Goal: Information Seeking & Learning: Learn about a topic

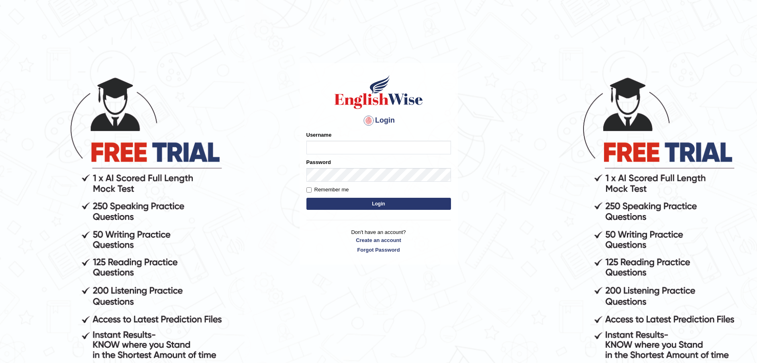
type input "Fatimah"
click at [350, 206] on button "Login" at bounding box center [379, 204] width 145 height 12
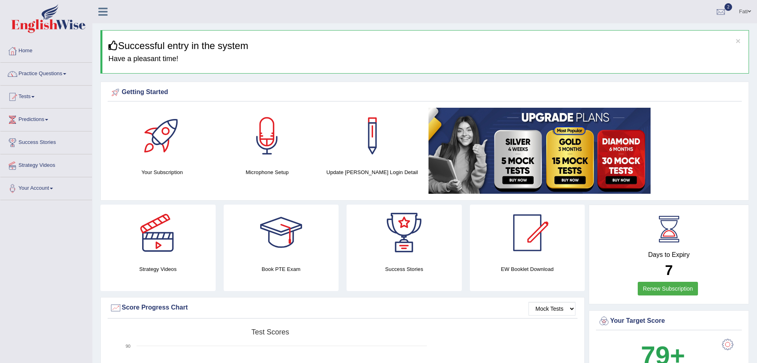
click at [44, 74] on link "Practice Questions" at bounding box center [46, 73] width 92 height 20
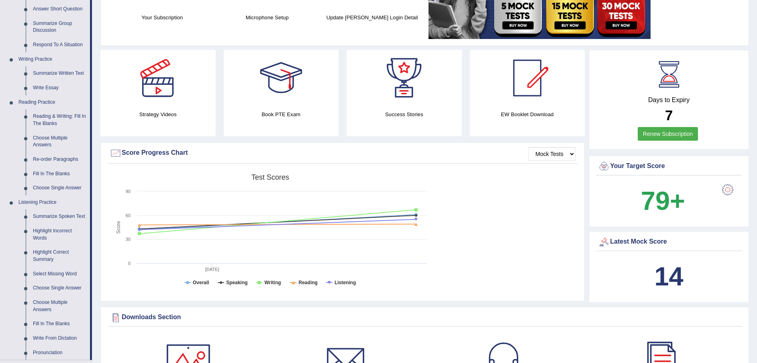
scroll to position [121, 0]
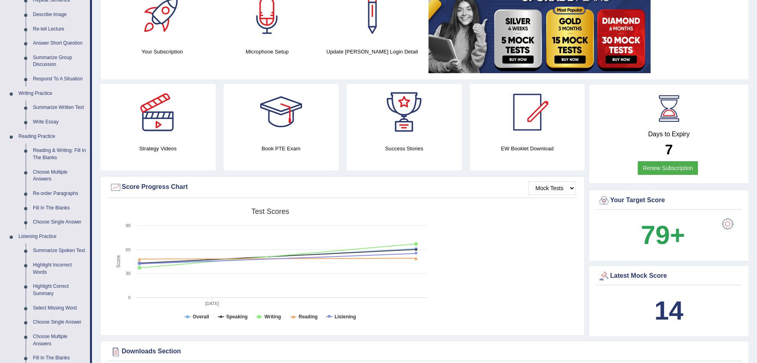
click at [57, 147] on link "Reading & Writing: Fill In The Blanks" at bounding box center [59, 153] width 61 height 21
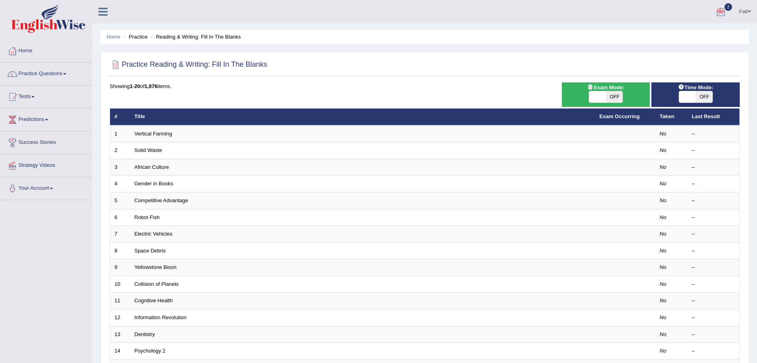
click at [617, 97] on span "OFF" at bounding box center [614, 96] width 17 height 11
checkbox input "true"
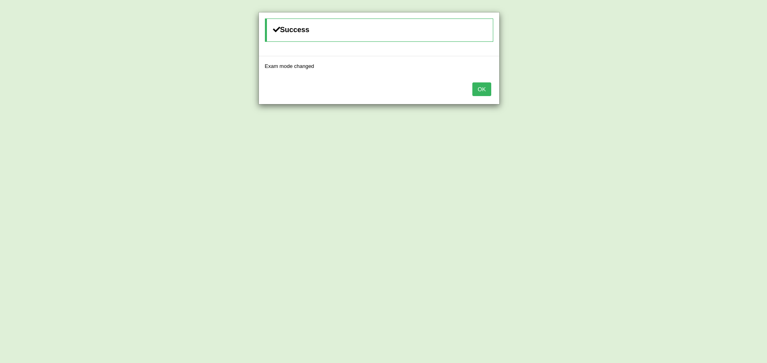
click at [487, 91] on button "OK" at bounding box center [481, 89] width 18 height 14
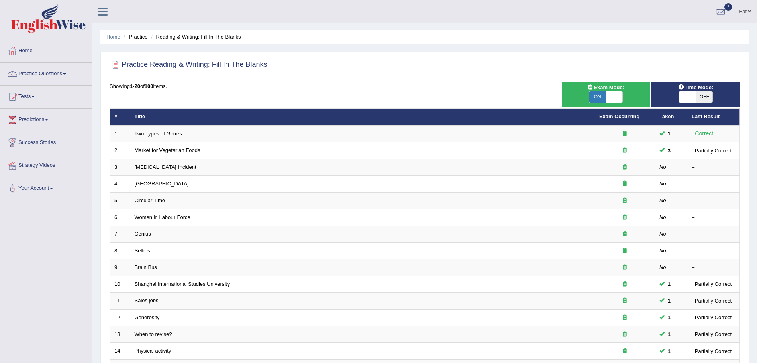
click at [703, 96] on span "OFF" at bounding box center [704, 96] width 17 height 11
checkbox input "true"
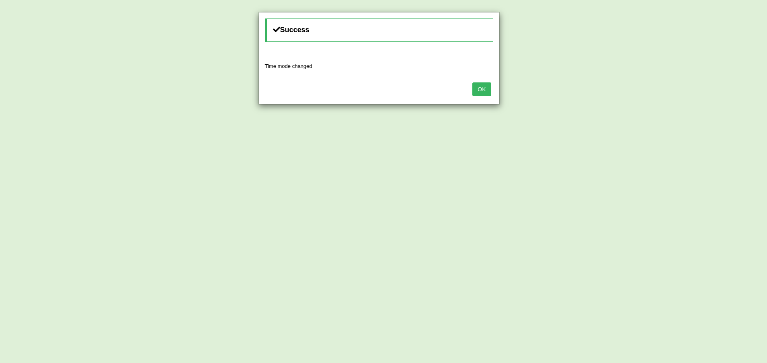
click at [475, 87] on button "OK" at bounding box center [481, 89] width 18 height 14
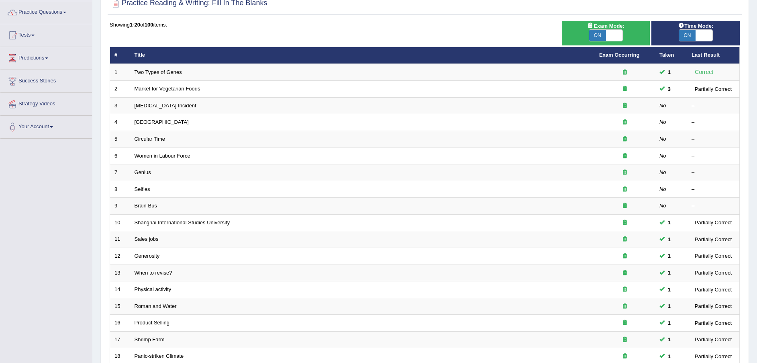
scroll to position [169, 0]
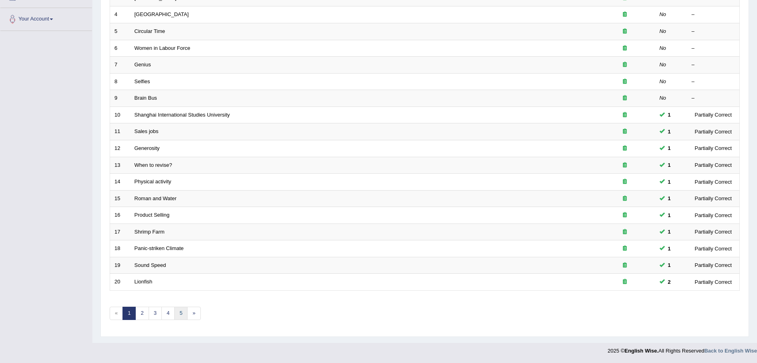
click at [184, 313] on link "5" at bounding box center [180, 313] width 13 height 13
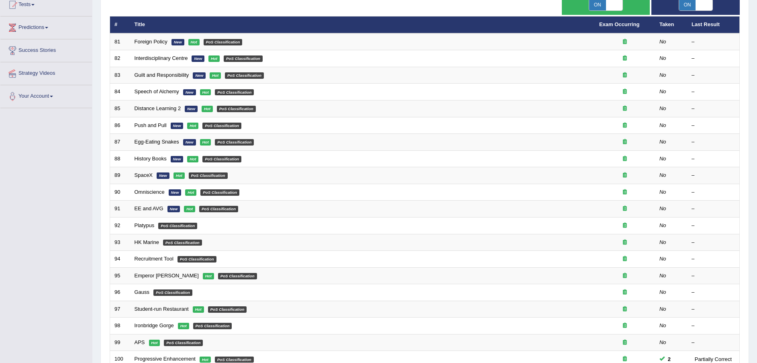
scroll to position [169, 0]
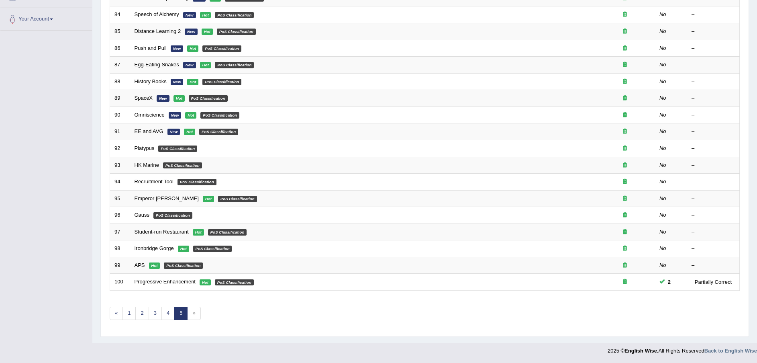
click at [196, 318] on span "»" at bounding box center [193, 313] width 13 height 13
click at [127, 315] on link "1" at bounding box center [129, 313] width 13 height 13
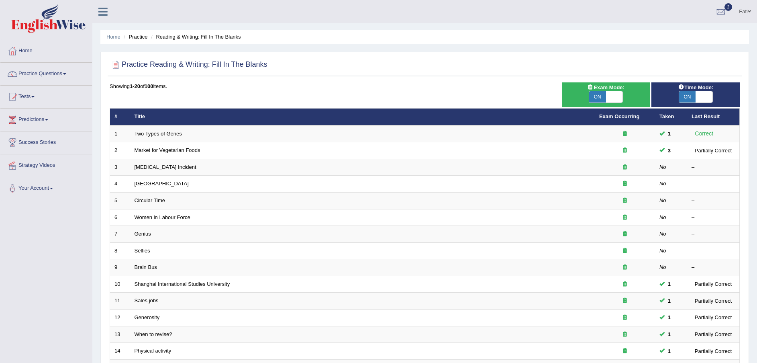
click at [158, 151] on link "Market for Vegetarian Foods" at bounding box center [168, 150] width 66 height 6
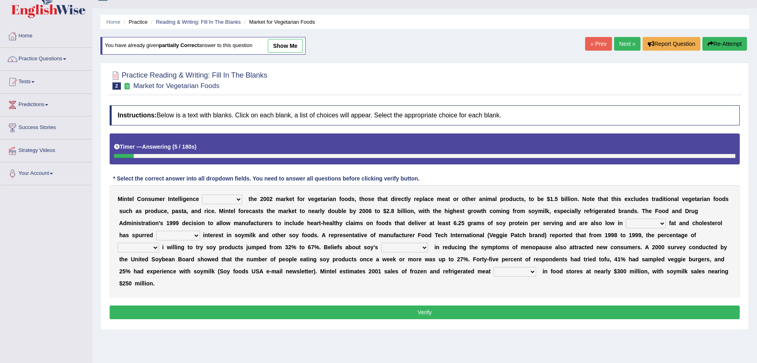
scroll to position [59, 0]
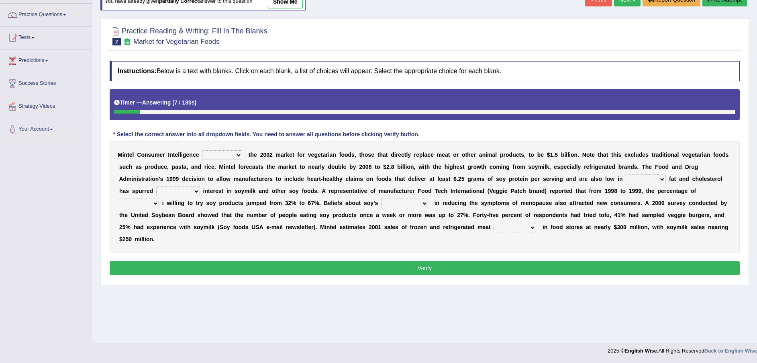
click at [224, 155] on select "deals fulfills creates estimates" at bounding box center [222, 155] width 40 height 10
select select "estimates"
click at [202, 150] on select "deals fulfills creates estimates" at bounding box center [222, 155] width 40 height 10
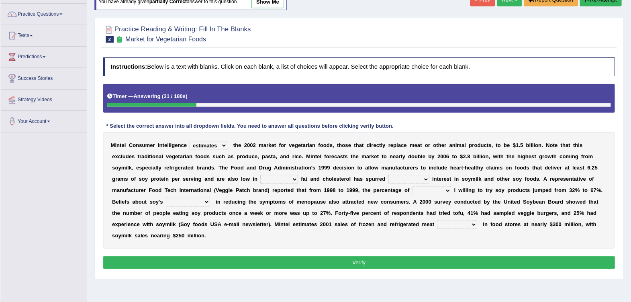
scroll to position [59, 0]
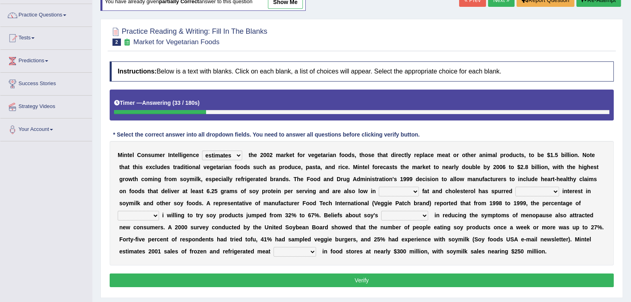
drag, startPoint x: 744, startPoint y: 0, endPoint x: 394, endPoint y: 34, distance: 351.9
click at [394, 34] on div at bounding box center [362, 36] width 504 height 25
click at [379, 189] on select "saturated solid acid liquid" at bounding box center [399, 192] width 40 height 10
select select "saturated"
click at [379, 187] on select "saturated solid acid liquid" at bounding box center [399, 192] width 40 height 10
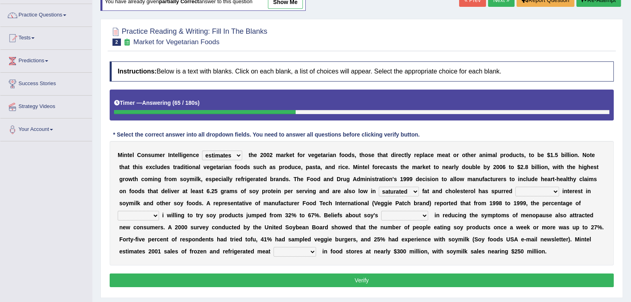
click at [515, 191] on select "good big tremendous extreme" at bounding box center [537, 192] width 44 height 10
select select "extreme"
click at [515, 187] on select "good big tremendous extreme" at bounding box center [537, 192] width 44 height 10
click at [159, 211] on select "guests consumers customers clients" at bounding box center [138, 216] width 41 height 10
select select "customers"
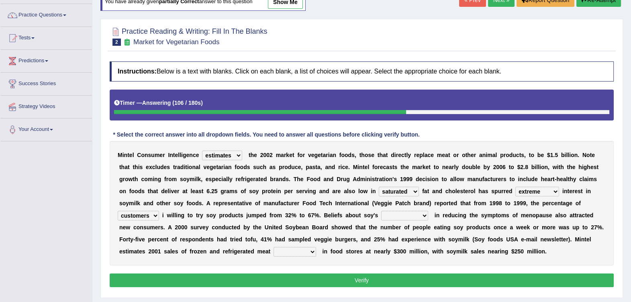
click at [159, 211] on select "guests consumers customers clients" at bounding box center [138, 216] width 41 height 10
click at [381, 217] on select "effectiveness timeliness efficiency goodness" at bounding box center [404, 216] width 47 height 10
select select "effectiveness"
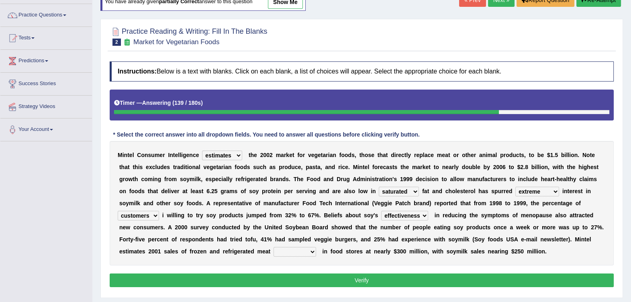
click at [381, 211] on select "effectiveness timeliness efficiency goodness" at bounding box center [404, 216] width 47 height 10
click at [333, 268] on div "Instructions: Below is a text with blanks. Click on each blank, a list of choic…" at bounding box center [362, 175] width 508 height 236
click at [332, 276] on button "Verify" at bounding box center [362, 281] width 504 height 14
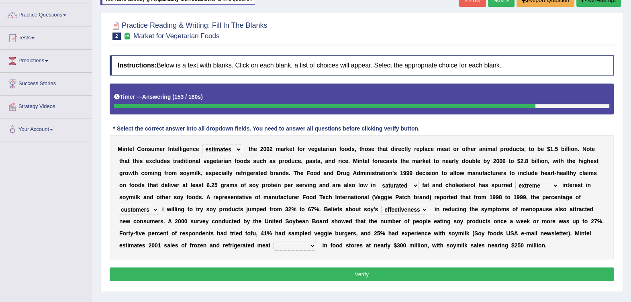
click at [316, 241] on select "foods choices staffs alternatives" at bounding box center [295, 246] width 43 height 10
select select "alternatives"
click at [316, 241] on select "foods choices staffs alternatives" at bounding box center [295, 246] width 43 height 10
click at [506, 273] on button "Verify" at bounding box center [362, 275] width 504 height 14
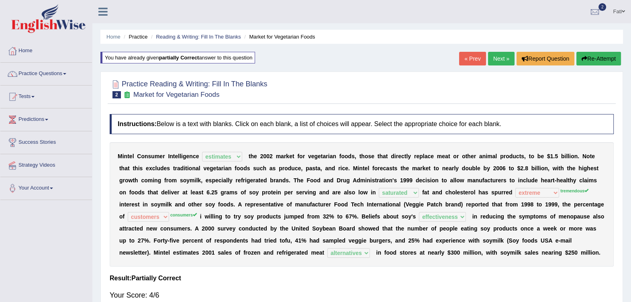
scroll to position [0, 0]
click at [498, 57] on link "Next »" at bounding box center [501, 59] width 27 height 14
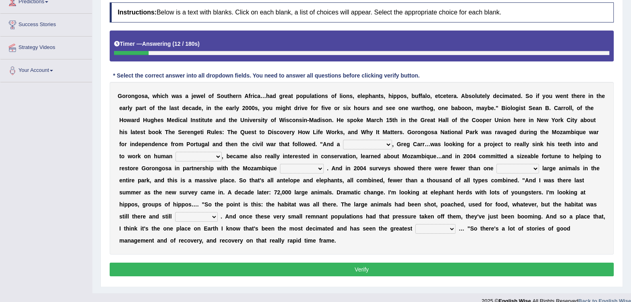
scroll to position [119, 0]
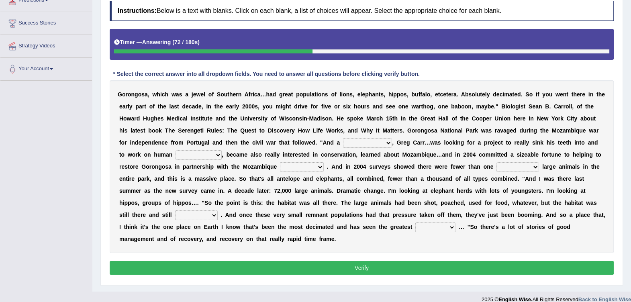
click at [343, 142] on select "passion solstice ballast philanthropist" at bounding box center [367, 143] width 49 height 10
select select "philanthropist"
click at [343, 138] on select "passion solstice ballast philanthropist" at bounding box center [367, 143] width 49 height 10
click at [222, 150] on select "negligence prevalence development malevolence" at bounding box center [199, 155] width 46 height 10
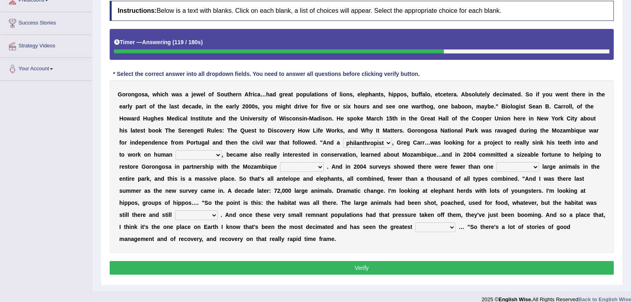
select select "prevalence"
click at [222, 150] on select "negligence prevalence development malevolence" at bounding box center [199, 155] width 46 height 10
click at [280, 167] on select "parliament semanticist government journalist" at bounding box center [302, 167] width 44 height 10
select select "government"
click at [280, 162] on select "parliament semanticist government journalist" at bounding box center [302, 167] width 44 height 10
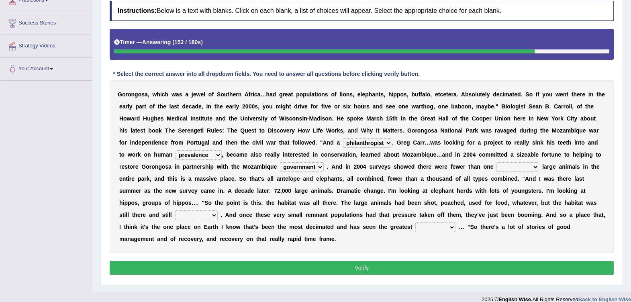
click at [497, 166] on select "deflowered embowered roundest thousand" at bounding box center [518, 167] width 43 height 10
select select "thousand"
click at [497, 162] on select "deflowered embowered roundest thousand" at bounding box center [518, 167] width 43 height 10
click at [497, 167] on select "deflowered embowered roundest thousand" at bounding box center [518, 167] width 43 height 10
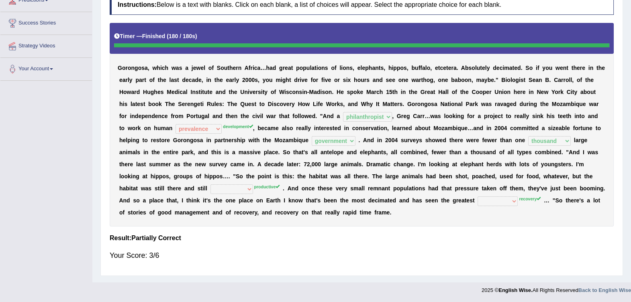
scroll to position [19, 0]
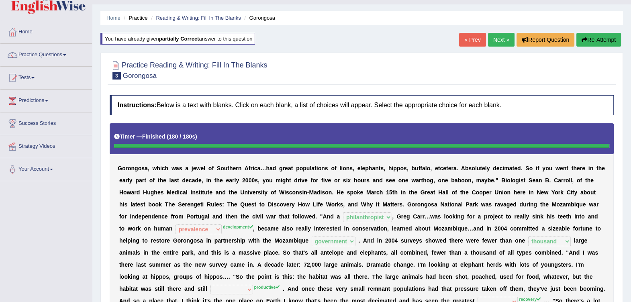
click at [600, 40] on button "Re-Attempt" at bounding box center [598, 40] width 45 height 14
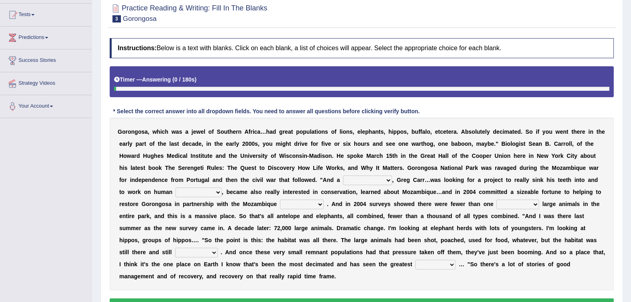
scroll to position [119, 0]
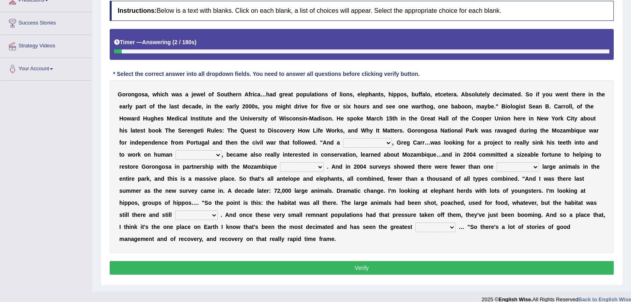
click at [343, 139] on select "passion solstice ballast philanthropist" at bounding box center [367, 143] width 49 height 10
select select "philanthropist"
click at [343, 138] on select "passion solstice ballast philanthropist" at bounding box center [367, 143] width 49 height 10
click at [222, 150] on select "negligence prevalence development malevolence" at bounding box center [199, 155] width 46 height 10
select select "development"
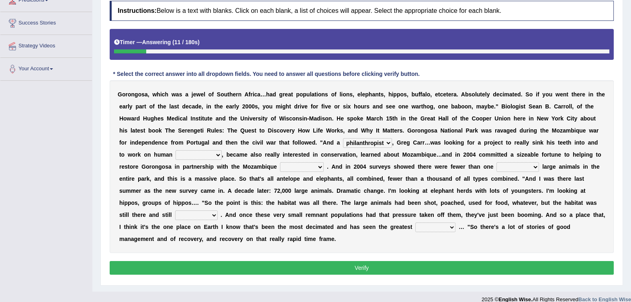
click at [222, 150] on select "negligence prevalence development malevolence" at bounding box center [199, 155] width 46 height 10
click at [280, 165] on select "parliament semanticist government journalist" at bounding box center [302, 167] width 44 height 10
select select "government"
click at [280, 162] on select "parliament semanticist government journalist" at bounding box center [302, 167] width 44 height 10
click at [497, 168] on select "deflowered embowered roundest thousand" at bounding box center [518, 167] width 43 height 10
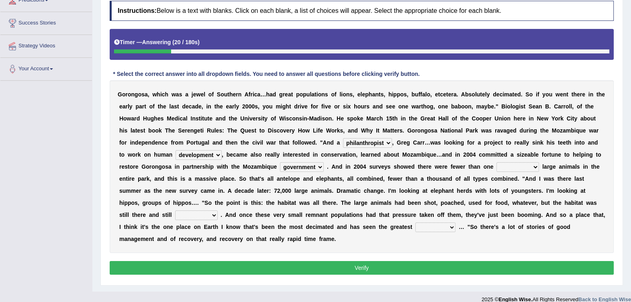
select select "thousand"
click at [497, 162] on select "deflowered embowered roundest thousand" at bounding box center [518, 167] width 43 height 10
click at [218, 211] on select "assertive incidental compulsive productive" at bounding box center [196, 216] width 43 height 10
select select "compulsive"
click at [218, 211] on select "assertive incidental compulsive productive" at bounding box center [196, 216] width 43 height 10
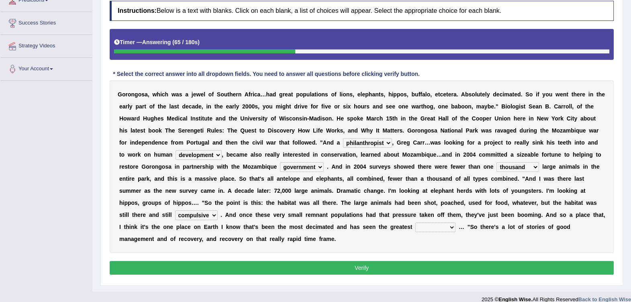
click at [456, 223] on select "recovery efficacy golly stumpy" at bounding box center [435, 228] width 40 height 10
select select "recovery"
click at [456, 223] on select "recovery efficacy golly stumpy" at bounding box center [435, 228] width 40 height 10
click at [448, 261] on button "Verify" at bounding box center [362, 268] width 504 height 14
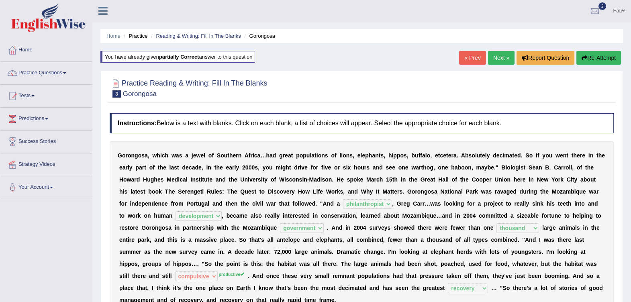
scroll to position [0, 0]
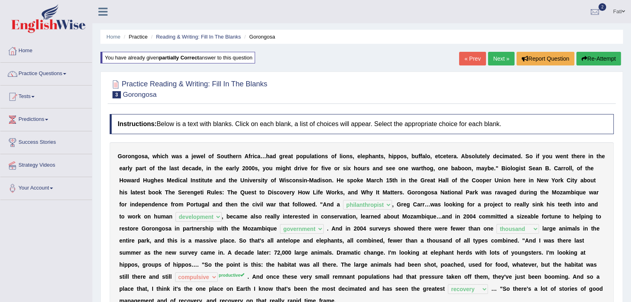
click at [504, 54] on link "Next »" at bounding box center [501, 59] width 27 height 14
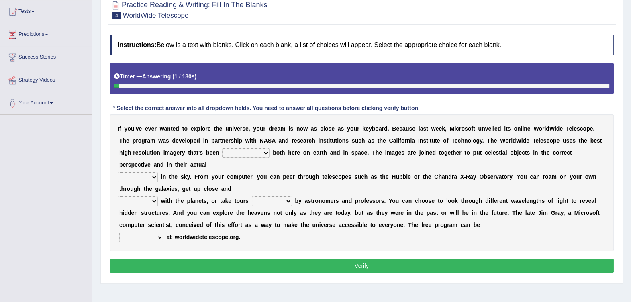
scroll to position [119, 0]
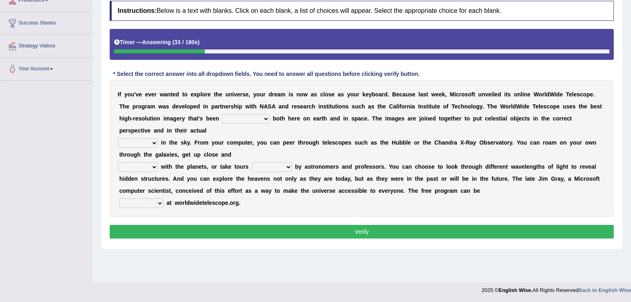
click at [222, 117] on select "degraded ascended remonstrated generated" at bounding box center [245, 119] width 47 height 10
select select "generated"
click at [222, 114] on select "degraded ascended remonstrated generated" at bounding box center [245, 119] width 47 height 10
click at [141, 138] on select "aspects parts conditions positions" at bounding box center [138, 143] width 40 height 10
select select "parts"
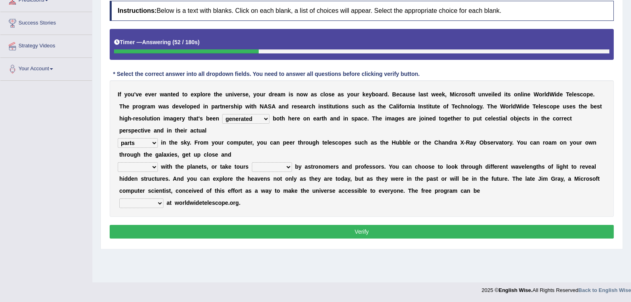
click at [118, 138] on select "aspects parts conditions positions" at bounding box center [138, 143] width 40 height 10
click at [149, 162] on select "personal individual apart polite" at bounding box center [138, 167] width 40 height 10
select select "personal"
click at [118, 162] on select "personal individual apart polite" at bounding box center [138, 167] width 40 height 10
click at [261, 162] on select "guide guided guiding to guide" at bounding box center [272, 167] width 40 height 10
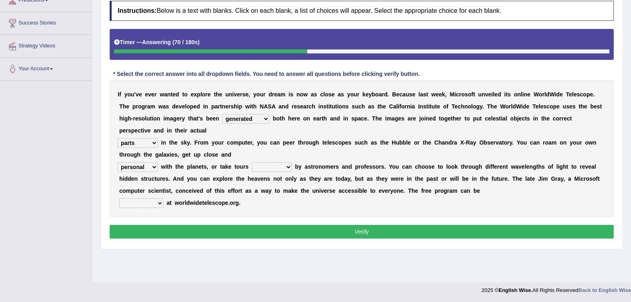
select select "guided"
click at [252, 162] on select "guide guided guiding to guide" at bounding box center [272, 167] width 40 height 10
click at [265, 162] on select "guide guided guiding to guide" at bounding box center [272, 167] width 40 height 10
click at [363, 197] on div "I f y o u ' v e e v e r w a n t e d t o e x p l o r e t h e u n i v e r s e , y…" at bounding box center [362, 148] width 504 height 137
click at [151, 198] on select "upheld downloaded loaded posted" at bounding box center [141, 203] width 44 height 10
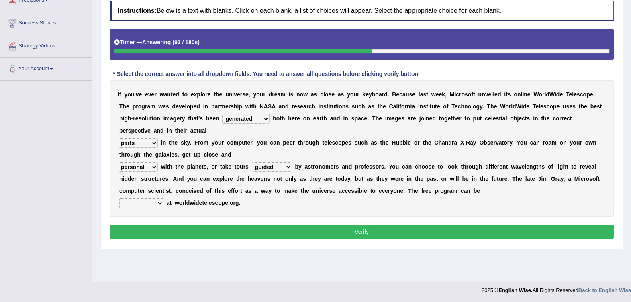
select select "downloaded"
click at [119, 198] on select "upheld downloaded loaded posted" at bounding box center [141, 203] width 44 height 10
click at [222, 225] on button "Verify" at bounding box center [362, 232] width 504 height 14
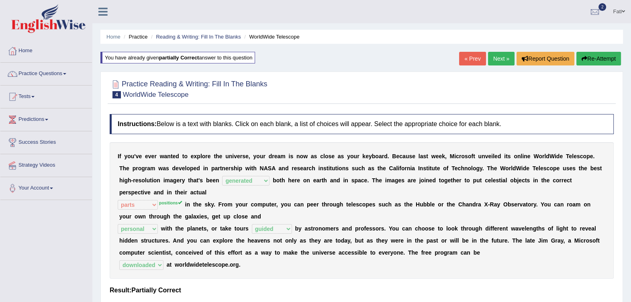
scroll to position [0, 0]
click at [497, 58] on link "Next »" at bounding box center [501, 59] width 27 height 14
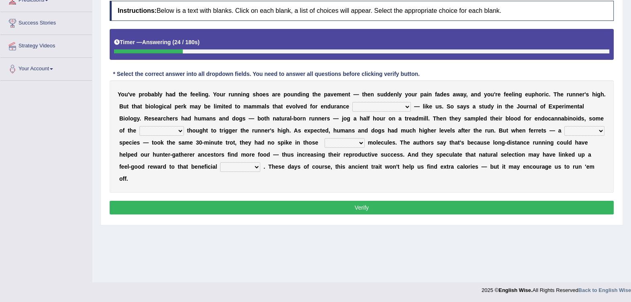
click at [352, 107] on select "dykes personalize classifies exercise" at bounding box center [381, 107] width 59 height 10
select select "exercise"
click at [352, 102] on select "dykes personalize classifies exercise" at bounding box center [381, 107] width 59 height 10
click at [184, 126] on select "almshouse turnarounds compounds foxhounds" at bounding box center [161, 131] width 45 height 10
select select "compounds"
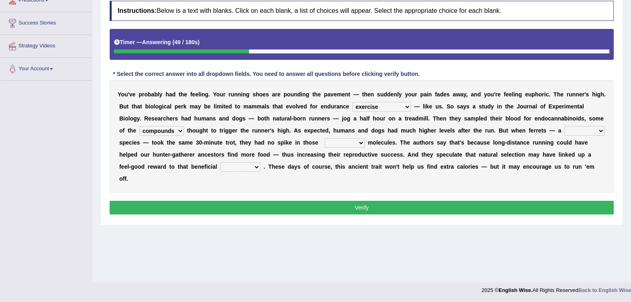
click at [184, 126] on select "almshouse turnarounds compounds foxhounds" at bounding box center [161, 131] width 45 height 10
click at [564, 131] on select "excellency merely faerie sedentary" at bounding box center [584, 131] width 40 height 10
select select "sedentary"
click at [564, 126] on select "excellency merely faerie sedentary" at bounding box center [584, 131] width 40 height 10
click at [325, 145] on select "groaned feel-good inchoate loaned" at bounding box center [345, 143] width 40 height 10
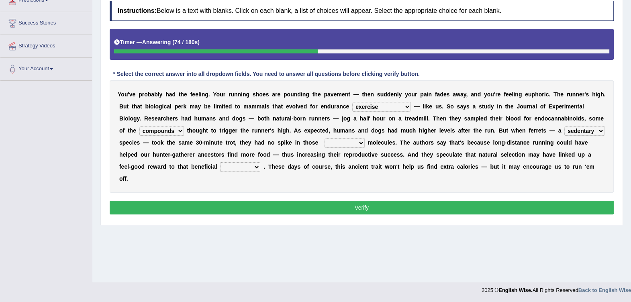
select select "feel-good"
click at [325, 138] on select "groaned feel-good inchoate loaned" at bounding box center [345, 143] width 40 height 10
click at [260, 162] on select "wager exchanger behavior regulator" at bounding box center [240, 167] width 40 height 10
select select "behavior"
click at [260, 162] on select "wager exchanger behavior regulator" at bounding box center [240, 167] width 40 height 10
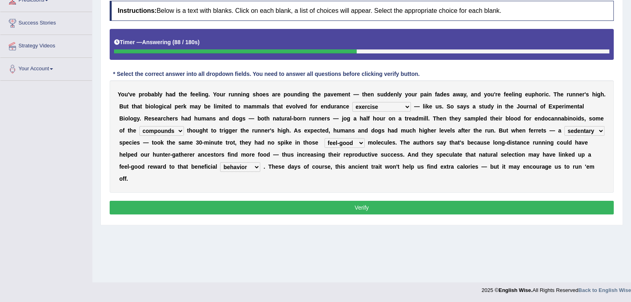
click at [456, 201] on button "Verify" at bounding box center [362, 208] width 504 height 14
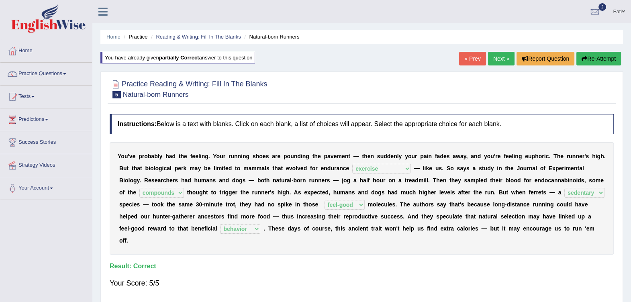
click at [493, 62] on link "Next »" at bounding box center [501, 59] width 27 height 14
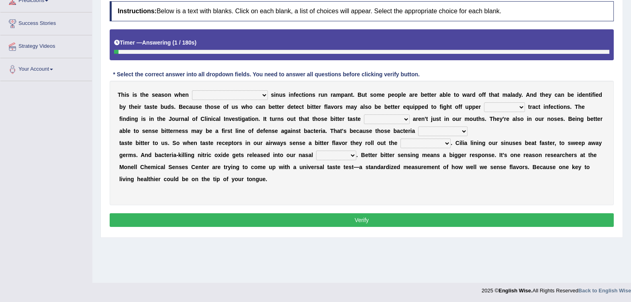
scroll to position [119, 0]
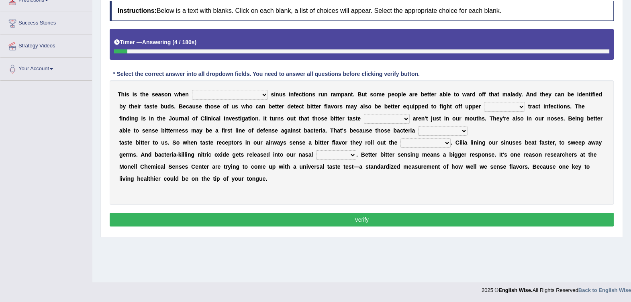
click at [199, 96] on select "conventicle atheist bacterial prissier" at bounding box center [230, 95] width 76 height 10
select select "bacterial"
click at [192, 90] on select "conventicle atheist bacterial prissier" at bounding box center [230, 95] width 76 height 10
click at [484, 108] on select "faulty respiratory togae gawky" at bounding box center [504, 107] width 41 height 10
select select "respiratory"
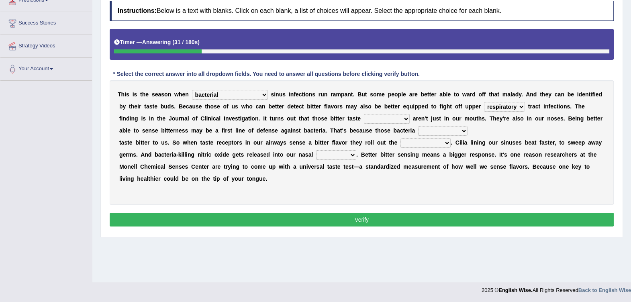
click at [484, 102] on select "faulty respiratory togae gawky" at bounding box center [504, 107] width 41 height 10
click at [364, 121] on select "depressions dinners submissions receptors" at bounding box center [387, 119] width 46 height 10
select select "receptors"
click at [364, 114] on select "depressions dinners submissions receptors" at bounding box center [387, 119] width 46 height 10
click at [418, 132] on select "purposelessly actually diagonally providently" at bounding box center [442, 131] width 49 height 10
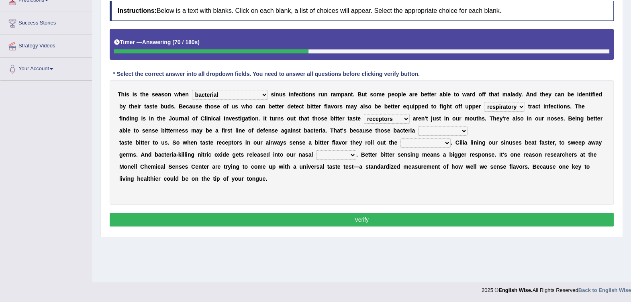
select select "actually"
click at [418, 126] on select "purposelessly actually diagonally providently" at bounding box center [442, 131] width 49 height 10
click at [401, 143] on select "defenses contradictions chestnuts pelvis" at bounding box center [426, 143] width 50 height 10
select select "defenses"
click at [401, 138] on select "defenses contradictions chestnuts pelvis" at bounding box center [426, 143] width 50 height 10
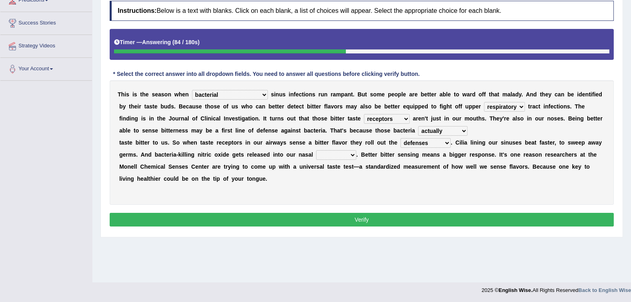
click at [316, 155] on select "causalities localities infirmities cavities" at bounding box center [336, 155] width 40 height 10
select select "cavities"
click at [316, 150] on select "causalities localities infirmities cavities" at bounding box center [336, 155] width 40 height 10
click at [301, 217] on button "Verify" at bounding box center [362, 220] width 504 height 14
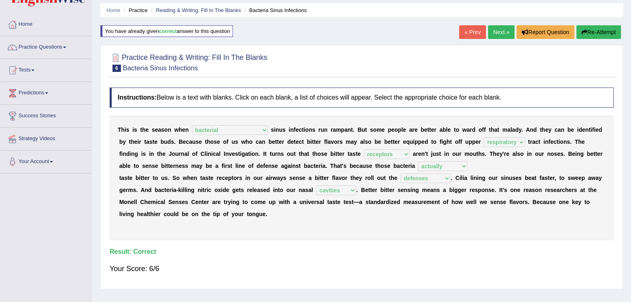
scroll to position [19, 0]
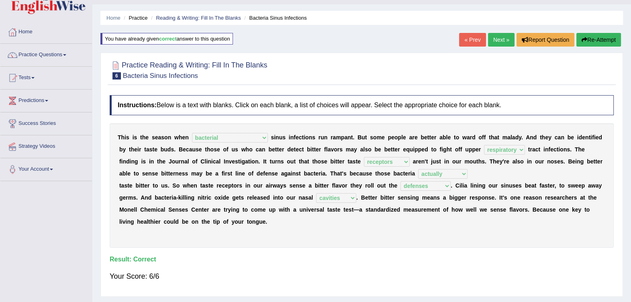
click at [499, 41] on link "Next »" at bounding box center [501, 40] width 27 height 14
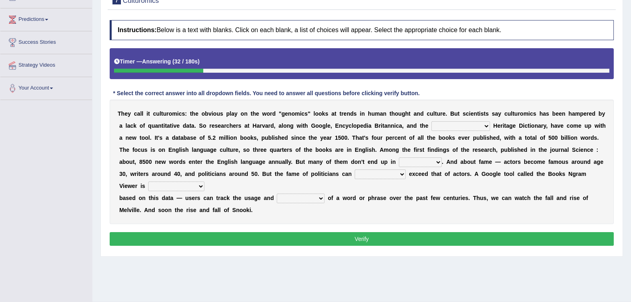
click at [431, 129] on select "Mettlesome Silicon [MEDICAL_DATA] American" at bounding box center [460, 126] width 59 height 10
select select "American"
click at [431, 121] on select "Mettlesome Silicon [MEDICAL_DATA] American" at bounding box center [460, 126] width 59 height 10
click at [399, 162] on select "veterinaries fairies dictionaries smithies" at bounding box center [420, 162] width 43 height 10
select select "dictionaries"
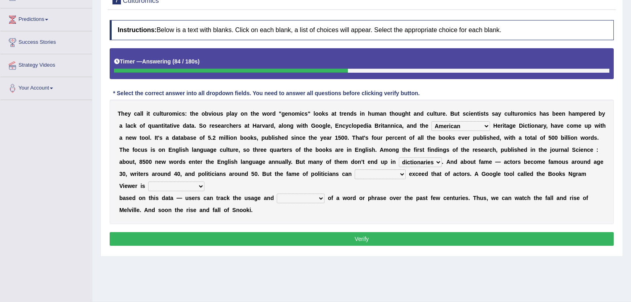
click at [399, 157] on select "veterinaries fairies dictionaries smithies" at bounding box center [420, 162] width 43 height 10
click at [355, 174] on select "intelligibly eventually venturesomely preferably" at bounding box center [380, 175] width 51 height 10
select select "venturesomely"
click at [355, 170] on select "intelligibly eventually venturesomely preferably" at bounding box center [380, 175] width 51 height 10
drag, startPoint x: 474, startPoint y: 174, endPoint x: 478, endPoint y: 175, distance: 4.2
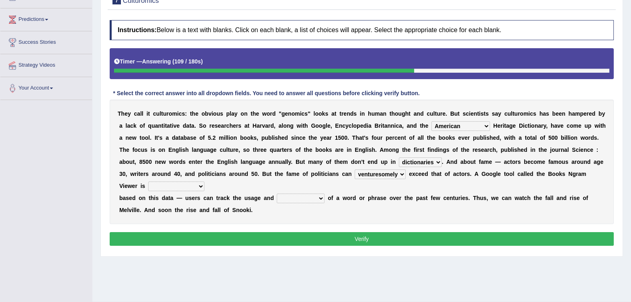
click at [204, 182] on select "nonoccupational nonbreakable trainable available" at bounding box center [176, 187] width 56 height 10
select select "available"
click at [204, 182] on select "nonoccupational nonbreakable trainable available" at bounding box center [176, 187] width 56 height 10
click at [285, 194] on select "frequency derisory drearily inappreciably" at bounding box center [301, 199] width 48 height 10
select select "inappreciably"
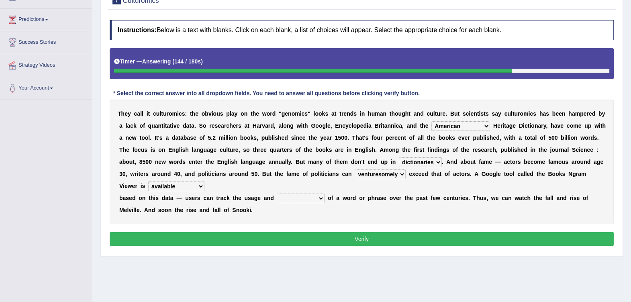
click at [277, 194] on select "frequency derisory drearily inappreciably" at bounding box center [301, 199] width 48 height 10
click at [307, 232] on button "Verify" at bounding box center [362, 239] width 504 height 14
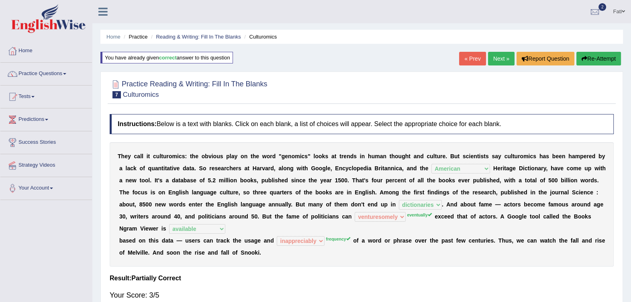
click at [493, 60] on link "Next »" at bounding box center [501, 59] width 27 height 14
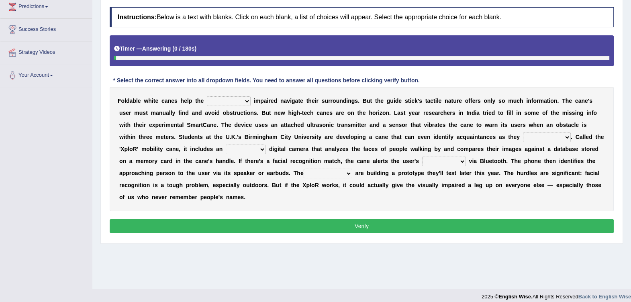
scroll to position [119, 0]
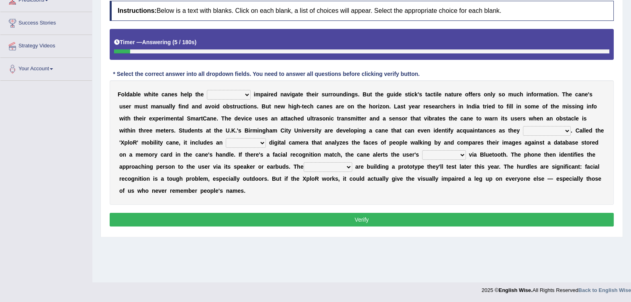
click at [228, 94] on select "felicity insensitivity visually malleability" at bounding box center [229, 95] width 44 height 10
select select "visually"
click at [207, 90] on select "felicity insensitivity visually malleability" at bounding box center [229, 95] width 44 height 10
click at [523, 128] on select "likelihood throat northernmost approach" at bounding box center [547, 131] width 48 height 10
select select "approach"
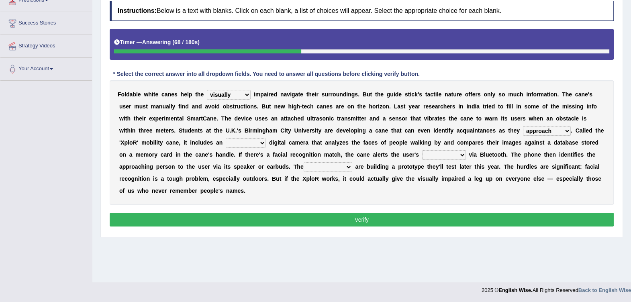
click at [523, 126] on select "likelihood throat northernmost approach" at bounding box center [547, 131] width 48 height 10
click at [226, 141] on select "untested embedded deadest skinhead" at bounding box center [246, 143] width 40 height 10
select select "embedded"
click at [226, 138] on select "untested embedded deadest skinhead" at bounding box center [246, 143] width 40 height 10
click at [422, 156] on select "waterborne alone smartphone postpone" at bounding box center [444, 155] width 44 height 10
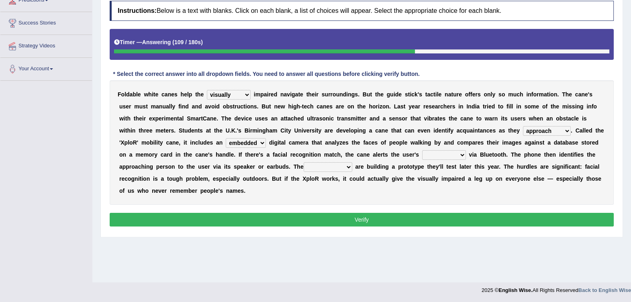
select select "smartphone"
click at [422, 150] on select "waterborne alone smartphone postpone" at bounding box center [444, 155] width 44 height 10
click at [304, 166] on select "jurisprudence bootless students jukebox" at bounding box center [328, 167] width 49 height 10
select select "jurisprudence"
click at [304, 162] on select "jurisprudence bootless students jukebox" at bounding box center [328, 167] width 49 height 10
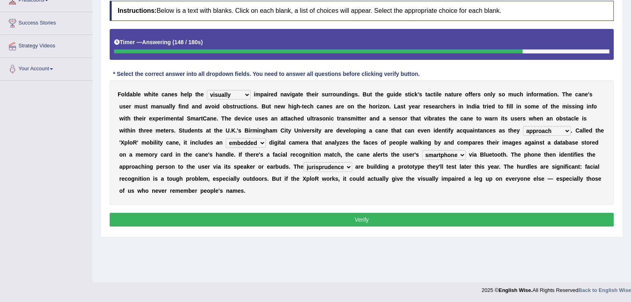
click at [216, 213] on button "Verify" at bounding box center [362, 220] width 504 height 14
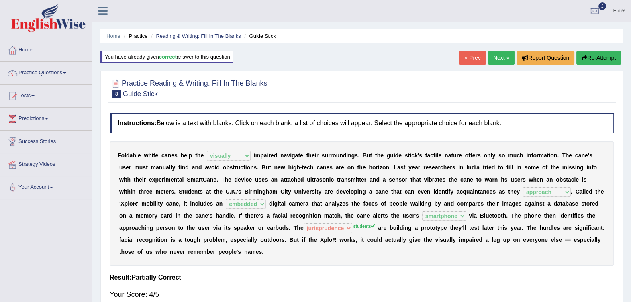
scroll to position [0, 0]
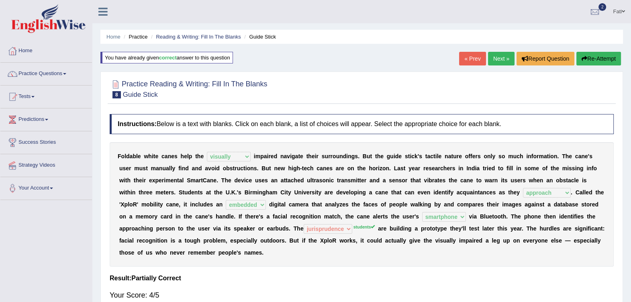
click at [500, 59] on link "Next »" at bounding box center [501, 59] width 27 height 14
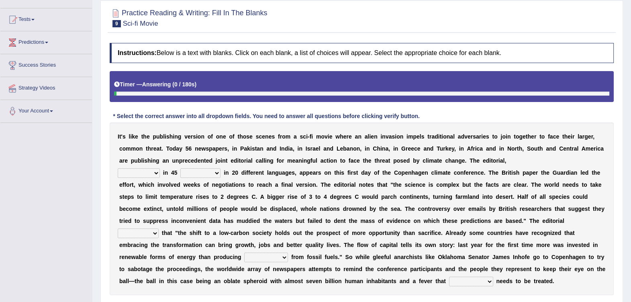
scroll to position [100, 0]
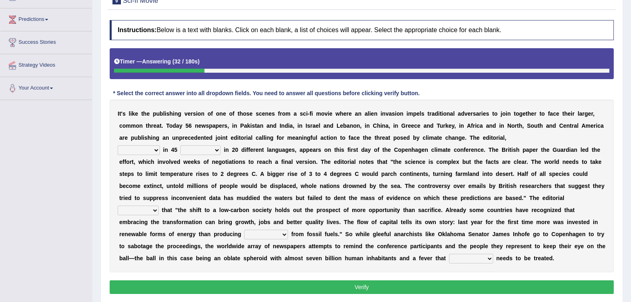
click at [151, 149] on select "published publicized burnished transmitted" at bounding box center [139, 150] width 42 height 10
select select "published"
click at [118, 145] on select "published publicized burnished transmitted" at bounding box center [139, 150] width 42 height 10
click at [206, 147] on select "clans countries continents terraces" at bounding box center [200, 150] width 40 height 10
select select "countries"
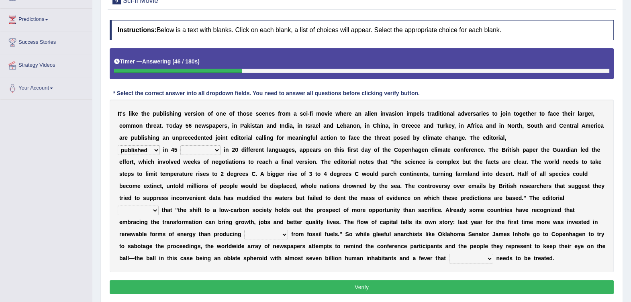
click at [180, 145] on select "clans countries continents terraces" at bounding box center [200, 150] width 40 height 10
click at [159, 206] on select "modified protested recognized declined" at bounding box center [138, 211] width 41 height 10
select select "modified"
click at [159, 206] on select "modified protested recognized declined" at bounding box center [138, 211] width 41 height 10
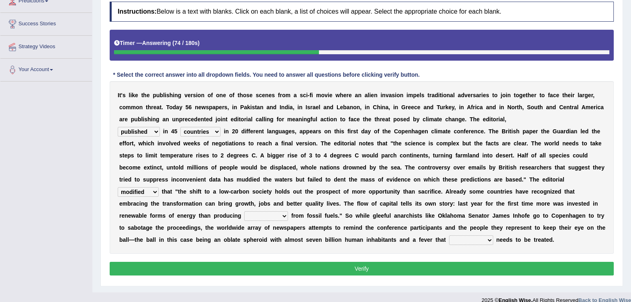
scroll to position [128, 0]
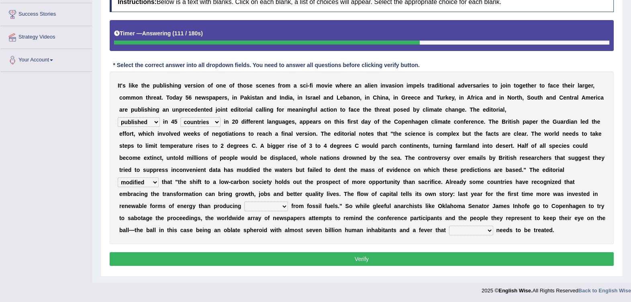
click at [288, 202] on select "electricity indivisibility negativity significance" at bounding box center [266, 207] width 44 height 10
select select "electricity"
click at [288, 202] on select "electricity indivisibility negativity significance" at bounding box center [266, 207] width 44 height 10
click at [449, 231] on select "solicitously desperately ephemerally peripherally" at bounding box center [471, 231] width 44 height 10
select select "peripherally"
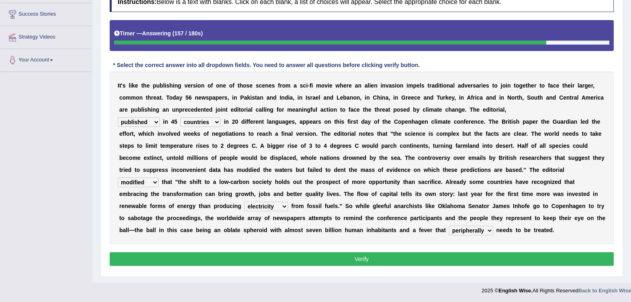
click at [449, 226] on select "solicitously desperately ephemerally peripherally" at bounding box center [471, 231] width 44 height 10
click at [213, 258] on button "Verify" at bounding box center [362, 259] width 504 height 14
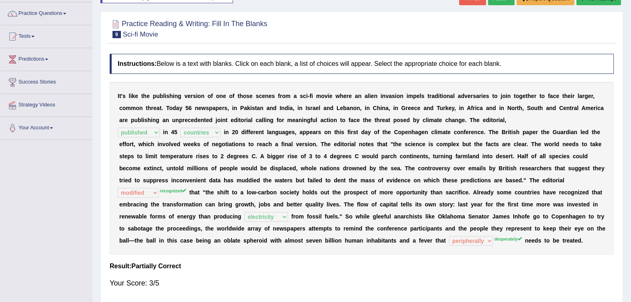
scroll to position [58, 0]
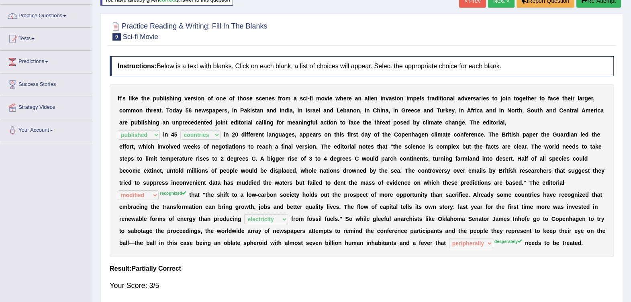
click at [12, 197] on div "Toggle navigation Home Practice Questions Speaking Practice Read Aloud Repeat S…" at bounding box center [315, 151] width 631 height 418
click at [0, 185] on div "Toggle navigation Home Practice Questions Speaking Practice Read Aloud Repeat S…" at bounding box center [315, 151] width 631 height 418
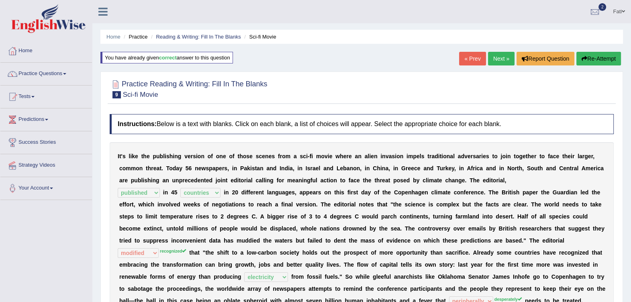
click at [500, 61] on link "Next »" at bounding box center [501, 59] width 27 height 14
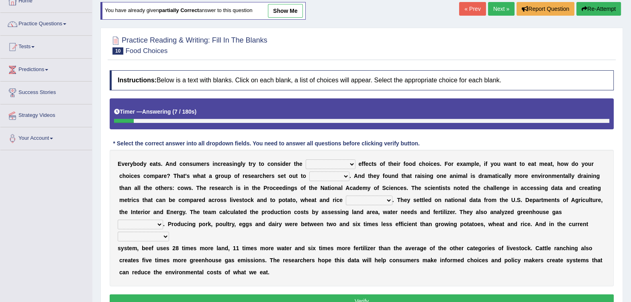
click at [306, 165] on select "spiritual economic environmental material" at bounding box center [331, 164] width 50 height 10
select select "environmental"
click at [306, 159] on select "spiritual economic environmental material" at bounding box center [331, 164] width 50 height 10
click at [309, 176] on select "exemplify squander discover purchase" at bounding box center [329, 177] width 40 height 10
select select "exemplify"
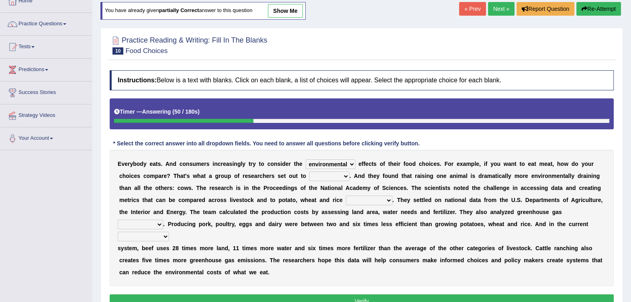
click at [309, 172] on select "exemplify squander discover purchase" at bounding box center [329, 177] width 40 height 10
click at [306, 164] on select "spiritual economic environmental material" at bounding box center [331, 164] width 50 height 10
select select "economic"
click at [306, 159] on select "spiritual economic environmental material" at bounding box center [331, 164] width 50 height 10
click at [346, 200] on select "production corruption consumption inventory" at bounding box center [369, 201] width 47 height 10
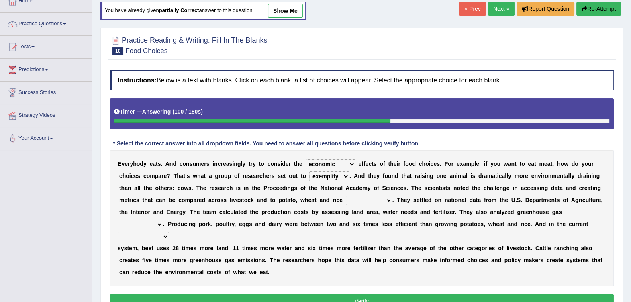
select select "production"
click at [346, 196] on select "production corruption consumption inventory" at bounding box center [369, 201] width 47 height 10
click at [163, 220] on select "conjectures manufacture emissions purification" at bounding box center [140, 225] width 45 height 10
select select "emissions"
click at [163, 220] on select "conjectures manufacture emissions purification" at bounding box center [140, 225] width 45 height 10
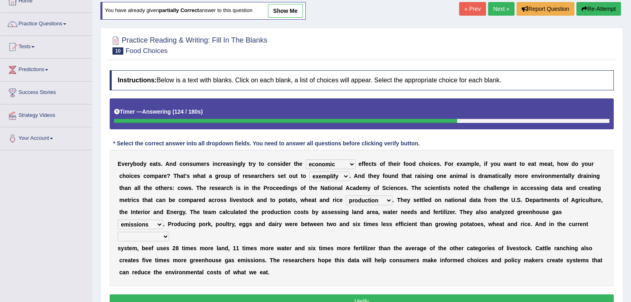
click at [562, 213] on b at bounding box center [563, 212] width 3 height 6
click at [163, 220] on select "conjectures manufacture emissions purification" at bounding box center [140, 225] width 45 height 10
click at [513, 220] on div "E v e r y b o d y e a t s . A n d c o n s u m e r s i n c r e a s i n g l y t r…" at bounding box center [362, 218] width 504 height 137
click at [169, 232] on select "agricultural impalpable ungrammatical terminal" at bounding box center [143, 237] width 51 height 10
select select "agricultural"
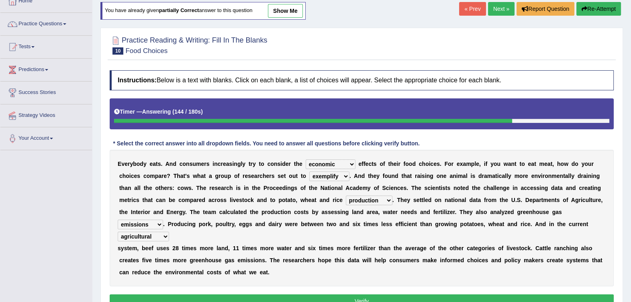
click at [169, 232] on select "agricultural impalpable ungrammatical terminal" at bounding box center [143, 237] width 51 height 10
click at [374, 294] on button "Verify" at bounding box center [362, 301] width 504 height 14
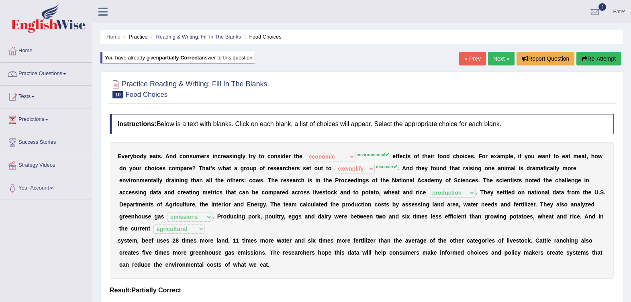
click at [502, 61] on link "Next »" at bounding box center [501, 59] width 27 height 14
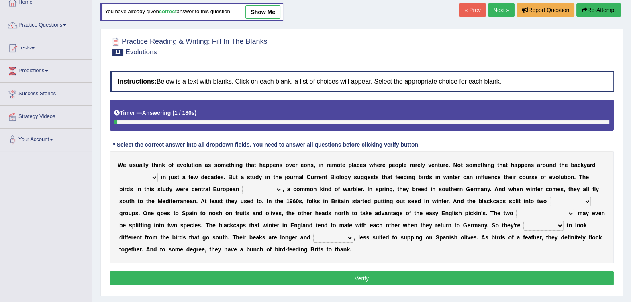
scroll to position [100, 0]
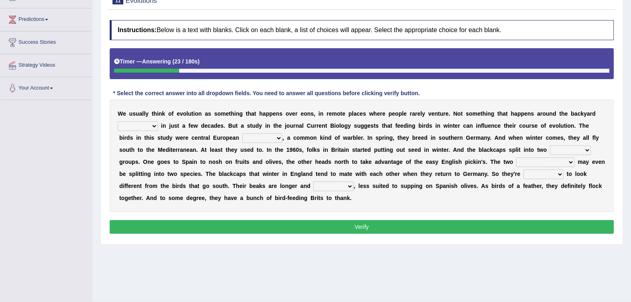
click at [155, 127] on select "beaver believer birdfeeder phonier" at bounding box center [138, 126] width 40 height 10
click at [118, 121] on select "beaver believer birdfeeder phonier" at bounding box center [138, 126] width 40 height 10
click at [146, 126] on select "beaver believer birdfeeder phonier" at bounding box center [138, 126] width 40 height 10
select select "birdfeeder"
click at [118, 121] on select "beaver believer birdfeeder phonier" at bounding box center [138, 126] width 40 height 10
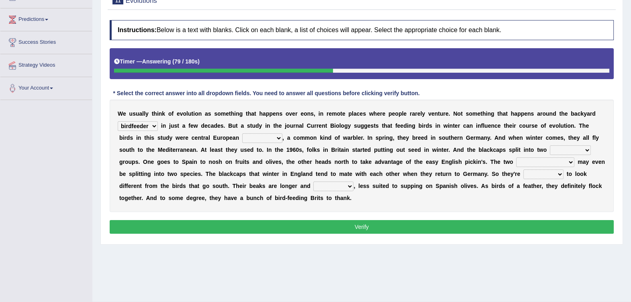
click at [242, 138] on select "blackcaps pox flaps chats" at bounding box center [262, 138] width 40 height 10
click at [242, 133] on select "blackcaps pox flaps chats" at bounding box center [262, 138] width 40 height 10
click at [242, 141] on select "blackcaps pox flaps chats" at bounding box center [262, 138] width 40 height 10
select select "blackcaps"
click at [242, 133] on select "blackcaps pox flaps chats" at bounding box center [262, 138] width 40 height 10
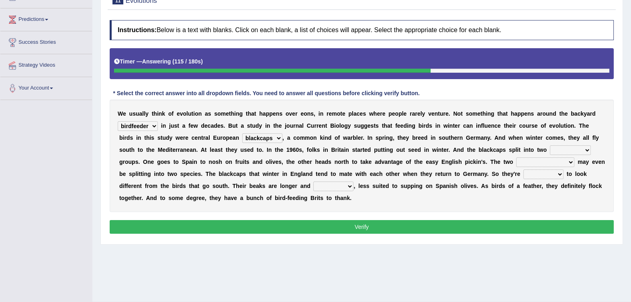
click at [550, 151] on select "distinct bit disconnect split" at bounding box center [570, 150] width 41 height 10
select select "distinct"
click at [550, 145] on select "distinct bit disconnect split" at bounding box center [570, 150] width 41 height 10
click at [516, 159] on select "elevators populations breakers contraindications" at bounding box center [545, 162] width 58 height 10
select select "populations"
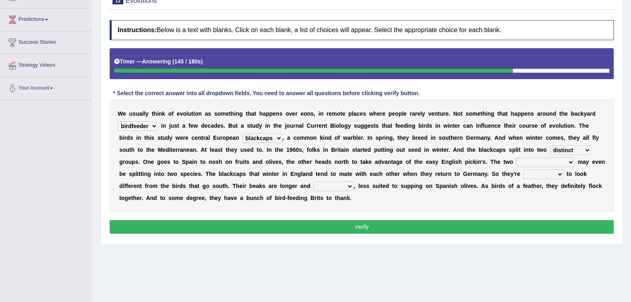
click at [516, 157] on select "elevators populations breakers contraindications" at bounding box center [545, 162] width 58 height 10
click at [523, 174] on select "starting blotting wanting padding" at bounding box center [543, 175] width 40 height 10
select select "blotting"
click at [523, 170] on select "starting blotting wanting padding" at bounding box center [543, 175] width 40 height 10
click at [313, 187] on select "freshwater spillover scheduler narrower" at bounding box center [333, 187] width 40 height 10
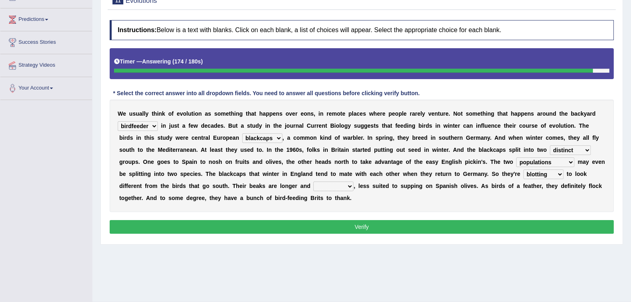
select select "narrower"
click at [313, 182] on select "freshwater spillover scheduler narrower" at bounding box center [333, 187] width 40 height 10
click at [209, 224] on button "Verify" at bounding box center [362, 227] width 504 height 14
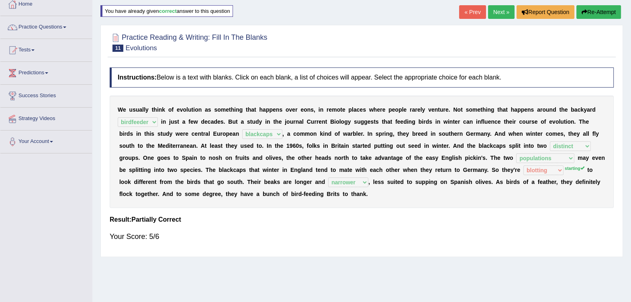
scroll to position [0, 0]
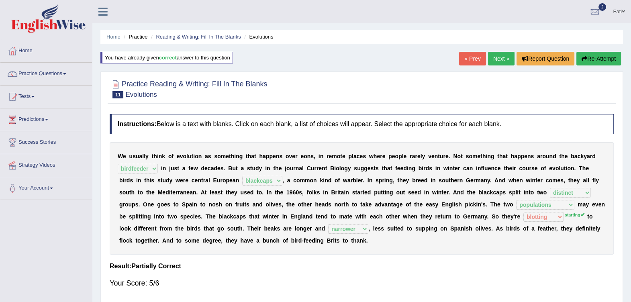
click at [502, 54] on link "Next »" at bounding box center [501, 59] width 27 height 14
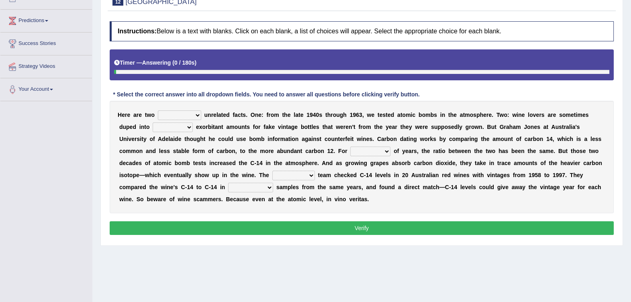
scroll to position [100, 0]
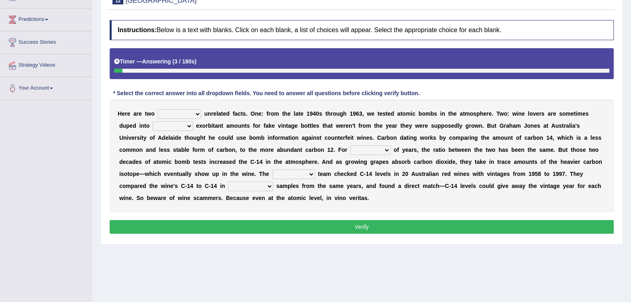
click at [168, 112] on select "seemingly feelingly endearingly entreatingly" at bounding box center [179, 114] width 43 height 10
select select "seemingly"
click at [158, 109] on select "seemingly feelingly endearingly entreatingly" at bounding box center [179, 114] width 43 height 10
click at [153, 124] on select "dipping trekking spending swinging" at bounding box center [173, 126] width 40 height 10
select select "spending"
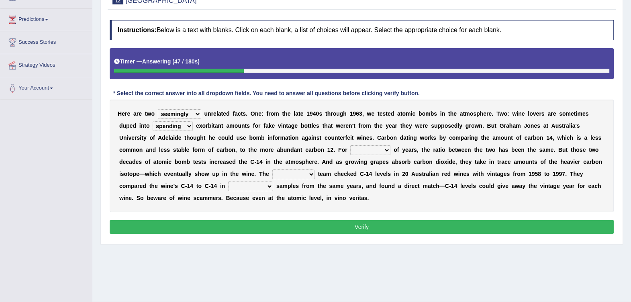
click at [153, 121] on select "dipping trekking spending swinging" at bounding box center [173, 126] width 40 height 10
click at [350, 153] on select "couples much thousands numerous" at bounding box center [370, 150] width 40 height 10
select select "couples"
click at [350, 145] on select "couples much thousands numerous" at bounding box center [370, 150] width 40 height 10
click at [272, 174] on select "research individual preparation strange" at bounding box center [293, 175] width 43 height 10
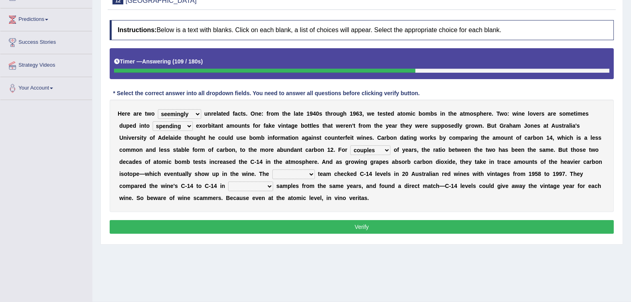
select select "research"
click at [272, 170] on select "research individual preparation strange" at bounding box center [293, 175] width 43 height 10
click at [273, 182] on select "physical atmospheric fluid solid" at bounding box center [250, 187] width 45 height 10
select select "physical"
click at [273, 182] on select "physical atmospheric fluid solid" at bounding box center [250, 187] width 45 height 10
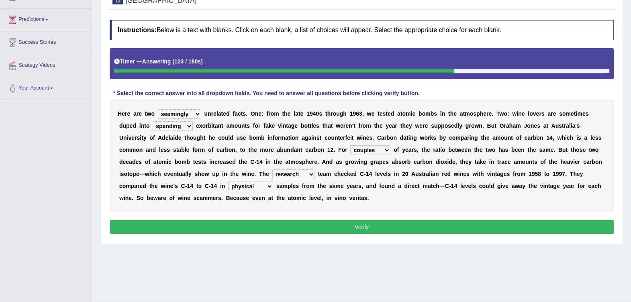
click at [334, 223] on button "Verify" at bounding box center [362, 227] width 504 height 14
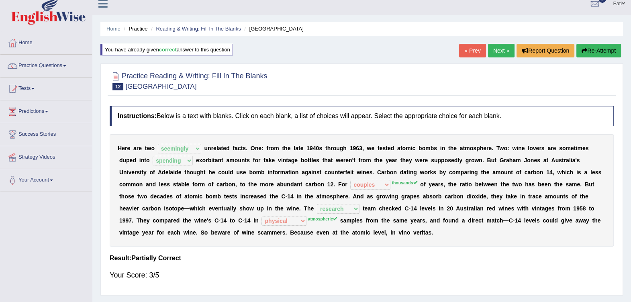
scroll to position [0, 0]
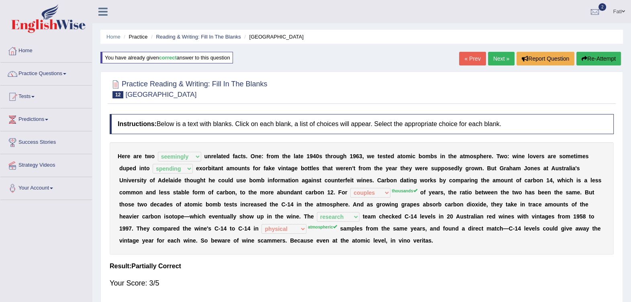
click at [495, 63] on link "Next »" at bounding box center [501, 59] width 27 height 14
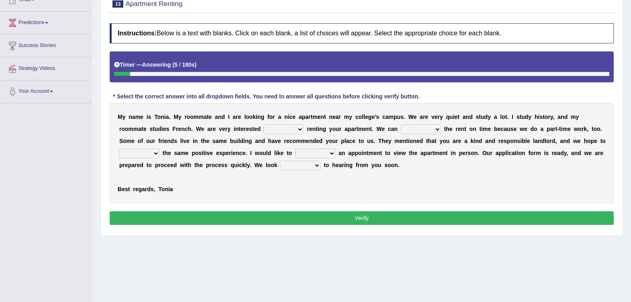
scroll to position [119, 0]
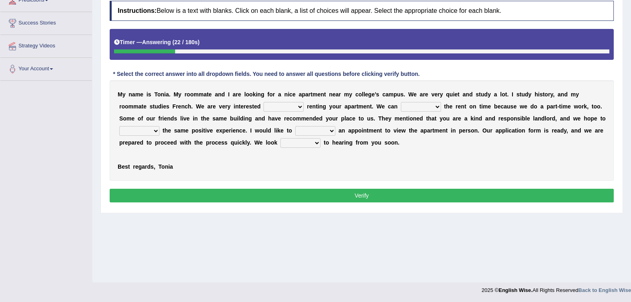
click at [264, 106] on select "for about at in" at bounding box center [284, 107] width 40 height 10
select select "in"
click at [264, 102] on select "for about at in" at bounding box center [284, 107] width 40 height 10
click at [401, 105] on select "afford get pay bring" at bounding box center [421, 107] width 40 height 10
select select "afford"
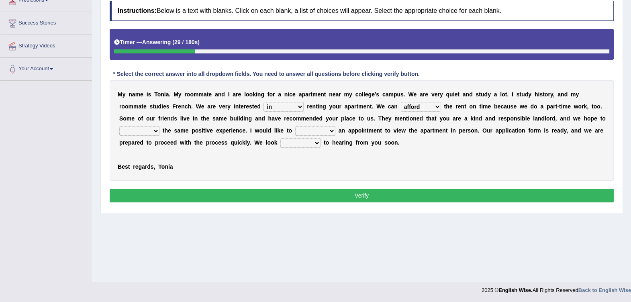
click at [401, 102] on select "afford get pay bring" at bounding box center [421, 107] width 40 height 10
click at [159, 126] on select "form meet have decide" at bounding box center [139, 131] width 40 height 10
select select "meet"
click at [159, 126] on select "form meet have decide" at bounding box center [139, 131] width 40 height 10
click at [295, 131] on select "own recall revise make" at bounding box center [315, 131] width 40 height 10
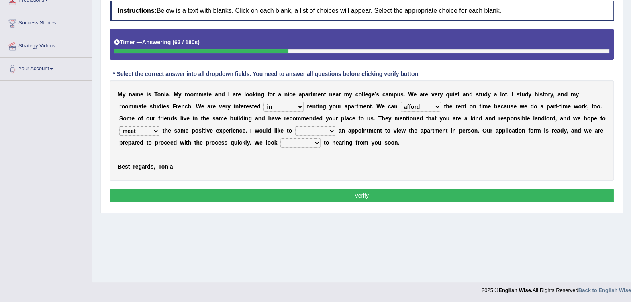
select select "make"
click at [295, 126] on select "own recall revise make" at bounding box center [315, 131] width 40 height 10
click at [280, 140] on select "around out in forward" at bounding box center [300, 143] width 40 height 10
select select "forward"
click at [280, 138] on select "around out in forward" at bounding box center [300, 143] width 40 height 10
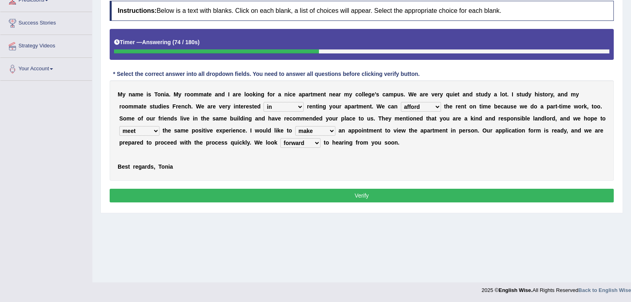
click at [206, 194] on button "Verify" at bounding box center [362, 196] width 504 height 14
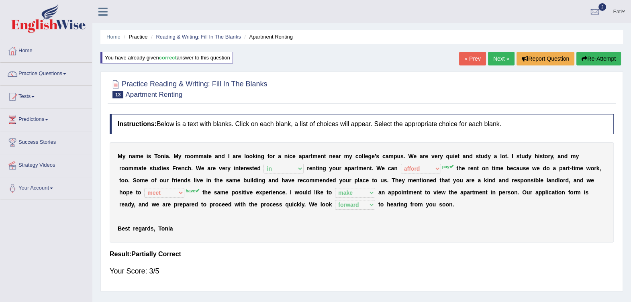
scroll to position [0, 0]
click at [496, 59] on link "Next »" at bounding box center [501, 59] width 27 height 14
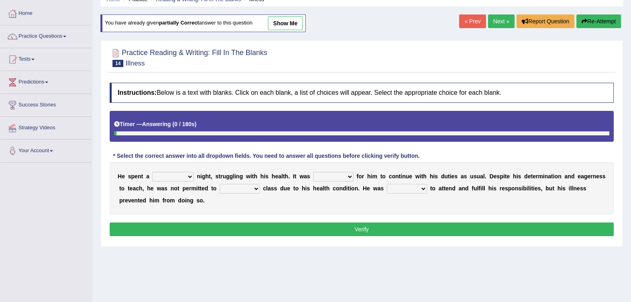
scroll to position [50, 0]
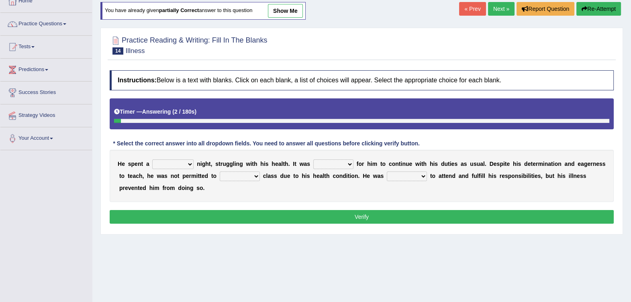
click at [165, 161] on select "cheerful restful meaningful painful" at bounding box center [172, 164] width 41 height 10
select select "painful"
click at [152, 159] on select "cheerful restful meaningful painful" at bounding box center [172, 164] width 41 height 10
click at [313, 165] on select "enjoyable simple difficult natural" at bounding box center [333, 164] width 40 height 10
select select "difficult"
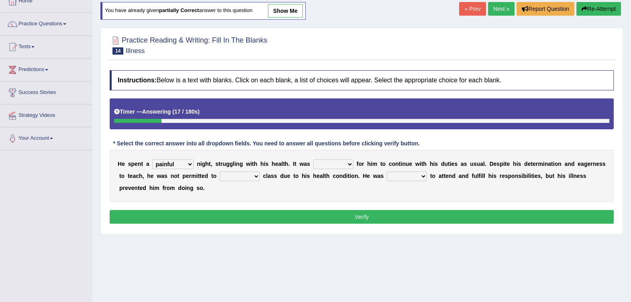
click at [313, 159] on select "enjoyable simple difficult natural" at bounding box center [333, 164] width 40 height 10
click at [220, 178] on select "teach leave cancel attend" at bounding box center [240, 177] width 40 height 10
select select "attend"
click at [220, 172] on select "teach leave cancel attend" at bounding box center [240, 177] width 40 height 10
click at [387, 176] on select "anxious forced lazy happy" at bounding box center [407, 177] width 40 height 10
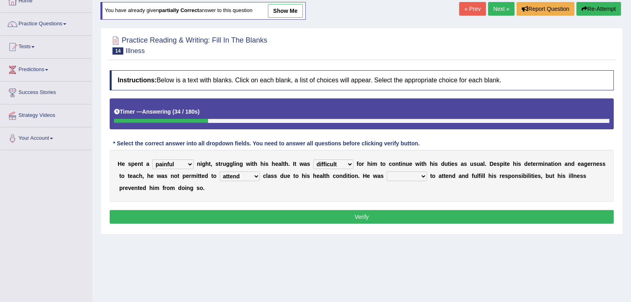
select select "happy"
click at [387, 172] on select "anxious forced lazy happy" at bounding box center [407, 177] width 40 height 10
click at [375, 211] on button "Verify" at bounding box center [362, 217] width 504 height 14
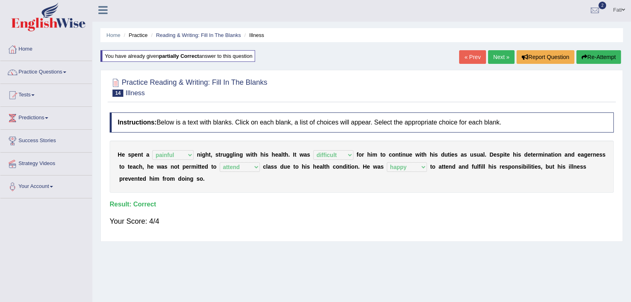
scroll to position [0, 0]
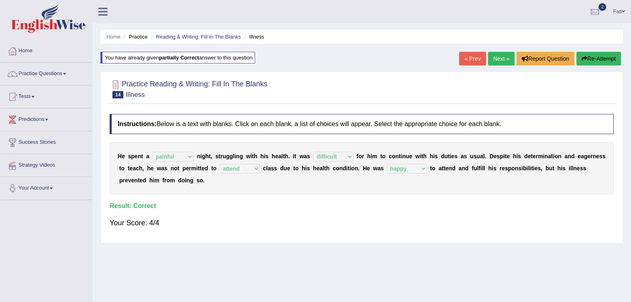
click at [501, 57] on link "Next »" at bounding box center [501, 59] width 27 height 14
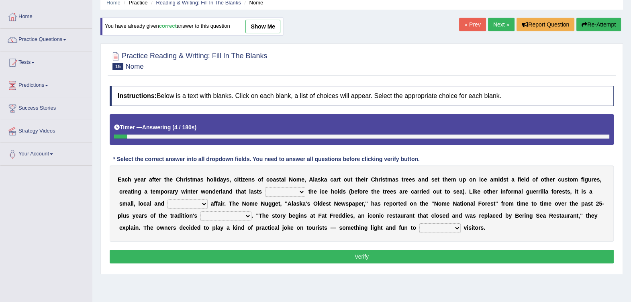
scroll to position [50, 0]
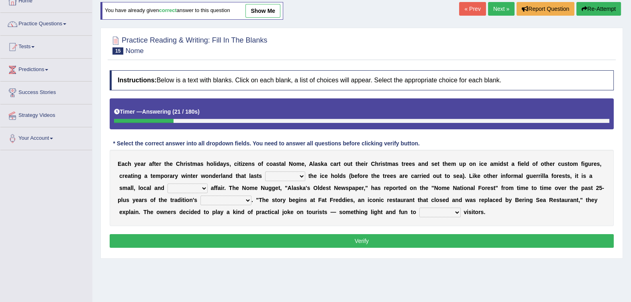
click at [265, 178] on select "as long as before after although" at bounding box center [285, 177] width 40 height 10
select select "as long as"
click at [265, 172] on select "as long as before after although" at bounding box center [285, 177] width 40 height 10
click at [168, 186] on select "nasty fuzzy cozy greasy" at bounding box center [188, 189] width 40 height 10
select select "cozy"
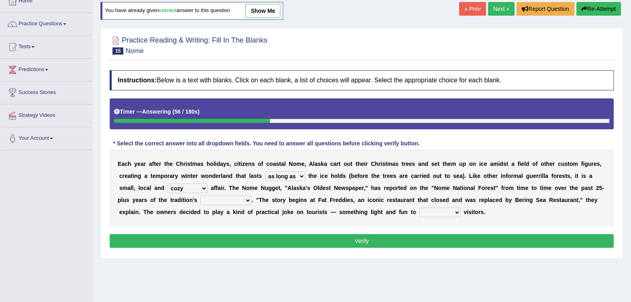
click at [168, 184] on select "nasty fuzzy cozy greasy" at bounding box center [188, 189] width 40 height 10
click at [168, 186] on select "nasty fuzzy cozy greasy" at bounding box center [188, 189] width 40 height 10
click at [251, 190] on div "E a c h y e a r a f t e r t h e C h r i s t m a s h o l i d a y s , c i t i z e…" at bounding box center [362, 188] width 504 height 76
click at [0, 225] on div "Toggle navigation Home Practice Questions Speaking Practice Read Aloud Repeat S…" at bounding box center [315, 159] width 631 height 418
click at [200, 201] on select "life existence disappearance emotions" at bounding box center [225, 201] width 51 height 10
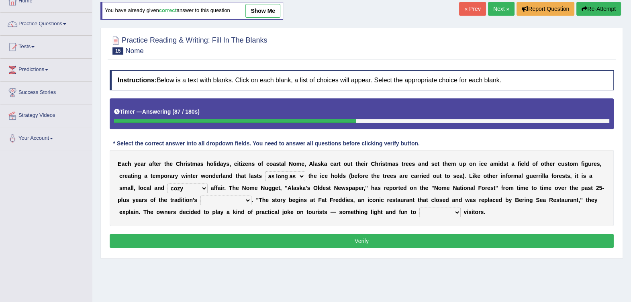
select select "existence"
click at [200, 196] on select "life existence disappearance emotions" at bounding box center [225, 201] width 51 height 10
click at [419, 213] on select "purchase confound distinguish repel" at bounding box center [439, 213] width 41 height 10
select select "confound"
click at [419, 208] on select "purchase confound distinguish repel" at bounding box center [439, 213] width 41 height 10
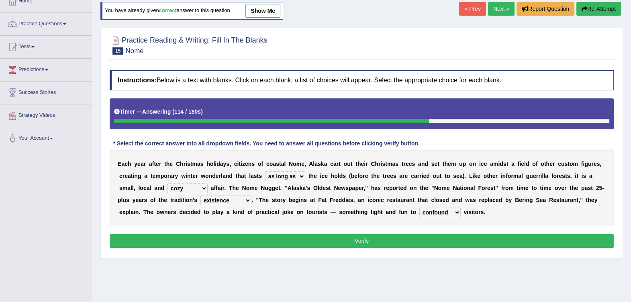
click at [325, 241] on button "Verify" at bounding box center [362, 241] width 504 height 14
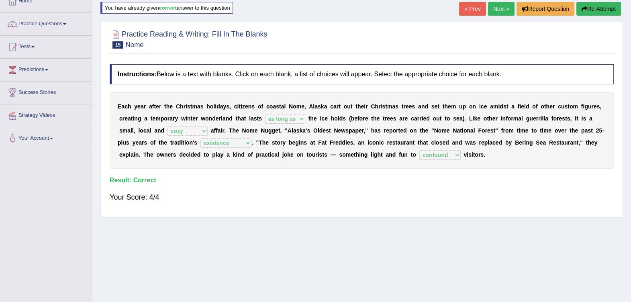
click at [497, 5] on link "Next »" at bounding box center [501, 9] width 27 height 14
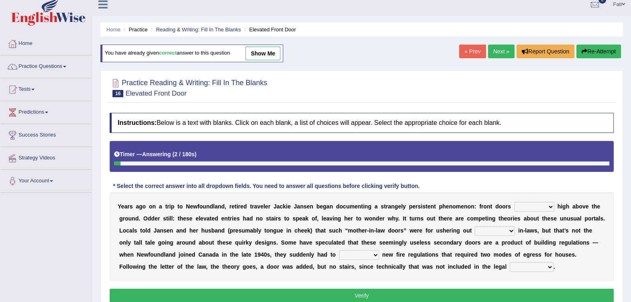
scroll to position [50, 0]
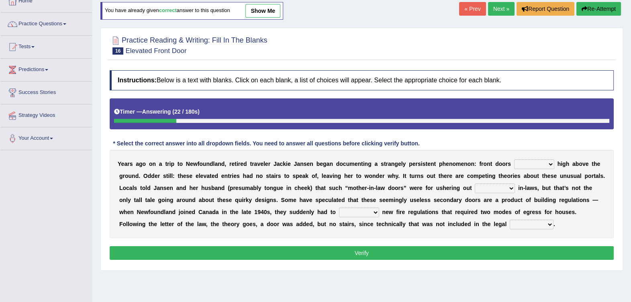
click at [514, 164] on select "raised visited painted lowered" at bounding box center [534, 164] width 40 height 10
select select "raised"
click at [514, 159] on select "raised visited painted lowered" at bounding box center [534, 164] width 40 height 10
click at [475, 190] on select "unbiased underlined unwanted united" at bounding box center [495, 189] width 40 height 10
select select "unwanted"
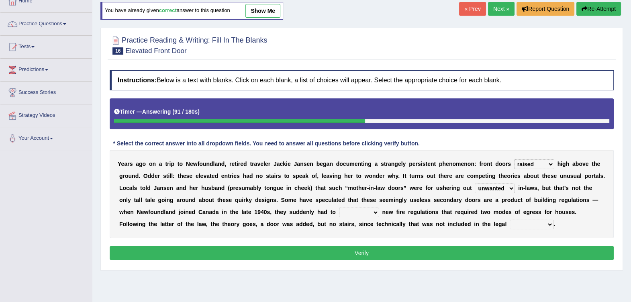
click at [475, 184] on select "unbiased underlined unwanted united" at bounding box center [495, 189] width 40 height 10
click at [339, 215] on select "illuminate appreciate match disobey" at bounding box center [359, 213] width 40 height 10
select select "match"
click at [339, 208] on select "illuminate appreciate match disobey" at bounding box center [359, 213] width 40 height 10
click at [510, 225] on select "religion paces manager requirement" at bounding box center [532, 225] width 44 height 10
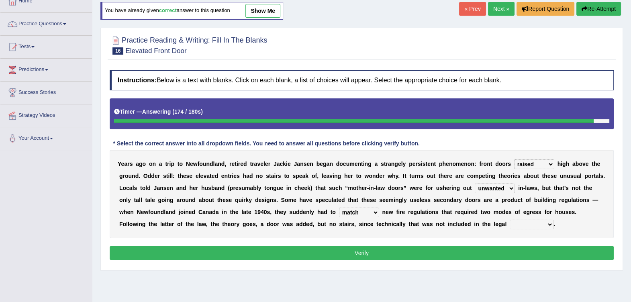
select select "requirement"
click at [510, 220] on select "religion paces manager requirement" at bounding box center [532, 225] width 44 height 10
click at [329, 251] on button "Verify" at bounding box center [362, 253] width 504 height 14
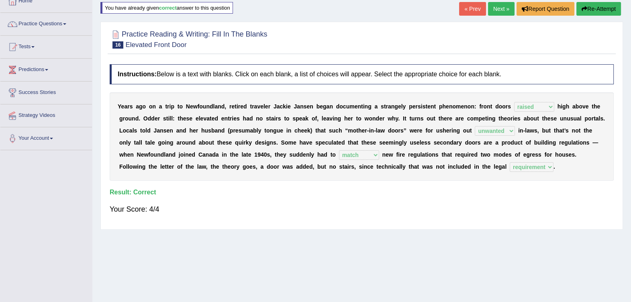
click at [498, 9] on link "Next »" at bounding box center [501, 9] width 27 height 14
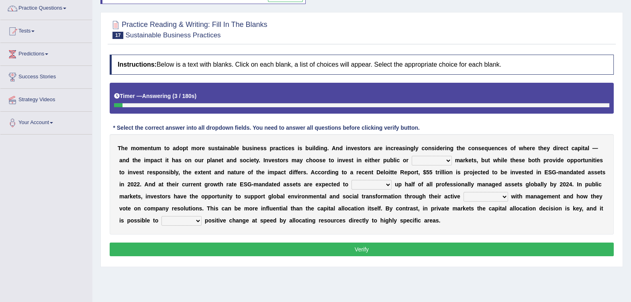
scroll to position [50, 0]
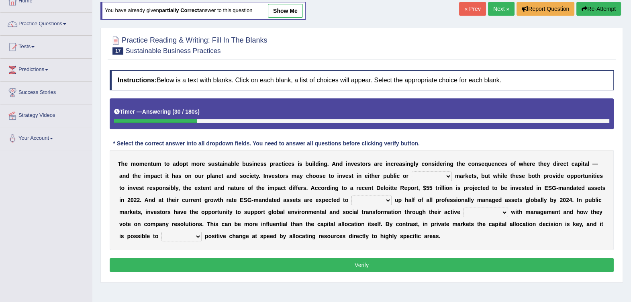
click at [412, 175] on select "financial material written private" at bounding box center [432, 177] width 40 height 10
select select "private"
click at [412, 172] on select "financial material written private" at bounding box center [432, 177] width 40 height 10
click at [352, 203] on select "build use make add" at bounding box center [372, 201] width 40 height 10
select select "add"
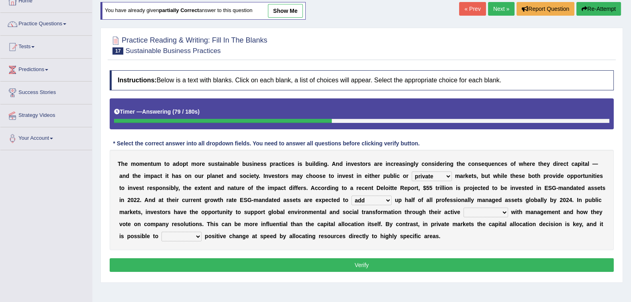
click at [352, 196] on select "build use make add" at bounding box center [372, 201] width 40 height 10
click at [464, 215] on select "engagement service squabble investment" at bounding box center [486, 213] width 45 height 10
select select "engagement"
click at [464, 208] on select "engagement service squabble investment" at bounding box center [486, 213] width 45 height 10
click at [202, 232] on select "prove collapse drive restore" at bounding box center [181, 237] width 40 height 10
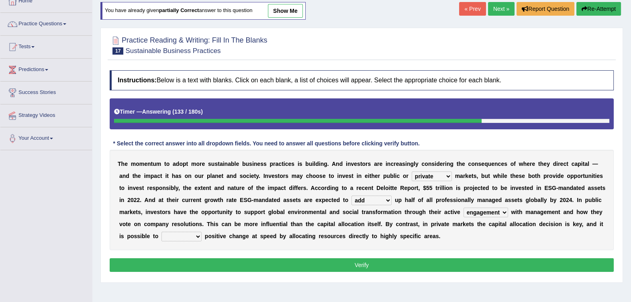
select select "prove"
click at [202, 232] on select "prove collapse drive restore" at bounding box center [181, 237] width 40 height 10
click at [478, 261] on button "Verify" at bounding box center [362, 265] width 504 height 14
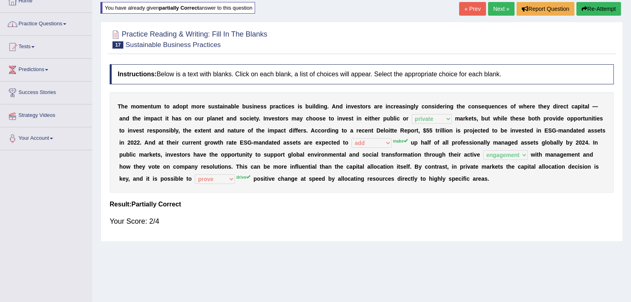
click at [503, 8] on link "Next »" at bounding box center [501, 9] width 27 height 14
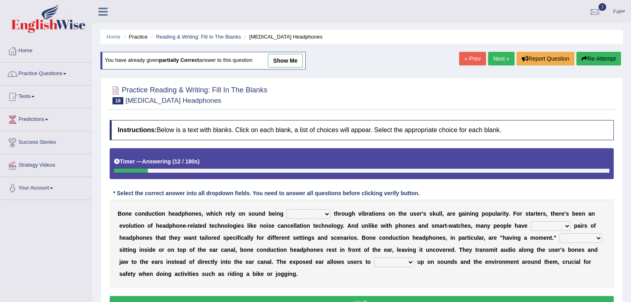
click at [286, 215] on select "formed counted transformed transmitted" at bounding box center [308, 214] width 44 height 10
select select "transformed"
click at [286, 209] on select "formed counted transformed transmitted" at bounding box center [308, 214] width 44 height 10
click at [531, 226] on select "composite multiple imperfect integral" at bounding box center [551, 226] width 40 height 10
select select "multiple"
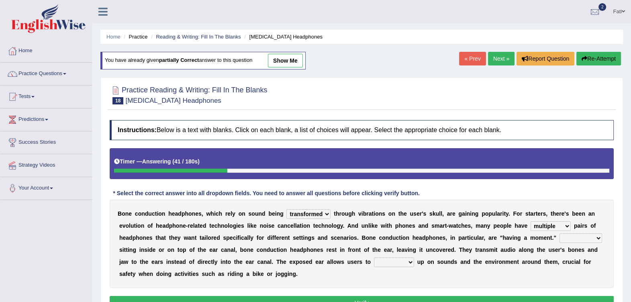
click at [531, 221] on select "composite multiple imperfect integral" at bounding box center [551, 226] width 40 height 10
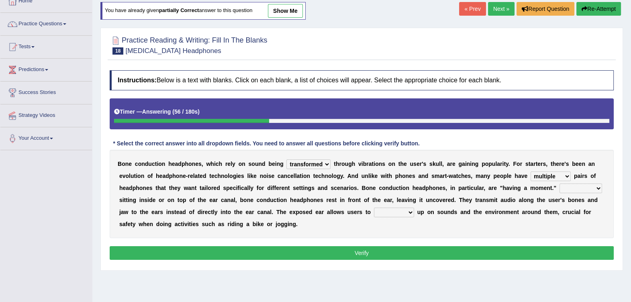
click at [560, 187] on select "More than Despite of Less than Rather than" at bounding box center [581, 189] width 43 height 10
select select "Rather than"
click at [560, 184] on select "More than Despite of Less than Rather than" at bounding box center [581, 189] width 43 height 10
click at [374, 211] on select "level take make pick" at bounding box center [394, 213] width 40 height 10
select select "level"
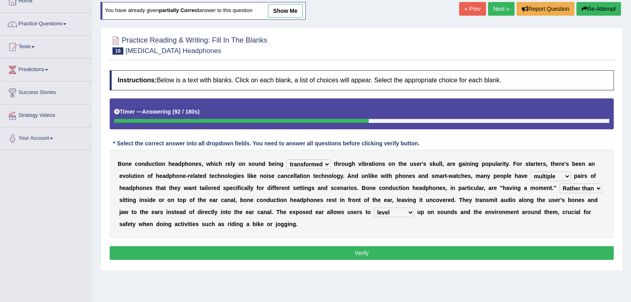
click at [374, 208] on select "level take make pick" at bounding box center [394, 213] width 40 height 10
click at [380, 246] on button "Verify" at bounding box center [362, 253] width 504 height 14
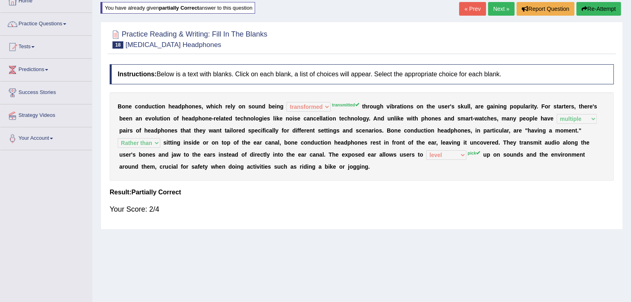
click at [503, 11] on link "Next »" at bounding box center [501, 9] width 27 height 14
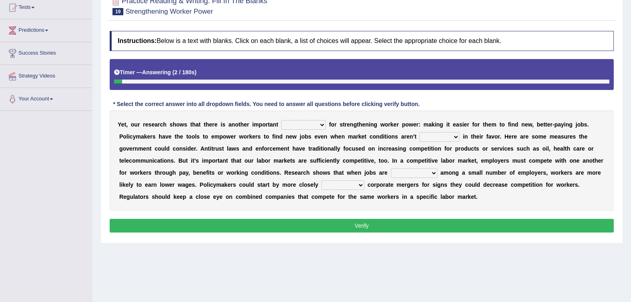
scroll to position [100, 0]
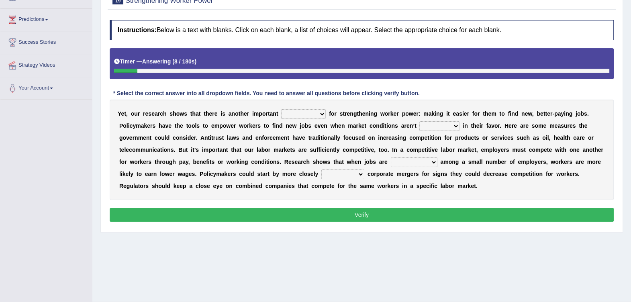
click at [285, 114] on select "avail engagement avenue annual" at bounding box center [303, 114] width 45 height 10
select select "avenue"
click at [281, 109] on select "avail engagement avenue annual" at bounding box center [303, 114] width 45 height 10
click at [419, 125] on select "profitable titchy temperate tilted" at bounding box center [439, 126] width 40 height 10
select select "profitable"
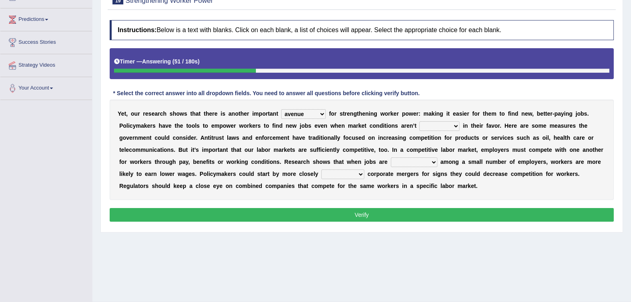
click at [419, 121] on select "profitable titchy temperate tilted" at bounding box center [439, 126] width 40 height 10
click at [391, 163] on select "constrained tremendous concentric concentrated" at bounding box center [414, 162] width 47 height 10
select select "constrained"
click at [391, 157] on select "constrained tremendous concentric concentrated" at bounding box center [414, 162] width 47 height 10
click at [321, 174] on select "scrutinizing originating scripting emulating" at bounding box center [342, 175] width 43 height 10
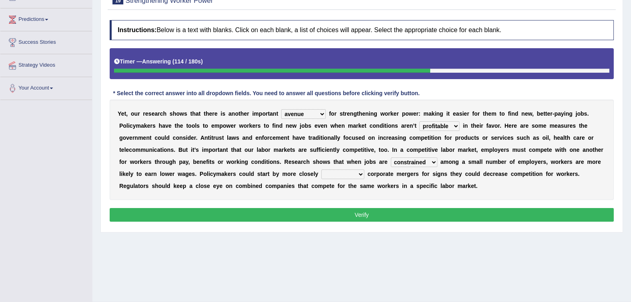
select select "scripting"
click at [321, 170] on select "scrutinizing originating scripting emulating" at bounding box center [342, 175] width 43 height 10
click at [199, 221] on button "Verify" at bounding box center [362, 215] width 504 height 14
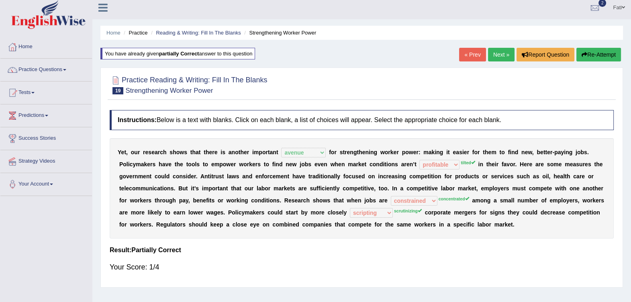
scroll to position [0, 0]
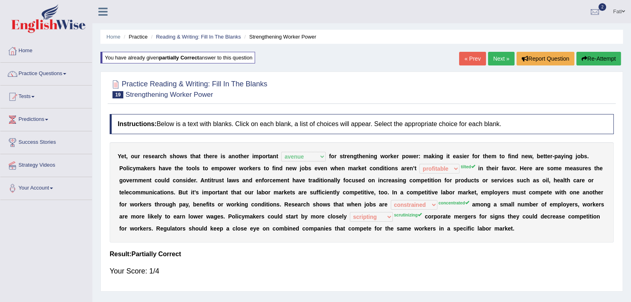
click at [501, 62] on link "Next »" at bounding box center [501, 59] width 27 height 14
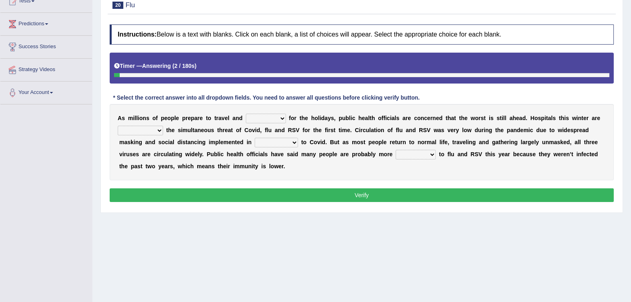
scroll to position [100, 0]
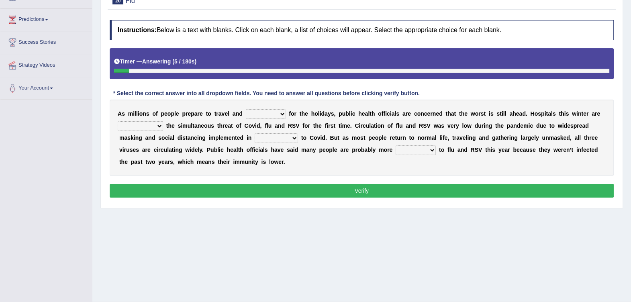
click at [249, 120] on div "A s m i l l i o n s o f p e o p l e p r e p a r e t o t r a v e l a n d gather …" at bounding box center [362, 138] width 504 height 76
click at [251, 112] on select "gather hide slumber migrate" at bounding box center [266, 114] width 40 height 10
select select "migrate"
click at [246, 109] on select "gather hide slumber migrate" at bounding box center [266, 114] width 40 height 10
click at [157, 123] on select "facing accounting challenging constructing" at bounding box center [140, 126] width 45 height 10
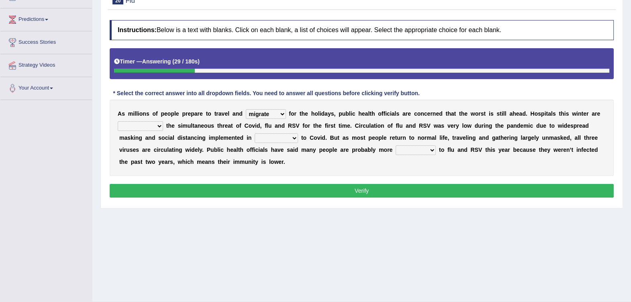
select select "challenging"
click at [118, 121] on select "facing accounting challenging constructing" at bounding box center [140, 126] width 45 height 10
click at [255, 139] on select "comparison response place order" at bounding box center [276, 138] width 43 height 10
select select "response"
click at [255, 133] on select "comparison response place order" at bounding box center [276, 138] width 43 height 10
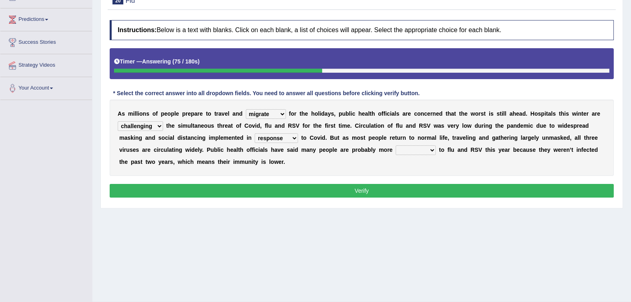
click at [396, 148] on select "attainable sensible vulnerable accessible" at bounding box center [416, 150] width 40 height 10
select select "sensible"
click at [396, 145] on select "attainable sensible vulnerable accessible" at bounding box center [416, 150] width 40 height 10
click at [339, 186] on button "Verify" at bounding box center [362, 191] width 504 height 14
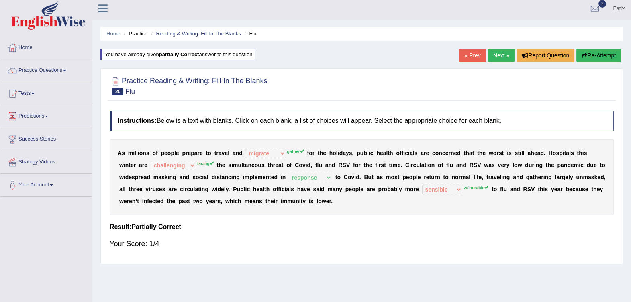
scroll to position [0, 0]
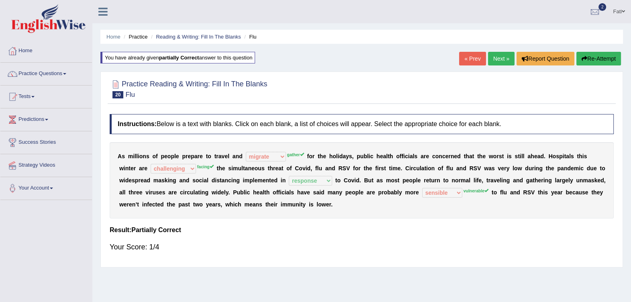
click at [597, 58] on button "Re-Attempt" at bounding box center [598, 59] width 45 height 14
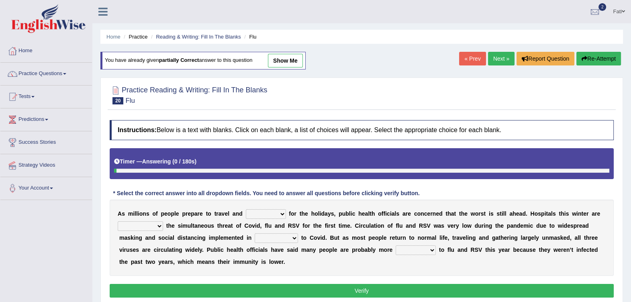
click at [249, 216] on select "gather hide slumber migrate" at bounding box center [266, 214] width 40 height 10
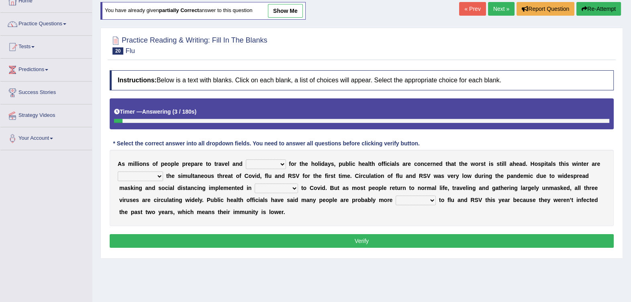
click at [259, 165] on select "gather hide slumber migrate" at bounding box center [266, 164] width 40 height 10
select select "gather"
click at [246, 159] on select "gather hide slumber migrate" at bounding box center [266, 164] width 40 height 10
click at [153, 177] on select "facing accounting challenging constructing" at bounding box center [140, 177] width 45 height 10
select select "facing"
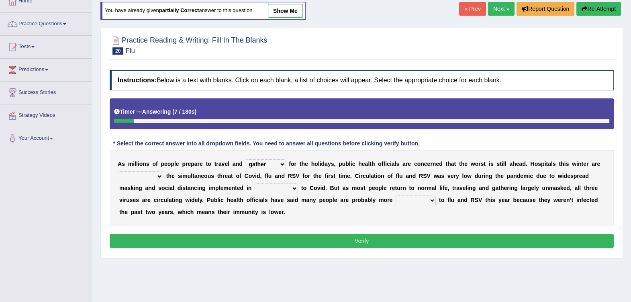
click at [118, 172] on select "facing accounting challenging constructing" at bounding box center [140, 177] width 45 height 10
click at [251, 186] on b at bounding box center [252, 188] width 3 height 6
click at [255, 186] on select "comparison response place order" at bounding box center [276, 189] width 43 height 10
select select "response"
click at [255, 184] on select "comparison response place order" at bounding box center [276, 189] width 43 height 10
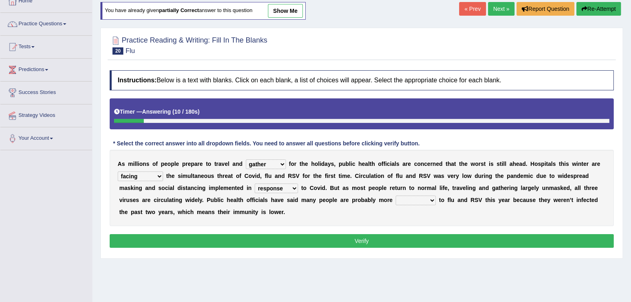
click at [396, 200] on select "attainable sensible vulnerable accessible" at bounding box center [416, 201] width 40 height 10
select select "vulnerable"
click at [396, 196] on select "attainable sensible vulnerable accessible" at bounding box center [416, 201] width 40 height 10
click at [382, 242] on button "Verify" at bounding box center [362, 241] width 504 height 14
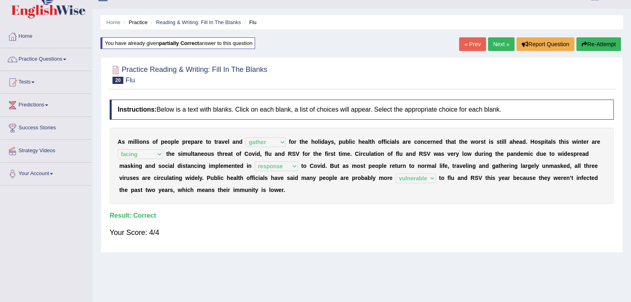
scroll to position [0, 0]
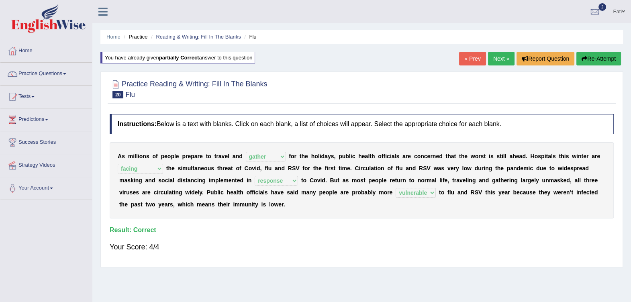
click at [495, 58] on link "Next »" at bounding box center [501, 59] width 27 height 14
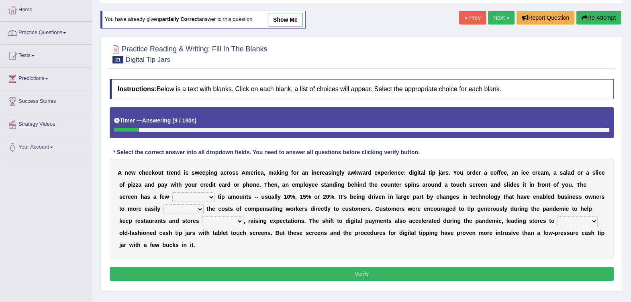
scroll to position [50, 0]
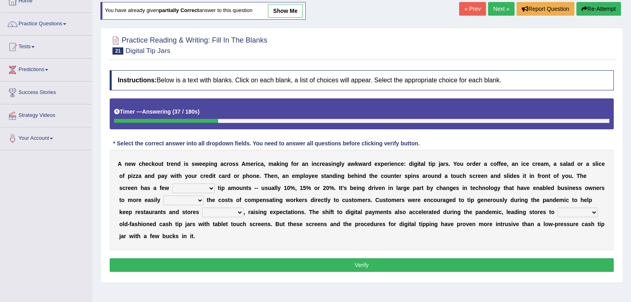
click at [172, 186] on select "suggested combined exceptional rigorous" at bounding box center [193, 189] width 43 height 10
select select "rigorous"
click at [172, 184] on select "suggested combined exceptional rigorous" at bounding box center [193, 189] width 43 height 10
click at [164, 200] on select "abide covet diverge shift" at bounding box center [184, 201] width 40 height 10
select select "shift"
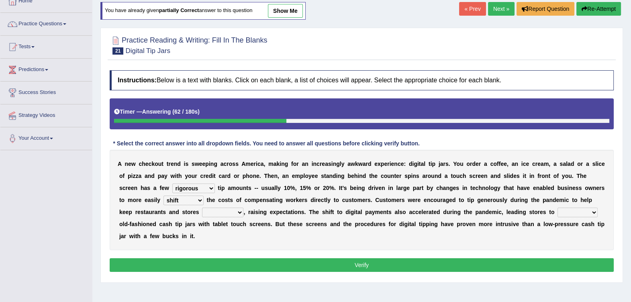
click at [164, 196] on select "abide covet diverge shift" at bounding box center [184, 201] width 40 height 10
click at [202, 212] on select "afloat overlapped affable concise" at bounding box center [222, 213] width 41 height 10
select select "afloat"
click at [202, 208] on select "afloat overlapped affable concise" at bounding box center [222, 213] width 41 height 10
click at [558, 210] on select "replace exchange occupy retrieve" at bounding box center [578, 213] width 40 height 10
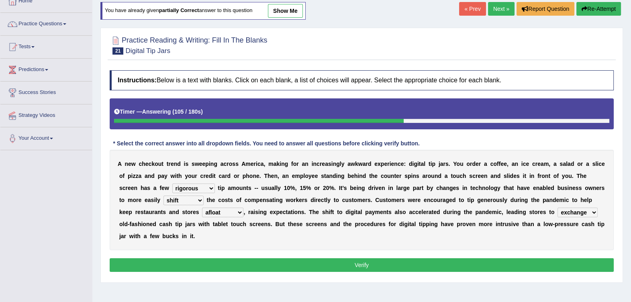
click at [558, 208] on select "replace exchange occupy retrieve" at bounding box center [578, 213] width 40 height 10
click at [558, 210] on select "replace exchange occupy retrieve" at bounding box center [578, 213] width 40 height 10
select select "replace"
click at [558, 208] on select "replace exchange occupy retrieve" at bounding box center [578, 213] width 40 height 10
click at [407, 258] on button "Verify" at bounding box center [362, 265] width 504 height 14
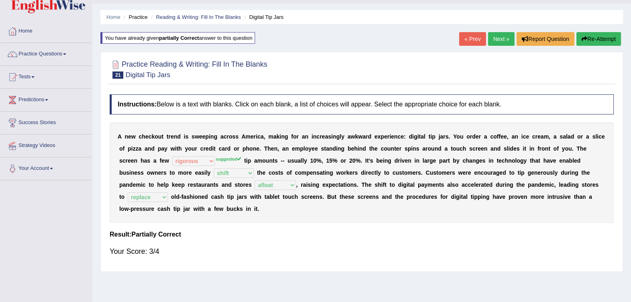
scroll to position [0, 0]
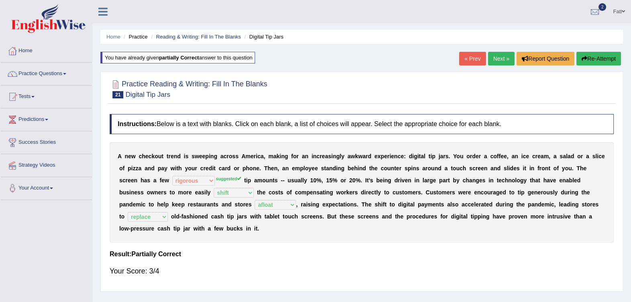
click at [498, 59] on link "Next »" at bounding box center [501, 59] width 27 height 14
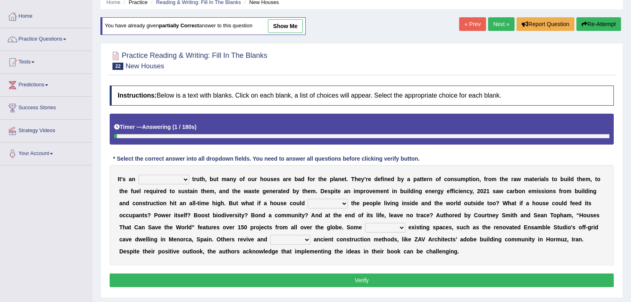
scroll to position [50, 0]
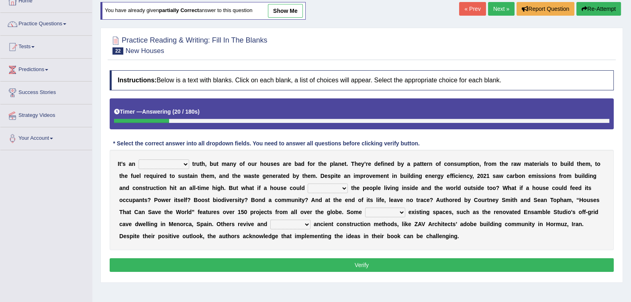
click at [168, 160] on select "unrivaled unstable uncomfortable uncapped" at bounding box center [164, 164] width 51 height 10
select select "unrivaled"
click at [139, 159] on select "unrivaled unstable uncomfortable uncapped" at bounding box center [164, 164] width 51 height 10
click at [308, 189] on select "survive mimic dominate nurture" at bounding box center [328, 189] width 40 height 10
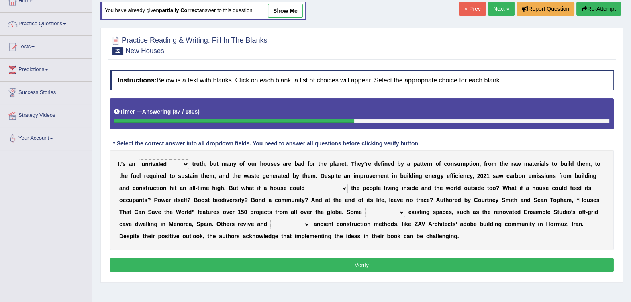
select select "survive"
click at [308, 184] on select "survive mimic dominate nurture" at bounding box center [328, 189] width 40 height 10
click at [365, 213] on select "delve automate repurpose reckon" at bounding box center [385, 213] width 40 height 10
select select "delve"
click at [365, 208] on select "delve automate repurpose reckon" at bounding box center [385, 213] width 40 height 10
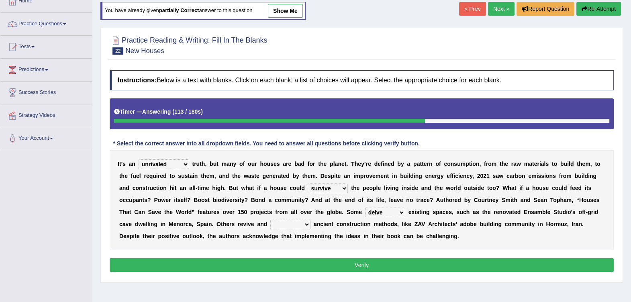
click at [365, 212] on select "delve automate repurpose reckon" at bounding box center [385, 213] width 40 height 10
click at [322, 242] on div "I t ’ s a n unrivaled unstable uncomfortable uncapped t r u t h , b u t m a n y…" at bounding box center [362, 200] width 504 height 100
click at [270, 221] on select "produce relate update change" at bounding box center [290, 225] width 40 height 10
select select "update"
click at [270, 220] on select "produce relate update change" at bounding box center [290, 225] width 40 height 10
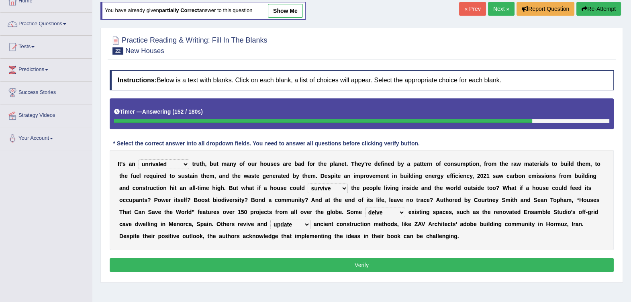
click at [159, 261] on button "Verify" at bounding box center [362, 265] width 504 height 14
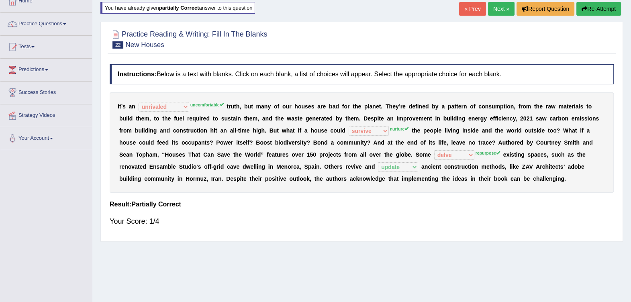
scroll to position [0, 0]
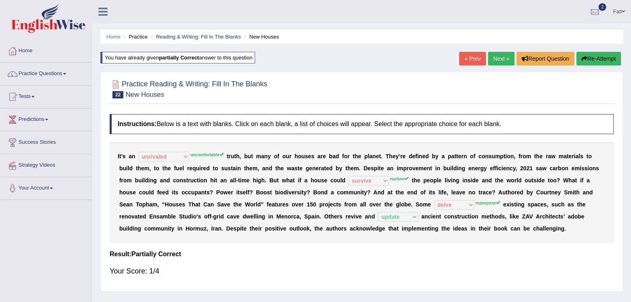
click at [502, 57] on link "Next »" at bounding box center [501, 59] width 27 height 14
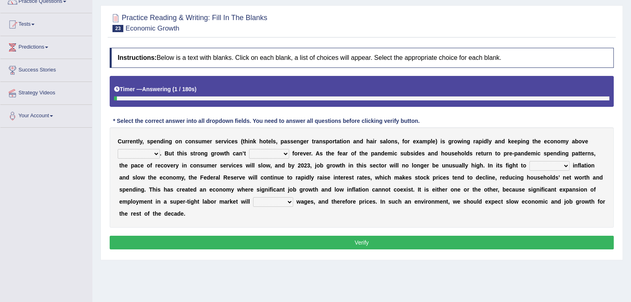
scroll to position [100, 0]
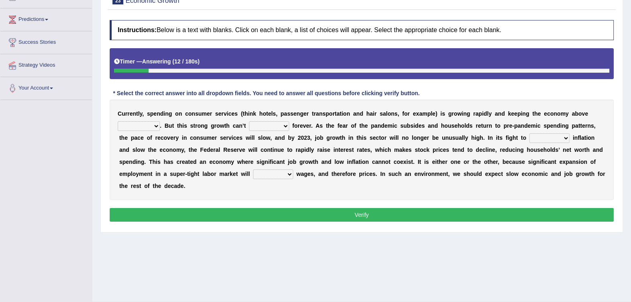
click at [160, 121] on select "board water all themselves" at bounding box center [139, 126] width 42 height 10
select select "board"
click at [160, 121] on select "board water all themselves" at bounding box center [139, 126] width 42 height 10
click at [249, 125] on select "perceive persist stride underlie" at bounding box center [269, 126] width 40 height 10
select select "persist"
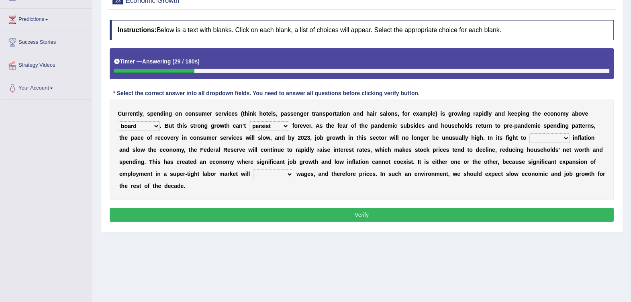
click at [249, 121] on select "perceive persist stride underlie" at bounding box center [269, 126] width 40 height 10
click at [529, 137] on select "inflow disarm tame distaste" at bounding box center [549, 138] width 40 height 10
select select "inflow"
click at [529, 133] on select "inflow disarm tame distaste" at bounding box center [549, 138] width 40 height 10
click at [529, 139] on select "inflow disarm tame distaste" at bounding box center [549, 138] width 40 height 10
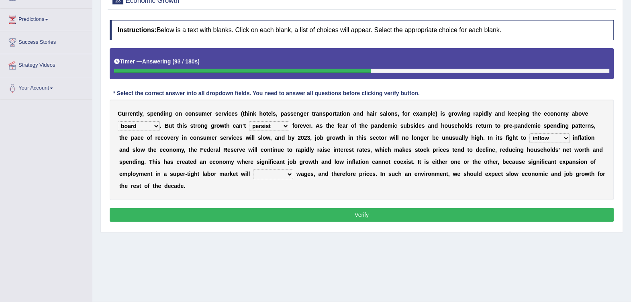
click at [484, 159] on b "o" at bounding box center [486, 162] width 4 height 6
click at [293, 170] on select "precede rupture accede accelerate" at bounding box center [273, 175] width 40 height 10
select select "precede"
click at [293, 170] on select "precede rupture accede accelerate" at bounding box center [273, 175] width 40 height 10
click at [541, 208] on button "Verify" at bounding box center [362, 215] width 504 height 14
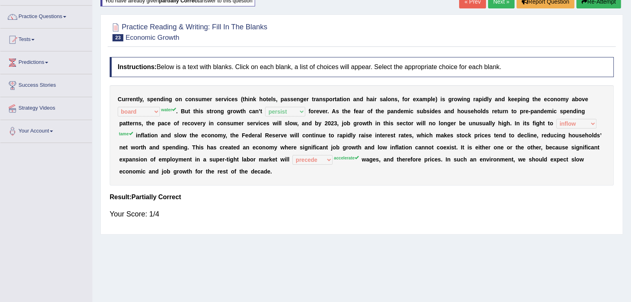
scroll to position [0, 0]
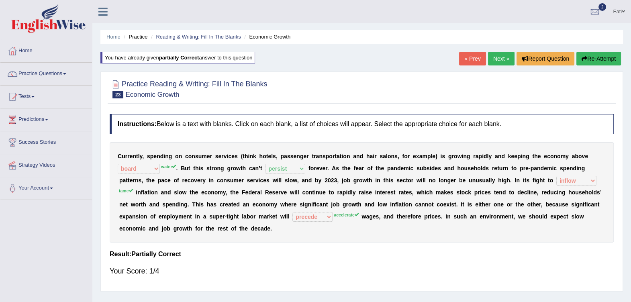
click at [499, 59] on link "Next »" at bounding box center [501, 59] width 27 height 14
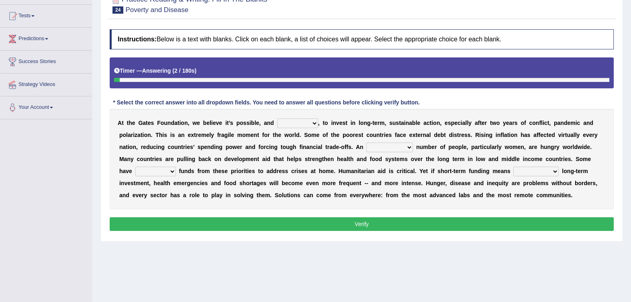
scroll to position [65, 0]
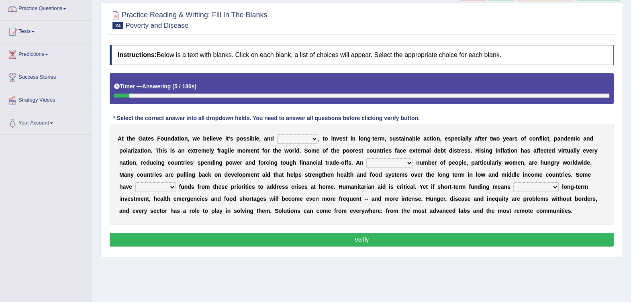
click at [281, 139] on select "impaired impalpable imperative impressive" at bounding box center [297, 139] width 41 height 10
select select "impressive"
click at [277, 134] on select "impaired impalpable imperative impressive" at bounding box center [297, 139] width 41 height 10
click at [366, 166] on select "alarming unintentional implicit absolute" at bounding box center [389, 163] width 47 height 10
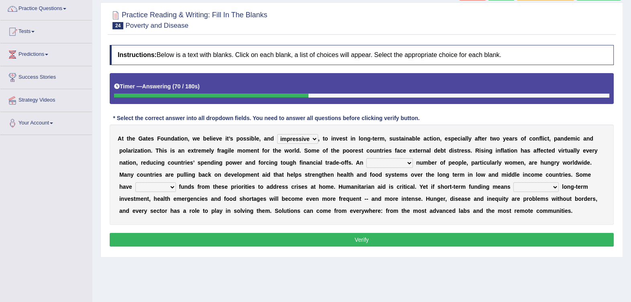
select select "alarming"
click at [366, 158] on select "alarming unintentional implicit absolute" at bounding box center [389, 163] width 47 height 10
click at [176, 182] on select "rebounded expended recouped redirected" at bounding box center [155, 187] width 41 height 10
select select "rebounded"
click at [176, 182] on select "rebounded expended recouped redirected" at bounding box center [155, 187] width 41 height 10
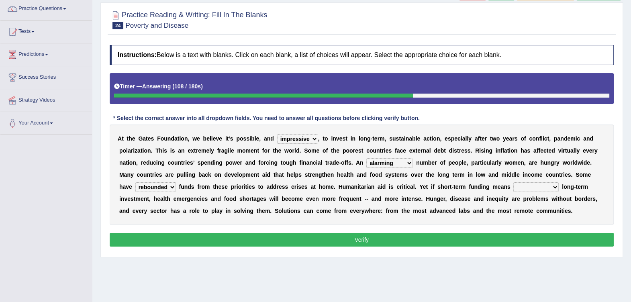
click at [513, 190] on select "emphasizing alerting covening neglecting" at bounding box center [535, 187] width 45 height 10
select select "emphasizing"
click at [513, 182] on select "emphasizing alerting covening neglecting" at bounding box center [535, 187] width 45 height 10
click at [408, 235] on button "Verify" at bounding box center [362, 240] width 504 height 14
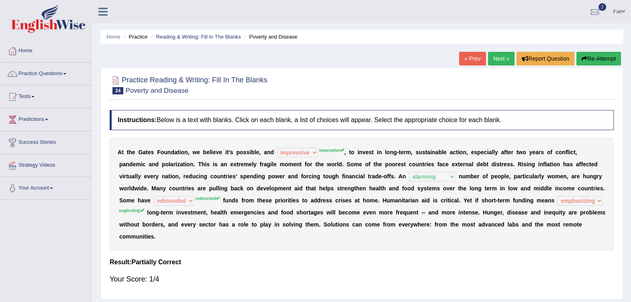
scroll to position [0, 0]
click at [501, 59] on link "Next »" at bounding box center [501, 59] width 27 height 14
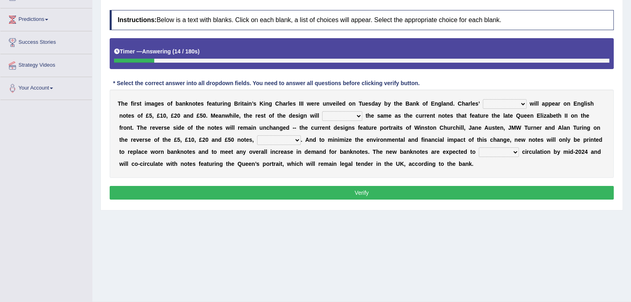
click at [483, 103] on select "cornerstone portion plagiarism portrait" at bounding box center [505, 104] width 44 height 10
select select "portion"
click at [483, 99] on select "cornerstone portion plagiarism portrait" at bounding box center [505, 104] width 44 height 10
click at [322, 117] on select "remain surpass signify replicate" at bounding box center [342, 116] width 40 height 10
select select "remain"
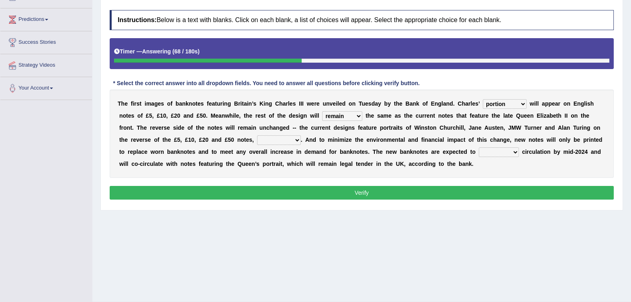
click at [322, 111] on select "remain surpass signify replicate" at bounding box center [342, 116] width 40 height 10
click at [257, 138] on select "pervasively variously audaciously respectively" at bounding box center [279, 140] width 44 height 10
select select "respectively"
click at [257, 135] on select "pervasively variously audaciously respectively" at bounding box center [279, 140] width 44 height 10
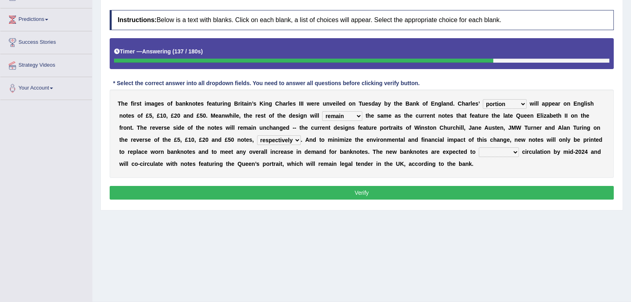
click at [479, 153] on select "hinge divert enter inoculate" at bounding box center [499, 152] width 40 height 10
select select "enter"
click at [479, 147] on select "hinge divert enter inoculate" at bounding box center [499, 152] width 40 height 10
click at [483, 102] on select "cornerstone portion plagiarism portrait" at bounding box center [505, 104] width 44 height 10
click at [519, 163] on div "T h e f i r s t i m a g e s o f b a n k n o t e s f e a t u r i n g B r i t a i…" at bounding box center [362, 134] width 504 height 88
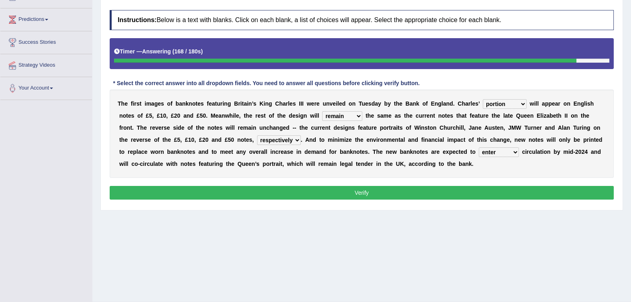
click at [398, 193] on button "Verify" at bounding box center [362, 193] width 504 height 14
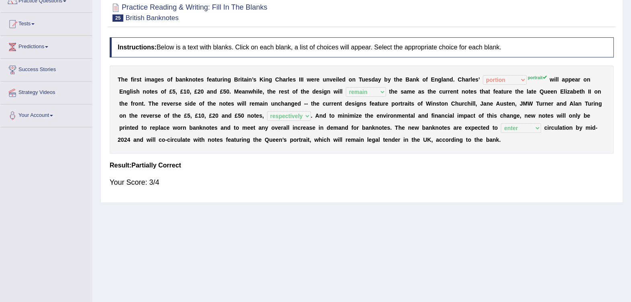
scroll to position [50, 0]
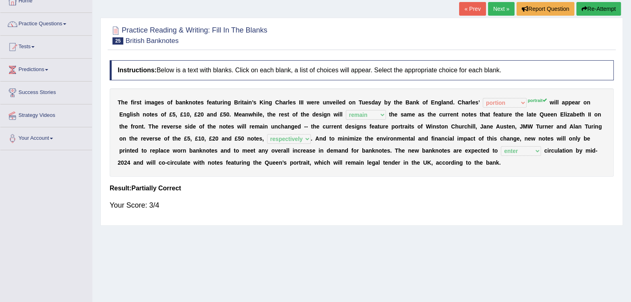
click at [502, 10] on link "Next »" at bounding box center [501, 9] width 27 height 14
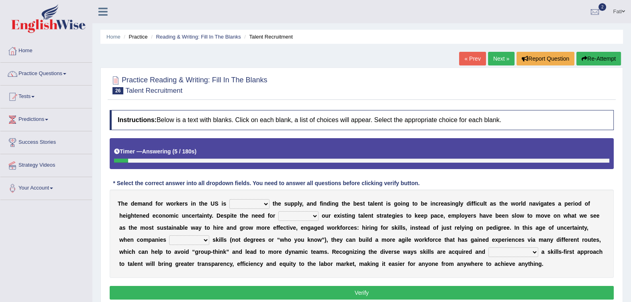
click at [232, 204] on select "outpacing falling flipping irrigating" at bounding box center [249, 204] width 40 height 10
select select "irrigating"
click at [229, 199] on select "outpacing falling flipping irrigating" at bounding box center [249, 204] width 40 height 10
click at [278, 216] on select "reveling reflecting revamping inverting" at bounding box center [298, 216] width 40 height 10
select select "reveling"
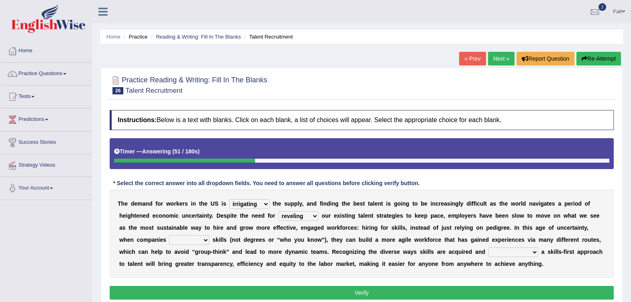
click at [278, 211] on select "reveling reflecting revamping inverting" at bounding box center [298, 216] width 40 height 10
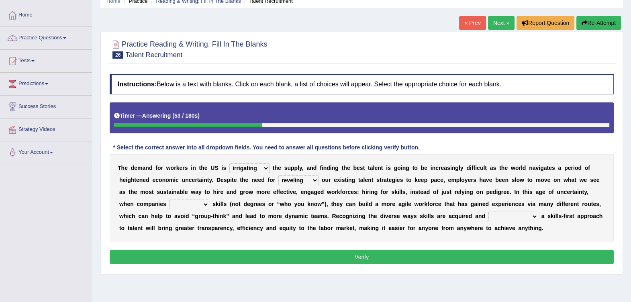
scroll to position [50, 0]
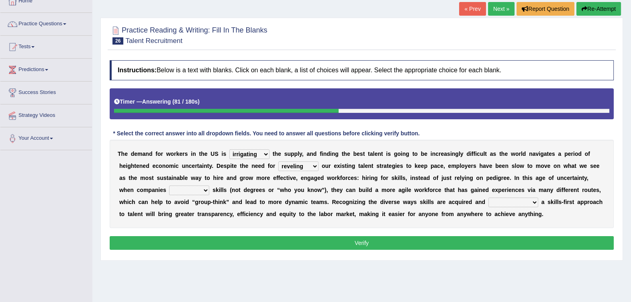
click at [169, 191] on select "neglect prioritize worsen alleviate" at bounding box center [189, 191] width 40 height 10
select select "prioritize"
click at [169, 186] on select "neglect prioritize worsen alleviate" at bounding box center [189, 191] width 40 height 10
click at [169, 192] on select "neglect prioritize worsen alleviate" at bounding box center [189, 191] width 40 height 10
click at [169, 191] on select "neglect prioritize worsen alleviate" at bounding box center [189, 191] width 40 height 10
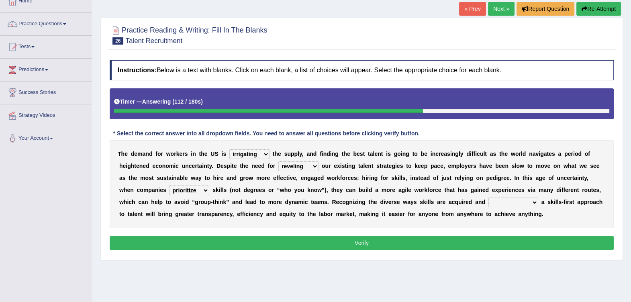
click at [489, 202] on select "distinguishing digitizing attempting adopting" at bounding box center [514, 203] width 50 height 10
select select "adopting"
click at [489, 198] on select "distinguishing digitizing attempting adopting" at bounding box center [514, 203] width 50 height 10
click at [418, 245] on button "Verify" at bounding box center [362, 243] width 504 height 14
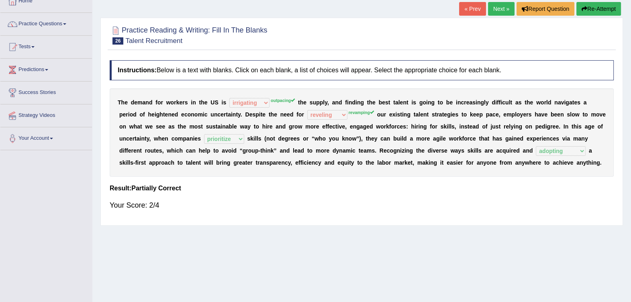
click at [501, 6] on link "Next »" at bounding box center [501, 9] width 27 height 14
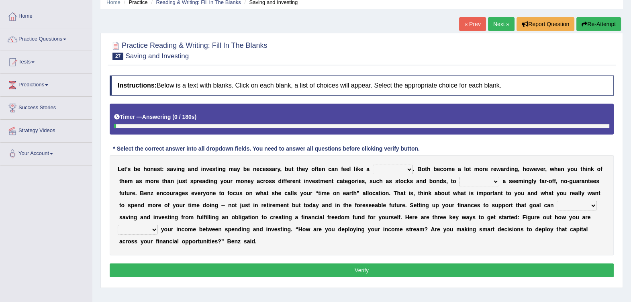
scroll to position [50, 0]
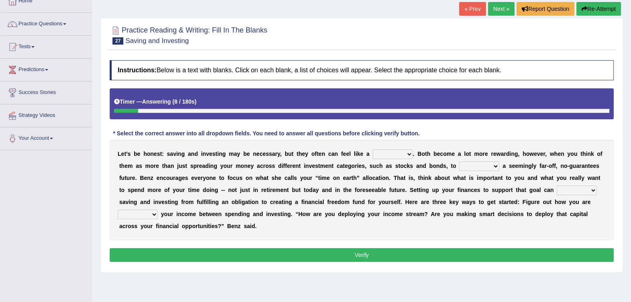
click at [374, 153] on select "nuance choice recidivist chore" at bounding box center [393, 154] width 40 height 10
select select "choice"
click at [373, 149] on select "nuance choice recidivist chore" at bounding box center [393, 154] width 40 height 10
click at [459, 166] on select "fulminate fund categorize fend" at bounding box center [479, 166] width 40 height 10
select select "fund"
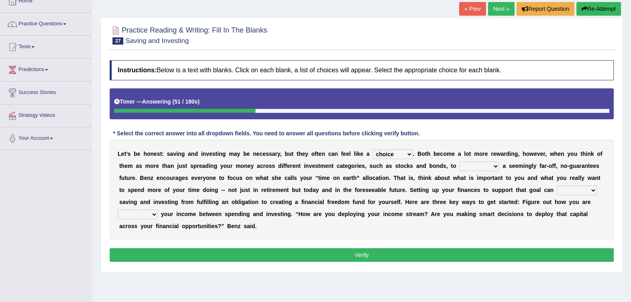
click at [459, 161] on select "fulminate fund categorize fend" at bounding box center [479, 166] width 40 height 10
click at [557, 189] on select "transcend transact transport transform" at bounding box center [577, 191] width 40 height 10
select select "transform"
click at [557, 186] on select "transcend transact transport transform" at bounding box center [577, 191] width 40 height 10
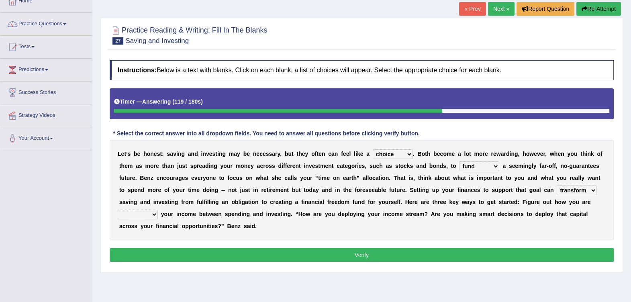
click at [158, 210] on select "affording spiking allocating delegating" at bounding box center [138, 215] width 40 height 10
select select "delegating"
click at [158, 210] on select "affording spiking allocating delegating" at bounding box center [138, 215] width 40 height 10
click at [464, 248] on button "Verify" at bounding box center [362, 255] width 504 height 14
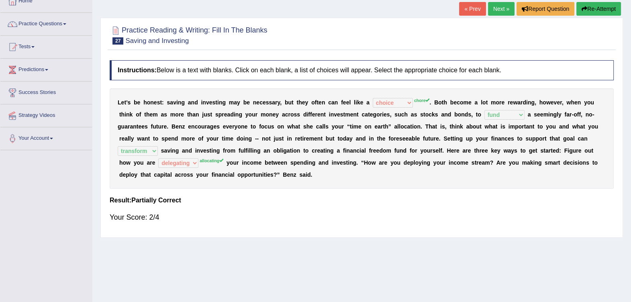
click at [494, 10] on link "Next »" at bounding box center [501, 9] width 27 height 14
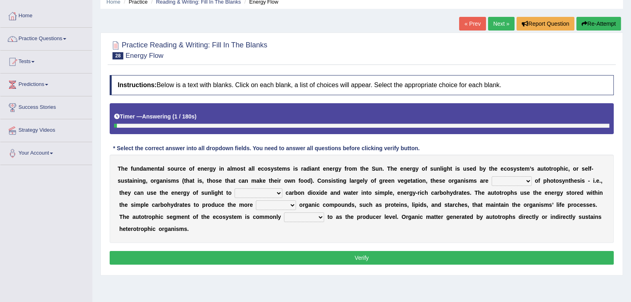
scroll to position [50, 0]
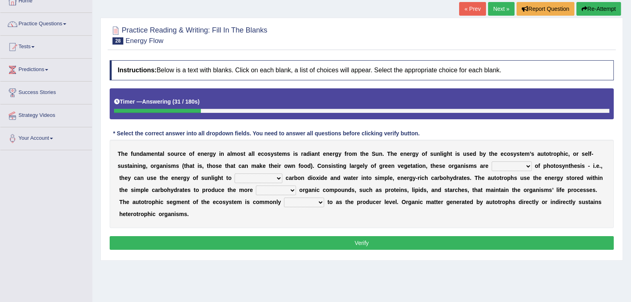
click at [492, 165] on select "aware capable proud guilty" at bounding box center [512, 166] width 40 height 10
select select "aware"
click at [492, 161] on select "aware capable proud guilty" at bounding box center [512, 166] width 40 height 10
click at [235, 176] on select "communicate build convert force" at bounding box center [259, 179] width 48 height 10
select select "convert"
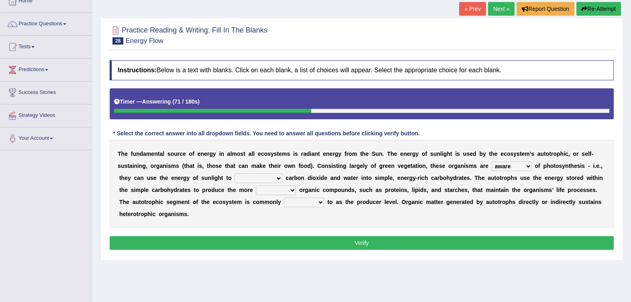
click at [235, 174] on select "communicate build convert force" at bounding box center [259, 179] width 48 height 10
click at [256, 191] on select "normal complex authentic futile" at bounding box center [276, 191] width 40 height 10
select select "authentic"
click at [256, 186] on select "normal complex authentic futile" at bounding box center [276, 191] width 40 height 10
click at [284, 201] on select "made known provided referred" at bounding box center [304, 203] width 40 height 10
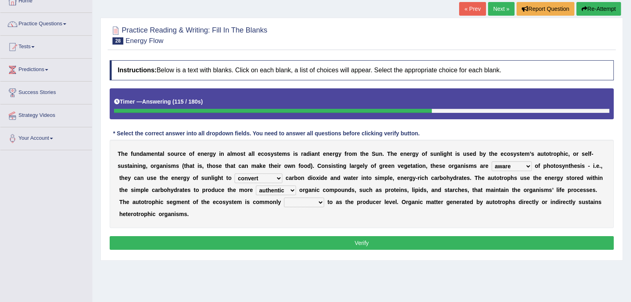
select select "referred"
click at [284, 198] on select "made known provided referred" at bounding box center [304, 203] width 40 height 10
click at [245, 236] on button "Verify" at bounding box center [362, 243] width 504 height 14
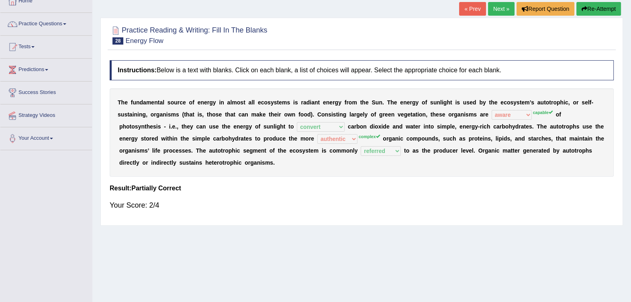
scroll to position [0, 0]
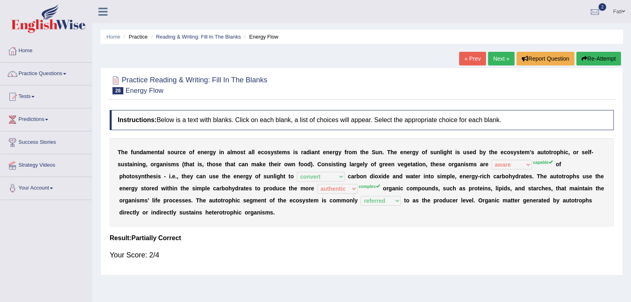
click at [503, 57] on link "Next »" at bounding box center [501, 59] width 27 height 14
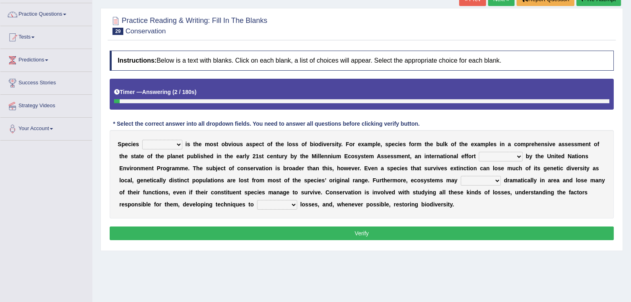
scroll to position [50, 0]
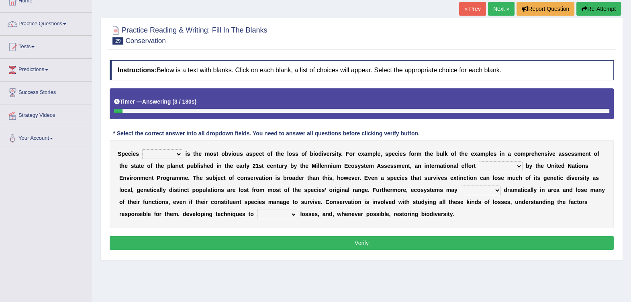
click at [170, 156] on select "richness extinction migration diversity" at bounding box center [162, 154] width 40 height 10
select select "migration"
click at [142, 149] on select "richness extinction migration diversity" at bounding box center [162, 154] width 40 height 10
click at [479, 167] on select "confounded consulted converted coordinated" at bounding box center [501, 166] width 44 height 10
click at [479, 161] on select "confounded consulted converted coordinated" at bounding box center [501, 166] width 44 height 10
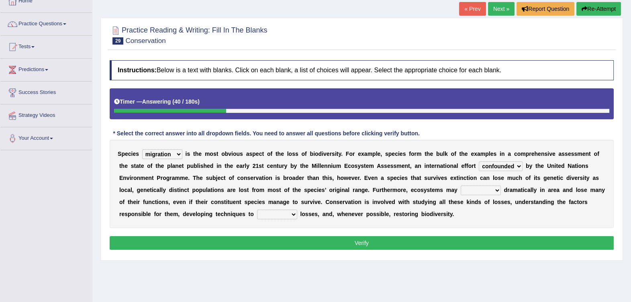
click at [479, 165] on select "confounded consulted converted coordinated" at bounding box center [501, 166] width 44 height 10
select select "coordinated"
click at [479, 161] on select "confounded consulted converted coordinated" at bounding box center [501, 166] width 44 height 10
click at [461, 192] on select "expand remain shrink extend" at bounding box center [481, 191] width 40 height 10
select select "shrink"
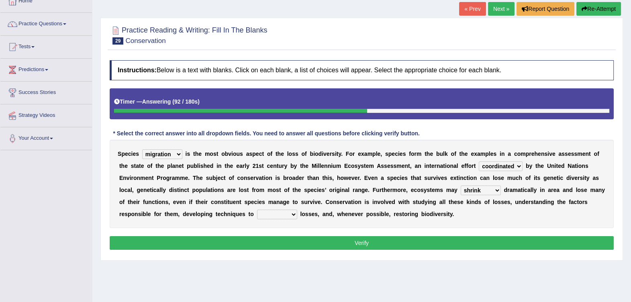
click at [461, 186] on select "expand remain shrink extend" at bounding box center [481, 191] width 40 height 10
click at [257, 213] on select "prevent praise accelerate prompt" at bounding box center [277, 215] width 40 height 10
select select "prevent"
click at [257, 210] on select "prevent praise accelerate prompt" at bounding box center [277, 215] width 40 height 10
click at [174, 241] on button "Verify" at bounding box center [362, 243] width 504 height 14
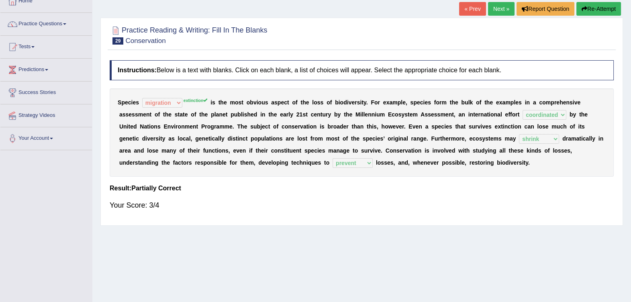
scroll to position [0, 0]
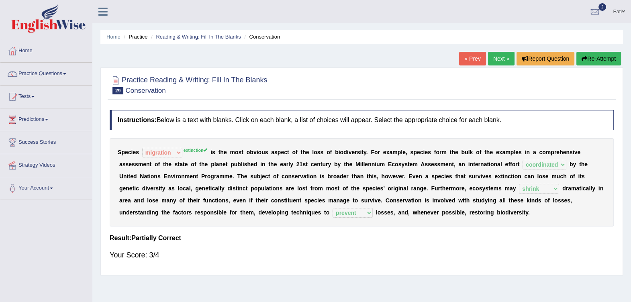
click at [495, 58] on link "Next »" at bounding box center [501, 59] width 27 height 14
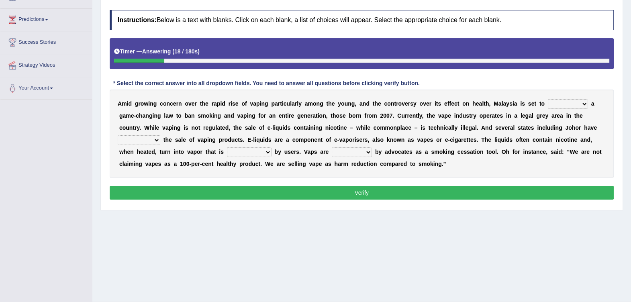
click at [548, 105] on select "introduce adapt lift enroll" at bounding box center [568, 104] width 40 height 10
select select "introduce"
click at [548, 99] on select "introduce adapt lift enroll" at bounding box center [568, 104] width 40 height 10
click at [160, 135] on select "proposed proliferated prohibited promoted" at bounding box center [139, 140] width 43 height 10
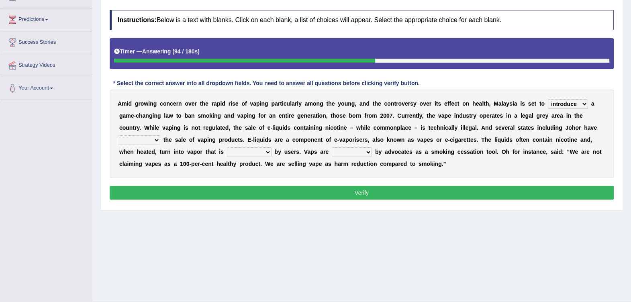
select select "promoted"
click at [160, 135] on select "proposed proliferated prohibited promoted" at bounding box center [139, 140] width 43 height 10
click at [227, 151] on select "comprised inhaled compressed exhaled" at bounding box center [249, 152] width 45 height 10
select select "inhaled"
click at [227, 147] on select "comprised inhaled compressed exhaled" at bounding box center [249, 152] width 45 height 10
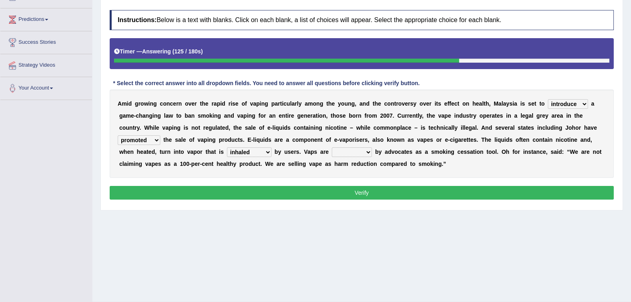
click at [332, 155] on select "touted despised criticized destroyed" at bounding box center [352, 152] width 40 height 10
select select "criticized"
click at [332, 147] on select "touted despised criticized destroyed" at bounding box center [352, 152] width 40 height 10
click at [296, 194] on button "Verify" at bounding box center [362, 193] width 504 height 14
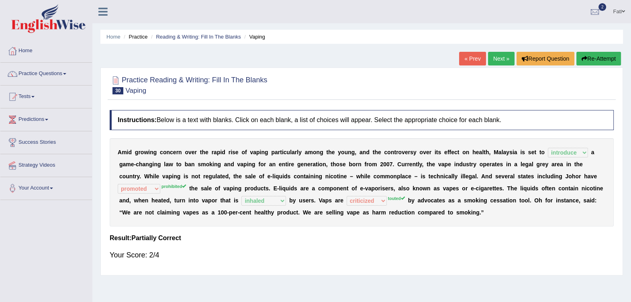
click at [498, 59] on link "Next »" at bounding box center [501, 59] width 27 height 14
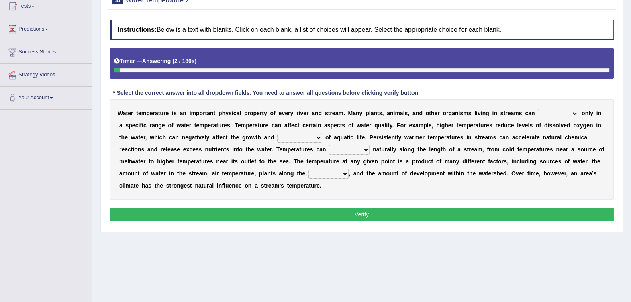
scroll to position [100, 0]
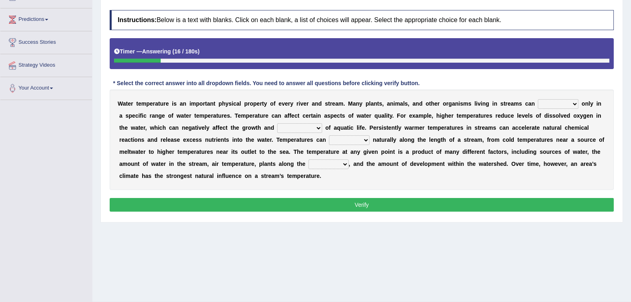
click at [538, 106] on select "wither perish flourish deteriorate" at bounding box center [558, 104] width 41 height 10
select select "deteriorate"
click at [538, 99] on select "wither perish flourish deteriorate" at bounding box center [558, 104] width 41 height 10
click at [277, 129] on select "productivity corrosion appreciation degradation" at bounding box center [299, 128] width 45 height 10
select select "productivity"
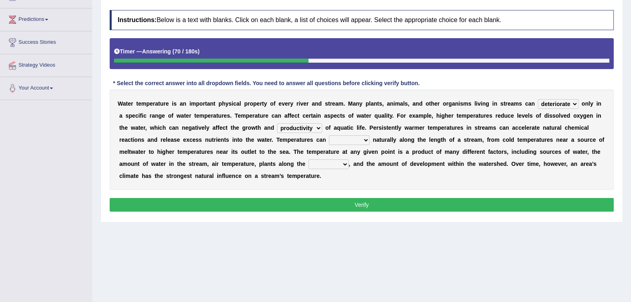
click at [277, 123] on select "productivity corrosion appreciation degradation" at bounding box center [299, 128] width 45 height 10
click at [329, 140] on select "decline vary remain deteriorate" at bounding box center [349, 140] width 41 height 10
click at [329, 135] on select "decline vary remain deteriorate" at bounding box center [349, 140] width 41 height 10
click at [329, 136] on select "decline vary remain deteriorate" at bounding box center [349, 140] width 41 height 10
select select "vary"
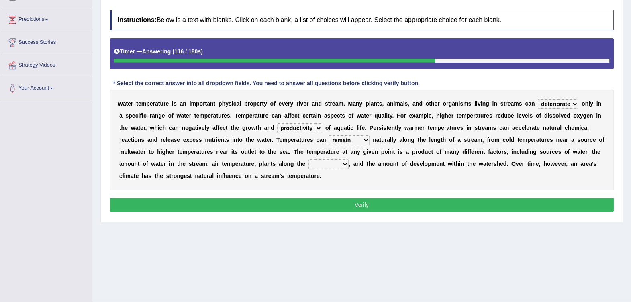
click at [329, 135] on select "decline vary remain deteriorate" at bounding box center [349, 140] width 41 height 10
click at [309, 161] on select "mountains road forest bank" at bounding box center [329, 164] width 40 height 10
select select "forest"
click at [309, 159] on select "mountains road forest bank" at bounding box center [329, 164] width 40 height 10
drag, startPoint x: 205, startPoint y: 191, endPoint x: 204, endPoint y: 200, distance: 8.8
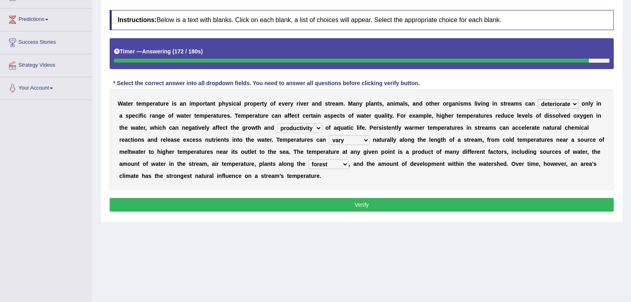
click at [205, 192] on div "Instructions: Below is a text with blanks. Click on each blank, a list of choic…" at bounding box center [362, 112] width 508 height 212
click at [203, 205] on button "Verify" at bounding box center [362, 205] width 504 height 14
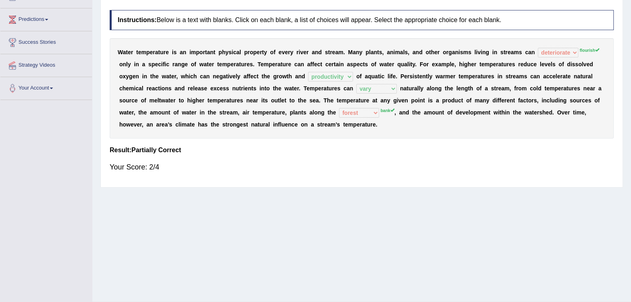
drag, startPoint x: 224, startPoint y: 126, endPoint x: 170, endPoint y: 104, distance: 57.9
click at [170, 104] on div "W a t e r t e m p e r a t u r e i s a n i m p o r t a n t p h y s i c a l p r o…" at bounding box center [362, 88] width 504 height 100
click at [298, 114] on b "n" at bounding box center [300, 112] width 4 height 6
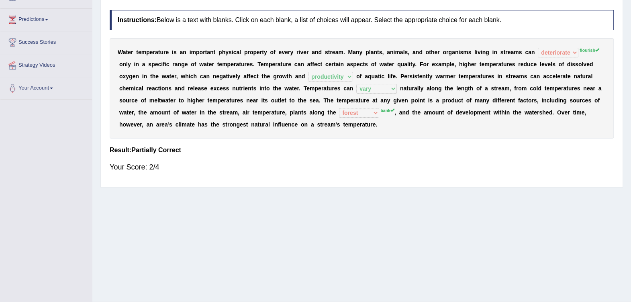
click at [298, 114] on b "n" at bounding box center [300, 112] width 4 height 6
drag, startPoint x: 165, startPoint y: 112, endPoint x: 278, endPoint y: 122, distance: 113.3
click at [278, 122] on div "W a t e r t e m p e r a t u r e i s a n i m p o r t a n t p h y s i c a l p r o…" at bounding box center [362, 88] width 504 height 100
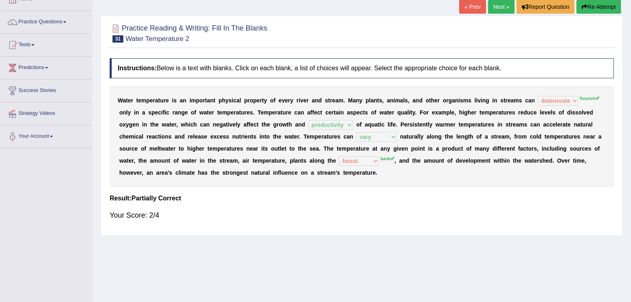
scroll to position [0, 0]
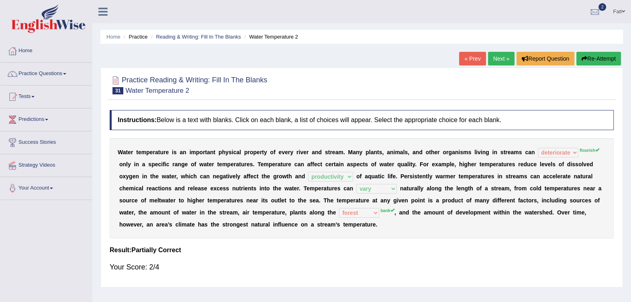
click at [504, 59] on link "Next »" at bounding box center [501, 59] width 27 height 14
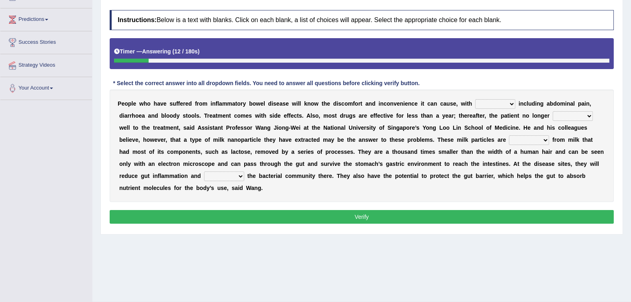
click at [475, 104] on select "symptoms sources causes benefits" at bounding box center [495, 104] width 40 height 10
select select "symptoms"
click at [475, 99] on select "symptoms sources causes benefits" at bounding box center [495, 104] width 40 height 10
click at [553, 117] on select "returns refers responds refuses" at bounding box center [573, 116] width 40 height 10
select select "responds"
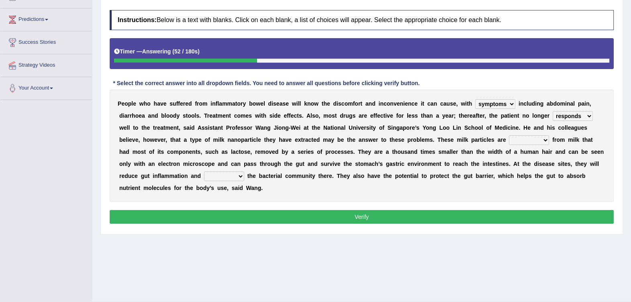
click at [553, 111] on select "returns refers responds refuses" at bounding box center [573, 116] width 40 height 10
click at [509, 140] on select "prohibited derived missed prevented" at bounding box center [529, 140] width 40 height 10
select select "prohibited"
click at [509, 135] on select "prohibited derived missed prevented" at bounding box center [529, 140] width 40 height 10
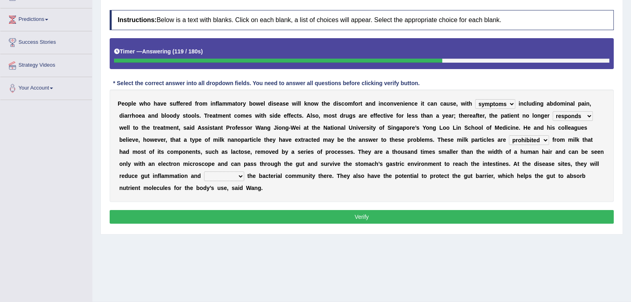
click at [244, 172] on select "restore erase quarantine disturb" at bounding box center [224, 177] width 40 height 10
select select "restore"
click at [244, 172] on select "restore erase quarantine disturb" at bounding box center [224, 177] width 40 height 10
click at [486, 210] on button "Verify" at bounding box center [362, 217] width 504 height 14
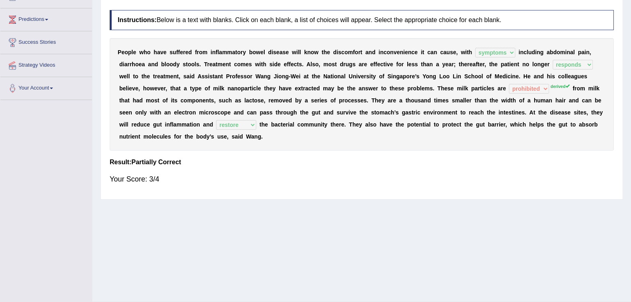
scroll to position [50, 0]
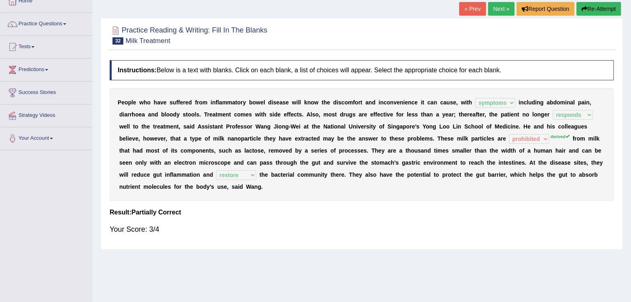
click at [500, 8] on link "Next »" at bounding box center [501, 9] width 27 height 14
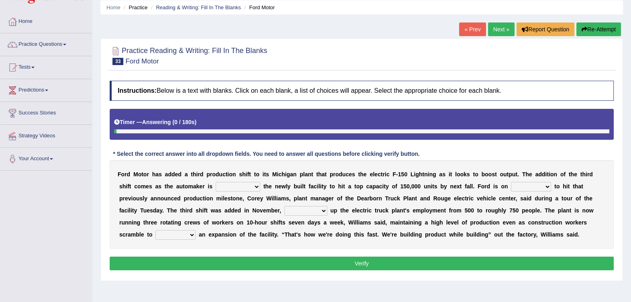
scroll to position [50, 0]
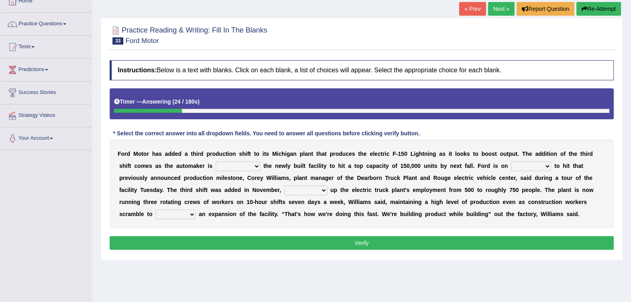
click at [216, 165] on select "selling decorating demolishing expanding" at bounding box center [238, 166] width 45 height 10
select select "decorating"
click at [216, 161] on select "selling decorating demolishing expanding" at bounding box center [238, 166] width 45 height 10
click at [511, 168] on select "foot table time track" at bounding box center [531, 166] width 40 height 10
select select "table"
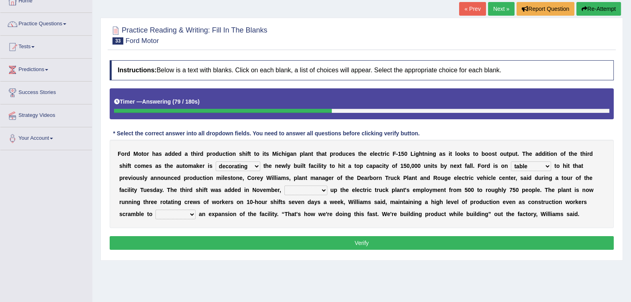
click at [511, 161] on select "foot table time track" at bounding box center [531, 166] width 40 height 10
click at [284, 190] on select "maintaining diminishing decreasing bumping" at bounding box center [305, 191] width 43 height 10
select select "bumping"
click at [284, 186] on select "maintaining diminishing decreasing bumping" at bounding box center [305, 191] width 43 height 10
click at [196, 210] on select "cease postpone complete reverse" at bounding box center [175, 215] width 40 height 10
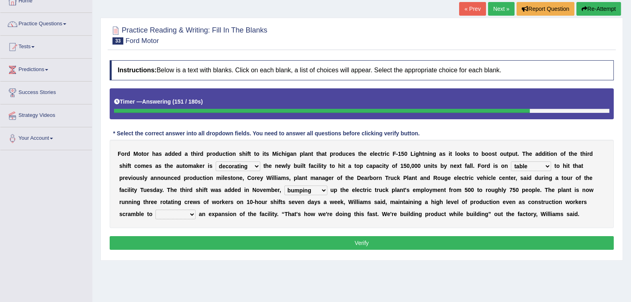
select select "cease"
click at [196, 210] on select "cease postpone complete reverse" at bounding box center [175, 215] width 40 height 10
click at [446, 241] on button "Verify" at bounding box center [362, 243] width 504 height 14
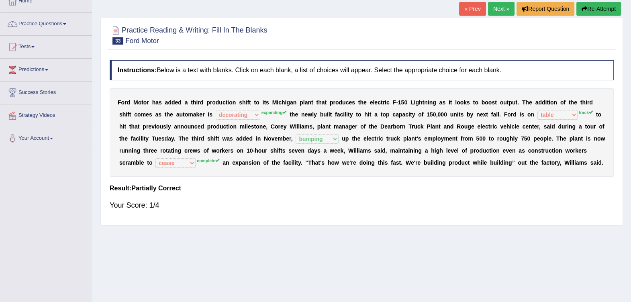
click at [494, 13] on link "Next »" at bounding box center [501, 9] width 27 height 14
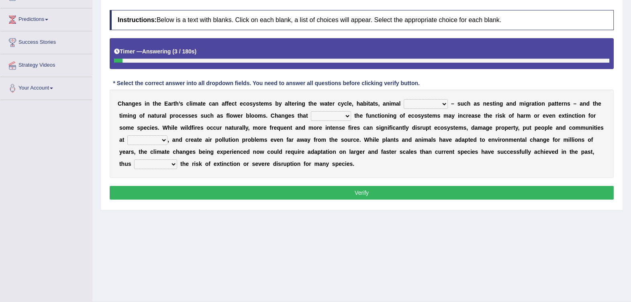
scroll to position [100, 0]
click at [404, 105] on select "creativity behavior weaknesses amounts" at bounding box center [426, 104] width 44 height 10
select select "behavior"
click at [404, 99] on select "creativity behavior weaknesses amounts" at bounding box center [426, 104] width 44 height 10
click at [311, 118] on select "enclose interfere disrupt benefit" at bounding box center [331, 116] width 40 height 10
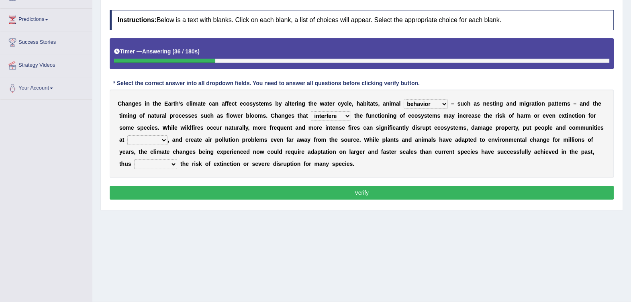
click at [311, 111] on select "enclose interfere disrupt benefit" at bounding box center [331, 116] width 40 height 10
click at [311, 117] on select "enclose interfere disrupt benefit" at bounding box center [331, 116] width 40 height 10
select select "disrupt"
click at [311, 111] on select "enclose interfere disrupt benefit" at bounding box center [331, 116] width 40 height 10
click at [168, 135] on select "ease front risk first" at bounding box center [147, 140] width 40 height 10
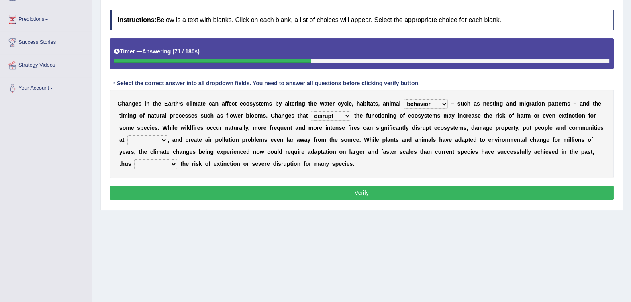
select select "risk"
click at [168, 135] on select "ease front risk first" at bounding box center [147, 140] width 40 height 10
click at [177, 159] on select "mitigating increasing maintaining decreasing" at bounding box center [155, 164] width 43 height 10
select select "increasing"
click at [177, 159] on select "mitigating increasing maintaining decreasing" at bounding box center [155, 164] width 43 height 10
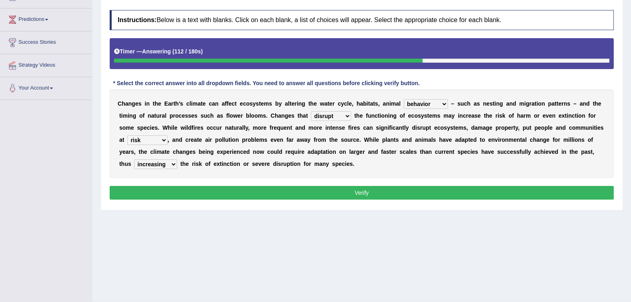
click at [497, 188] on button "Verify" at bounding box center [362, 193] width 504 height 14
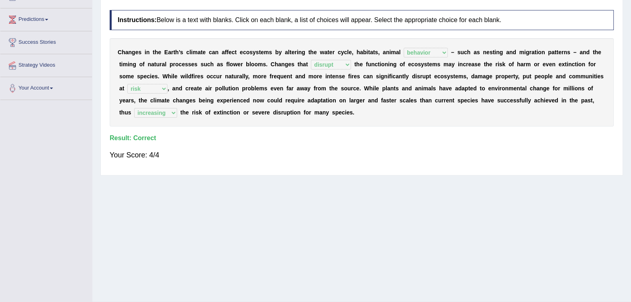
scroll to position [50, 0]
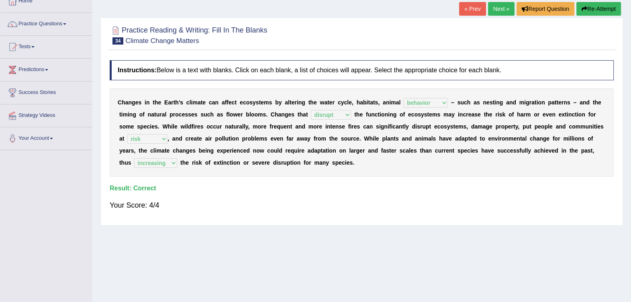
click at [506, 9] on link "Next »" at bounding box center [501, 9] width 27 height 14
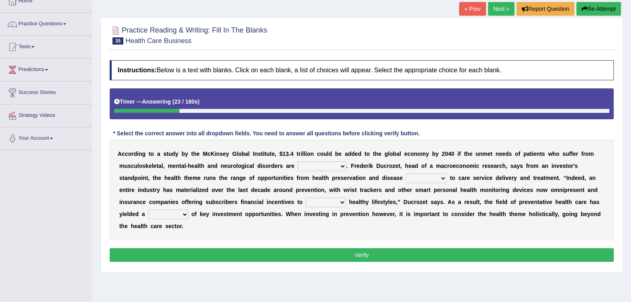
click at [304, 169] on select "demonstrated created addressed altered" at bounding box center [322, 166] width 49 height 10
select select "addressed"
click at [298, 161] on select "demonstrated created addressed altered" at bounding box center [322, 166] width 49 height 10
click at [406, 180] on select "prevention projection promotion prohibition" at bounding box center [426, 179] width 41 height 10
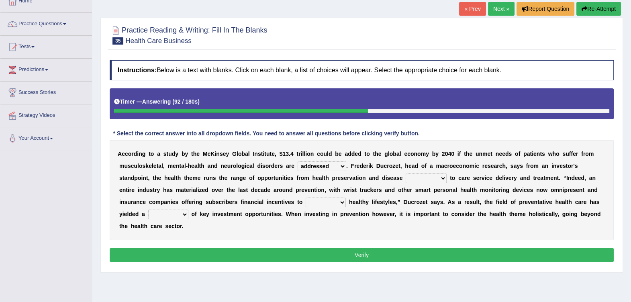
select select "prevention"
click at [406, 174] on select "prevention projection promotion prohibition" at bounding box center [426, 179] width 41 height 10
click at [306, 204] on select "adopt effect abandon extend" at bounding box center [326, 203] width 40 height 10
select select "extend"
click at [306, 198] on select "adopt effect abandon extend" at bounding box center [326, 203] width 40 height 10
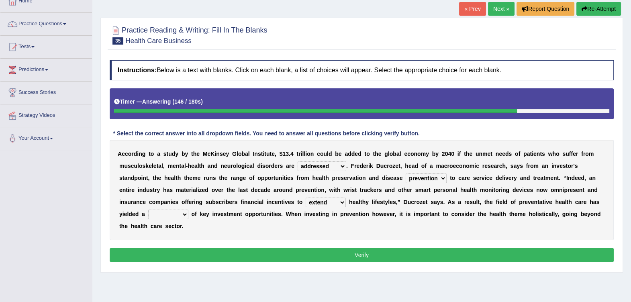
click at [188, 210] on select "number means team network" at bounding box center [168, 215] width 40 height 10
select select "network"
click at [188, 210] on select "number means team network" at bounding box center [168, 215] width 40 height 10
click at [514, 248] on button "Verify" at bounding box center [362, 255] width 504 height 14
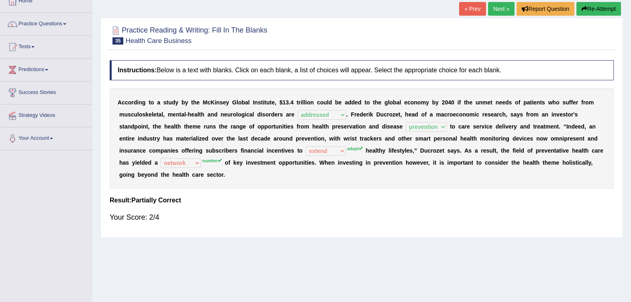
click at [495, 7] on link "Next »" at bounding box center [501, 9] width 27 height 14
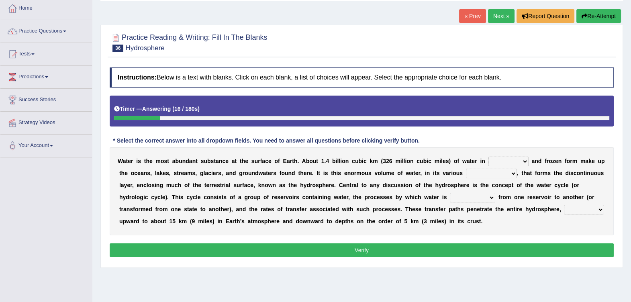
scroll to position [50, 0]
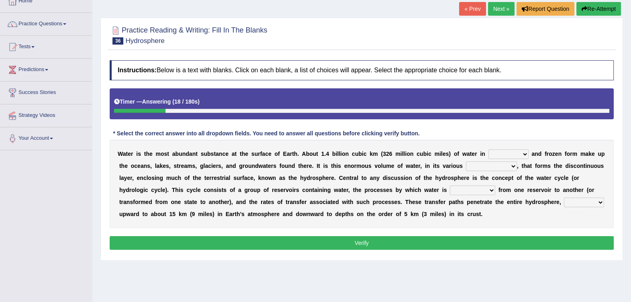
click at [490, 155] on select "liquid mixed gaseous solid" at bounding box center [509, 154] width 40 height 10
select select "solid"
click at [489, 149] on select "liquid mixed gaseous solid" at bounding box center [509, 154] width 40 height 10
click at [466, 164] on select "levels formats fields manifestations" at bounding box center [491, 166] width 51 height 10
click at [466, 161] on select "levels formats fields manifestations" at bounding box center [491, 166] width 51 height 10
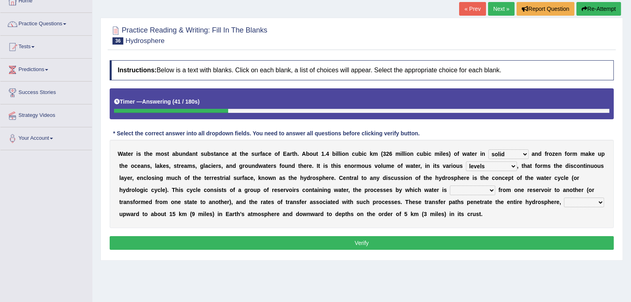
click at [466, 164] on select "levels formats fields manifestations" at bounding box center [491, 166] width 51 height 10
select select "formats"
click at [466, 161] on select "levels formats fields manifestations" at bounding box center [491, 166] width 51 height 10
click at [466, 168] on select "levels formats fields manifestations" at bounding box center [491, 166] width 51 height 10
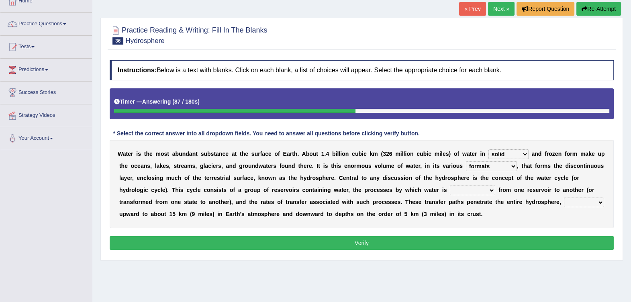
click at [450, 193] on select "transmitted transferred translated transplanted" at bounding box center [472, 191] width 45 height 10
select select "transferred"
click at [450, 186] on select "transmitted transferred translated transplanted" at bounding box center [472, 191] width 45 height 10
click at [450, 189] on select "transmitted transferred translated transplanted" at bounding box center [472, 191] width 45 height 10
drag, startPoint x: 585, startPoint y: 188, endPoint x: 565, endPoint y: 194, distance: 20.5
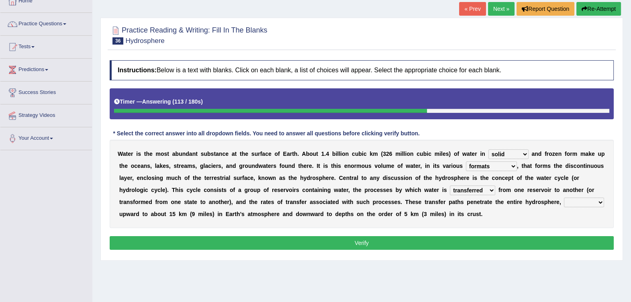
click at [206, 199] on b "o" at bounding box center [204, 202] width 4 height 6
click at [564, 201] on select "extending diving flying soanng" at bounding box center [584, 203] width 40 height 10
select select "extending"
click at [564, 198] on select "extending diving flying soanng" at bounding box center [584, 203] width 40 height 10
click at [399, 240] on button "Verify" at bounding box center [362, 243] width 504 height 14
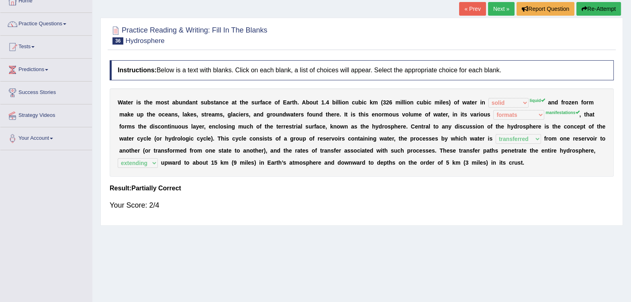
click at [500, 12] on link "Next »" at bounding box center [501, 9] width 27 height 14
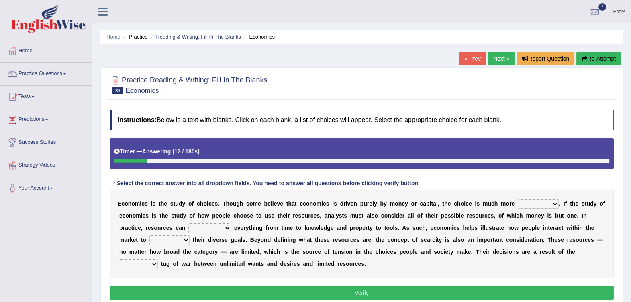
click at [518, 205] on select "discursive permissive expansive expensive" at bounding box center [538, 204] width 41 height 10
select select "expensive"
click at [518, 199] on select "discursive permissive expansive expensive" at bounding box center [538, 204] width 41 height 10
click at [188, 227] on select "trespass surpass debate encompass" at bounding box center [209, 228] width 43 height 10
select select "encompass"
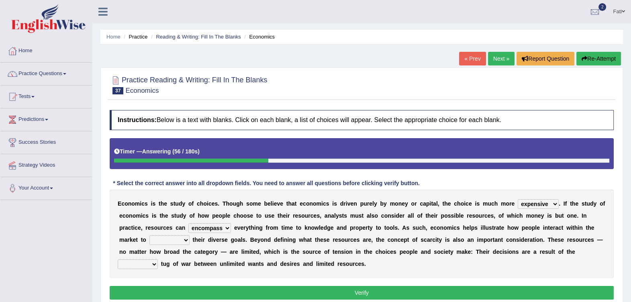
click at [188, 223] on select "trespass surpass debate encompass" at bounding box center [209, 228] width 43 height 10
click at [190, 235] on select "idolize realize utilize finalize" at bounding box center [169, 240] width 40 height 10
select select "realize"
click at [190, 235] on select "idolize realize utilize finalize" at bounding box center [169, 240] width 40 height 10
click at [158, 260] on select "resonant extant blatant constant" at bounding box center [138, 265] width 40 height 10
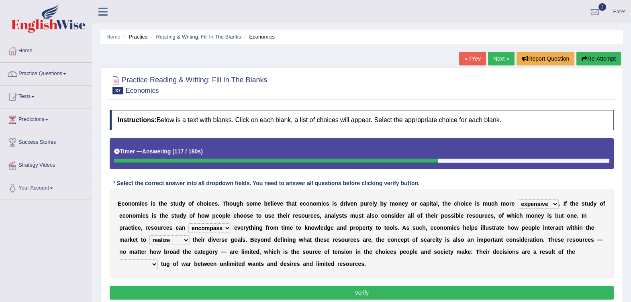
select select "constant"
click at [158, 260] on select "resonant extant blatant constant" at bounding box center [138, 265] width 40 height 10
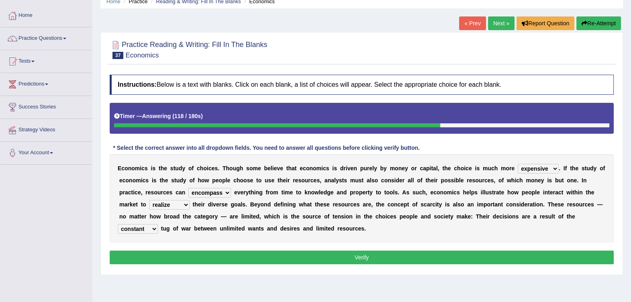
scroll to position [50, 0]
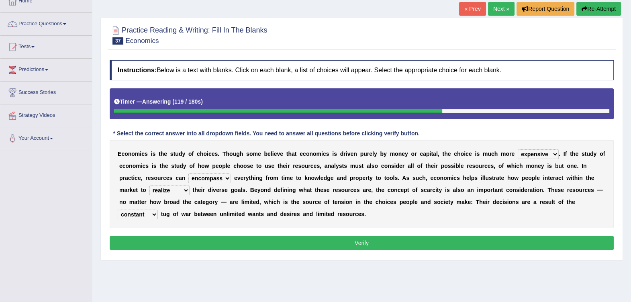
click at [427, 240] on button "Verify" at bounding box center [362, 243] width 504 height 14
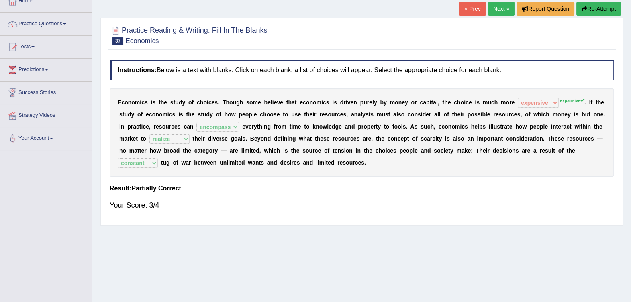
click at [503, 12] on link "Next »" at bounding box center [501, 9] width 27 height 14
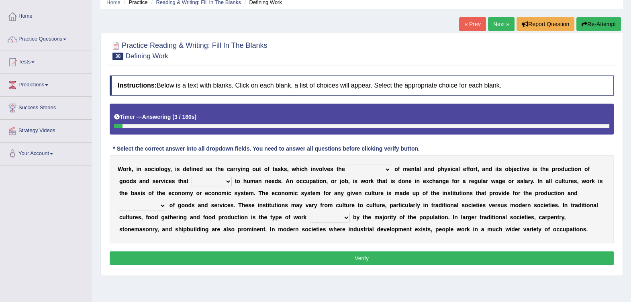
scroll to position [50, 0]
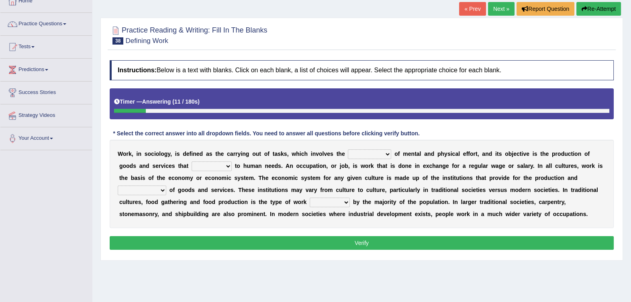
click at [348, 152] on select "conjecture apiculture posture expenditure" at bounding box center [369, 154] width 43 height 10
click at [348, 149] on select "conjecture apiculture posture expenditure" at bounding box center [369, 154] width 43 height 10
click at [361, 153] on select "conjecture apiculture posture expenditure" at bounding box center [369, 154] width 43 height 10
select select "expenditure"
click at [348, 149] on select "conjecture apiculture posture expenditure" at bounding box center [369, 154] width 43 height 10
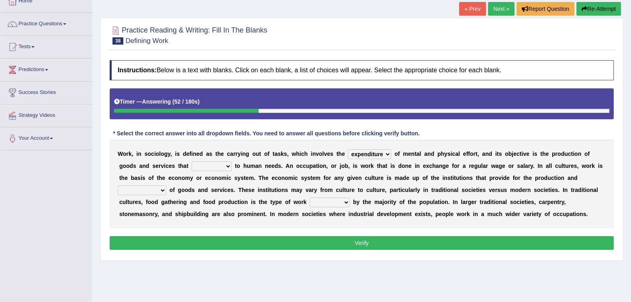
click at [192, 166] on select "add design relate cater" at bounding box center [212, 166] width 40 height 10
select select "relate"
click at [192, 161] on select "add design relate cater" at bounding box center [212, 166] width 40 height 10
click at [166, 186] on select "figuration distribution consumption disintegration" at bounding box center [142, 191] width 49 height 10
select select "distribution"
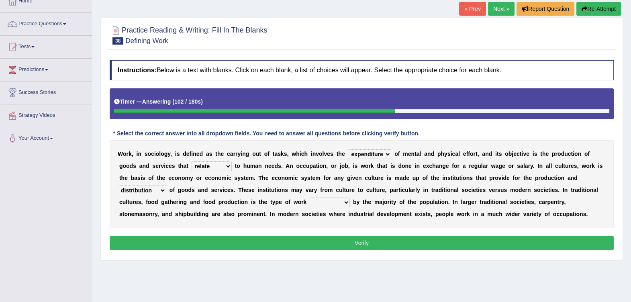
click at [166, 186] on select "figuration distribution consumption disintegration" at bounding box center [142, 191] width 49 height 10
click at [310, 203] on select "canopied built occupied simplified" at bounding box center [330, 203] width 40 height 10
select select "occupied"
click at [310, 198] on select "canopied built occupied simplified" at bounding box center [330, 203] width 40 height 10
click at [201, 237] on button "Verify" at bounding box center [362, 243] width 504 height 14
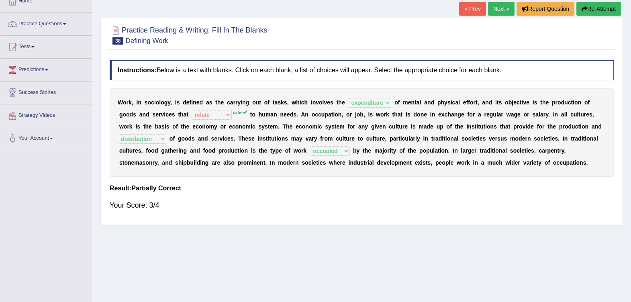
click at [496, 12] on link "Next »" at bounding box center [501, 9] width 27 height 14
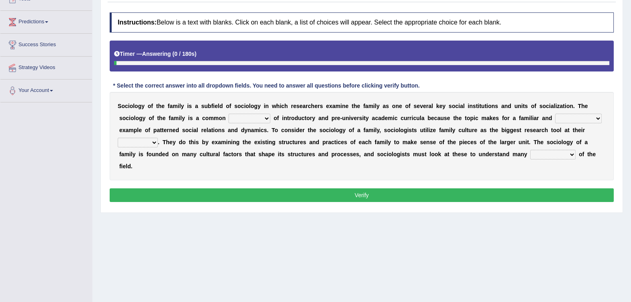
scroll to position [100, 0]
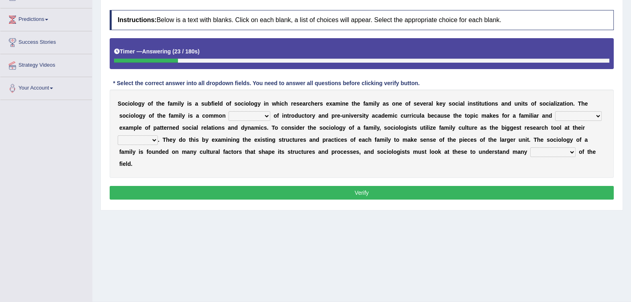
click at [229, 119] on select "component eminent opponent continent" at bounding box center [250, 116] width 42 height 10
select select "component"
click at [229, 111] on select "component eminent opponent continent" at bounding box center [250, 116] width 42 height 10
click at [555, 115] on select "ineffective introspective illustrative inoperative" at bounding box center [578, 116] width 47 height 10
select select "ineffective"
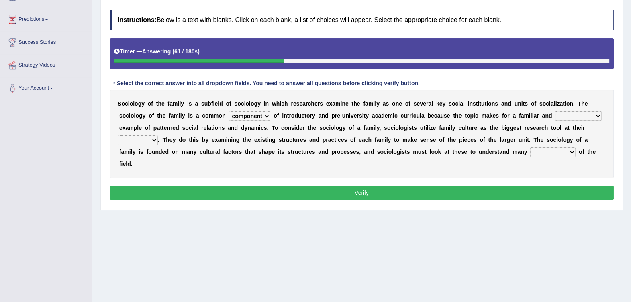
click at [555, 111] on select "ineffective introspective illustrative inoperative" at bounding box center [578, 116] width 47 height 10
click at [158, 135] on select "disposal proposal rehearsal refusal" at bounding box center [138, 140] width 40 height 10
select select "rehearsal"
click at [158, 135] on select "disposal proposal rehearsal refusal" at bounding box center [138, 140] width 40 height 10
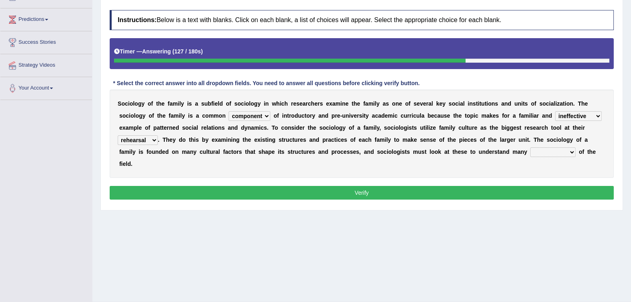
click at [530, 153] on select "refusal frailties amenities complexities" at bounding box center [552, 152] width 45 height 10
select select "complexities"
click at [530, 147] on select "refusal frailties amenities complexities" at bounding box center [552, 152] width 45 height 10
click at [391, 186] on button "Verify" at bounding box center [362, 193] width 504 height 14
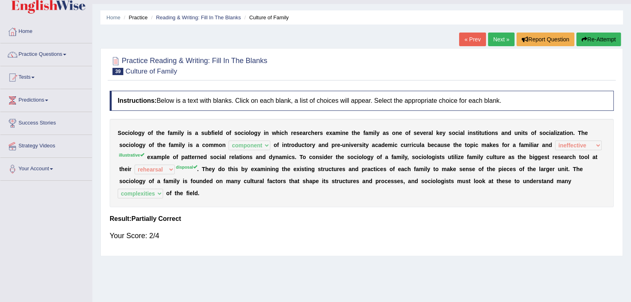
scroll to position [0, 0]
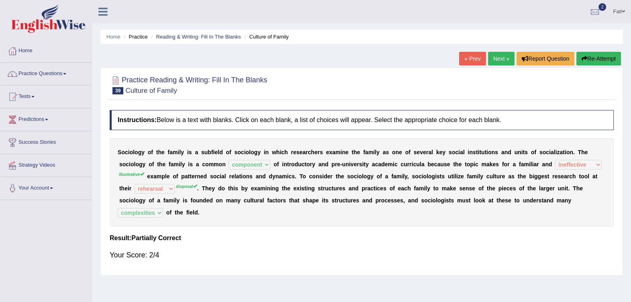
click at [492, 60] on link "Next »" at bounding box center [501, 59] width 27 height 14
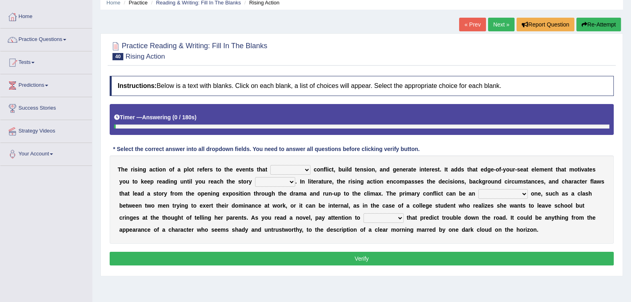
scroll to position [50, 0]
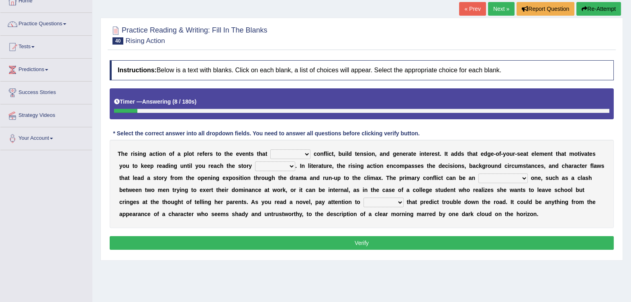
click at [272, 155] on select "provoke invoke revoke convoke" at bounding box center [290, 154] width 40 height 10
select select "provoke"
click at [270, 149] on select "provoke invoke revoke convoke" at bounding box center [290, 154] width 40 height 10
click at [255, 167] on select "element line flow climax" at bounding box center [275, 166] width 40 height 10
click at [255, 161] on select "element line flow climax" at bounding box center [275, 166] width 40 height 10
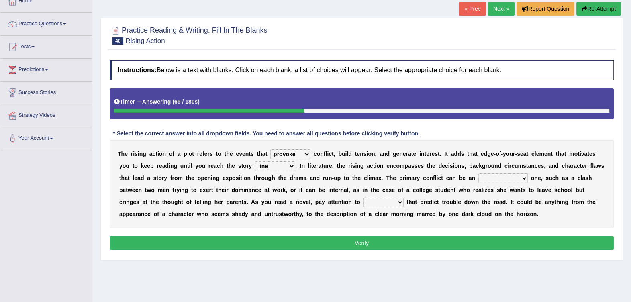
click at [279, 151] on select "provoke invoke revoke convoke" at bounding box center [290, 154] width 40 height 10
click at [255, 165] on select "element line flow climax" at bounding box center [275, 166] width 40 height 10
click at [255, 163] on select "element line flow climax" at bounding box center [275, 166] width 40 height 10
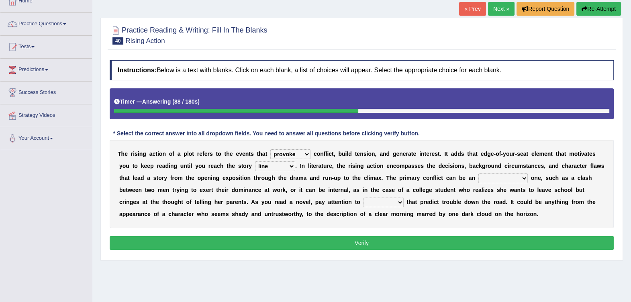
select select "climax"
click at [255, 161] on select "element line flow climax" at bounding box center [275, 166] width 40 height 10
click at [478, 178] on select "conditional external compositional functional" at bounding box center [502, 179] width 49 height 10
click at [478, 174] on select "conditional external compositional functional" at bounding box center [502, 179] width 49 height 10
click at [478, 177] on select "conditional external compositional functional" at bounding box center [502, 179] width 49 height 10
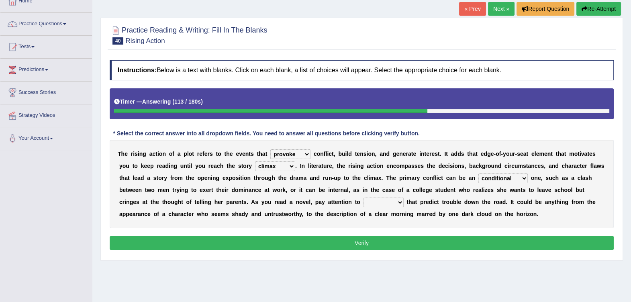
click at [478, 177] on select "conditional external compositional functional" at bounding box center [502, 179] width 49 height 10
click at [478, 179] on select "conditional external compositional functional" at bounding box center [502, 179] width 49 height 10
select select "external"
click at [478, 174] on select "conditional external compositional functional" at bounding box center [502, 179] width 49 height 10
click at [364, 204] on select "features glues clues traits" at bounding box center [384, 203] width 40 height 10
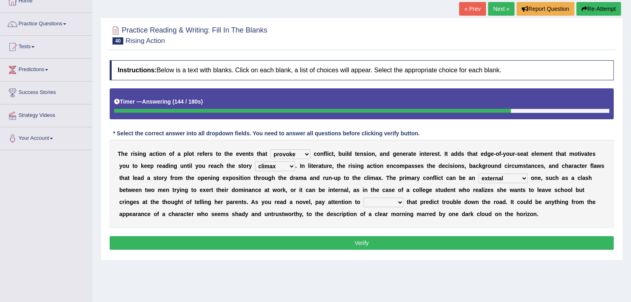
select select "features"
click at [364, 198] on select "features glues clues traits" at bounding box center [384, 203] width 40 height 10
click at [252, 240] on button "Verify" at bounding box center [362, 243] width 504 height 14
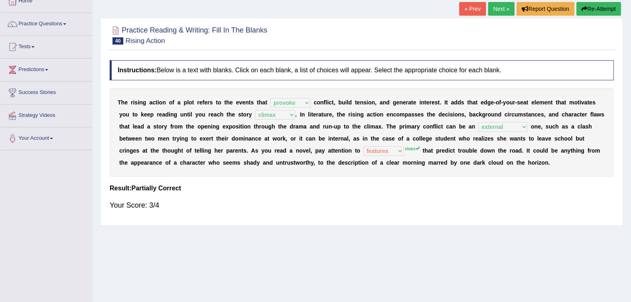
click at [496, 7] on link "Next »" at bounding box center [501, 9] width 27 height 14
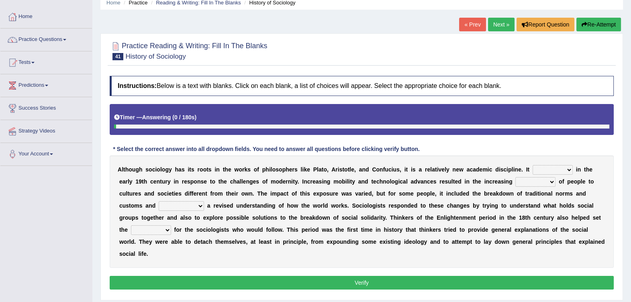
scroll to position [50, 0]
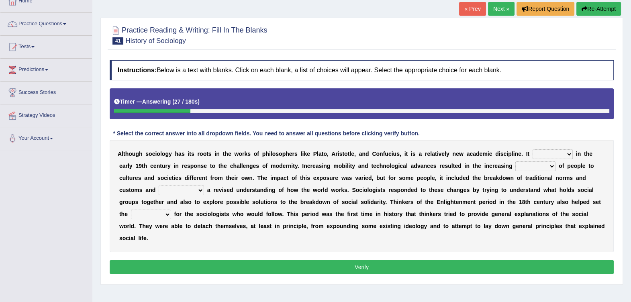
click at [533, 153] on select "emerged traversed survived invented" at bounding box center [553, 154] width 40 height 10
select select "emerged"
click at [533, 149] on select "emerged traversed survived invented" at bounding box center [553, 154] width 40 height 10
click at [515, 167] on select "embrasure closure enclosure exposure" at bounding box center [535, 166] width 40 height 10
click at [515, 161] on select "embrasure closure enclosure exposure" at bounding box center [535, 166] width 40 height 10
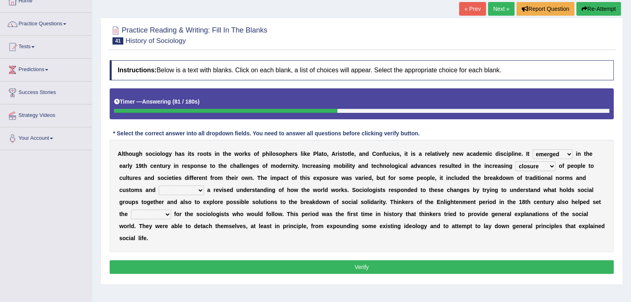
click at [515, 170] on select "embrasure closure enclosure exposure" at bounding box center [535, 166] width 40 height 10
select select "exposure"
click at [515, 161] on select "embrasure closure enclosure exposure" at bounding box center [535, 166] width 40 height 10
click at [204, 186] on select "unwarranted transplanted warranted implanted" at bounding box center [181, 191] width 45 height 10
select select "unwarranted"
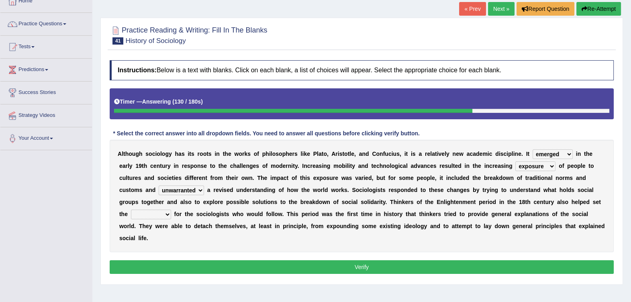
click at [204, 186] on select "unwarranted transplanted warranted implanted" at bounding box center [181, 191] width 45 height 10
click at [171, 210] on select "rule standard tone stage" at bounding box center [151, 215] width 40 height 10
select select "standard"
click at [171, 210] on select "rule standard tone stage" at bounding box center [151, 215] width 40 height 10
click at [440, 260] on button "Verify" at bounding box center [362, 267] width 504 height 14
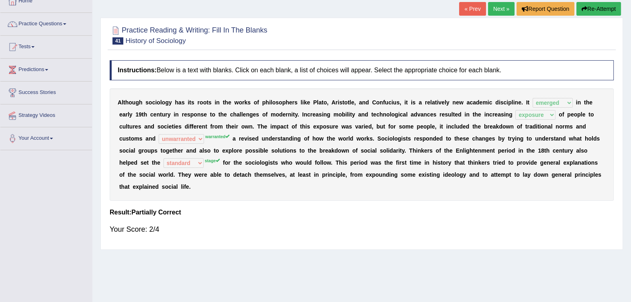
click at [502, 11] on link "Next »" at bounding box center [501, 9] width 27 height 14
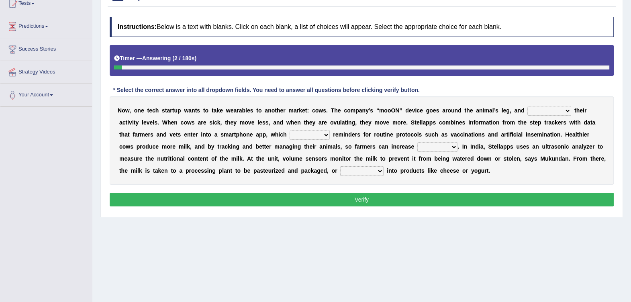
scroll to position [100, 0]
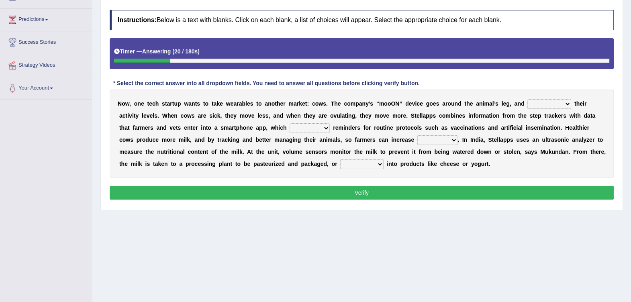
click at [527, 104] on select "stabilizes tracks polls overwhelms" at bounding box center [549, 104] width 44 height 10
select select "stabilizes"
click at [527, 99] on select "stabilizes tracks polls overwhelms" at bounding box center [549, 104] width 44 height 10
click at [290, 124] on select "argues imbues issues retrieves" at bounding box center [310, 128] width 40 height 10
select select "issues"
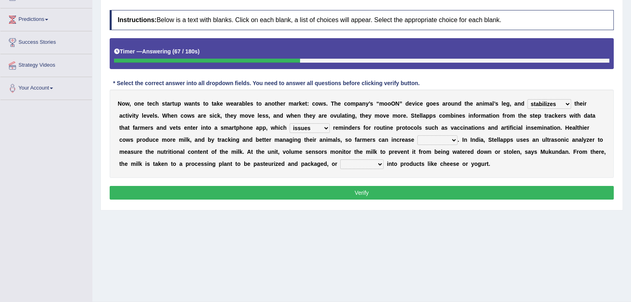
click at [290, 123] on select "argues imbues issues retrieves" at bounding box center [310, 128] width 40 height 10
click at [290, 128] on select "argues imbues issues retrieves" at bounding box center [310, 128] width 40 height 10
click at [417, 140] on select "fields infields yields heralds" at bounding box center [437, 140] width 40 height 10
select select "yields"
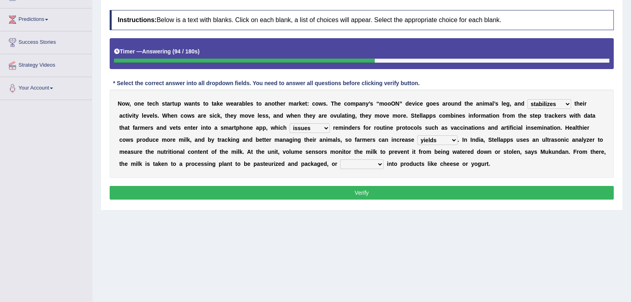
click at [417, 135] on select "fields infields yields heralds" at bounding box center [437, 140] width 40 height 10
click at [340, 164] on select "contracted converted combated constrained" at bounding box center [361, 164] width 43 height 10
select select "converted"
click at [340, 159] on select "contracted converted combated constrained" at bounding box center [361, 164] width 43 height 10
click at [194, 196] on button "Verify" at bounding box center [362, 193] width 504 height 14
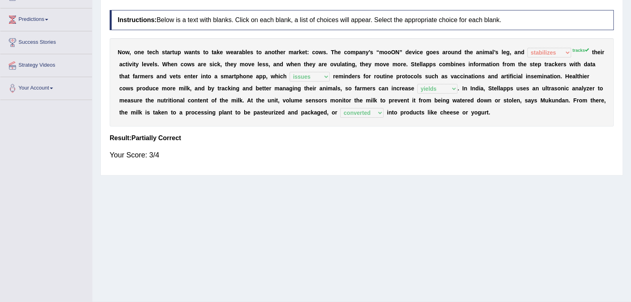
scroll to position [50, 0]
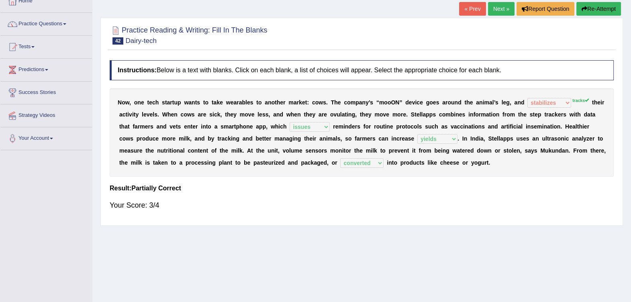
click at [492, 11] on link "Next »" at bounding box center [501, 9] width 27 height 14
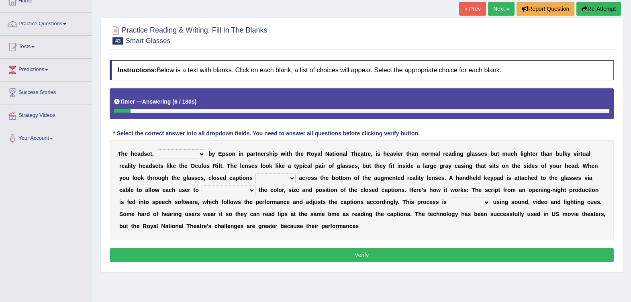
click at [186, 154] on select "expended suspended manufactured criticized" at bounding box center [181, 154] width 49 height 10
select select "manufactured"
click at [157, 149] on select "expended suspended manufactured criticized" at bounding box center [181, 154] width 49 height 10
click at [256, 178] on select "process scroll come project" at bounding box center [276, 179] width 40 height 10
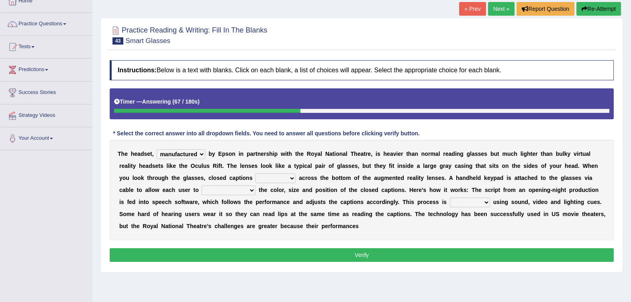
select select "come"
click at [256, 174] on select "process scroll come project" at bounding box center [276, 179] width 40 height 10
click at [202, 189] on select "capitalize particularize customize conventionalize" at bounding box center [229, 191] width 54 height 10
select select "customize"
click at [202, 186] on select "capitalize particularize customize conventionalize" at bounding box center [229, 191] width 54 height 10
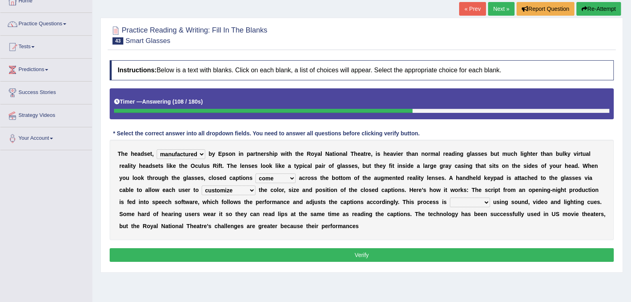
click at [450, 202] on select "confined denied refined defined" at bounding box center [470, 203] width 40 height 10
select select "denied"
click at [450, 198] on select "confined denied refined defined" at bounding box center [470, 203] width 40 height 10
click at [470, 253] on button "Verify" at bounding box center [362, 255] width 504 height 14
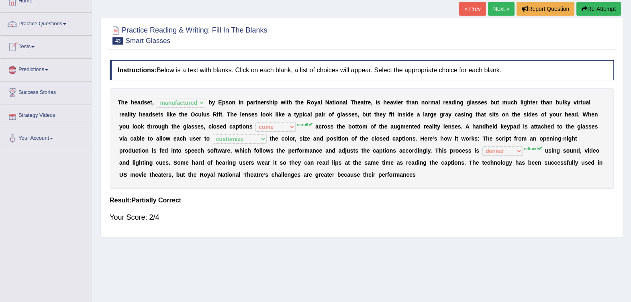
click at [500, 10] on link "Next »" at bounding box center [501, 9] width 27 height 14
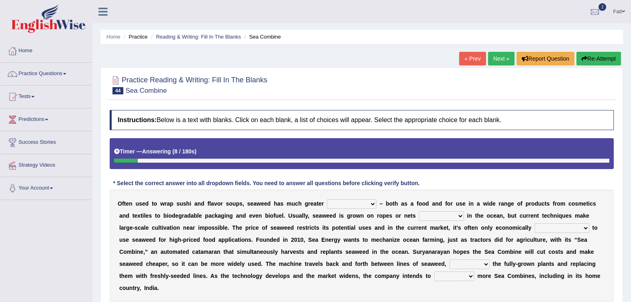
click at [339, 203] on select "spatial consequential initial potential" at bounding box center [351, 204] width 49 height 10
click at [327, 199] on select "spatial consequential initial potential" at bounding box center [351, 204] width 49 height 10
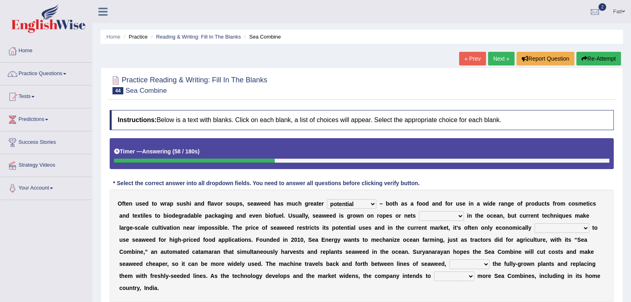
click at [419, 215] on select "purchased suspended transcended amended" at bounding box center [441, 216] width 45 height 10
click at [332, 201] on select "spatial consequential initial potential" at bounding box center [351, 204] width 49 height 10
select select "consequential"
click at [327, 199] on select "spatial consequential initial potential" at bounding box center [351, 204] width 49 height 10
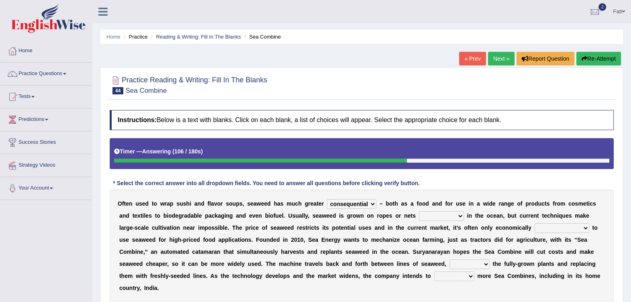
click at [419, 215] on select "purchased suspended transcended amended" at bounding box center [441, 216] width 45 height 10
select select "transcended"
click at [419, 211] on select "purchased suspended transcended amended" at bounding box center [441, 216] width 45 height 10
click at [535, 226] on select "convertible predictable comprehensible viable" at bounding box center [562, 228] width 55 height 10
select select "viable"
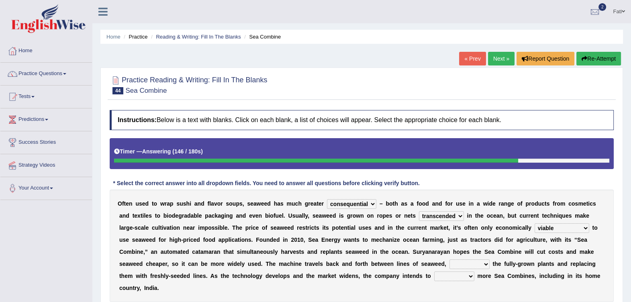
click at [535, 223] on select "convertible predictable comprehensible viable" at bounding box center [562, 228] width 55 height 10
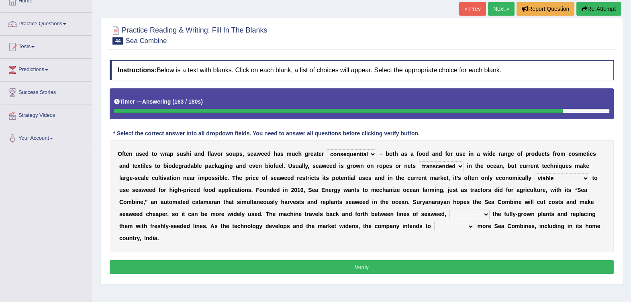
click at [450, 215] on select "planting disposing harvesting seeding" at bounding box center [470, 215] width 40 height 10
select select "planting"
click at [450, 210] on select "planting disposing harvesting seeding" at bounding box center [470, 215] width 40 height 10
click at [434, 227] on select "replace employ deploy recycle" at bounding box center [454, 227] width 40 height 10
select select "replace"
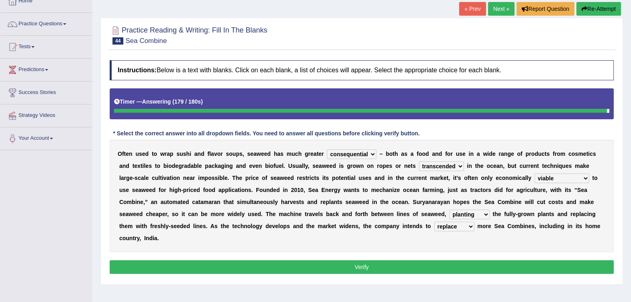
click at [434, 222] on select "replace employ deploy recycle" at bounding box center [454, 227] width 40 height 10
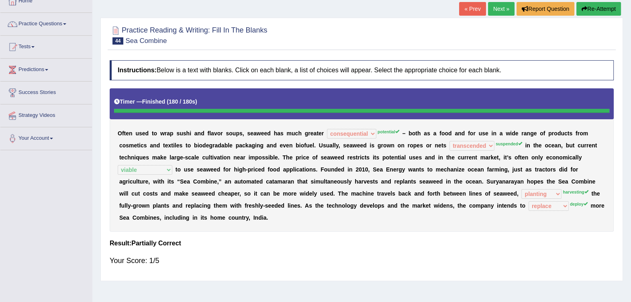
click at [496, 8] on link "Next »" at bounding box center [501, 9] width 27 height 14
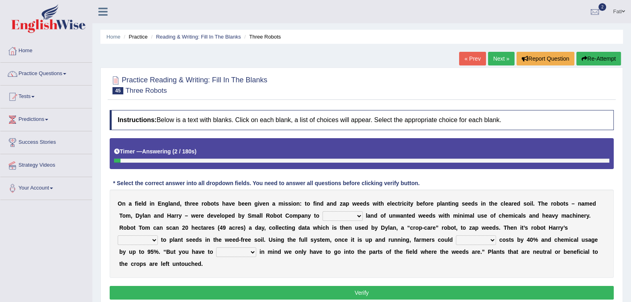
click at [471, 58] on link "« Prev" at bounding box center [472, 59] width 27 height 14
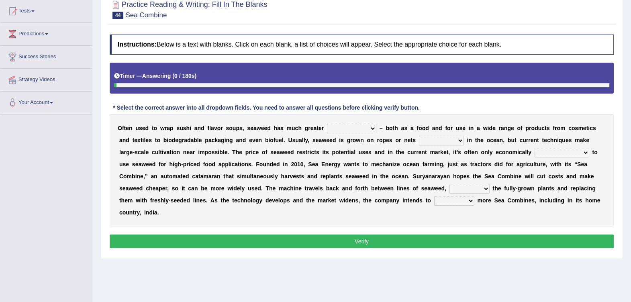
scroll to position [100, 0]
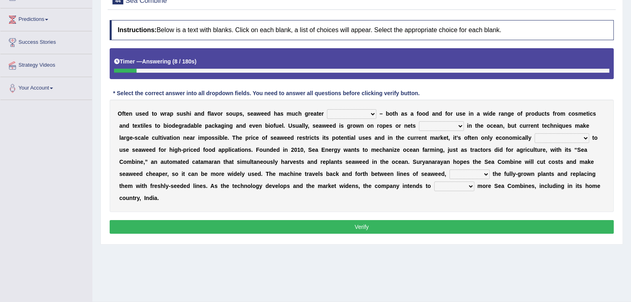
click at [257, 114] on b "w" at bounding box center [259, 113] width 4 height 6
click at [327, 114] on select "spatial consequential initial potential" at bounding box center [351, 114] width 49 height 10
select select "potential"
click at [327, 109] on select "spatial consequential initial potential" at bounding box center [351, 114] width 49 height 10
click at [419, 126] on select "purchased suspended transcended amended" at bounding box center [441, 126] width 45 height 10
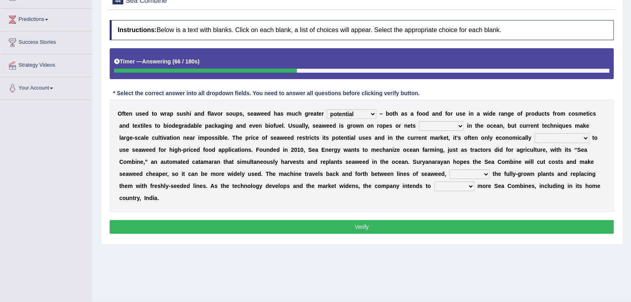
select select "suspended"
click at [419, 121] on select "purchased suspended transcended amended" at bounding box center [441, 126] width 45 height 10
click at [535, 141] on select "convertible predictable comprehensible viable" at bounding box center [562, 138] width 55 height 10
select select "viable"
click at [535, 133] on select "convertible predictable comprehensible viable" at bounding box center [562, 138] width 55 height 10
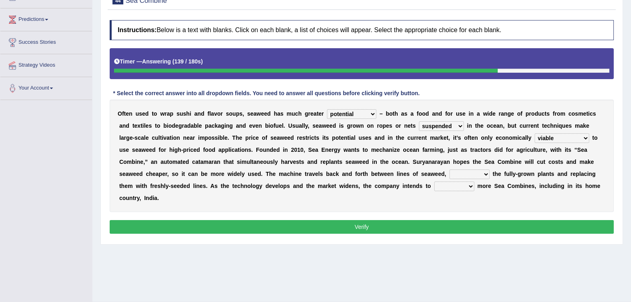
click at [450, 176] on select "planting disposing harvesting seeding" at bounding box center [470, 175] width 40 height 10
select select "disposing"
click at [450, 170] on select "planting disposing harvesting seeding" at bounding box center [470, 175] width 40 height 10
click at [434, 188] on select "replace employ deploy recycle" at bounding box center [454, 187] width 40 height 10
select select "employ"
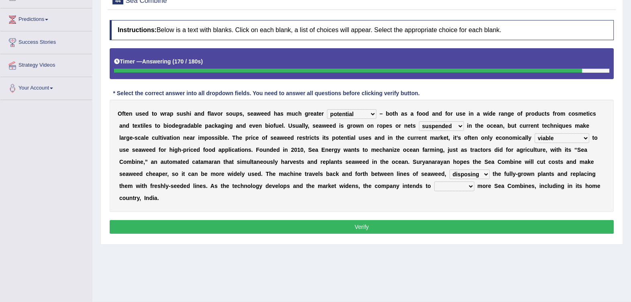
click at [434, 182] on select "replace employ deploy recycle" at bounding box center [454, 187] width 40 height 10
click at [254, 220] on button "Verify" at bounding box center [362, 227] width 504 height 14
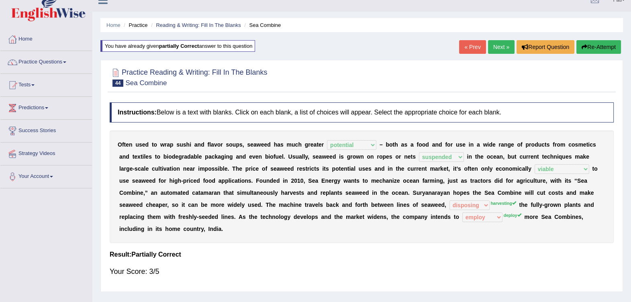
scroll to position [0, 0]
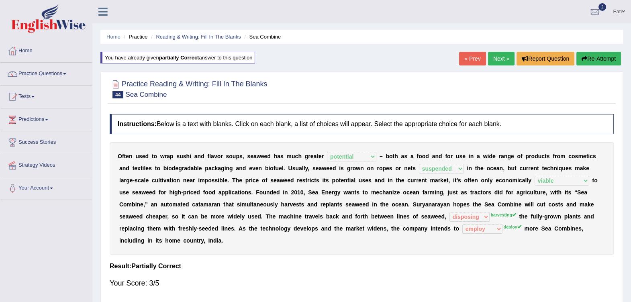
click at [491, 65] on div "« Prev Next » Report Question Re-Attempt" at bounding box center [541, 60] width 164 height 16
click at [495, 58] on link "Next »" at bounding box center [501, 59] width 27 height 14
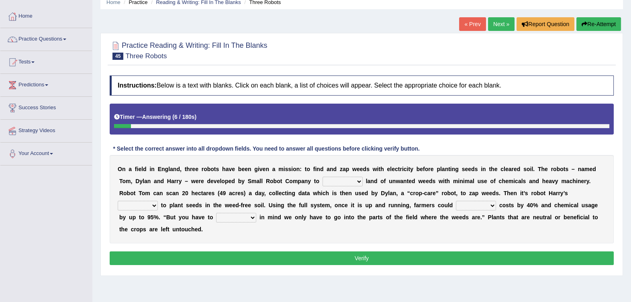
scroll to position [50, 0]
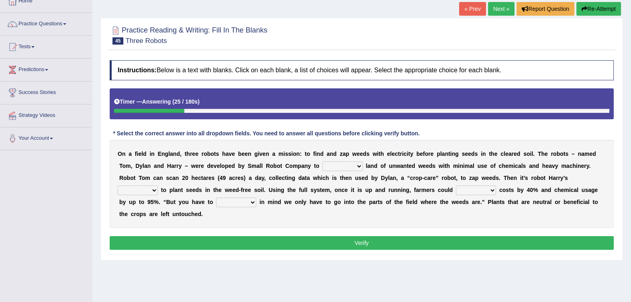
click at [323, 167] on select "rid rip rig cultivate" at bounding box center [343, 166] width 40 height 10
select select "rid"
click at [323, 161] on select "rid rip rig cultivate" at bounding box center [343, 166] width 40 height 10
click at [323, 168] on select "rid rip rig cultivate" at bounding box center [343, 166] width 40 height 10
click at [544, 180] on b "t" at bounding box center [545, 178] width 2 height 6
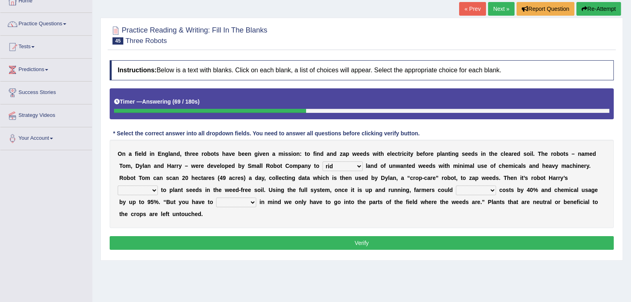
click at [158, 186] on select "turn field luck homeland" at bounding box center [138, 191] width 40 height 10
select select "turn"
click at [158, 186] on select "turn field luck homeland" at bounding box center [138, 191] width 40 height 10
click at [456, 188] on select "reduce deduce distribute Increase" at bounding box center [476, 191] width 40 height 10
select select "Increase"
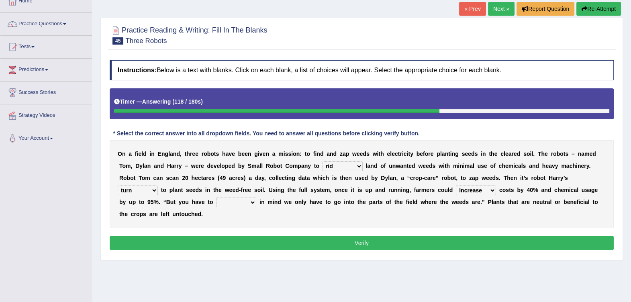
click at [456, 186] on select "reduce deduce distribute Increase" at bounding box center [476, 191] width 40 height 10
click at [256, 198] on select "bear catch flee bend" at bounding box center [236, 203] width 40 height 10
select select "bear"
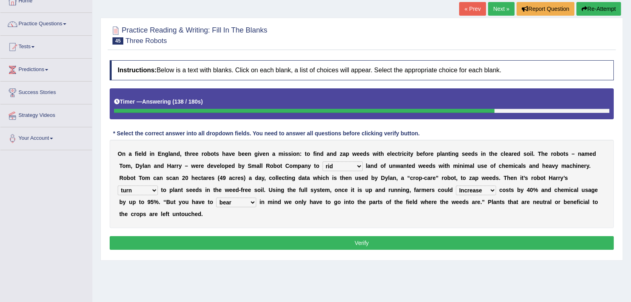
click at [256, 198] on select "bear catch flee bend" at bounding box center [236, 203] width 40 height 10
click at [455, 236] on button "Verify" at bounding box center [362, 243] width 504 height 14
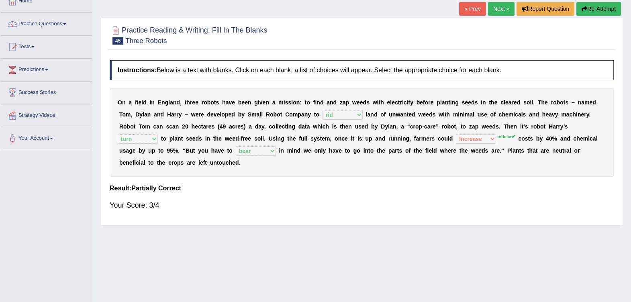
click at [500, 11] on link "Next »" at bounding box center [501, 9] width 27 height 14
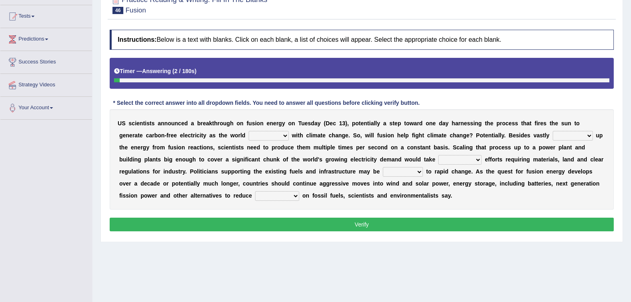
scroll to position [100, 0]
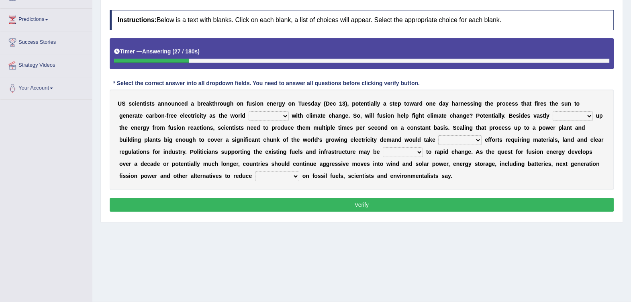
click at [249, 119] on select "disagrees struggles combines compares" at bounding box center [269, 116] width 40 height 10
select select "struggles"
click at [249, 111] on select "disagrees struggles combines compares" at bounding box center [269, 116] width 40 height 10
click at [553, 116] on select "declining receding retaining ramping" at bounding box center [573, 116] width 40 height 10
select select "ramping"
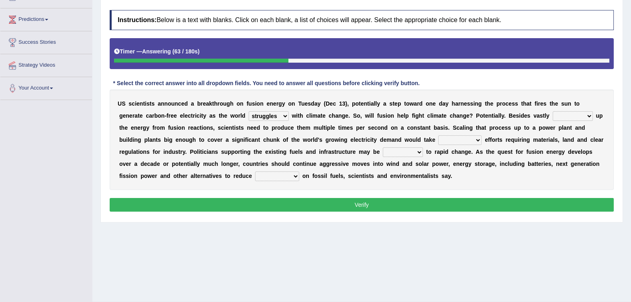
click at [553, 111] on select "declining receding retaining ramping" at bounding box center [573, 116] width 40 height 10
click at [438, 141] on select "mental limited futile momentous" at bounding box center [459, 140] width 43 height 10
click at [438, 135] on select "mental limited futile momentous" at bounding box center [459, 140] width 43 height 10
drag, startPoint x: 337, startPoint y: 137, endPoint x: 337, endPoint y: 143, distance: 6.0
click at [438, 137] on select "mental limited futile momentous" at bounding box center [459, 140] width 43 height 10
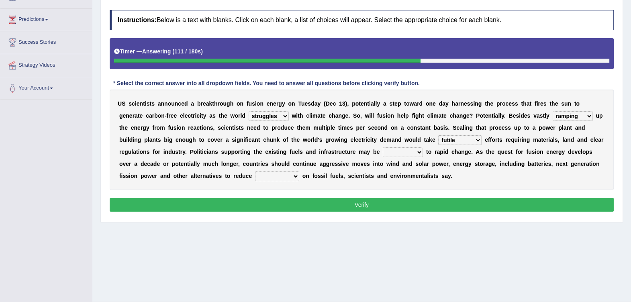
select select "momentous"
click at [438, 135] on select "mental limited futile momentous" at bounding box center [459, 140] width 43 height 10
click at [383, 151] on select "rebellious resistant hospitable receptive" at bounding box center [403, 152] width 40 height 10
select select "resistant"
click at [383, 147] on select "rebellious resistant hospitable receptive" at bounding box center [403, 152] width 40 height 10
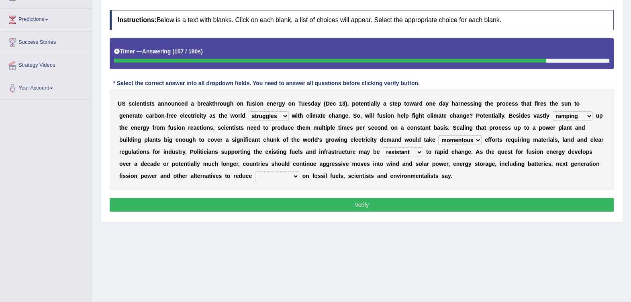
click at [299, 172] on select "comments research influence dependence" at bounding box center [277, 177] width 44 height 10
select select "research"
click at [299, 172] on select "comments research influence dependence" at bounding box center [277, 177] width 44 height 10
click at [526, 204] on button "Verify" at bounding box center [362, 205] width 504 height 14
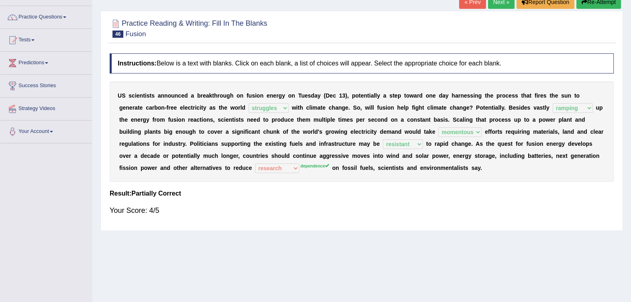
scroll to position [0, 0]
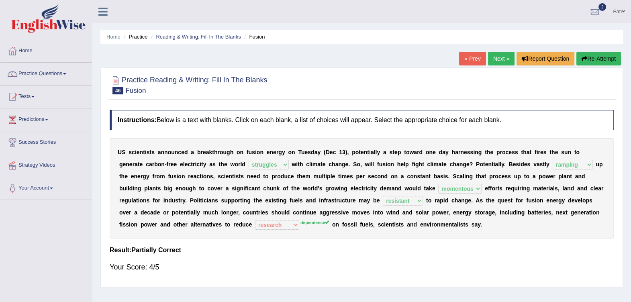
click at [504, 58] on link "Next »" at bounding box center [501, 59] width 27 height 14
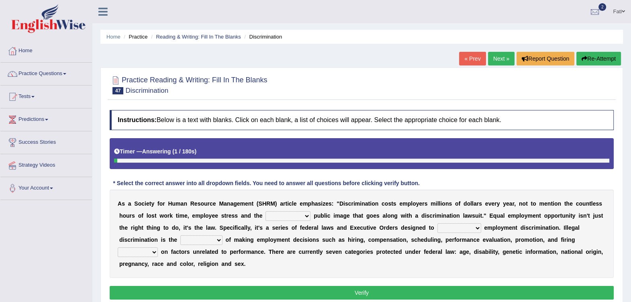
scroll to position [50, 0]
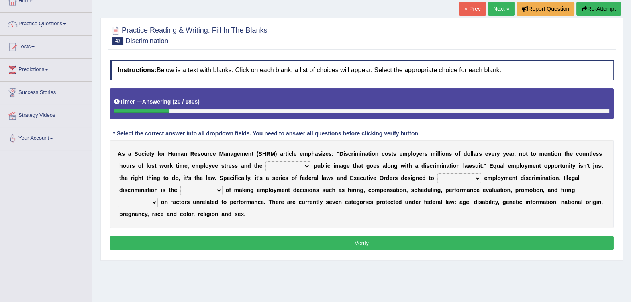
click at [266, 167] on select "constructive negative responsive imaginative" at bounding box center [288, 166] width 45 height 10
select select "negative"
click at [266, 161] on select "constructive negative responsive imaginative" at bounding box center [288, 166] width 45 height 10
click at [437, 176] on select "eliminate subordinate alternate illuminate" at bounding box center [459, 179] width 44 height 10
select select "eliminate"
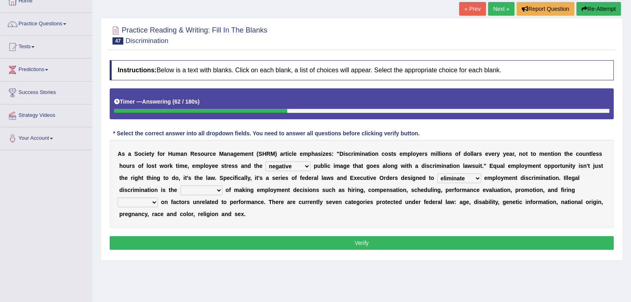
click at [437, 174] on select "eliminate subordinate alternate illuminate" at bounding box center [459, 179] width 44 height 10
click at [223, 186] on select "practice partition trajectory accomplice" at bounding box center [201, 191] width 42 height 10
select select "practice"
click at [223, 186] on select "practice partition trajectory accomplice" at bounding box center [201, 191] width 42 height 10
click at [158, 198] on select "based basis base basing" at bounding box center [138, 203] width 40 height 10
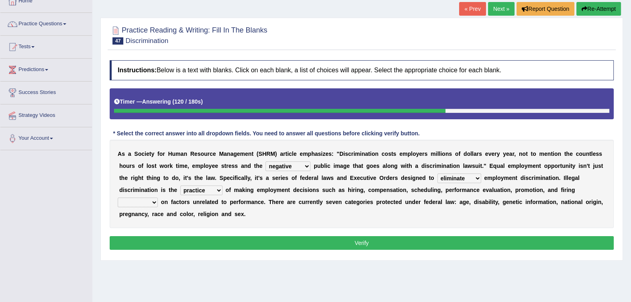
select select "basis"
click at [158, 198] on select "based basis base basing" at bounding box center [138, 203] width 40 height 10
click at [478, 236] on button "Verify" at bounding box center [362, 243] width 504 height 14
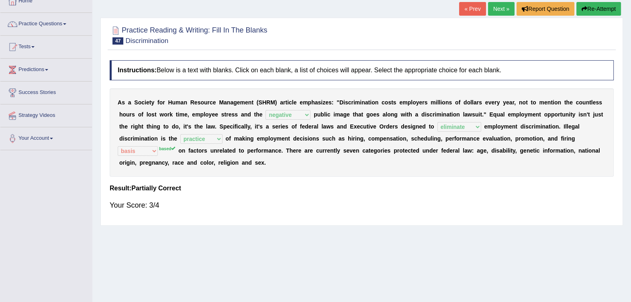
click at [498, 12] on link "Next »" at bounding box center [501, 9] width 27 height 14
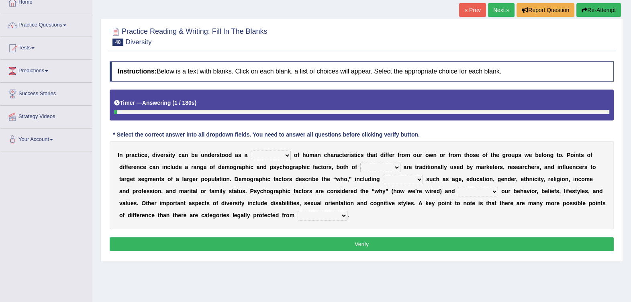
scroll to position [50, 0]
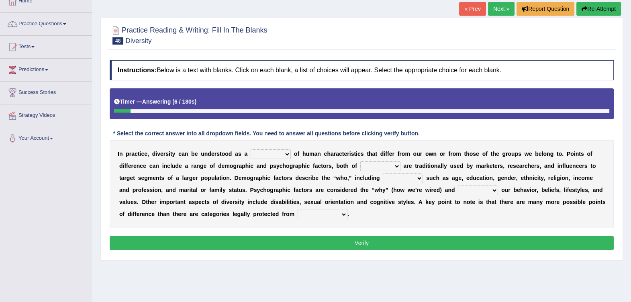
click at [257, 154] on select "sense hoard range set" at bounding box center [271, 154] width 40 height 10
select select "range"
click at [251, 149] on select "sense hoard range set" at bounding box center [271, 154] width 40 height 10
click at [267, 154] on select "sense hoard range set" at bounding box center [271, 154] width 40 height 10
click at [251, 149] on select "sense hoard range set" at bounding box center [271, 154] width 40 height 10
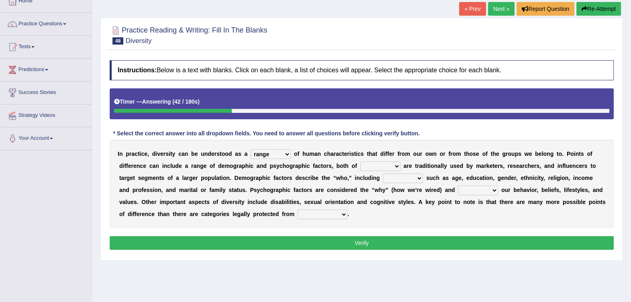
click at [360, 166] on select "them who whom which" at bounding box center [380, 166] width 40 height 10
select select "them"
click at [360, 161] on select "them who whom which" at bounding box center [380, 166] width 40 height 10
click at [383, 178] on select "baits straits traits gaits" at bounding box center [403, 179] width 40 height 10
select select "traits"
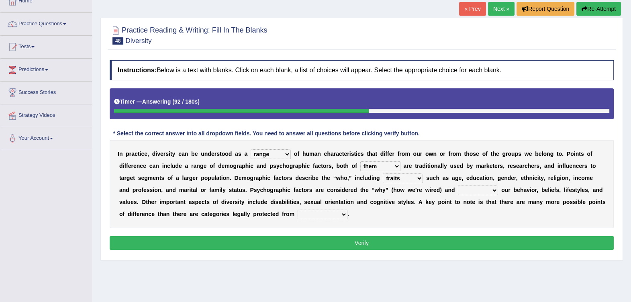
click at [383, 174] on select "baits straits traits gaits" at bounding box center [403, 179] width 40 height 10
click at [458, 191] on select "project reflect reject deject" at bounding box center [478, 191] width 40 height 10
select select "reflect"
click at [458, 186] on select "project reflect reject deject" at bounding box center [478, 191] width 40 height 10
click at [298, 217] on select "confrontation degradation discrimination contamination" at bounding box center [323, 215] width 50 height 10
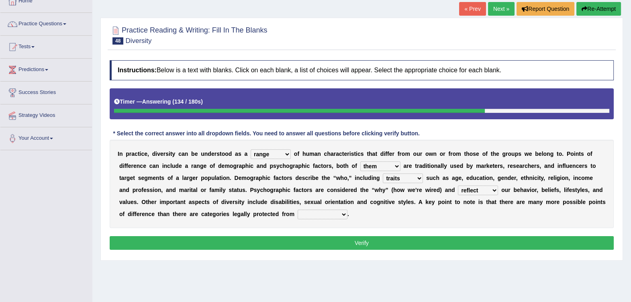
select select "discrimination"
click at [298, 210] on select "confrontation degradation discrimination contamination" at bounding box center [323, 215] width 50 height 10
click at [383, 178] on select "baits straits traits gaits" at bounding box center [403, 179] width 40 height 10
click at [356, 242] on button "Verify" at bounding box center [362, 243] width 504 height 14
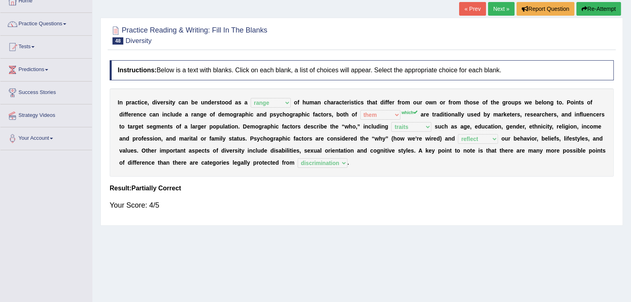
click at [496, 7] on link "Next »" at bounding box center [501, 9] width 27 height 14
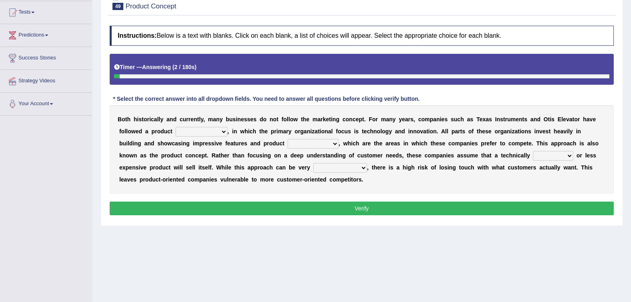
scroll to position [100, 0]
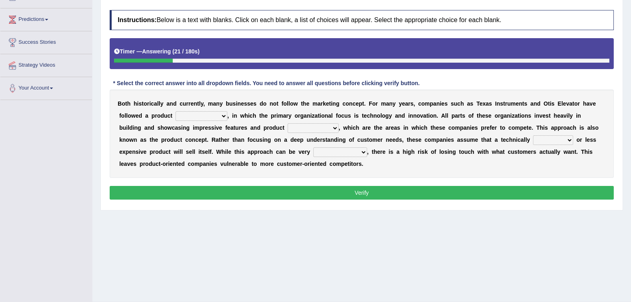
click at [176, 115] on select "temptation orientation documentation consultation" at bounding box center [202, 116] width 52 height 10
select select "temptation"
click at [176, 111] on select "temptation orientation documentation consultation" at bounding box center [202, 116] width 52 height 10
click at [288, 126] on select "advances circumstances allowances tolerances" at bounding box center [313, 128] width 51 height 10
select select "advances"
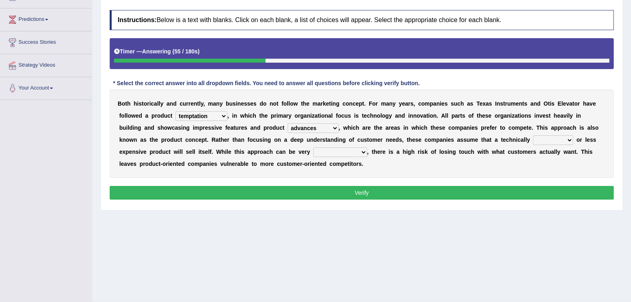
click at [288, 123] on select "advances circumstances allowances tolerances" at bounding box center [313, 128] width 51 height 10
click at [533, 139] on select "inferior interior superior ulterior" at bounding box center [553, 140] width 40 height 10
select select "interior"
click at [533, 135] on select "inferior interior superior ulterior" at bounding box center [553, 140] width 40 height 10
click at [313, 151] on select "profitable insurmountable comfortable transmittable" at bounding box center [340, 152] width 54 height 10
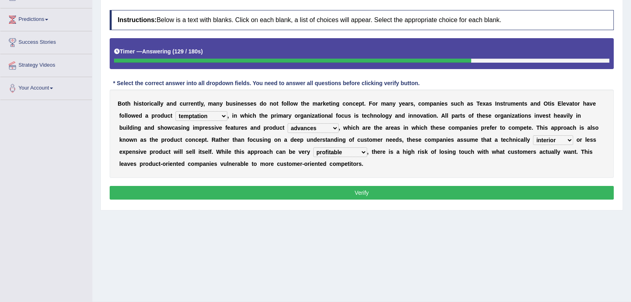
click at [313, 147] on select "profitable insurmountable comfortable transmittable" at bounding box center [340, 152] width 54 height 10
click at [223, 146] on div "B o t h h i s t o r i c a l l y a n d c u r r e n t l y , m a n y b u s i n e s…" at bounding box center [362, 134] width 504 height 88
click at [313, 154] on select "profitable insurmountable comfortable transmittable" at bounding box center [340, 152] width 54 height 10
select select "transmittable"
click at [313, 147] on select "profitable insurmountable comfortable transmittable" at bounding box center [340, 152] width 54 height 10
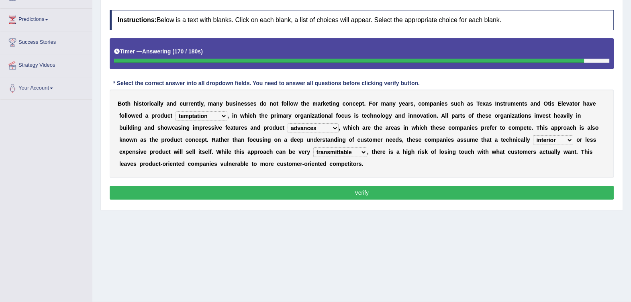
click at [176, 114] on select "temptation orientation documentation consultation" at bounding box center [202, 116] width 52 height 10
select select "orientation"
click at [176, 111] on select "temptation orientation documentation consultation" at bounding box center [202, 116] width 52 height 10
click at [260, 193] on button "Verify" at bounding box center [362, 193] width 504 height 14
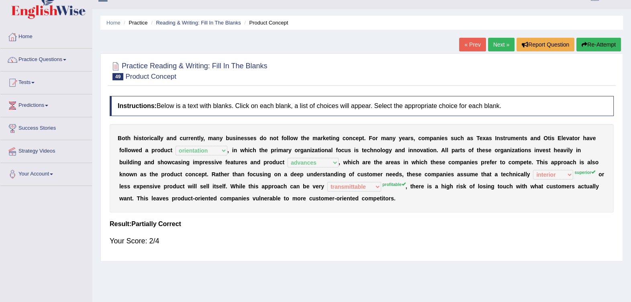
scroll to position [0, 0]
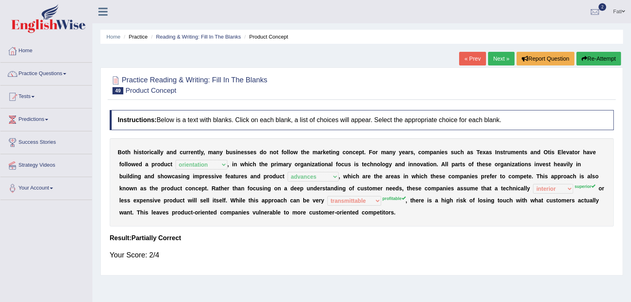
click at [497, 60] on link "Next »" at bounding box center [501, 59] width 27 height 14
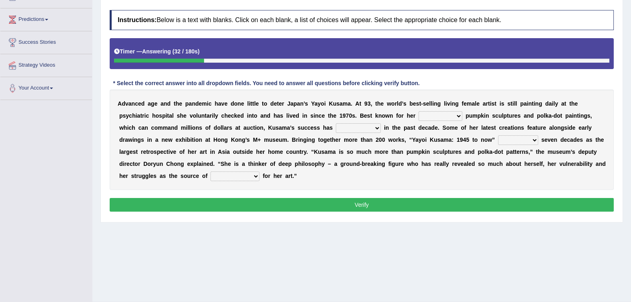
click at [419, 117] on select "signed signal synthesized signature" at bounding box center [441, 116] width 44 height 10
select select "signal"
click at [419, 111] on select "signed signal synthesized signature" at bounding box center [441, 116] width 44 height 10
click at [336, 131] on select "flourished skyrocketed discouraged occupied" at bounding box center [358, 128] width 45 height 10
click at [336, 123] on select "flourished skyrocketed discouraged occupied" at bounding box center [358, 128] width 45 height 10
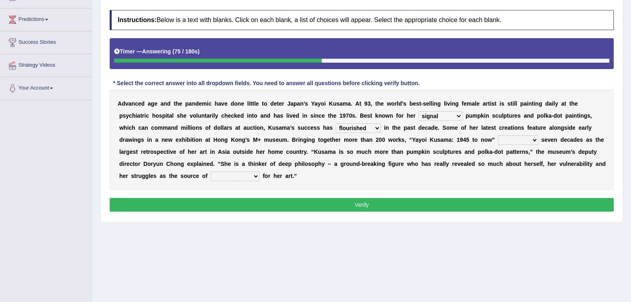
click at [336, 129] on select "flourished skyrocketed discouraged occupied" at bounding box center [358, 128] width 45 height 10
select select "occupied"
click at [336, 123] on select "flourished skyrocketed discouraged occupied" at bounding box center [358, 128] width 45 height 10
click at [498, 141] on select "extends spans vulgarizes strains" at bounding box center [518, 140] width 40 height 10
select select "extends"
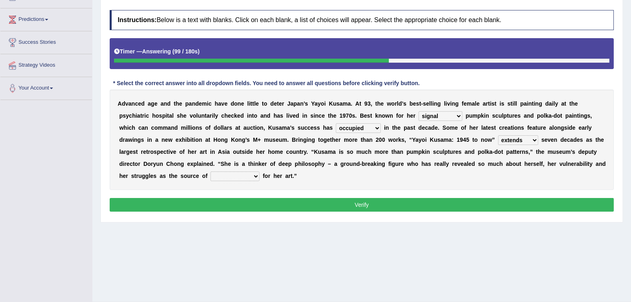
click at [498, 135] on select "extends spans vulgarizes strains" at bounding box center [518, 140] width 40 height 10
click at [227, 149] on b "i" at bounding box center [226, 152] width 2 height 6
click at [260, 172] on select "respiration Inspiration transliteration concentration" at bounding box center [235, 177] width 49 height 10
select select "Inspiration"
click at [260, 172] on select "respiration Inspiration transliteration concentration" at bounding box center [235, 177] width 49 height 10
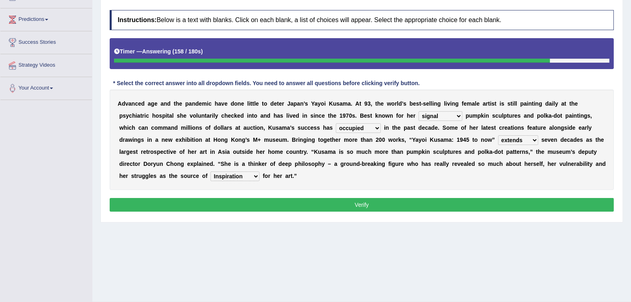
click at [419, 118] on select "signed signal synthesized signature" at bounding box center [441, 116] width 44 height 10
select select "signature"
click at [419, 111] on select "signed signal synthesized signature" at bounding box center [441, 116] width 44 height 10
click at [355, 198] on button "Verify" at bounding box center [362, 205] width 504 height 14
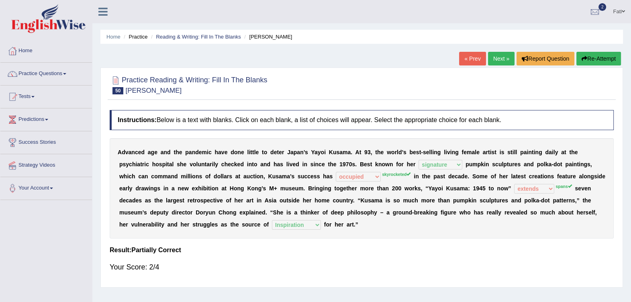
click at [492, 55] on link "Next »" at bounding box center [501, 59] width 27 height 14
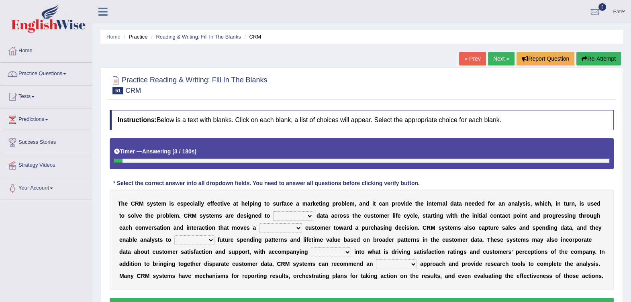
click at [464, 58] on link "« Prev" at bounding box center [472, 59] width 27 height 14
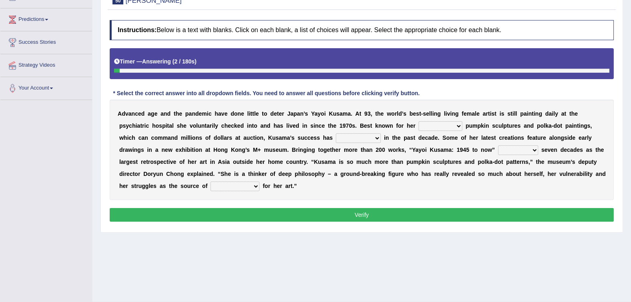
click at [419, 127] on select "signed signal synthesized signature" at bounding box center [441, 126] width 44 height 10
select select "signature"
click at [419, 121] on select "signed signal synthesized signature" at bounding box center [441, 126] width 44 height 10
click at [257, 132] on div "A d v a n c e d a g e a n d t h e p a n d e m i c h a v e d o n e l i t t l e t…" at bounding box center [362, 150] width 504 height 100
click at [336, 137] on select "flourished skyrocketed discouraged occupied" at bounding box center [358, 138] width 45 height 10
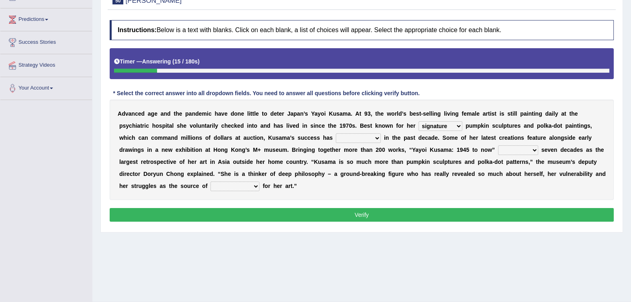
select select "skyrocketed"
click at [336, 133] on select "flourished skyrocketed discouraged occupied" at bounding box center [358, 138] width 45 height 10
click at [498, 149] on select "extends spans vulgarizes strains" at bounding box center [518, 150] width 40 height 10
select select "spans"
click at [498, 145] on select "extends spans vulgarizes strains" at bounding box center [518, 150] width 40 height 10
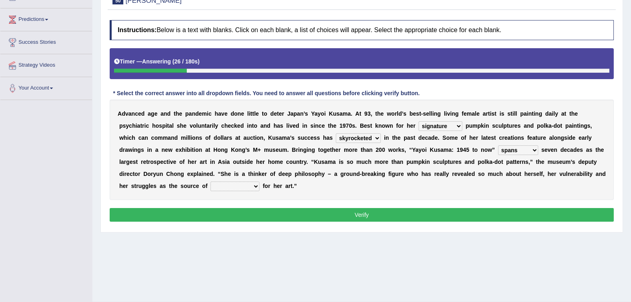
click at [260, 182] on select "respiration Inspiration transliteration concentration" at bounding box center [235, 187] width 49 height 10
select select "Inspiration"
click at [260, 182] on select "respiration Inspiration transliteration concentration" at bounding box center [235, 187] width 49 height 10
click at [402, 208] on button "Verify" at bounding box center [362, 215] width 504 height 14
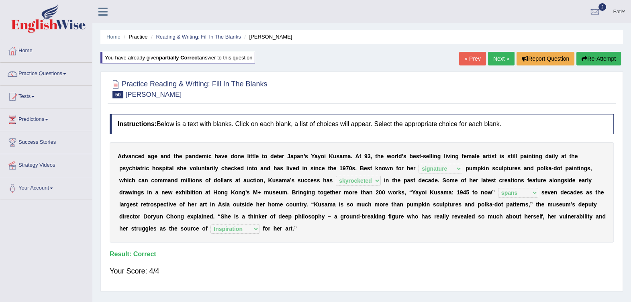
click at [143, 38] on li "Practice" at bounding box center [135, 37] width 26 height 8
click at [141, 38] on li "Practice" at bounding box center [135, 37] width 26 height 8
click at [118, 39] on link "Home" at bounding box center [113, 37] width 14 height 6
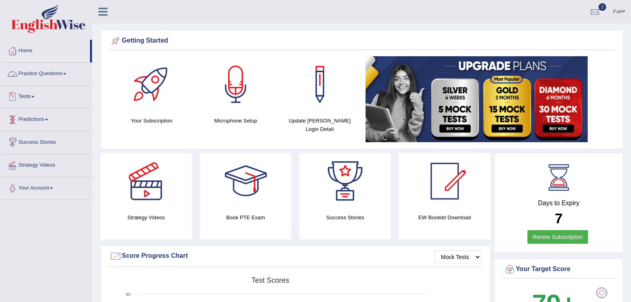
click at [30, 72] on link "Practice Questions" at bounding box center [46, 73] width 92 height 20
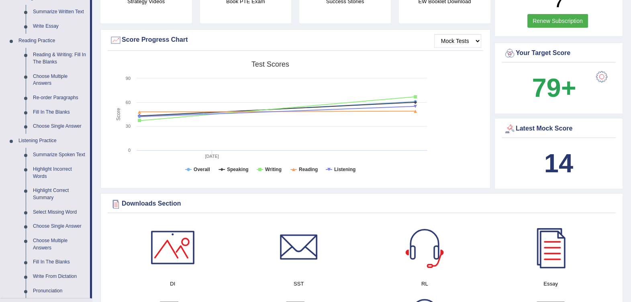
scroll to position [200, 0]
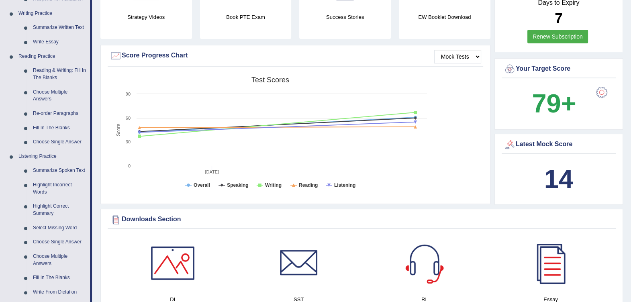
click at [56, 74] on link "Reading & Writing: Fill In The Blanks" at bounding box center [59, 73] width 61 height 21
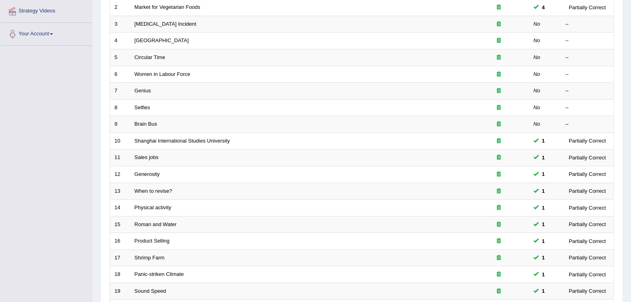
scroll to position [227, 0]
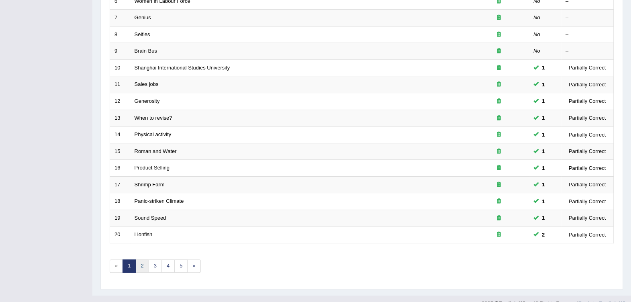
click at [144, 260] on link "2" at bounding box center [141, 266] width 13 height 13
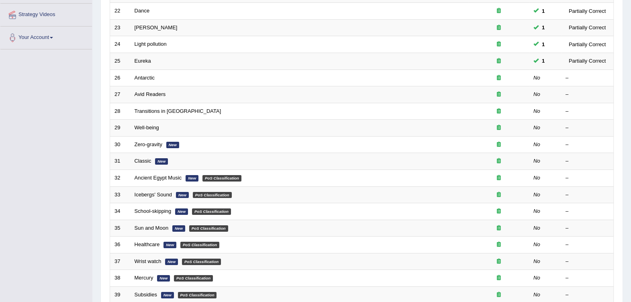
scroll to position [227, 0]
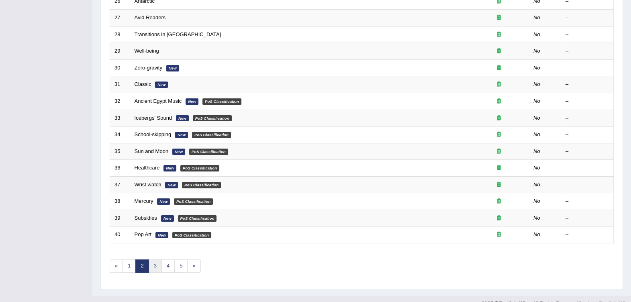
click at [156, 260] on link "3" at bounding box center [155, 266] width 13 height 13
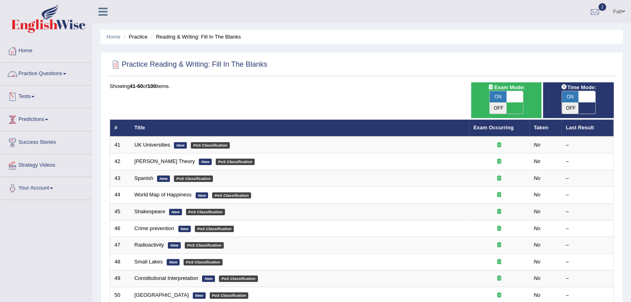
click at [64, 76] on link "Practice Questions" at bounding box center [46, 73] width 92 height 20
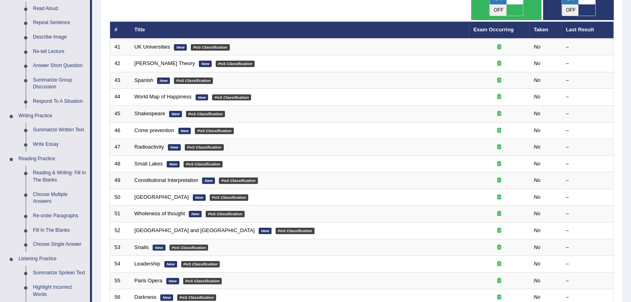
scroll to position [100, 0]
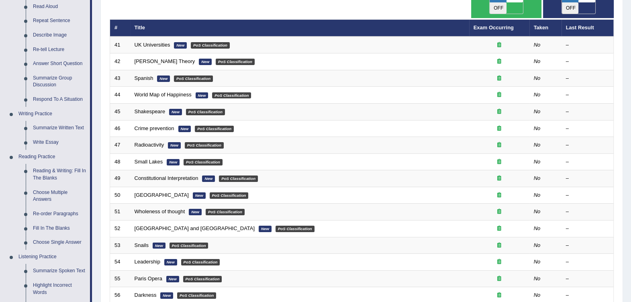
click at [65, 171] on link "Reading & Writing: Fill In The Blanks" at bounding box center [59, 174] width 61 height 21
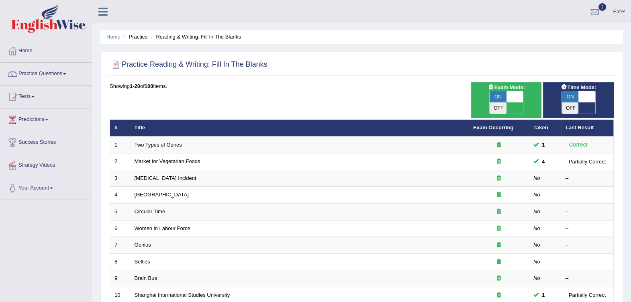
click at [516, 96] on span at bounding box center [515, 96] width 17 height 11
checkbox input "false"
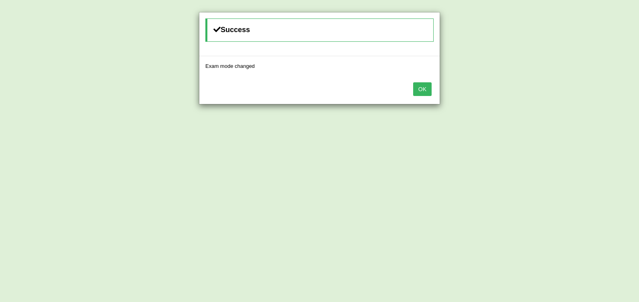
click at [423, 93] on button "OK" at bounding box center [422, 89] width 18 height 14
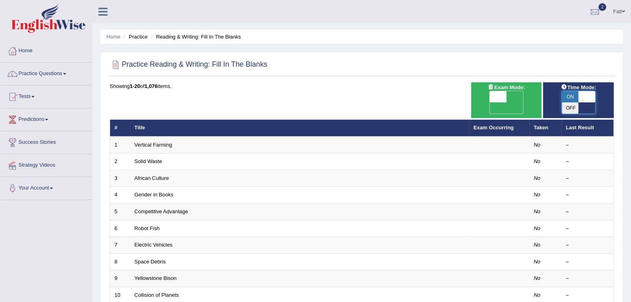
click at [587, 95] on span at bounding box center [587, 96] width 17 height 11
checkbox input "false"
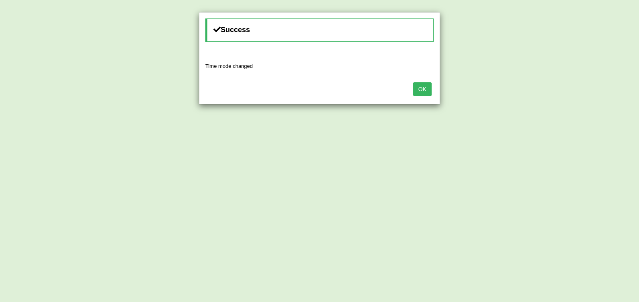
click at [420, 89] on button "OK" at bounding box center [422, 89] width 18 height 14
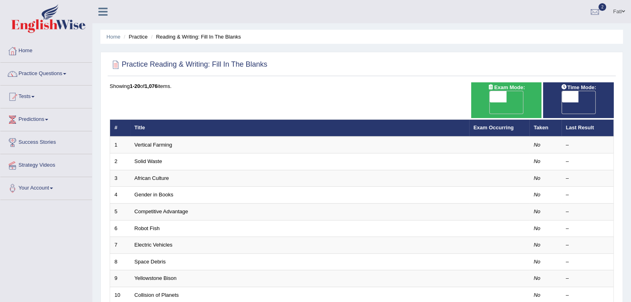
click at [490, 102] on span "OFF" at bounding box center [481, 107] width 17 height 11
checkbox input "true"
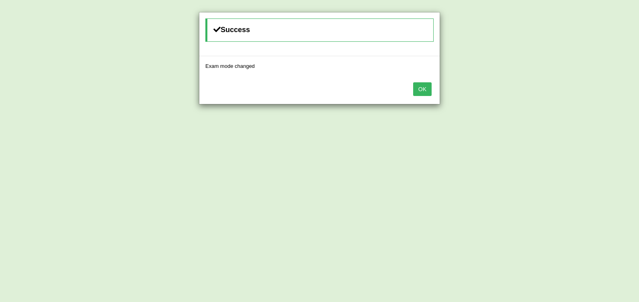
click at [429, 88] on button "OK" at bounding box center [422, 89] width 18 height 14
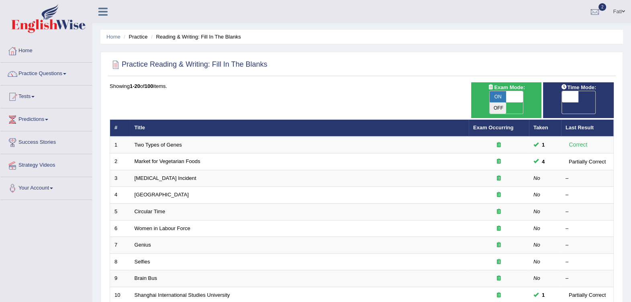
click at [562, 102] on span "OFF" at bounding box center [553, 107] width 17 height 11
checkbox input "true"
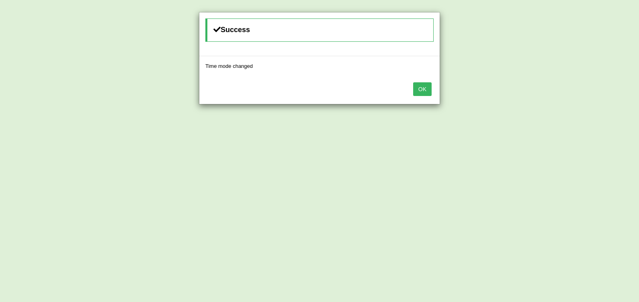
click at [421, 87] on button "OK" at bounding box center [422, 89] width 18 height 14
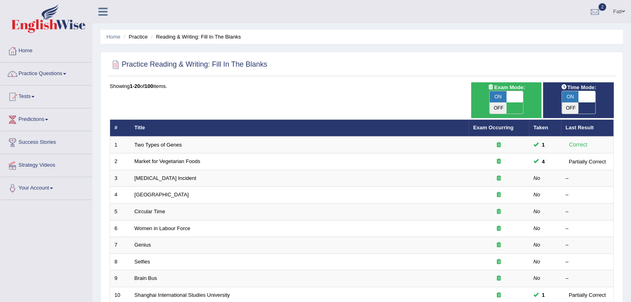
click at [495, 175] on div at bounding box center [498, 179] width 51 height 8
click at [186, 175] on link "[MEDICAL_DATA] Incident" at bounding box center [166, 178] width 62 height 6
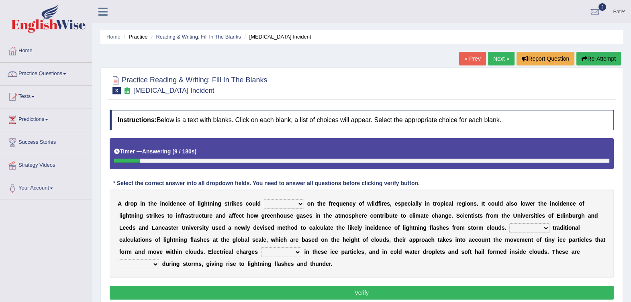
click at [277, 207] on select "dwell focus impact depend" at bounding box center [284, 204] width 40 height 10
click at [271, 171] on div "Instructions: Below is a text with blanks. Click on each blank, a list of choic…" at bounding box center [362, 206] width 508 height 200
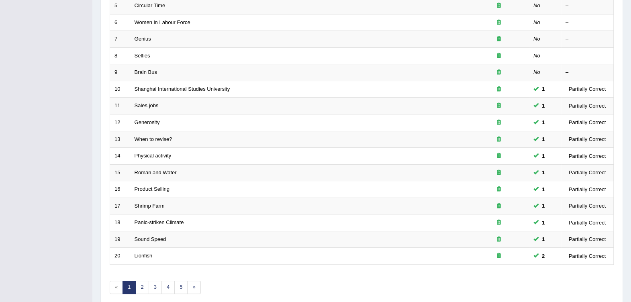
scroll to position [227, 0]
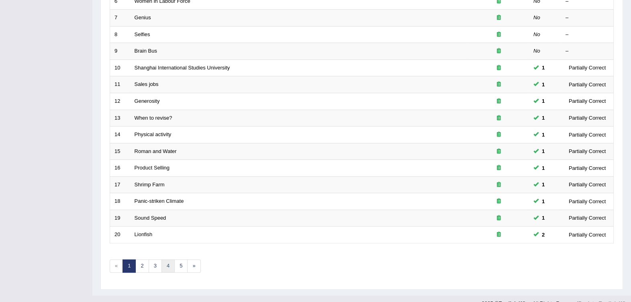
click at [167, 260] on link "4" at bounding box center [167, 266] width 13 height 13
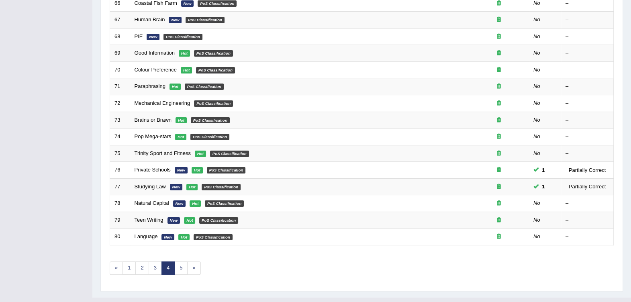
scroll to position [227, 0]
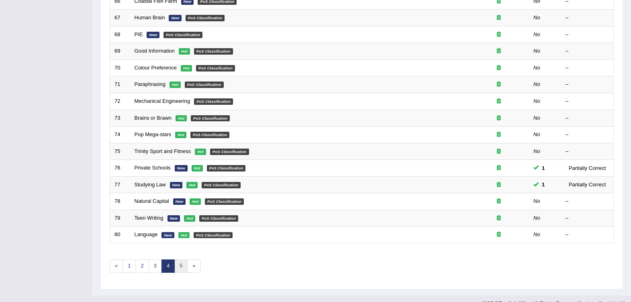
click at [178, 260] on link "5" at bounding box center [180, 266] width 13 height 13
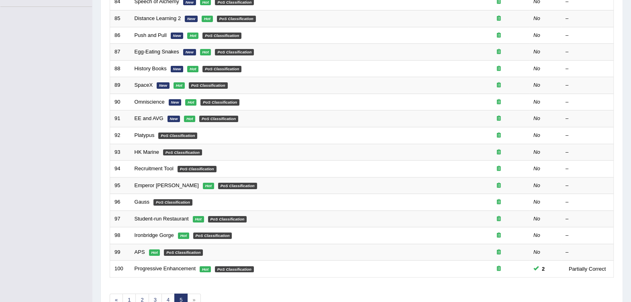
scroll to position [227, 0]
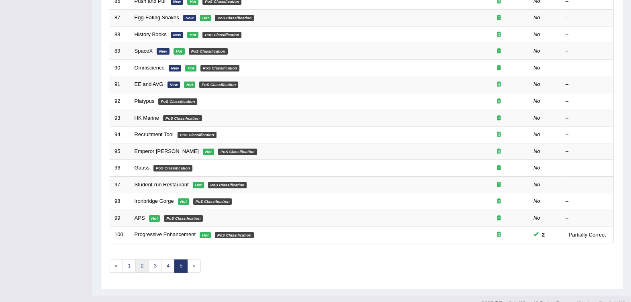
click at [144, 260] on link "2" at bounding box center [141, 266] width 13 height 13
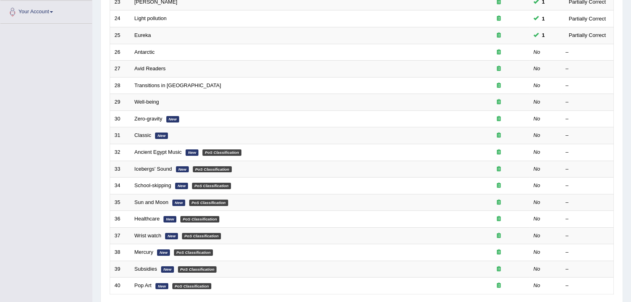
scroll to position [227, 0]
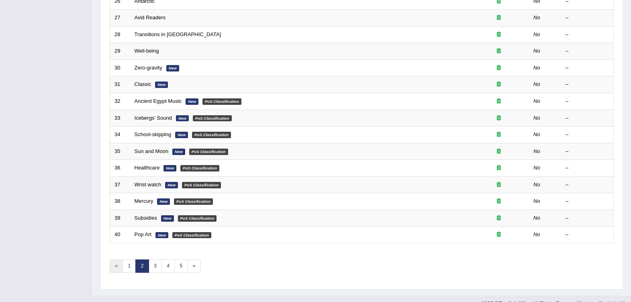
click at [117, 260] on link "«" at bounding box center [116, 266] width 13 height 13
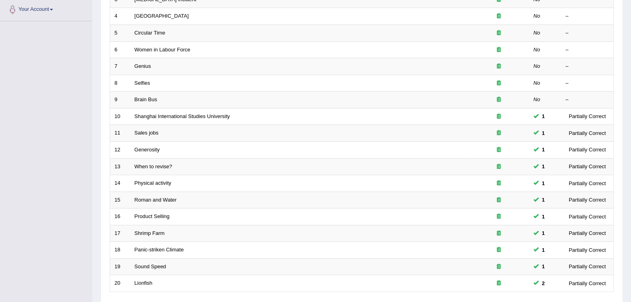
scroll to position [227, 0]
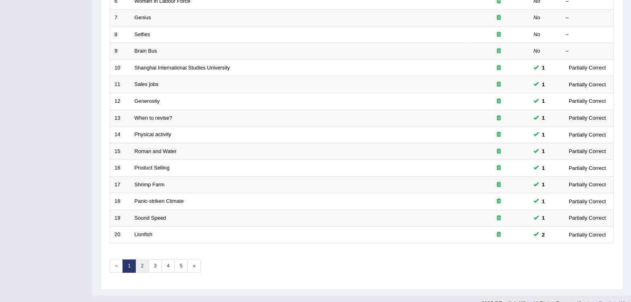
click at [140, 260] on link "2" at bounding box center [141, 266] width 13 height 13
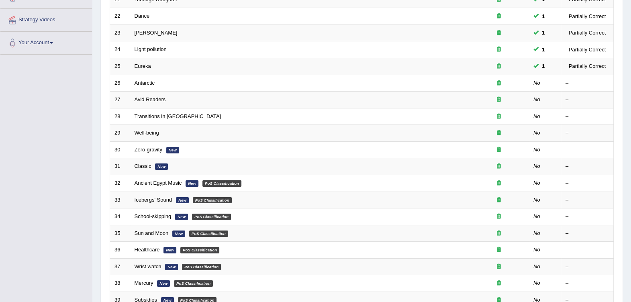
scroll to position [227, 0]
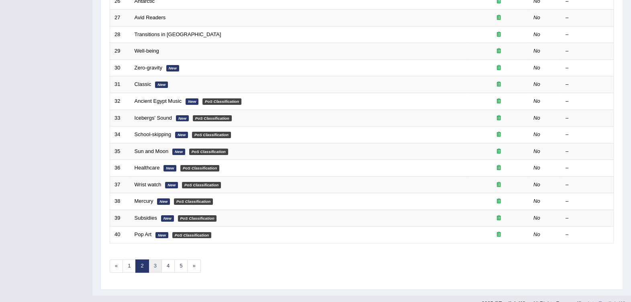
click at [151, 260] on link "3" at bounding box center [155, 266] width 13 height 13
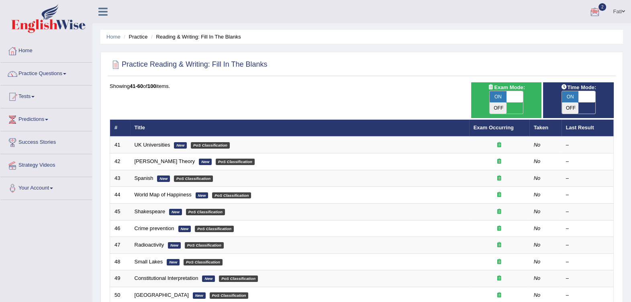
click at [597, 10] on div at bounding box center [595, 12] width 12 height 12
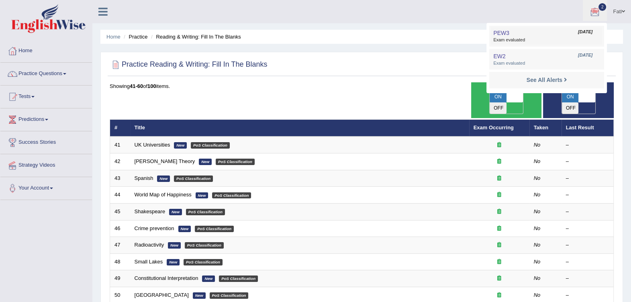
click at [503, 35] on span "PEW3" at bounding box center [501, 33] width 16 height 6
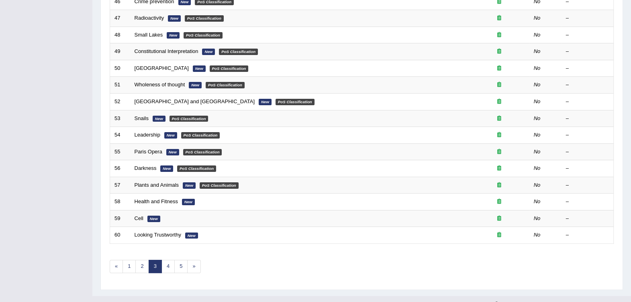
scroll to position [227, 0]
click at [132, 260] on link "1" at bounding box center [129, 266] width 13 height 13
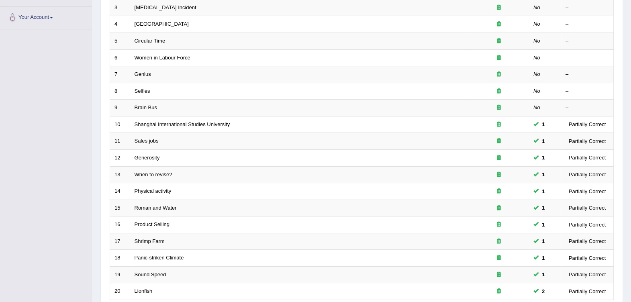
scroll to position [200, 0]
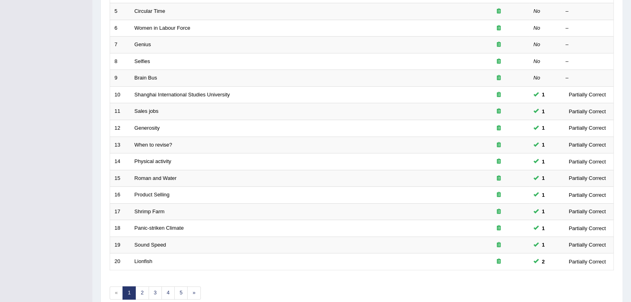
click at [150, 242] on link "Sound Speed" at bounding box center [151, 245] width 32 height 6
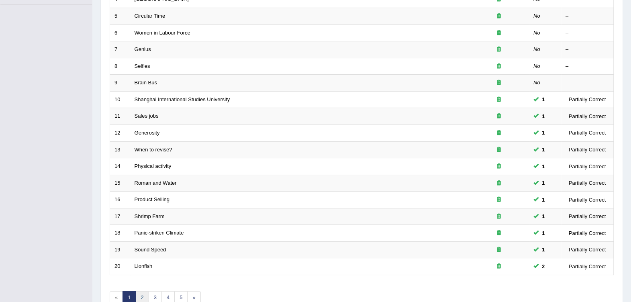
click at [145, 291] on link "2" at bounding box center [141, 297] width 13 height 13
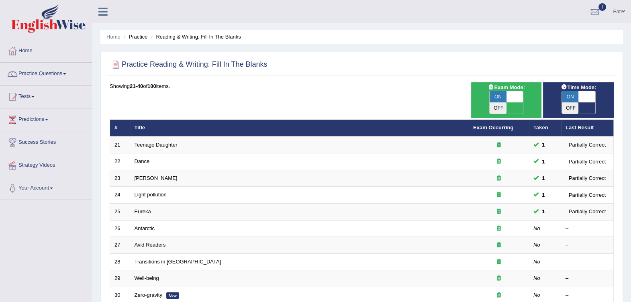
click at [520, 98] on span at bounding box center [515, 96] width 17 height 11
checkbox input "false"
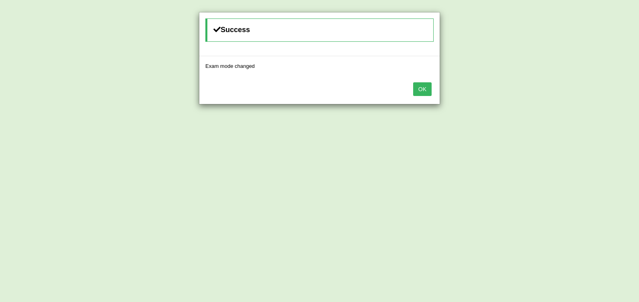
click at [419, 86] on button "OK" at bounding box center [422, 89] width 18 height 14
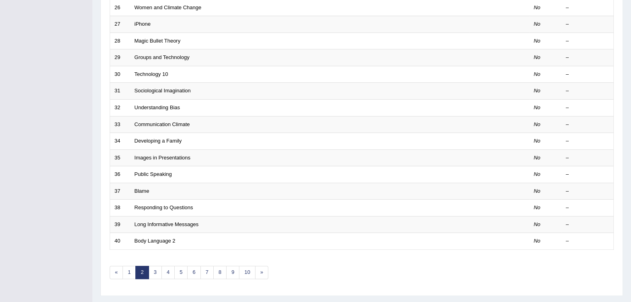
scroll to position [227, 0]
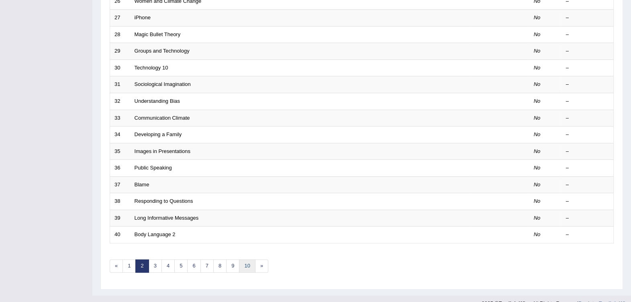
click at [244, 260] on link "10" at bounding box center [247, 266] width 16 height 13
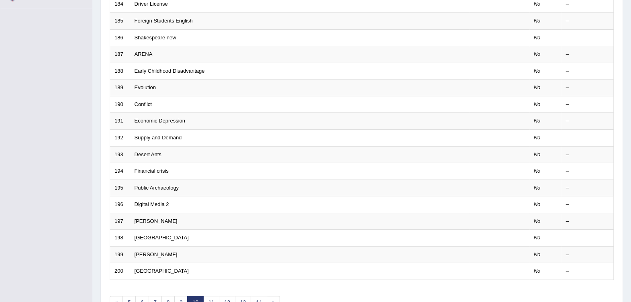
scroll to position [227, 0]
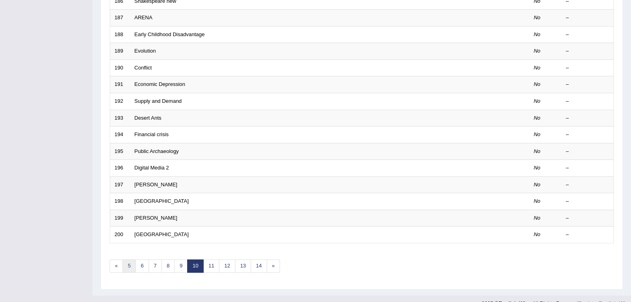
click at [134, 260] on link "5" at bounding box center [129, 266] width 13 height 13
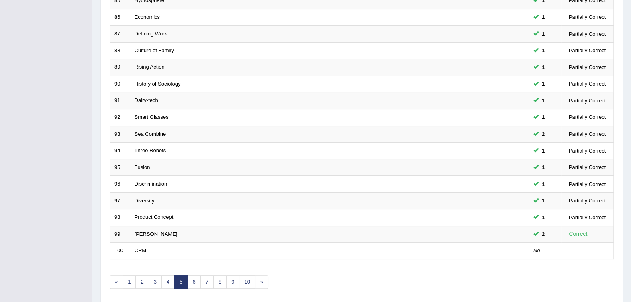
scroll to position [227, 0]
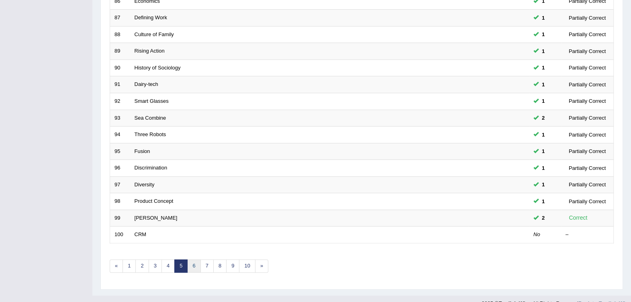
click at [194, 260] on link "6" at bounding box center [193, 266] width 13 height 13
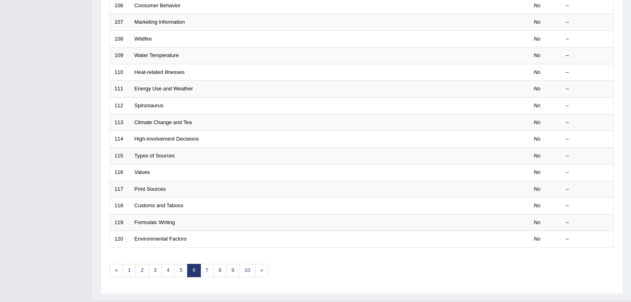
scroll to position [227, 0]
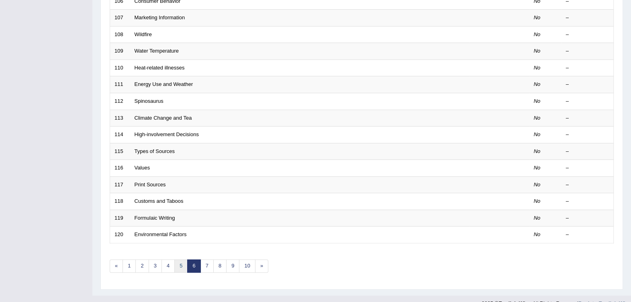
click at [183, 260] on link "5" at bounding box center [180, 266] width 13 height 13
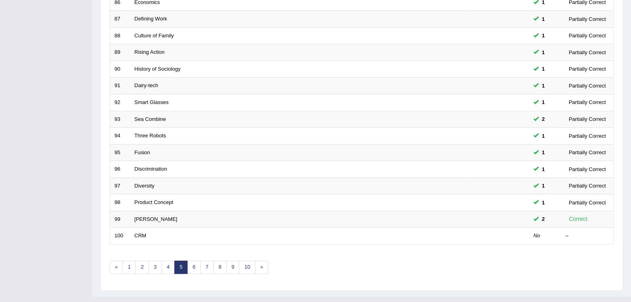
scroll to position [227, 0]
click at [167, 260] on link "4" at bounding box center [167, 266] width 13 height 13
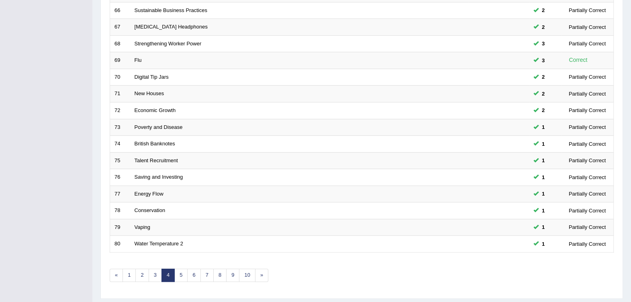
scroll to position [227, 0]
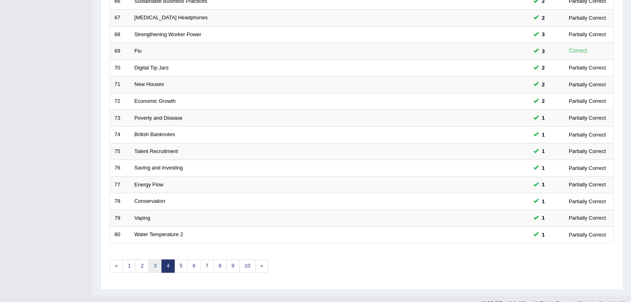
click at [156, 260] on link "3" at bounding box center [155, 266] width 13 height 13
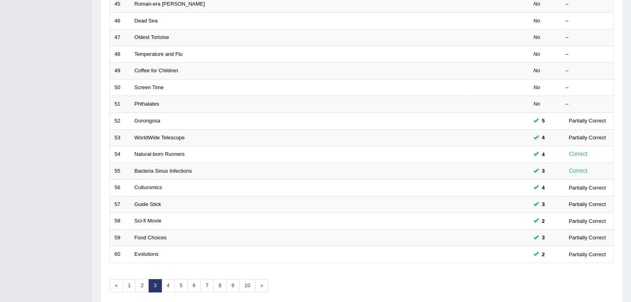
scroll to position [227, 0]
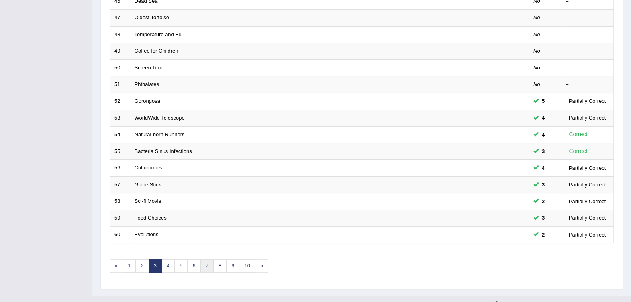
click at [207, 260] on link "7" at bounding box center [206, 266] width 13 height 13
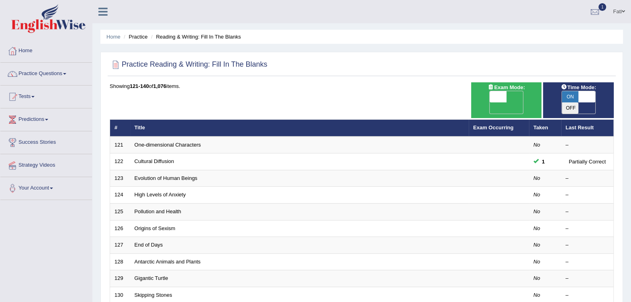
scroll to position [50, 0]
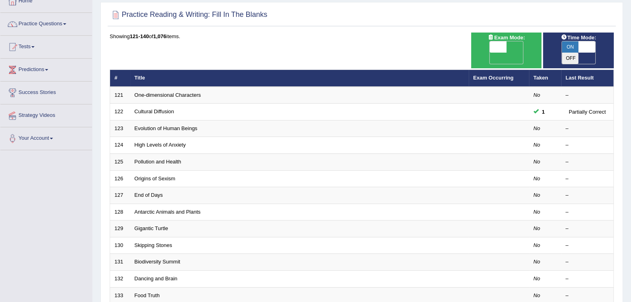
click at [490, 53] on span "OFF" at bounding box center [481, 58] width 17 height 11
checkbox input "true"
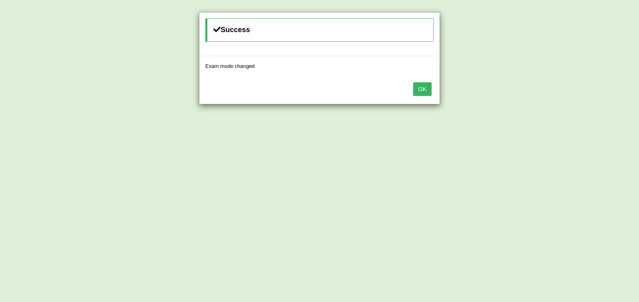
click at [413, 90] on div "OK" at bounding box center [319, 90] width 240 height 28
click at [420, 88] on button "OK" at bounding box center [422, 89] width 18 height 14
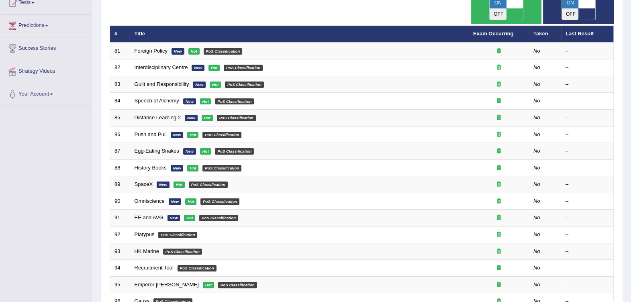
scroll to position [227, 0]
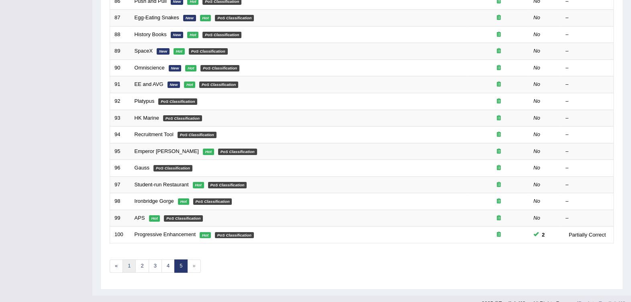
click at [131, 260] on link "1" at bounding box center [129, 266] width 13 height 13
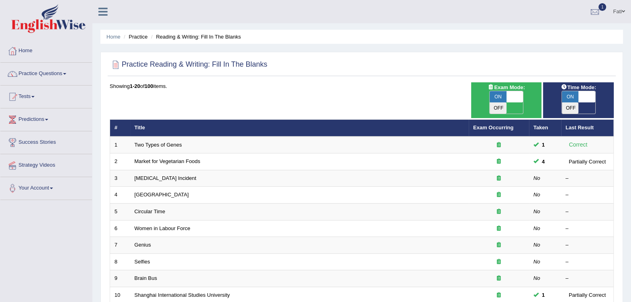
click at [139, 192] on link "[GEOGRAPHIC_DATA]" at bounding box center [162, 195] width 54 height 6
click at [34, 96] on span at bounding box center [32, 97] width 3 height 2
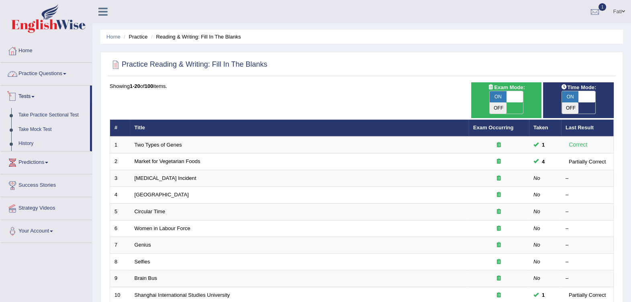
click at [34, 73] on link "Practice Questions" at bounding box center [46, 73] width 92 height 20
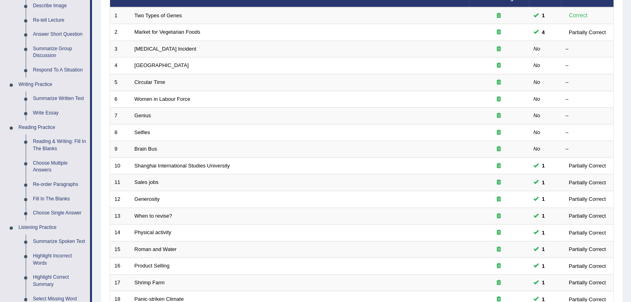
scroll to position [151, 0]
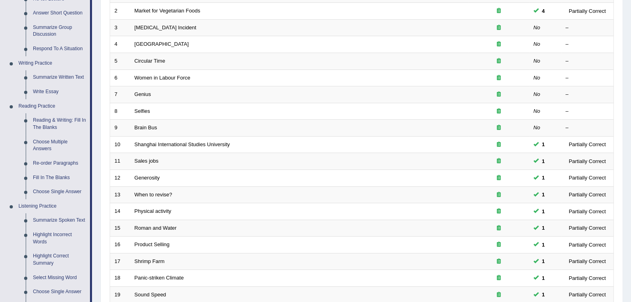
click at [63, 164] on link "Re-order Paragraphs" at bounding box center [59, 163] width 61 height 14
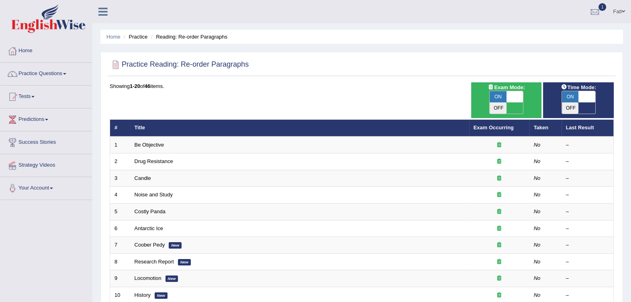
click at [150, 142] on link "Be Objective" at bounding box center [150, 145] width 30 height 6
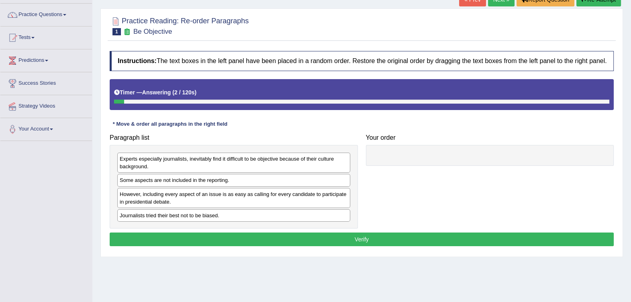
scroll to position [50, 0]
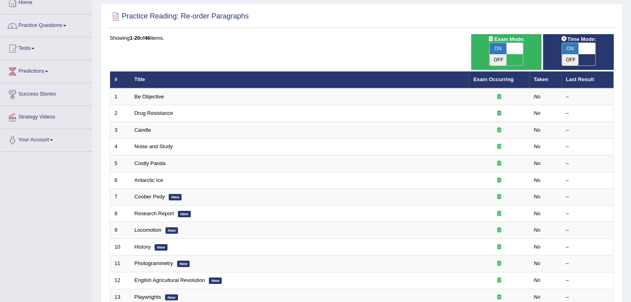
scroll to position [27, 0]
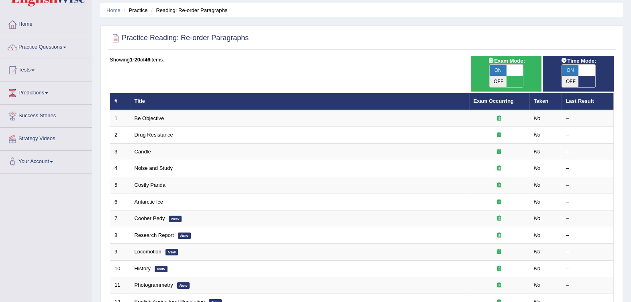
click at [157, 110] on td "Be Objective" at bounding box center [299, 118] width 339 height 17
click at [157, 115] on link "Be Objective" at bounding box center [150, 118] width 30 height 6
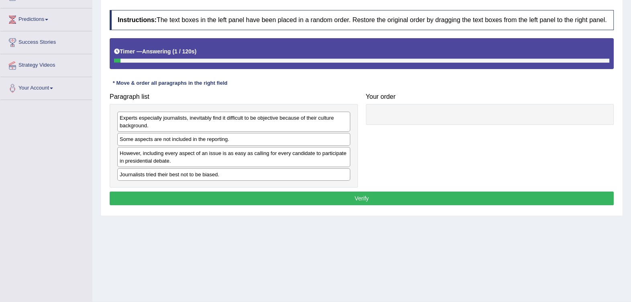
scroll to position [100, 0]
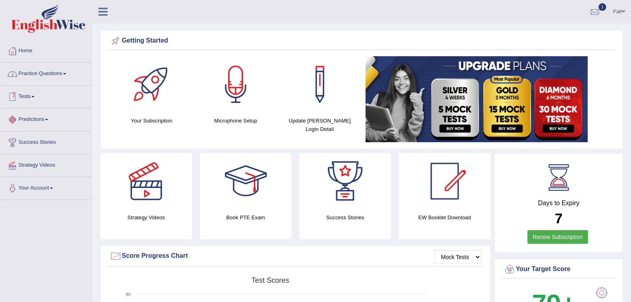
click at [49, 72] on link "Practice Questions" at bounding box center [46, 73] width 92 height 20
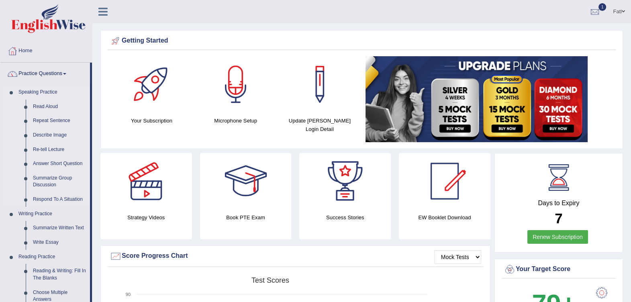
scroll to position [24, 0]
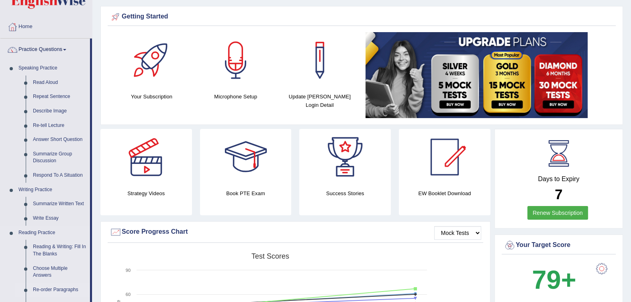
click at [66, 283] on link "Re-order Paragraphs" at bounding box center [59, 290] width 61 height 14
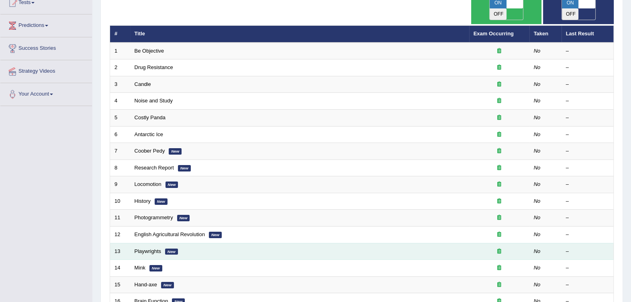
scroll to position [50, 0]
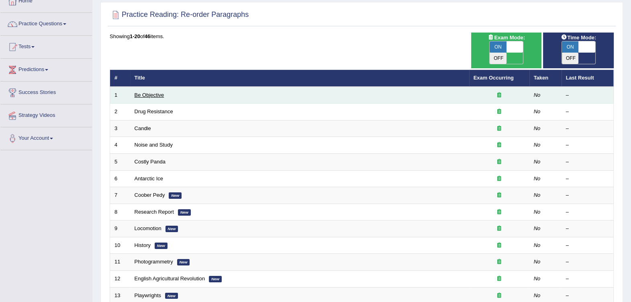
click at [151, 92] on link "Be Objective" at bounding box center [150, 95] width 30 height 6
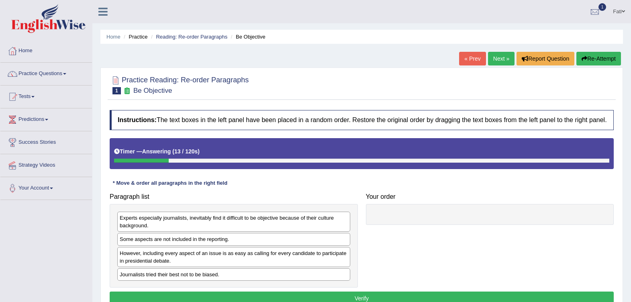
click at [150, 83] on h2 "Practice Reading: Re-order Paragraphs 1 Be Objective" at bounding box center [179, 84] width 139 height 20
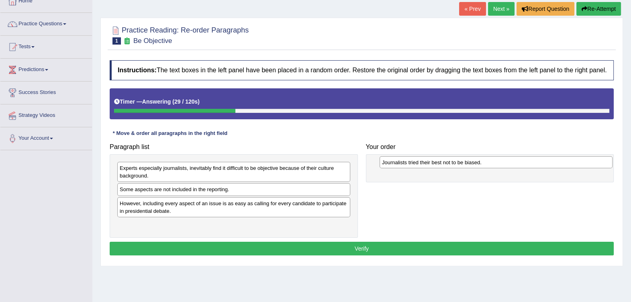
drag, startPoint x: 231, startPoint y: 223, endPoint x: 491, endPoint y: 164, distance: 265.9
click at [491, 164] on div "Journalists tried their best not to be biased." at bounding box center [496, 162] width 233 height 12
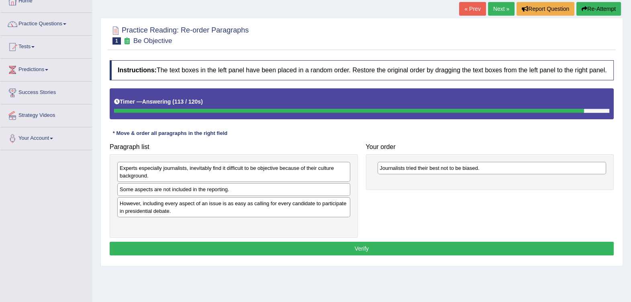
click at [591, 8] on button "Re-Attempt" at bounding box center [598, 9] width 45 height 14
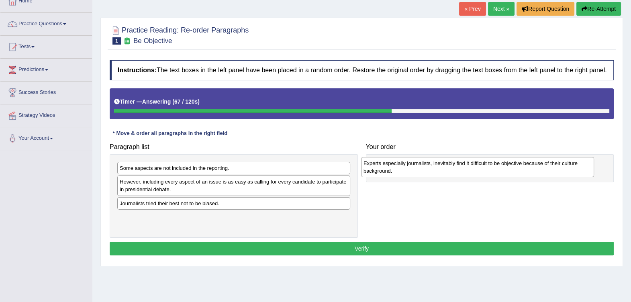
drag, startPoint x: 234, startPoint y: 176, endPoint x: 478, endPoint y: 171, distance: 243.9
click at [478, 171] on div "Experts especially journalists, inevitably find it difficult to be objective be…" at bounding box center [477, 167] width 233 height 20
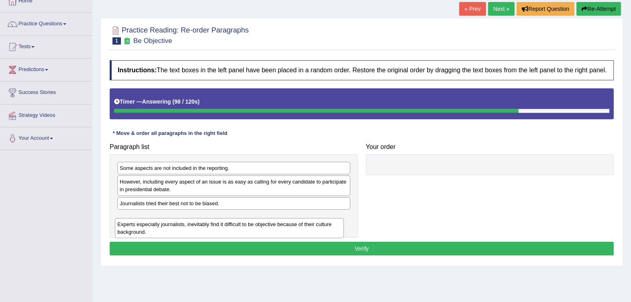
drag, startPoint x: 403, startPoint y: 174, endPoint x: 140, endPoint y: 229, distance: 268.0
click at [140, 229] on div "Experts especially journalists, inevitably find it difficult to be objective be…" at bounding box center [229, 228] width 229 height 20
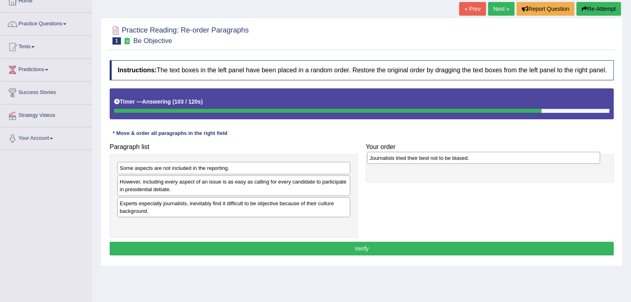
drag, startPoint x: 166, startPoint y: 202, endPoint x: 416, endPoint y: 157, distance: 253.9
click at [416, 157] on div "Journalists tried their best not to be biased." at bounding box center [483, 158] width 233 height 12
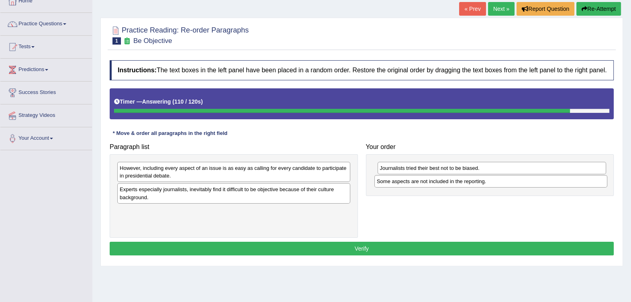
drag, startPoint x: 195, startPoint y: 169, endPoint x: 452, endPoint y: 182, distance: 257.4
click at [452, 182] on div "Some aspects are not included in the reporting." at bounding box center [490, 181] width 233 height 12
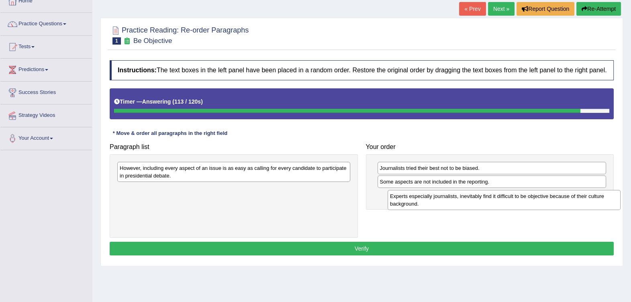
drag, startPoint x: 228, startPoint y: 196, endPoint x: 498, endPoint y: 203, distance: 270.1
click at [498, 203] on div "Experts especially journalists, inevitably find it difficult to be objective be…" at bounding box center [504, 200] width 233 height 20
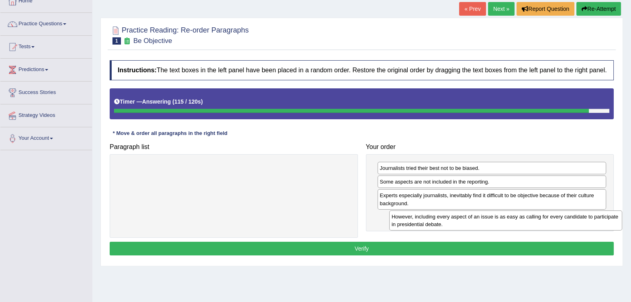
drag, startPoint x: 292, startPoint y: 175, endPoint x: 564, endPoint y: 223, distance: 275.4
click at [564, 223] on div "However, including every aspect of an issue is as easy as calling for every can…" at bounding box center [505, 221] width 233 height 20
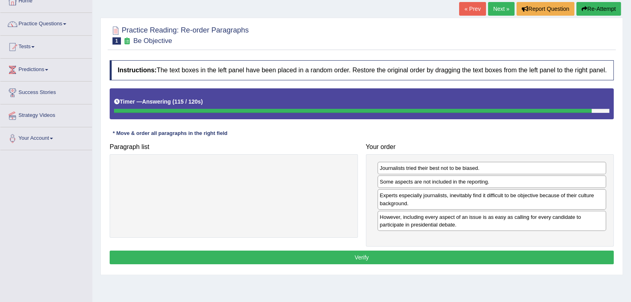
click at [503, 256] on button "Verify" at bounding box center [362, 258] width 504 height 14
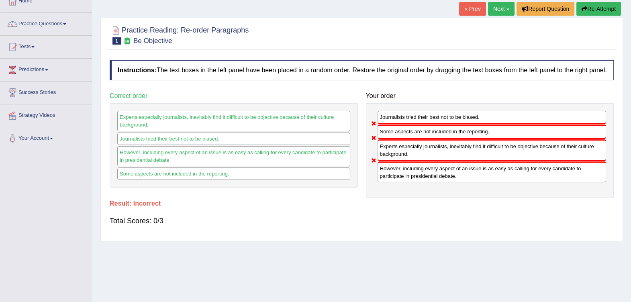
click at [594, 12] on button "Re-Attempt" at bounding box center [598, 9] width 45 height 14
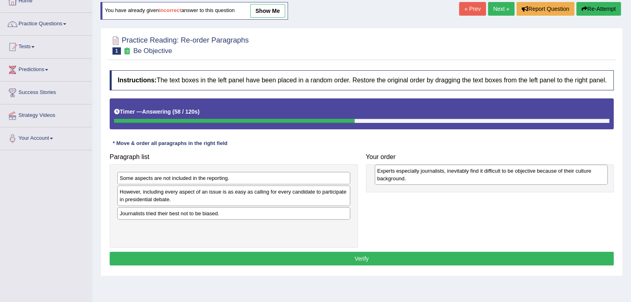
drag, startPoint x: 166, startPoint y: 187, endPoint x: 424, endPoint y: 180, distance: 257.6
click at [424, 180] on div "Experts especially journalists, inevitably find it difficult to be objective be…" at bounding box center [491, 175] width 233 height 20
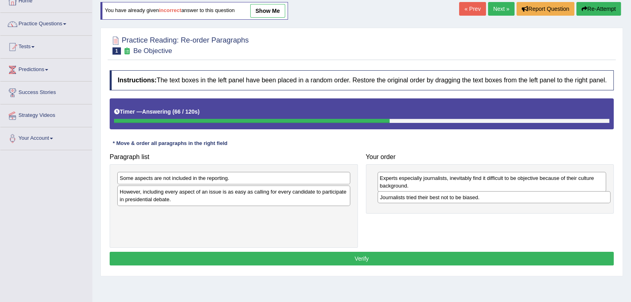
drag, startPoint x: 227, startPoint y: 216, endPoint x: 487, endPoint y: 201, distance: 260.8
click at [487, 201] on div "Journalists tried their best not to be biased." at bounding box center [494, 197] width 233 height 12
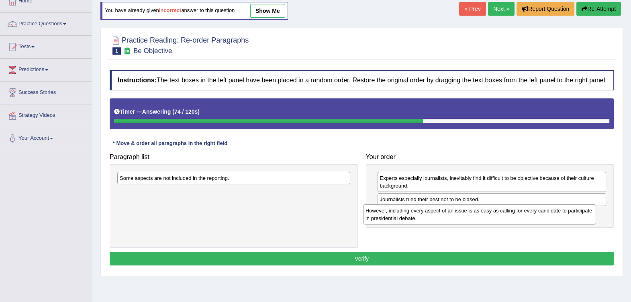
drag, startPoint x: 259, startPoint y: 203, endPoint x: 505, endPoint y: 221, distance: 246.6
click at [505, 221] on div "However, including every aspect of an issue is as easy as calling for every can…" at bounding box center [479, 214] width 233 height 20
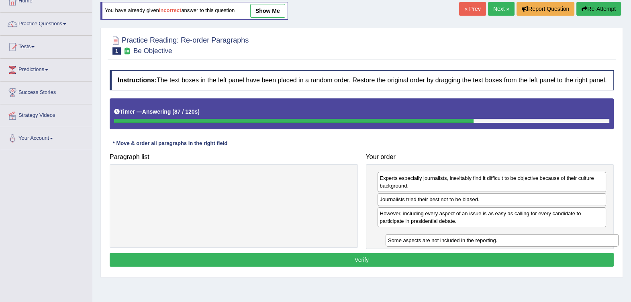
drag, startPoint x: 192, startPoint y: 181, endPoint x: 460, endPoint y: 239, distance: 273.3
click at [460, 241] on div "Some aspects are not included in the reporting." at bounding box center [502, 240] width 233 height 12
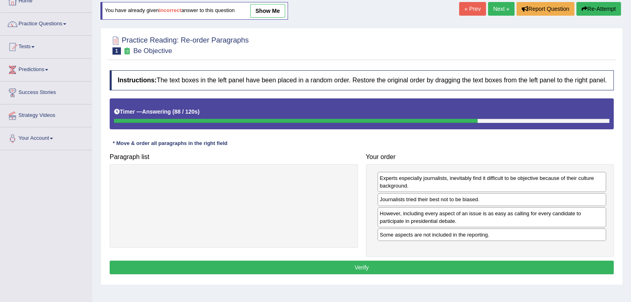
click at [386, 258] on div "Instructions: The text boxes in the left panel have been placed in a random ord…" at bounding box center [362, 173] width 508 height 215
click at [382, 263] on button "Verify" at bounding box center [362, 268] width 504 height 14
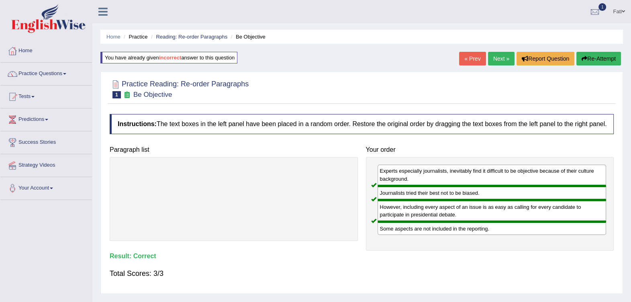
click at [137, 37] on li "Practice" at bounding box center [135, 37] width 26 height 8
click at [169, 37] on link "Reading: Re-order Paragraphs" at bounding box center [192, 37] width 72 height 6
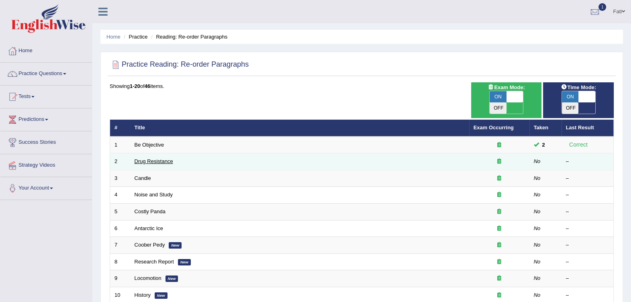
click at [155, 158] on link "Drug Resistance" at bounding box center [154, 161] width 39 height 6
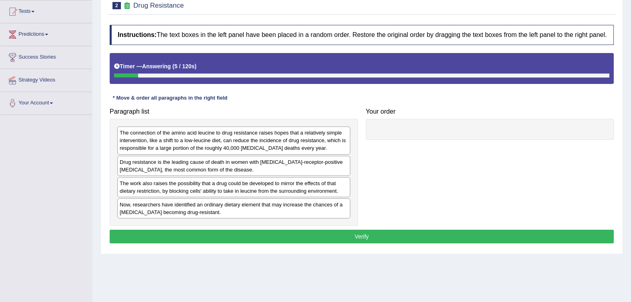
scroll to position [100, 0]
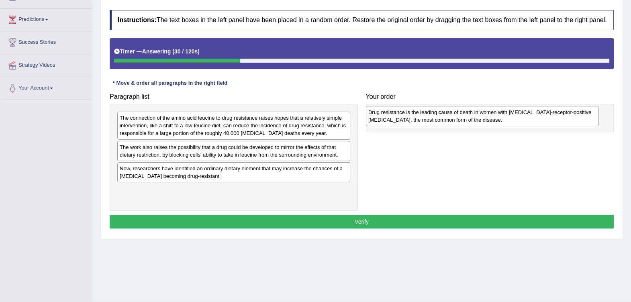
drag, startPoint x: 276, startPoint y: 155, endPoint x: 524, endPoint y: 120, distance: 251.1
click at [524, 120] on div "Drug resistance is the leading cause of death in women with [MEDICAL_DATA]-rece…" at bounding box center [482, 116] width 233 height 20
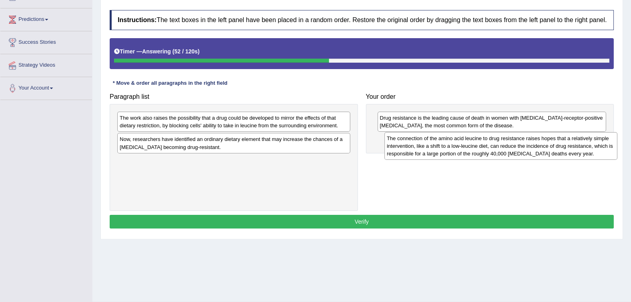
drag, startPoint x: 236, startPoint y: 134, endPoint x: 503, endPoint y: 154, distance: 268.3
click at [503, 154] on div "The connection of the amino acid leucine to drug resistance raises hopes that a…" at bounding box center [500, 146] width 233 height 28
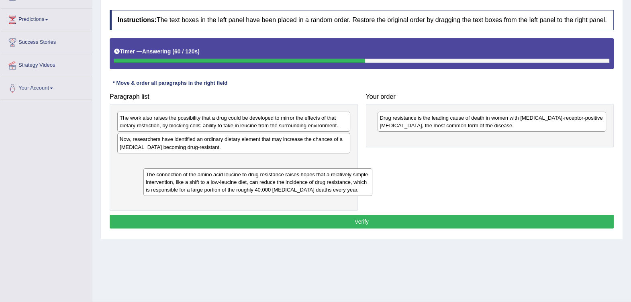
drag, startPoint x: 427, startPoint y: 147, endPoint x: 192, endPoint y: 183, distance: 236.9
click at [193, 183] on div "The connection of the amino acid leucine to drug resistance raises hopes that a…" at bounding box center [257, 182] width 229 height 28
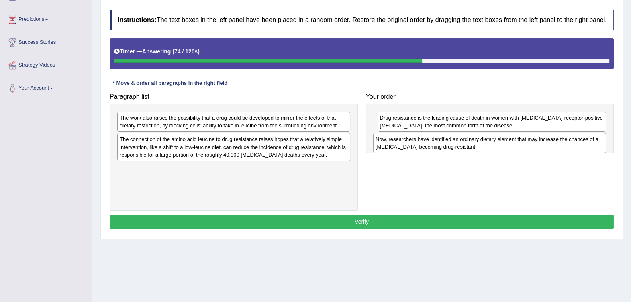
drag, startPoint x: 258, startPoint y: 146, endPoint x: 513, endPoint y: 146, distance: 255.9
click at [513, 146] on div "Now, researchers have identified an ordinary dietary element that may increase …" at bounding box center [489, 143] width 233 height 20
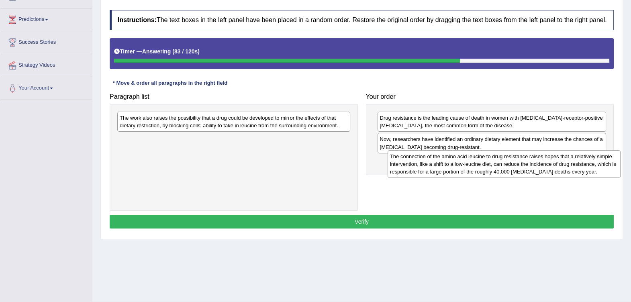
drag, startPoint x: 221, startPoint y: 157, endPoint x: 491, endPoint y: 174, distance: 270.9
click at [491, 174] on div "The connection of the amino acid leucine to drug resistance raises hopes that a…" at bounding box center [504, 164] width 233 height 28
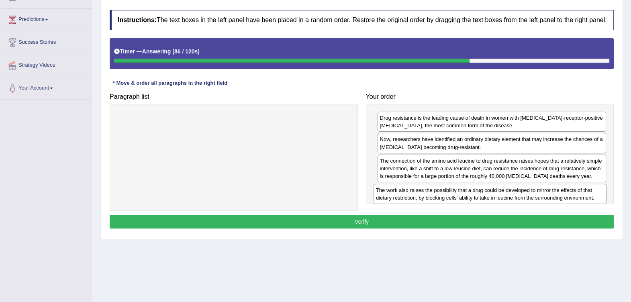
drag, startPoint x: 312, startPoint y: 129, endPoint x: 568, endPoint y: 200, distance: 266.2
click at [568, 200] on div "The work also raises the possibility that a drug could be developed to mirror t…" at bounding box center [490, 194] width 233 height 20
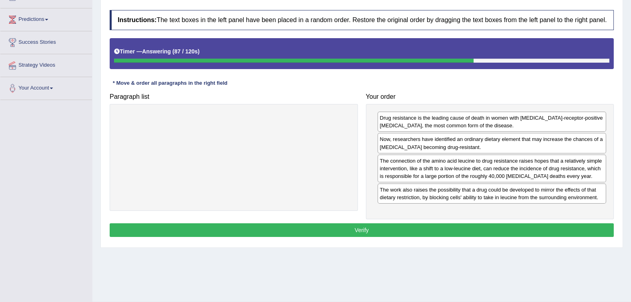
click at [502, 229] on button "Verify" at bounding box center [362, 230] width 504 height 14
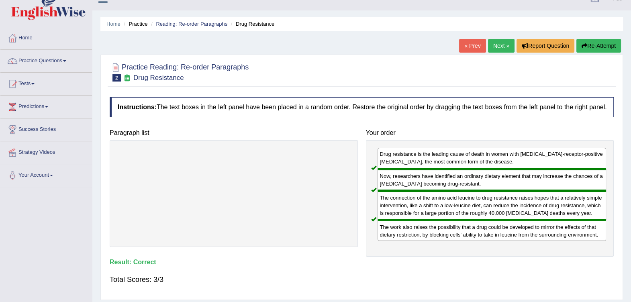
scroll to position [0, 0]
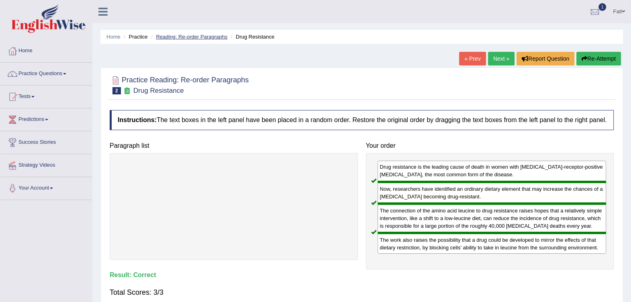
click at [187, 35] on link "Reading: Re-order Paragraphs" at bounding box center [192, 37] width 72 height 6
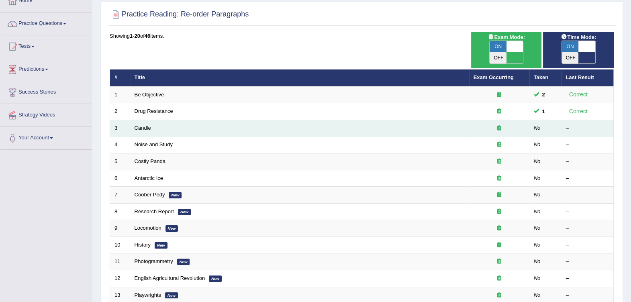
scroll to position [50, 0]
click at [145, 125] on link "Candle" at bounding box center [143, 128] width 16 height 6
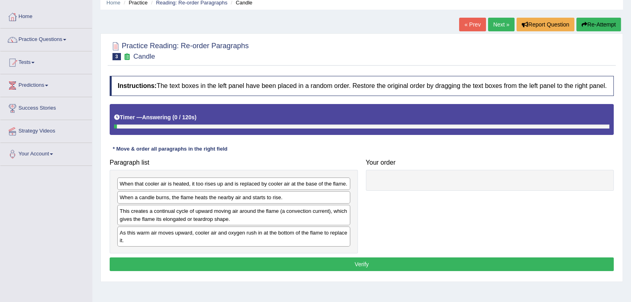
scroll to position [50, 0]
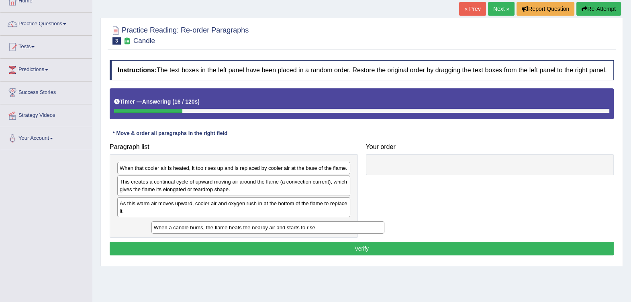
drag, startPoint x: 215, startPoint y: 184, endPoint x: 249, endPoint y: 230, distance: 57.1
click at [249, 230] on div "When a candle burns, the flame heats the nearby air and starts to rise." at bounding box center [267, 227] width 233 height 12
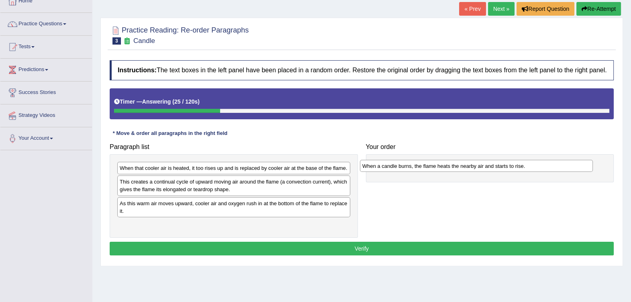
drag, startPoint x: 175, startPoint y: 225, endPoint x: 418, endPoint y: 166, distance: 249.6
click at [418, 166] on div "When a candle burns, the flame heats the nearby air and starts to rise." at bounding box center [476, 166] width 233 height 12
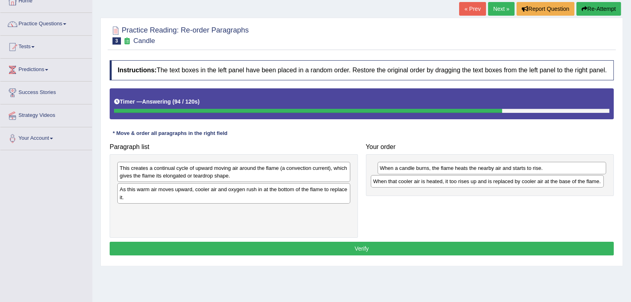
drag, startPoint x: 273, startPoint y: 170, endPoint x: 527, endPoint y: 184, distance: 253.8
click at [527, 184] on div "When that cooler air is heated, it too rises up and is replaced by cooler air a…" at bounding box center [487, 181] width 233 height 12
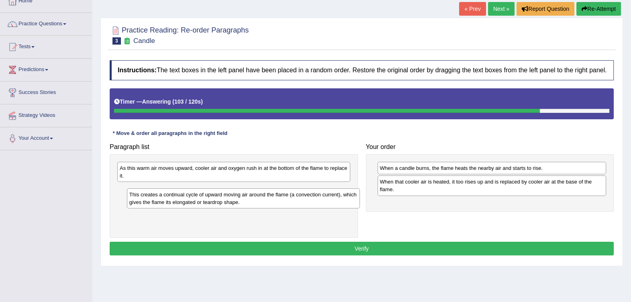
drag, startPoint x: 272, startPoint y: 176, endPoint x: 282, endPoint y: 203, distance: 28.2
click at [282, 203] on div "This creates a continual cycle of upward moving air around the flame (a convect…" at bounding box center [243, 198] width 233 height 20
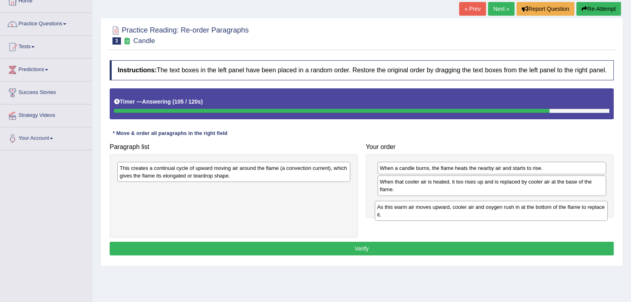
drag, startPoint x: 280, startPoint y: 175, endPoint x: 538, endPoint y: 213, distance: 260.4
click at [538, 213] on div "As this warm air moves upward, cooler air and oxygen rush in at the bottom of t…" at bounding box center [491, 211] width 233 height 20
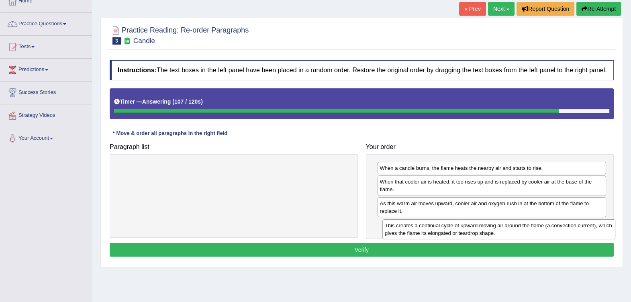
drag, startPoint x: 309, startPoint y: 174, endPoint x: 574, endPoint y: 231, distance: 270.3
click at [574, 232] on div "This creates a continual cycle of upward moving air around the flame (a convect…" at bounding box center [498, 229] width 233 height 20
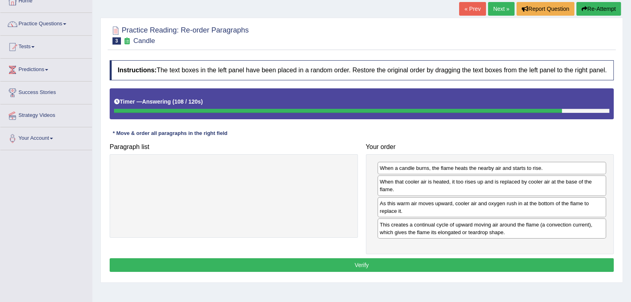
click at [504, 258] on button "Verify" at bounding box center [362, 265] width 504 height 14
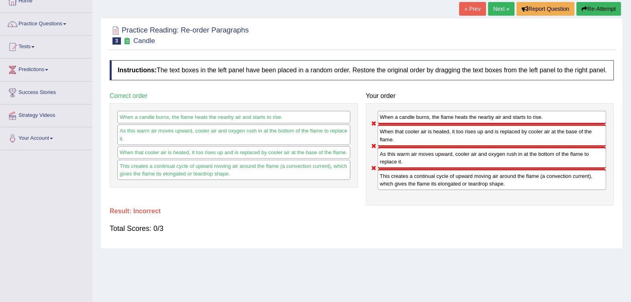
click at [591, 8] on button "Re-Attempt" at bounding box center [598, 9] width 45 height 14
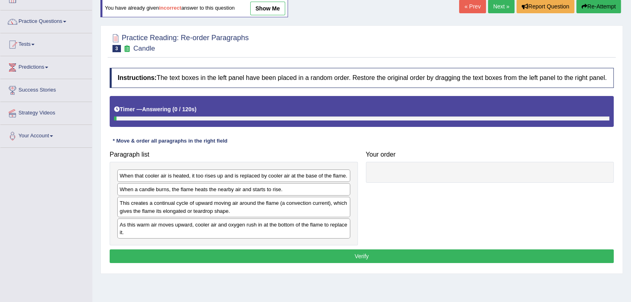
scroll to position [50, 0]
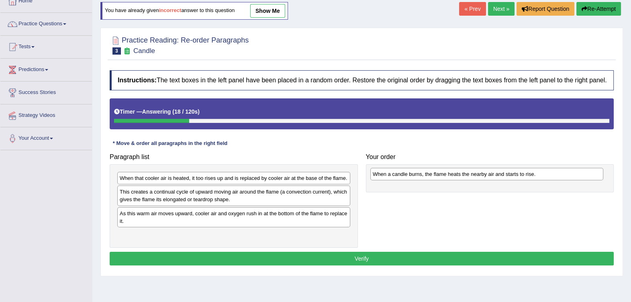
drag, startPoint x: 211, startPoint y: 195, endPoint x: 464, endPoint y: 177, distance: 253.7
click at [464, 177] on div "When a candle burns, the flame heats the nearby air and starts to rise." at bounding box center [486, 174] width 233 height 12
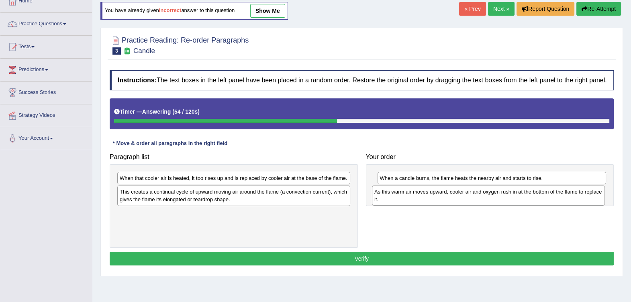
drag, startPoint x: 232, startPoint y: 221, endPoint x: 487, endPoint y: 199, distance: 256.0
click at [487, 199] on div "As this warm air moves upward, cooler air and oxygen rush in at the bottom of t…" at bounding box center [488, 196] width 233 height 20
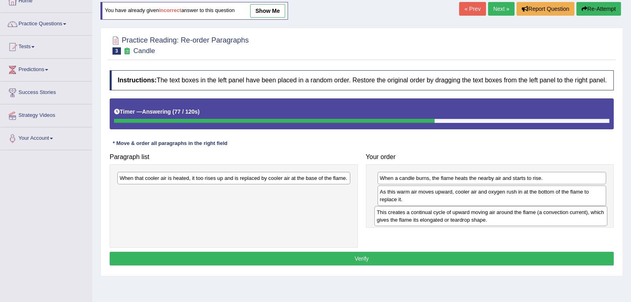
drag, startPoint x: 245, startPoint y: 202, endPoint x: 503, endPoint y: 222, distance: 257.9
click at [503, 222] on div "This creates a continual cycle of upward moving air around the flame (a convect…" at bounding box center [490, 216] width 233 height 20
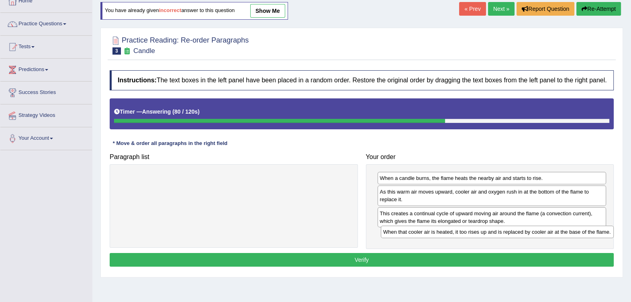
drag, startPoint x: 302, startPoint y: 181, endPoint x: 564, endPoint y: 234, distance: 267.6
click at [564, 234] on div "When that cooler air is heated, it too rises up and is replaced by cooler air a…" at bounding box center [497, 232] width 233 height 12
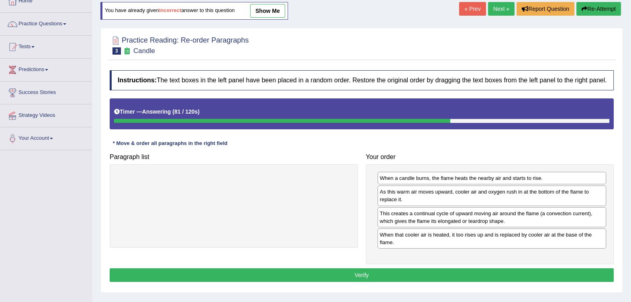
click at [494, 271] on button "Verify" at bounding box center [362, 275] width 504 height 14
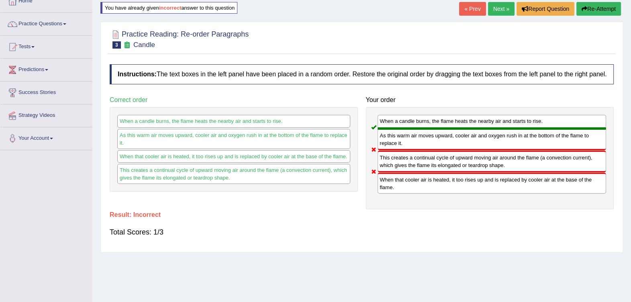
click at [593, 11] on button "Re-Attempt" at bounding box center [598, 9] width 45 height 14
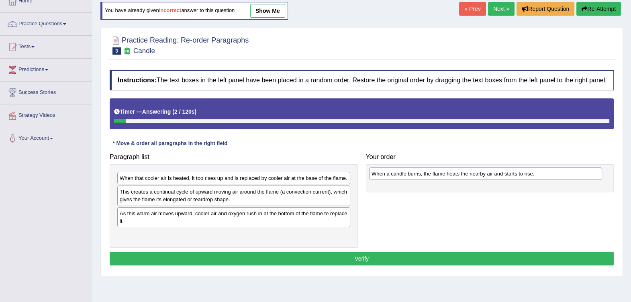
drag, startPoint x: 227, startPoint y: 197, endPoint x: 479, endPoint y: 178, distance: 252.6
click at [479, 178] on div "When a candle burns, the flame heats the nearby air and starts to rise." at bounding box center [485, 174] width 233 height 12
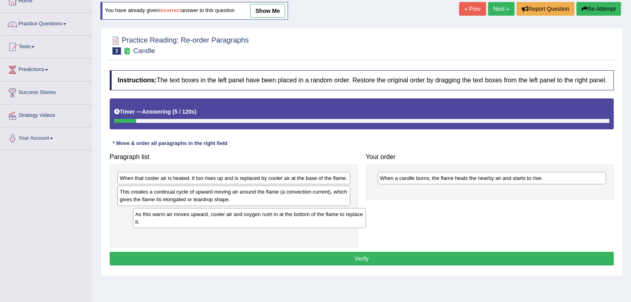
drag, startPoint x: 289, startPoint y: 216, endPoint x: 305, endPoint y: 217, distance: 15.7
click at [305, 217] on div "As this warm air moves upward, cooler air and oxygen rush in at the bottom of t…" at bounding box center [249, 218] width 233 height 20
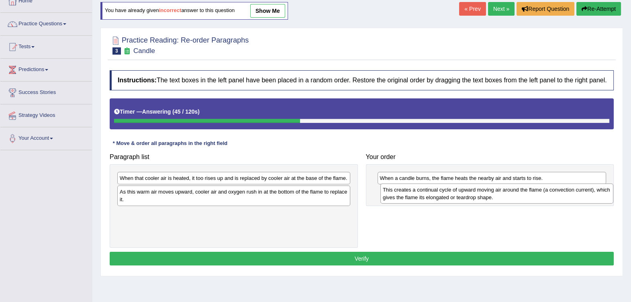
drag, startPoint x: 269, startPoint y: 194, endPoint x: 532, endPoint y: 192, distance: 263.1
click at [532, 192] on div "This creates a continual cycle of upward moving air around the flame (a convect…" at bounding box center [496, 194] width 233 height 20
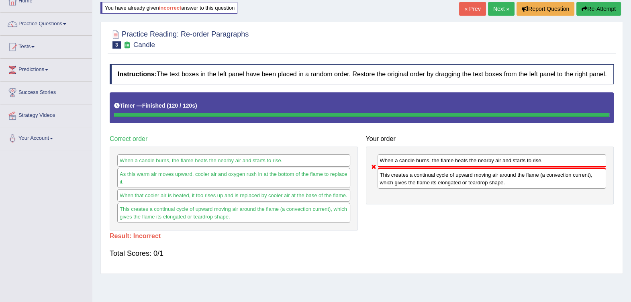
click at [380, 38] on div at bounding box center [362, 39] width 504 height 25
click at [424, 282] on div "Home Practice Reading: Re-order Paragraphs Candle You have already given incorr…" at bounding box center [361, 151] width 539 height 402
click at [408, 43] on div at bounding box center [362, 39] width 504 height 25
click at [605, 9] on button "Re-Attempt" at bounding box center [598, 9] width 45 height 14
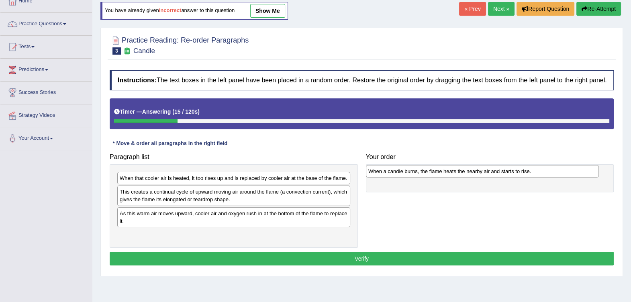
drag, startPoint x: 193, startPoint y: 193, endPoint x: 440, endPoint y: 172, distance: 247.9
click at [440, 172] on div "When a candle burns, the flame heats the nearby air and starts to rise." at bounding box center [482, 171] width 233 height 12
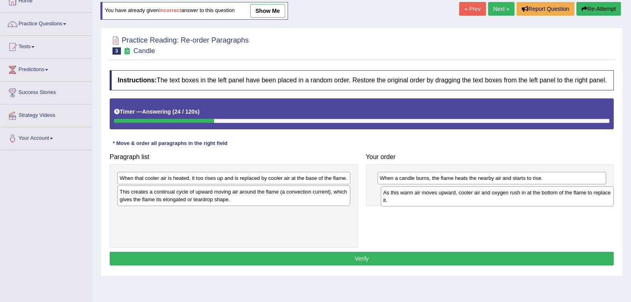
drag, startPoint x: 190, startPoint y: 222, endPoint x: 454, endPoint y: 202, distance: 264.3
click at [454, 202] on div "As this warm air moves upward, cooler air and oxygen rush in at the bottom of t…" at bounding box center [497, 196] width 233 height 20
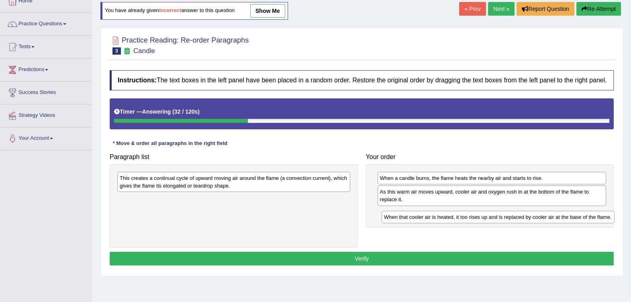
drag, startPoint x: 331, startPoint y: 180, endPoint x: 596, endPoint y: 219, distance: 267.2
click at [596, 219] on div "When that cooler air is heated, it too rises up and is replaced by cooler air a…" at bounding box center [498, 217] width 233 height 12
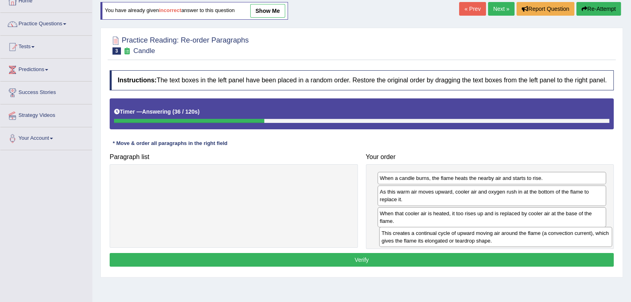
drag, startPoint x: 333, startPoint y: 187, endPoint x: 597, endPoint y: 243, distance: 269.4
click at [597, 243] on div "This creates a continual cycle of upward moving air around the flame (a convect…" at bounding box center [495, 237] width 233 height 20
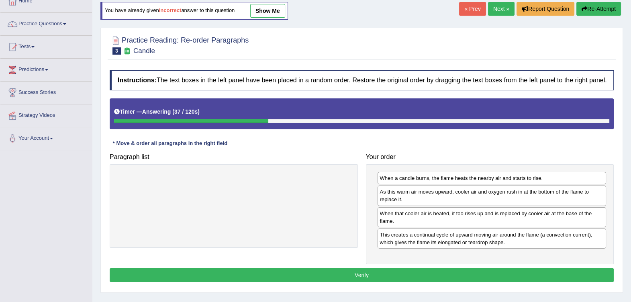
click at [410, 276] on button "Verify" at bounding box center [362, 275] width 504 height 14
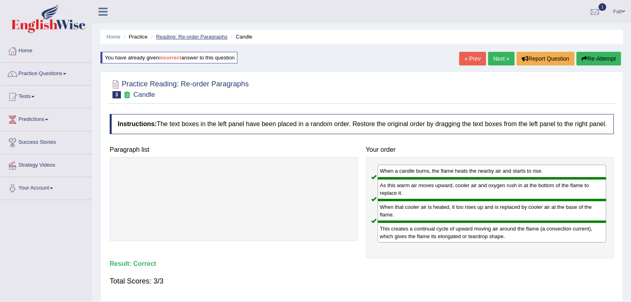
click at [198, 37] on link "Reading: Re-order Paragraphs" at bounding box center [192, 37] width 72 height 6
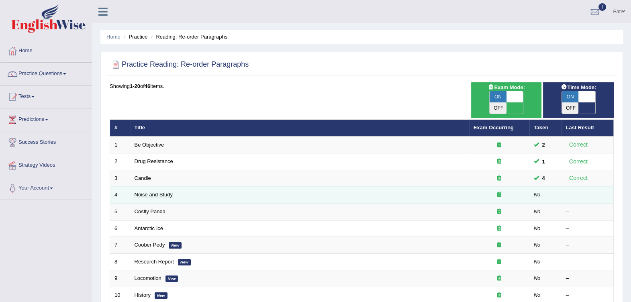
click at [154, 192] on link "Noise and Study" at bounding box center [154, 195] width 38 height 6
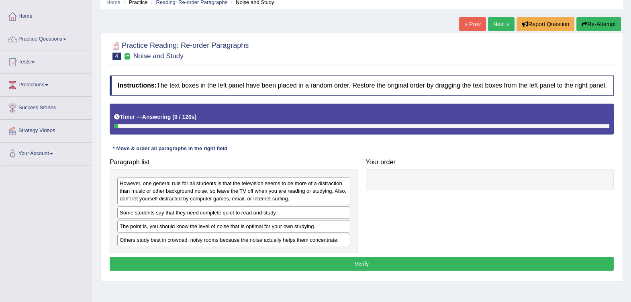
scroll to position [50, 0]
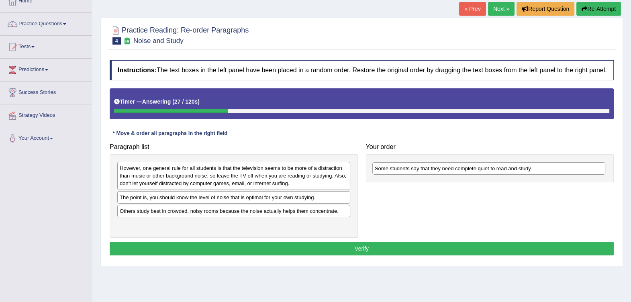
drag, startPoint x: 278, startPoint y: 201, endPoint x: 534, endPoint y: 172, distance: 256.7
click at [534, 172] on div "Some students say that they need complete quiet to read and study." at bounding box center [488, 168] width 233 height 12
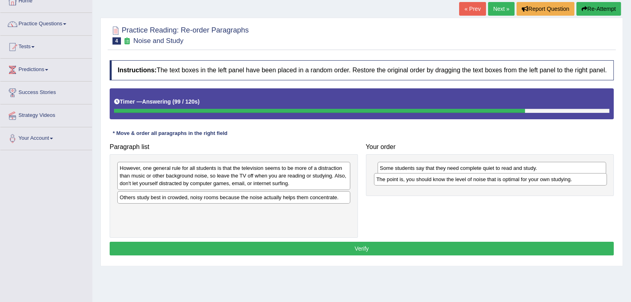
drag, startPoint x: 262, startPoint y: 198, endPoint x: 518, endPoint y: 181, distance: 257.3
click at [518, 181] on div "The point is, you should know the level of noise that is optimal for your own s…" at bounding box center [490, 179] width 233 height 12
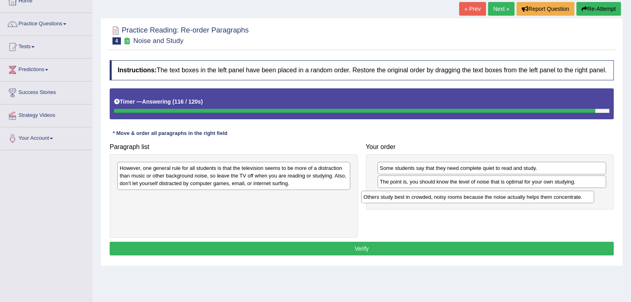
drag, startPoint x: 208, startPoint y: 198, endPoint x: 452, endPoint y: 197, distance: 244.3
click at [452, 197] on div "Others study best in crowded, noisy rooms because the noise actually helps them…" at bounding box center [477, 197] width 233 height 12
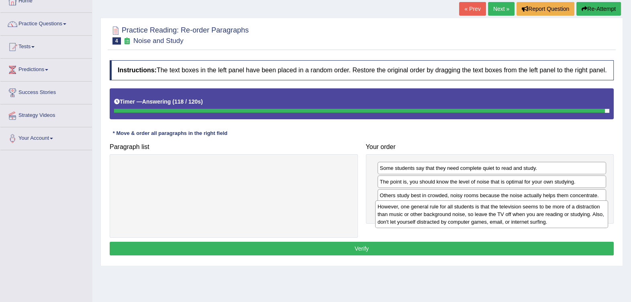
drag, startPoint x: 329, startPoint y: 176, endPoint x: 586, endPoint y: 216, distance: 260.2
click at [586, 216] on div "However, one general rule for all students is that the television seems to be m…" at bounding box center [491, 214] width 233 height 28
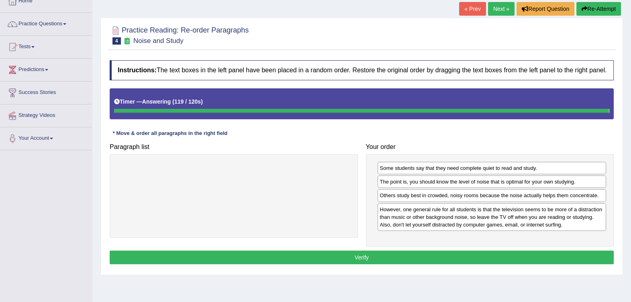
click at [472, 253] on div "Instructions: The text boxes in the left panel have been placed in a random ord…" at bounding box center [362, 163] width 508 height 215
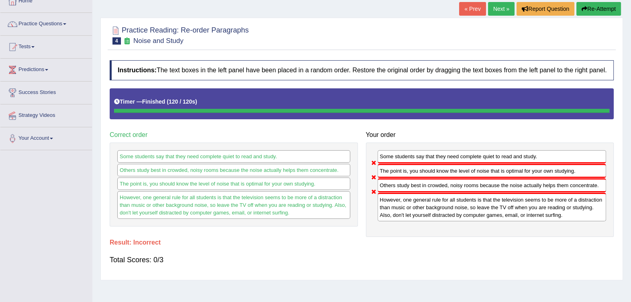
click at [591, 12] on button "Re-Attempt" at bounding box center [598, 9] width 45 height 14
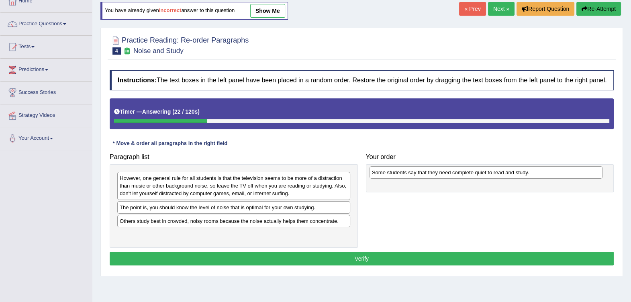
drag, startPoint x: 261, startPoint y: 208, endPoint x: 513, endPoint y: 173, distance: 253.9
click at [513, 173] on div "Some students say that they need complete quiet to read and study." at bounding box center [486, 172] width 233 height 12
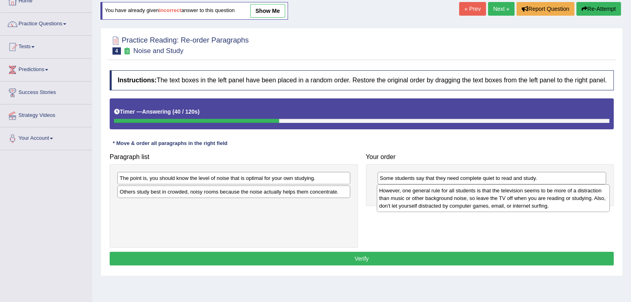
drag, startPoint x: 317, startPoint y: 189, endPoint x: 576, endPoint y: 201, distance: 259.4
click at [576, 201] on div "However, one general rule for all students is that the television seems to be m…" at bounding box center [493, 198] width 233 height 28
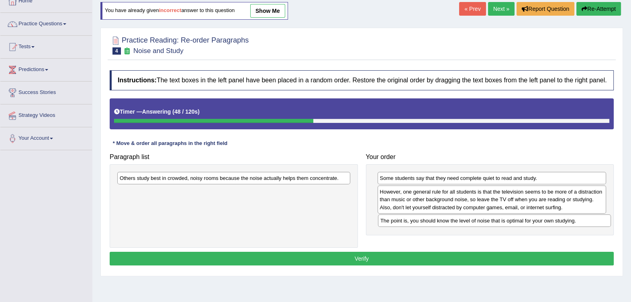
drag, startPoint x: 342, startPoint y: 180, endPoint x: 602, endPoint y: 222, distance: 263.4
click at [602, 222] on div "The point is, you should know the level of noise that is optimal for your own s…" at bounding box center [494, 221] width 233 height 12
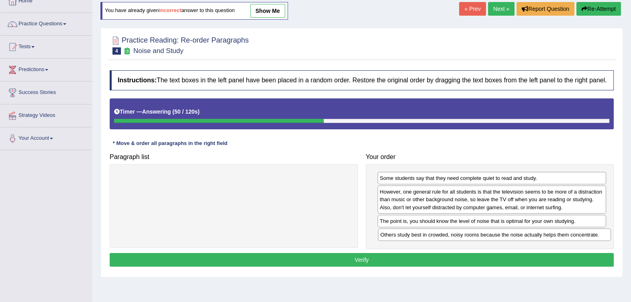
drag, startPoint x: 344, startPoint y: 178, endPoint x: 605, endPoint y: 234, distance: 266.8
click at [605, 234] on div "Others study best in crowded, noisy rooms because the noise actually helps them…" at bounding box center [494, 235] width 233 height 12
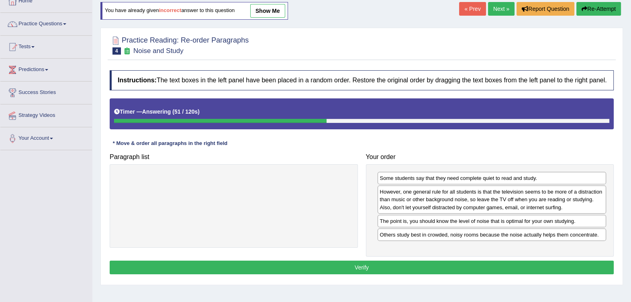
click at [546, 259] on div "Instructions: The text boxes in the left panel have been placed in a random ord…" at bounding box center [362, 173] width 508 height 215
click at [546, 265] on button "Verify" at bounding box center [362, 268] width 504 height 14
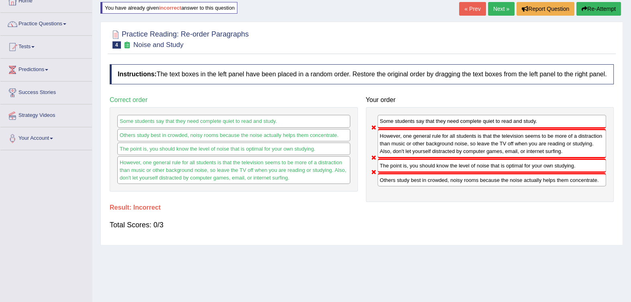
click at [587, 12] on button "Re-Attempt" at bounding box center [598, 9] width 45 height 14
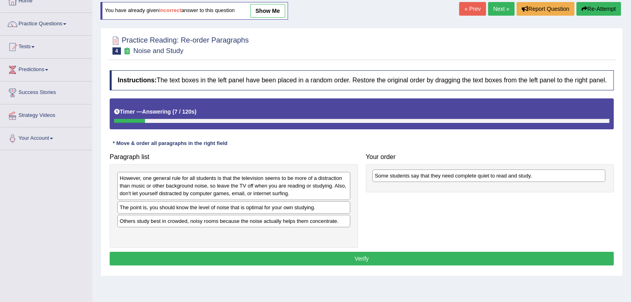
drag, startPoint x: 203, startPoint y: 210, endPoint x: 458, endPoint y: 179, distance: 257.0
click at [458, 179] on div "Some students say that they need complete quiet to read and study." at bounding box center [488, 176] width 233 height 12
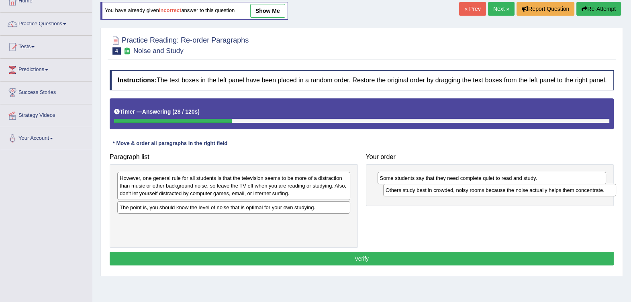
drag, startPoint x: 295, startPoint y: 225, endPoint x: 558, endPoint y: 194, distance: 264.1
click at [558, 194] on div "Others study best in crowded, noisy rooms because the noise actually helps them…" at bounding box center [499, 190] width 233 height 12
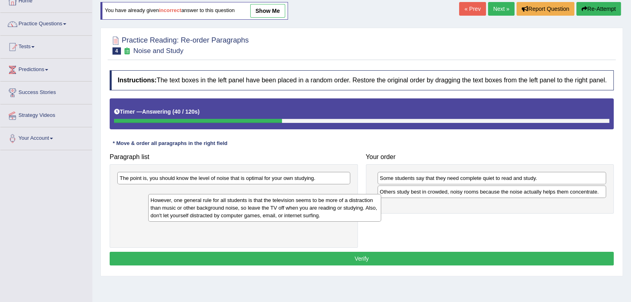
drag, startPoint x: 274, startPoint y: 189, endPoint x: 278, endPoint y: 213, distance: 24.0
click at [278, 213] on div "However, one general rule for all students is that the television seems to be m…" at bounding box center [264, 208] width 233 height 28
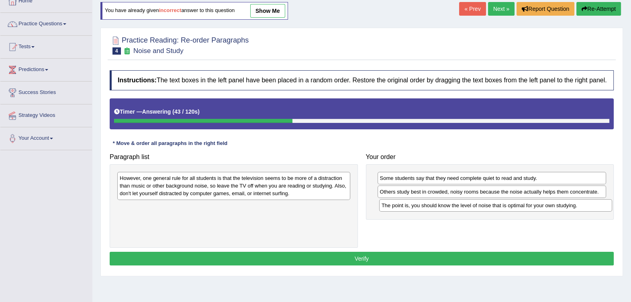
drag, startPoint x: 284, startPoint y: 180, endPoint x: 546, endPoint y: 207, distance: 263.7
click at [546, 207] on div "The point is, you should know the level of noise that is optimal for your own s…" at bounding box center [495, 205] width 233 height 12
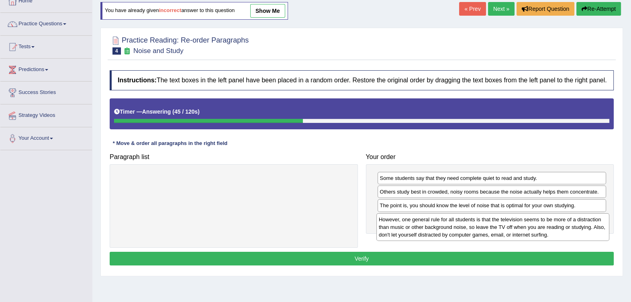
drag, startPoint x: 282, startPoint y: 197, endPoint x: 541, endPoint y: 237, distance: 262.6
click at [541, 237] on div "However, one general rule for all students is that the television seems to be m…" at bounding box center [492, 227] width 233 height 28
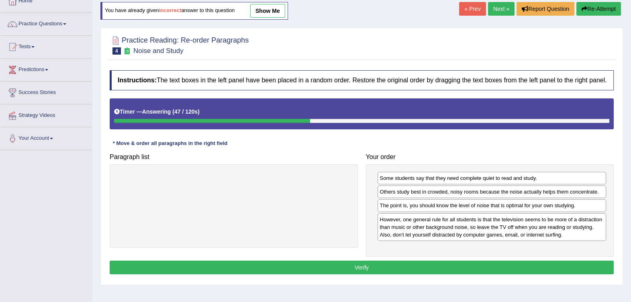
click at [414, 266] on button "Verify" at bounding box center [362, 268] width 504 height 14
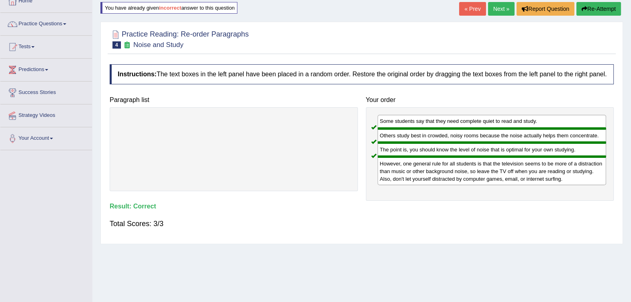
click at [604, 12] on button "Re-Attempt" at bounding box center [598, 9] width 45 height 14
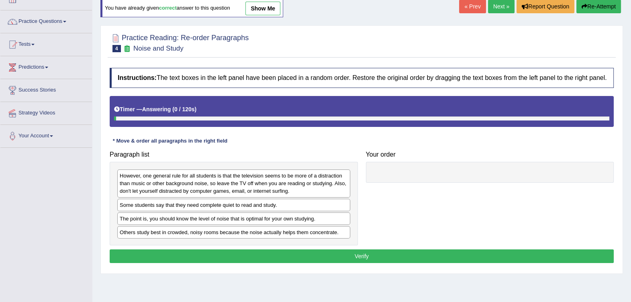
scroll to position [50, 0]
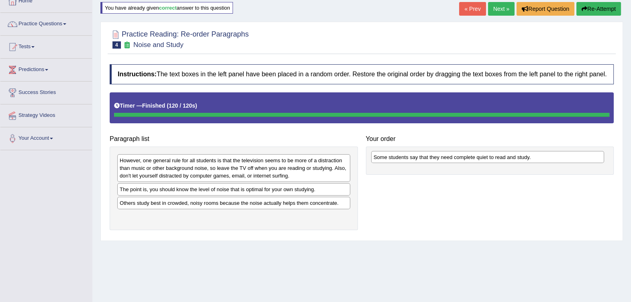
drag, startPoint x: 289, startPoint y: 190, endPoint x: 543, endPoint y: 158, distance: 255.9
click at [543, 158] on div "Some students say that they need complete quiet to read and study." at bounding box center [487, 157] width 233 height 12
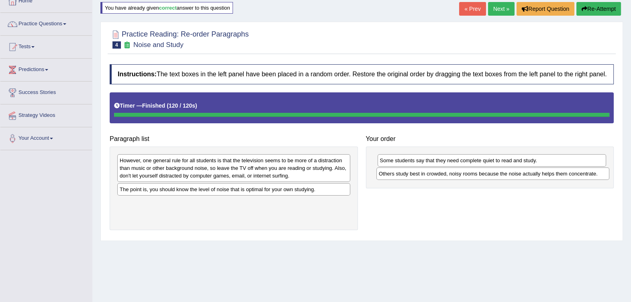
drag, startPoint x: 293, startPoint y: 204, endPoint x: 552, endPoint y: 175, distance: 260.7
click at [552, 175] on div "Others study best in crowded, noisy rooms because the noise actually helps them…" at bounding box center [492, 174] width 233 height 12
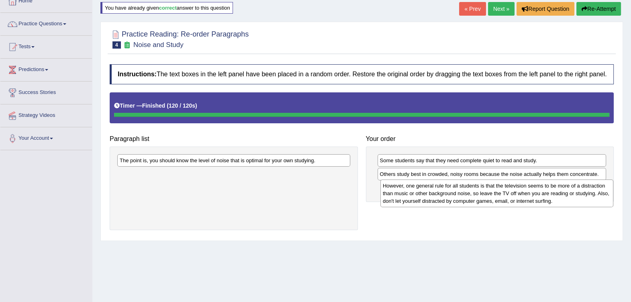
drag, startPoint x: 327, startPoint y: 171, endPoint x: 591, endPoint y: 196, distance: 264.4
click at [591, 196] on div "However, one general rule for all students is that the television seems to be m…" at bounding box center [496, 194] width 233 height 28
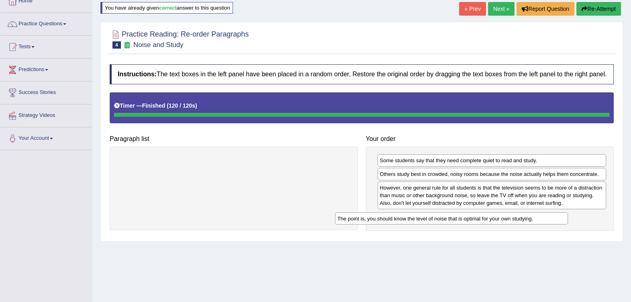
drag, startPoint x: 325, startPoint y: 160, endPoint x: 539, endPoint y: 218, distance: 221.3
click at [539, 218] on div "The point is, you should know the level of noise that is optimal for your own s…" at bounding box center [451, 219] width 233 height 12
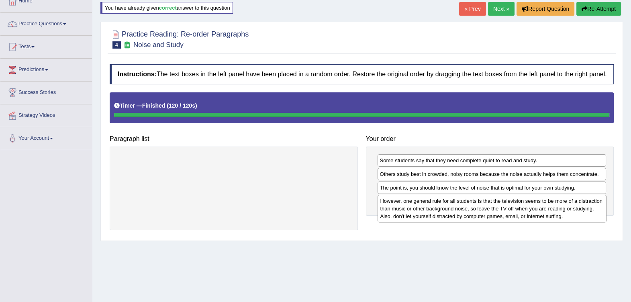
drag, startPoint x: 499, startPoint y: 195, endPoint x: 499, endPoint y: 209, distance: 14.1
click at [499, 209] on div "However, one general rule for all students is that the television seems to be m…" at bounding box center [492, 209] width 229 height 28
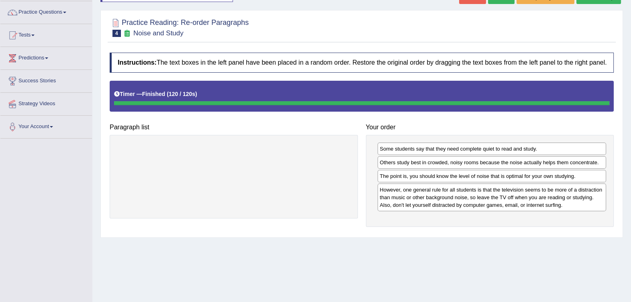
scroll to position [0, 0]
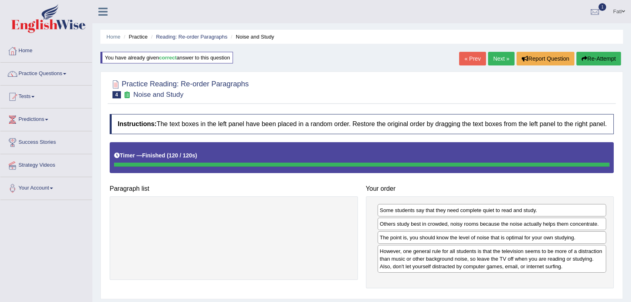
click at [600, 58] on button "Re-Attempt" at bounding box center [598, 59] width 45 height 14
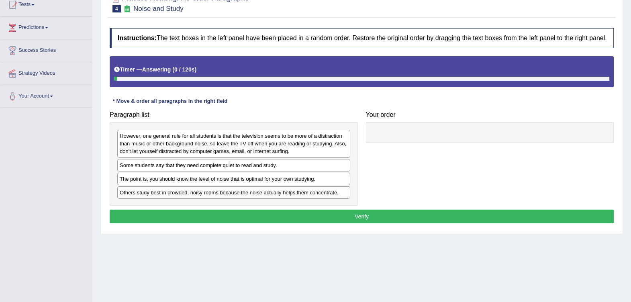
scroll to position [100, 0]
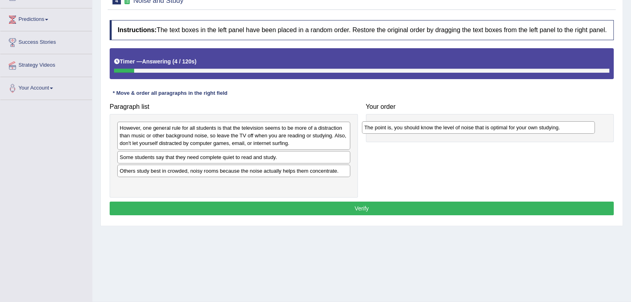
drag, startPoint x: 276, startPoint y: 173, endPoint x: 521, endPoint y: 129, distance: 249.3
click at [521, 129] on div "The point is, you should know the level of noise that is optimal for your own s…" at bounding box center [478, 127] width 233 height 12
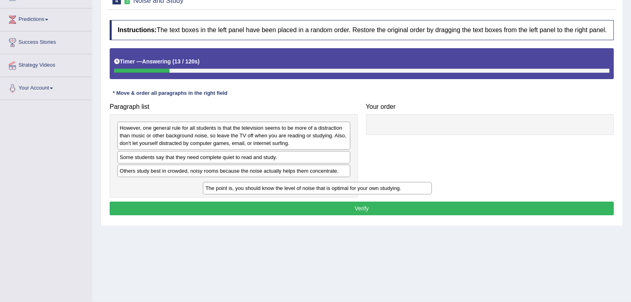
drag, startPoint x: 420, startPoint y: 126, endPoint x: 227, endPoint y: 182, distance: 200.8
click at [234, 186] on div "The point is, you should know the level of noise that is optimal for your own s…" at bounding box center [317, 188] width 229 height 12
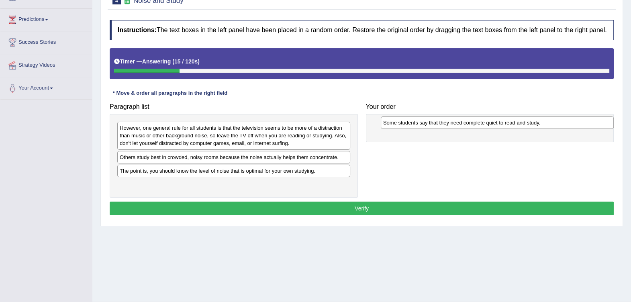
drag, startPoint x: 219, startPoint y: 157, endPoint x: 478, endPoint y: 123, distance: 262.2
click at [478, 123] on div "Some students say that they need complete quiet to read and study." at bounding box center [497, 123] width 233 height 12
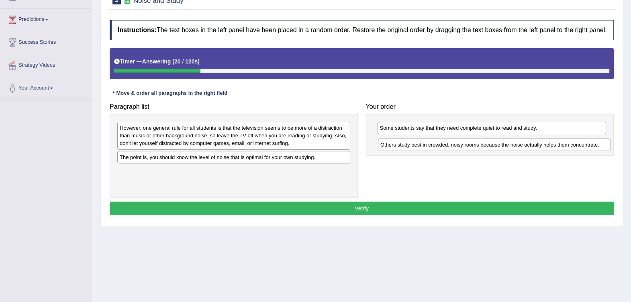
drag, startPoint x: 287, startPoint y: 161, endPoint x: 548, endPoint y: 147, distance: 261.9
click at [548, 147] on div "Others study best in crowded, noisy rooms because the noise actually helps them…" at bounding box center [494, 145] width 233 height 12
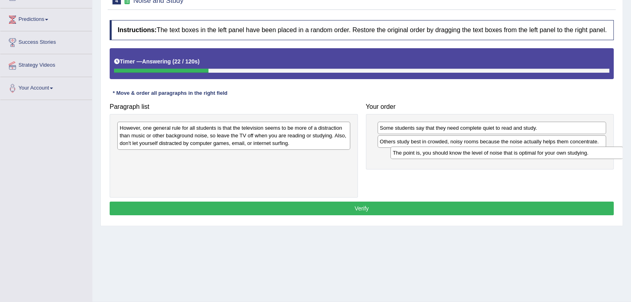
drag, startPoint x: 341, startPoint y: 155, endPoint x: 615, endPoint y: 151, distance: 273.2
click at [615, 151] on div "The point is, you should know the level of noise that is optimal for your own s…" at bounding box center [506, 153] width 233 height 12
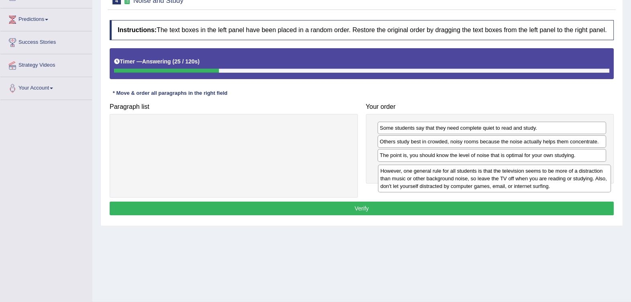
drag, startPoint x: 333, startPoint y: 137, endPoint x: 594, endPoint y: 180, distance: 264.2
click at [594, 180] on div "However, one general rule for all students is that the television seems to be m…" at bounding box center [494, 179] width 233 height 28
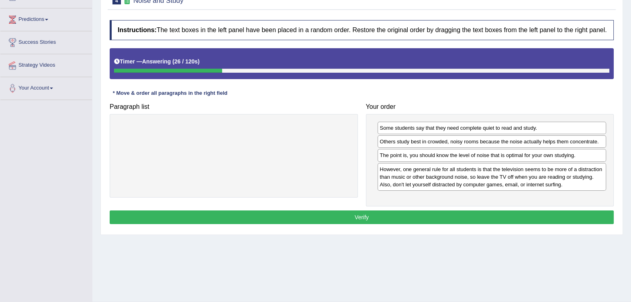
click at [492, 211] on button "Verify" at bounding box center [362, 218] width 504 height 14
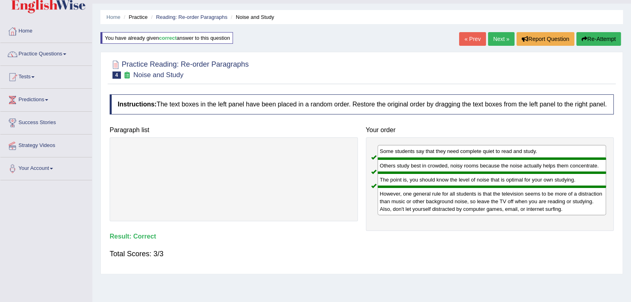
scroll to position [0, 0]
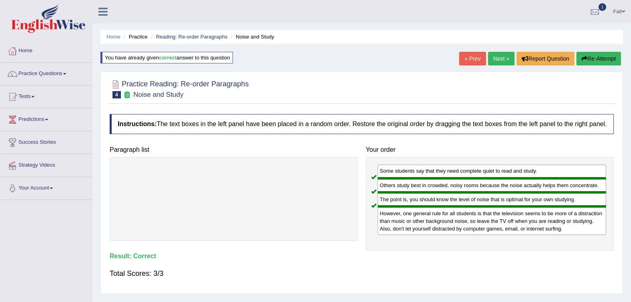
click at [504, 56] on link "Next »" at bounding box center [501, 59] width 27 height 14
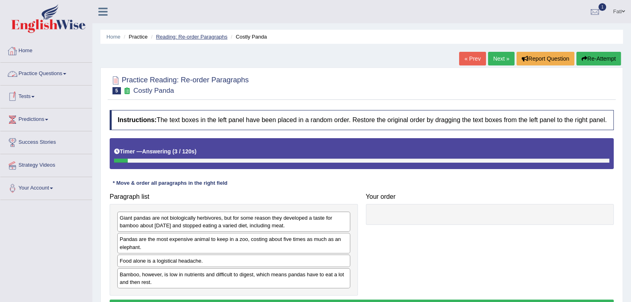
click at [210, 35] on link "Reading: Re-order Paragraphs" at bounding box center [192, 37] width 72 height 6
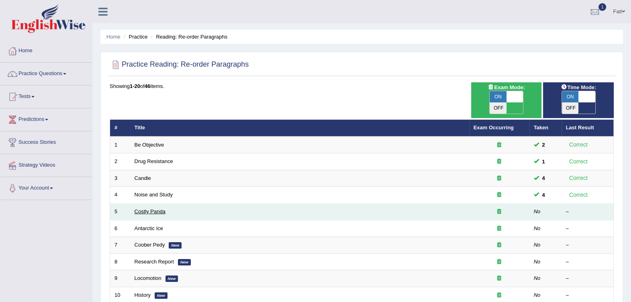
click at [151, 209] on link "Costly Panda" at bounding box center [150, 212] width 31 height 6
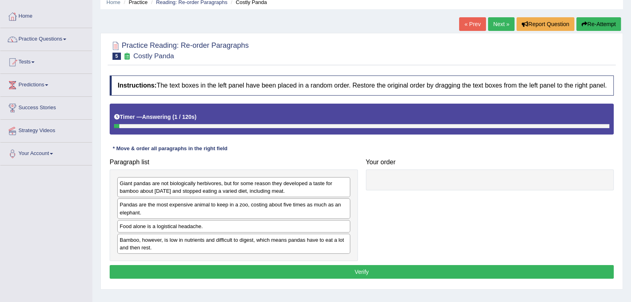
scroll to position [50, 0]
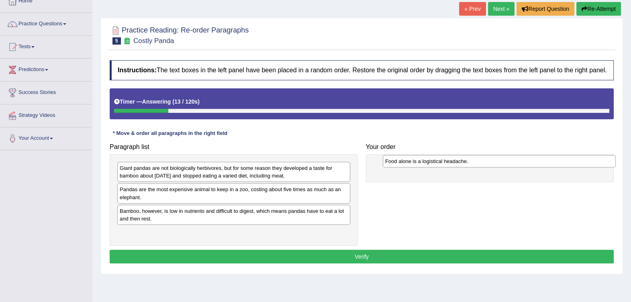
drag, startPoint x: 238, startPoint y: 210, endPoint x: 504, endPoint y: 159, distance: 270.4
click at [504, 159] on div "Food alone is a logistical headache." at bounding box center [499, 161] width 233 height 12
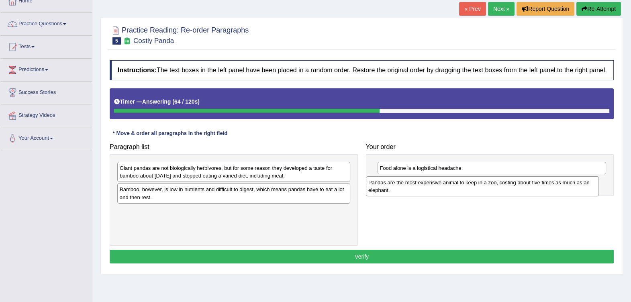
drag, startPoint x: 296, startPoint y: 196, endPoint x: 544, endPoint y: 189, distance: 248.8
click at [544, 189] on div "Pandas are the most expensive animal to keep in a zoo, costing about five times…" at bounding box center [482, 186] width 233 height 20
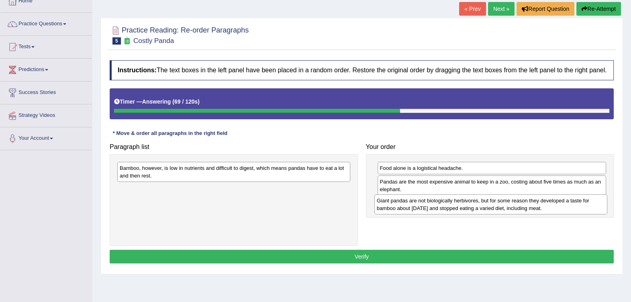
drag, startPoint x: 249, startPoint y: 173, endPoint x: 506, endPoint y: 205, distance: 259.1
click at [506, 205] on div "Giant pandas are not biologically herbivores, but for some reason they develope…" at bounding box center [490, 204] width 233 height 20
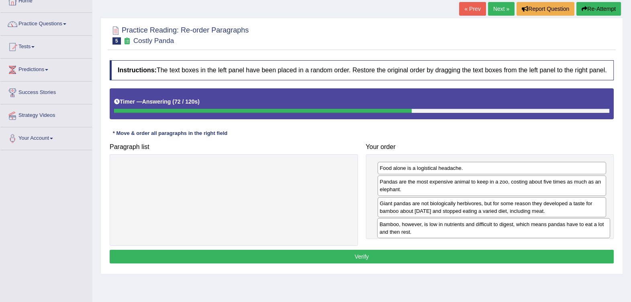
drag, startPoint x: 305, startPoint y: 171, endPoint x: 564, endPoint y: 227, distance: 265.9
click at [564, 227] on div "Bamboo, however, is low in nutrients and difficult to digest, which means panda…" at bounding box center [493, 228] width 233 height 20
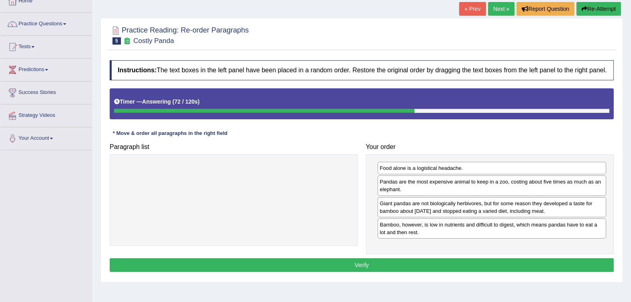
click at [410, 260] on button "Verify" at bounding box center [362, 265] width 504 height 14
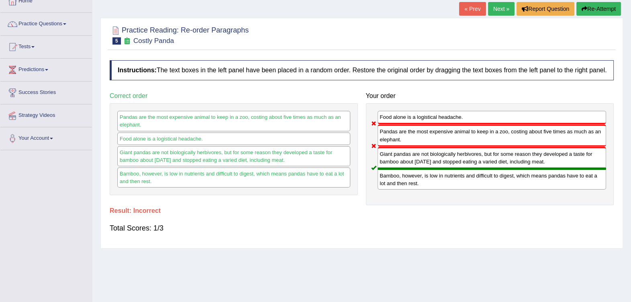
scroll to position [0, 0]
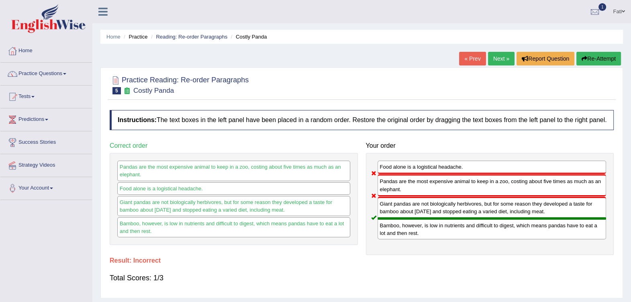
click at [601, 63] on button "Re-Attempt" at bounding box center [598, 59] width 45 height 14
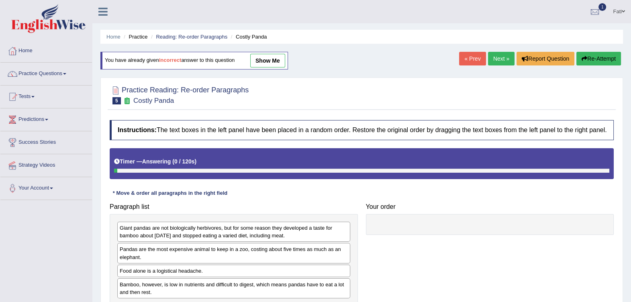
scroll to position [50, 0]
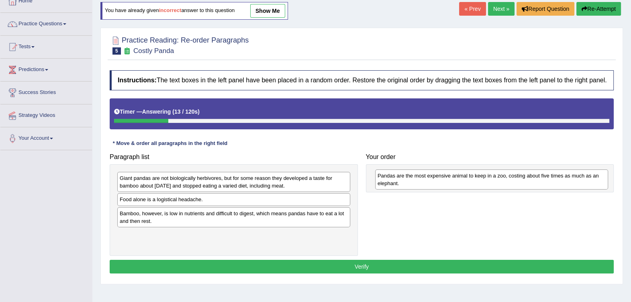
drag, startPoint x: 311, startPoint y: 207, endPoint x: 569, endPoint y: 183, distance: 259.0
click at [569, 183] on div "Pandas are the most expensive animal to keep in a zoo, costing about five times…" at bounding box center [491, 180] width 233 height 20
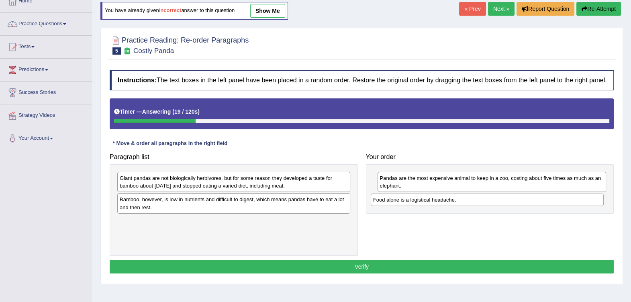
drag, startPoint x: 328, startPoint y: 199, endPoint x: 581, endPoint y: 200, distance: 253.5
click at [581, 200] on div "Food alone is a logistical headache." at bounding box center [487, 200] width 233 height 12
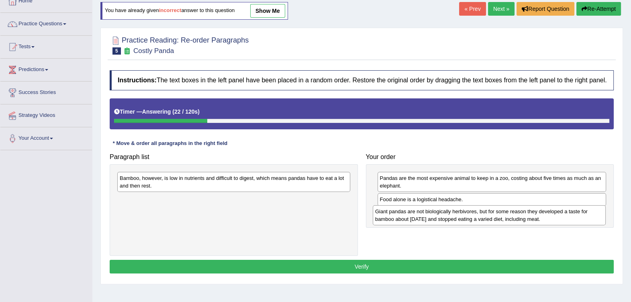
drag, startPoint x: 211, startPoint y: 184, endPoint x: 466, endPoint y: 217, distance: 257.6
click at [466, 217] on div "Giant pandas are not biologically herbivores, but for some reason they develope…" at bounding box center [489, 215] width 233 height 20
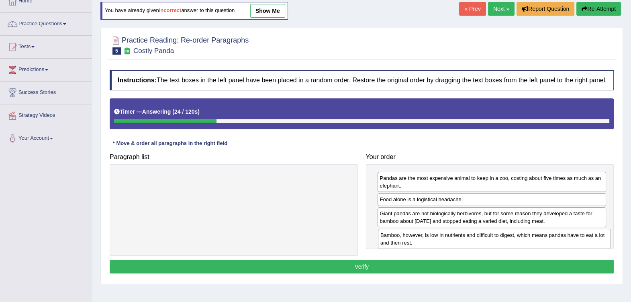
drag, startPoint x: 263, startPoint y: 181, endPoint x: 524, endPoint y: 238, distance: 266.9
click at [524, 238] on div "Bamboo, however, is low in nutrients and difficult to digest, which means panda…" at bounding box center [494, 239] width 233 height 20
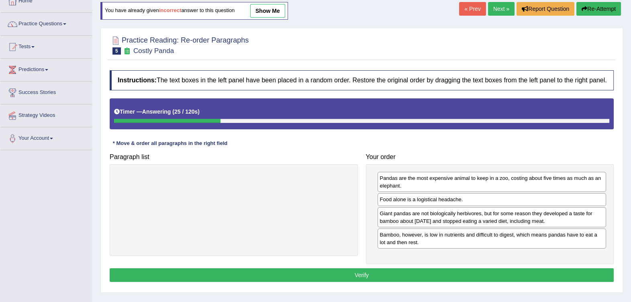
click at [342, 271] on button "Verify" at bounding box center [362, 275] width 504 height 14
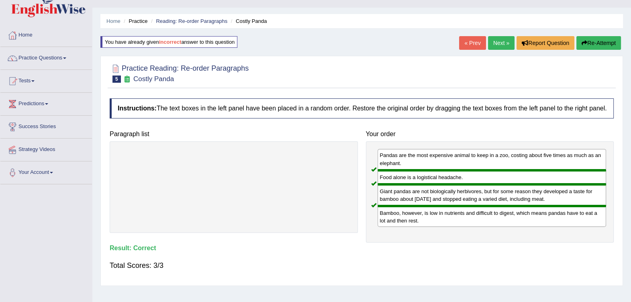
scroll to position [0, 0]
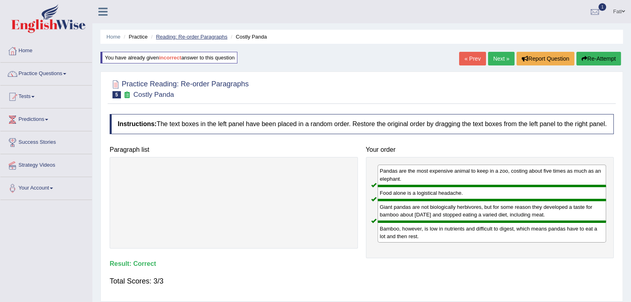
click at [173, 36] on link "Reading: Re-order Paragraphs" at bounding box center [192, 37] width 72 height 6
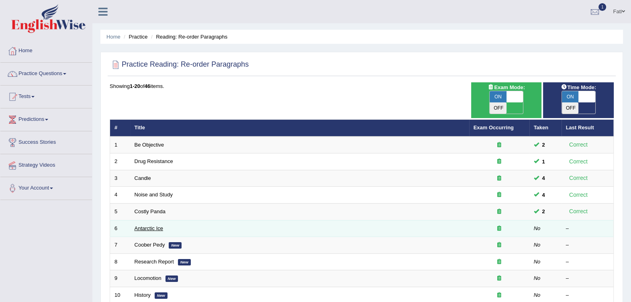
click at [161, 225] on link "Antarctic Ice" at bounding box center [149, 228] width 29 height 6
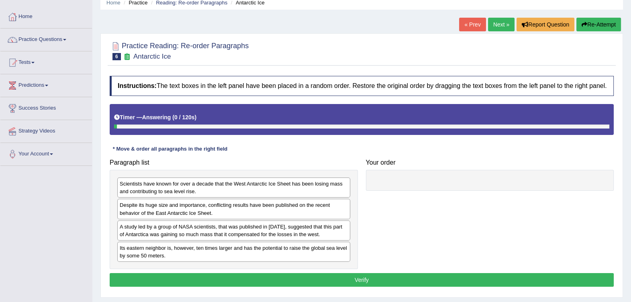
scroll to position [50, 0]
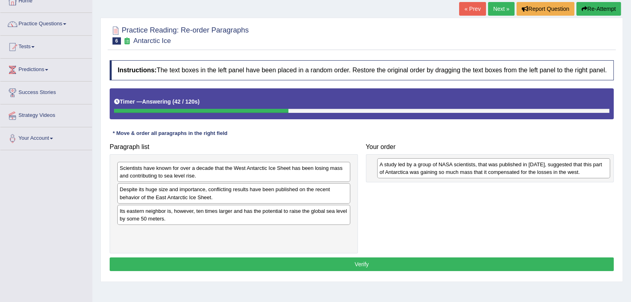
drag, startPoint x: 206, startPoint y: 220, endPoint x: 466, endPoint y: 174, distance: 264.0
click at [466, 174] on div "A study led by a group of NASA scientists, that was published in [DATE], sugges…" at bounding box center [493, 168] width 233 height 20
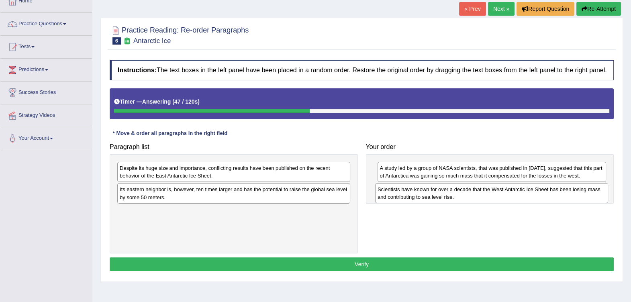
drag, startPoint x: 294, startPoint y: 176, endPoint x: 552, endPoint y: 197, distance: 258.4
click at [552, 197] on div "Scientists have known for over a decade that the West Antarctic Ice Sheet has b…" at bounding box center [491, 193] width 233 height 20
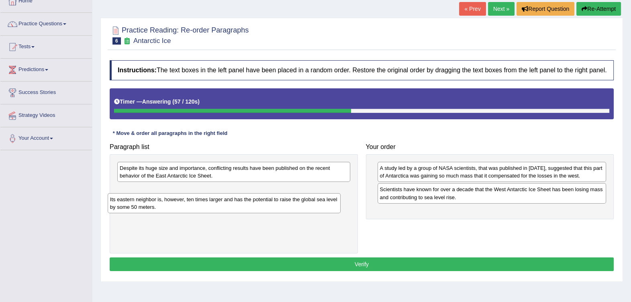
drag, startPoint x: 223, startPoint y: 200, endPoint x: 213, endPoint y: 211, distance: 14.2
click at [213, 211] on div "Its eastern neighbor is, however, ten times larger and has the potential to rai…" at bounding box center [224, 203] width 233 height 20
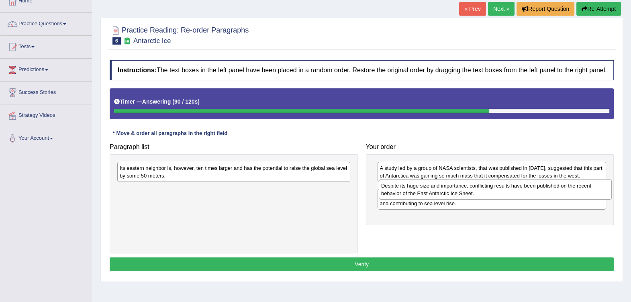
drag, startPoint x: 312, startPoint y: 177, endPoint x: 573, endPoint y: 194, distance: 262.1
click at [573, 194] on div "Despite its huge size and importance, conflicting results have been published o…" at bounding box center [495, 190] width 233 height 20
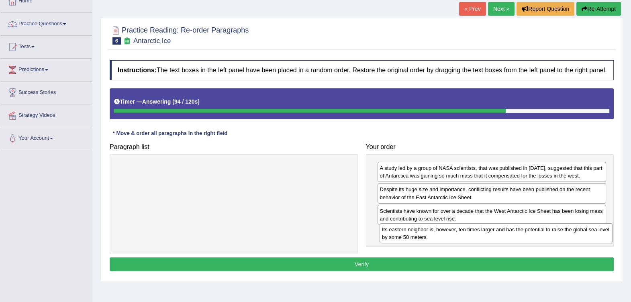
drag, startPoint x: 333, startPoint y: 172, endPoint x: 595, endPoint y: 233, distance: 269.0
click at [595, 233] on div "Its eastern neighbor is, however, ten times larger and has the potential to rai…" at bounding box center [496, 233] width 233 height 20
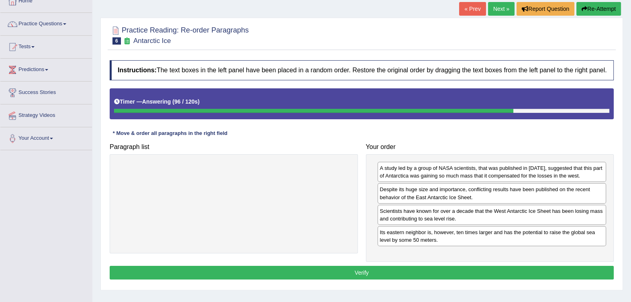
click at [517, 272] on button "Verify" at bounding box center [362, 273] width 504 height 14
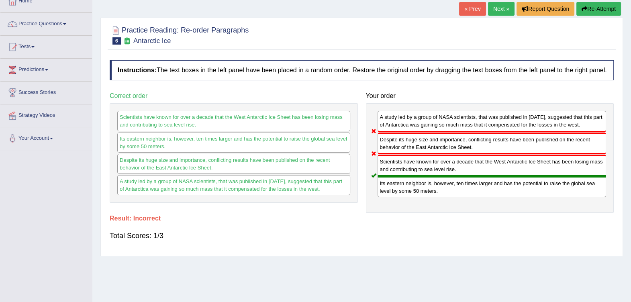
click at [592, 11] on button "Re-Attempt" at bounding box center [598, 9] width 45 height 14
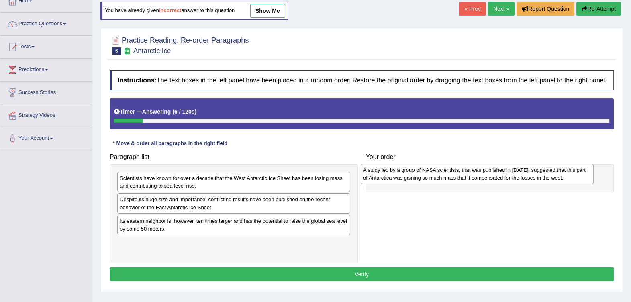
drag, startPoint x: 211, startPoint y: 228, endPoint x: 455, endPoint y: 178, distance: 249.1
click at [455, 178] on div "A study led by a group of NASA scientists, that was published in [DATE], sugges…" at bounding box center [477, 174] width 233 height 20
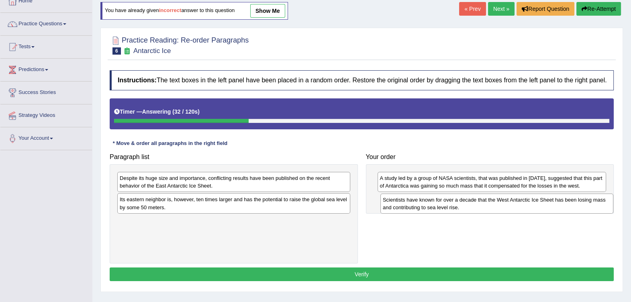
drag, startPoint x: 313, startPoint y: 185, endPoint x: 575, endPoint y: 207, distance: 263.6
click at [575, 207] on div "Scientists have known for over a decade that the West Antarctic Ice Sheet has b…" at bounding box center [496, 204] width 233 height 20
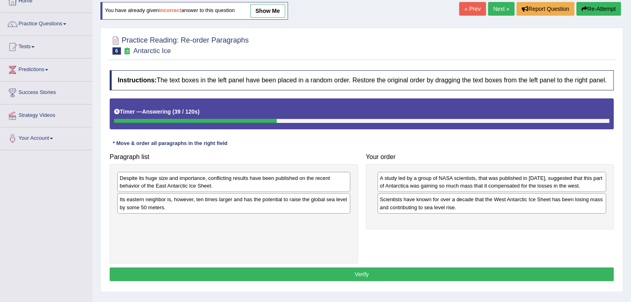
click at [238, 205] on div "Its eastern neighbor is, however, ten times larger and has the potential to rai…" at bounding box center [233, 203] width 233 height 20
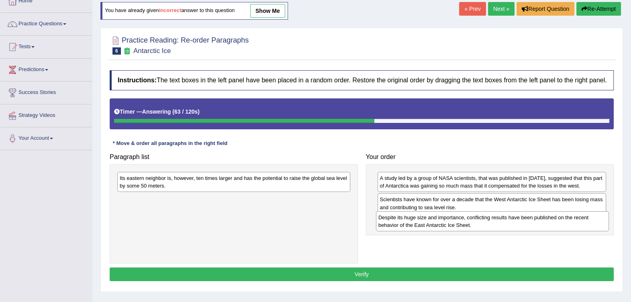
drag, startPoint x: 238, startPoint y: 191, endPoint x: 496, endPoint y: 230, distance: 261.2
click at [496, 230] on div "Despite its huge size and importance, conflicting results have been published o…" at bounding box center [492, 221] width 233 height 20
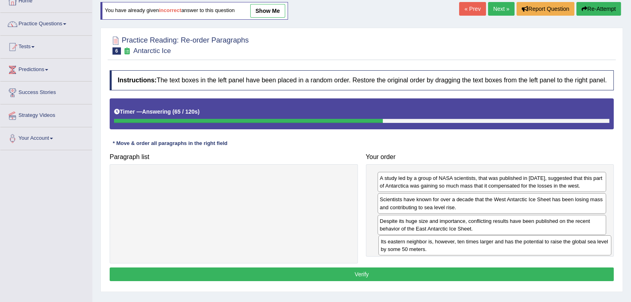
drag, startPoint x: 342, startPoint y: 191, endPoint x: 593, endPoint y: 248, distance: 257.5
click at [593, 248] on div "Its eastern neighbor is, however, ten times larger and has the potential to rai…" at bounding box center [494, 245] width 233 height 20
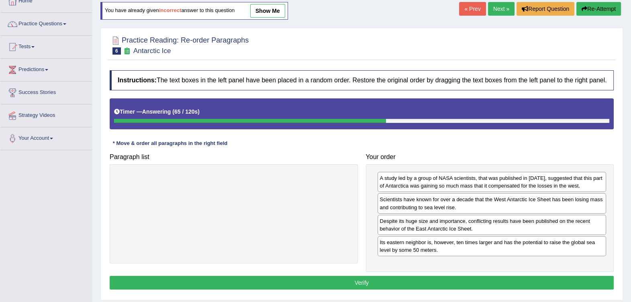
click at [514, 286] on button "Verify" at bounding box center [362, 283] width 504 height 14
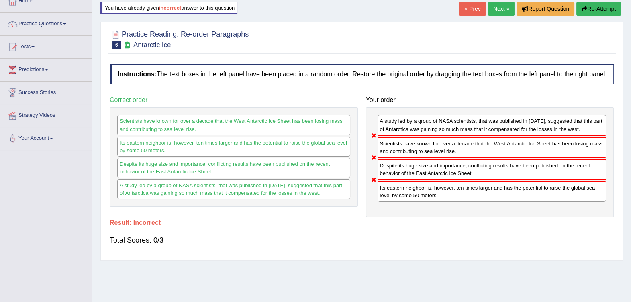
click at [588, 9] on button "Re-Attempt" at bounding box center [598, 9] width 45 height 14
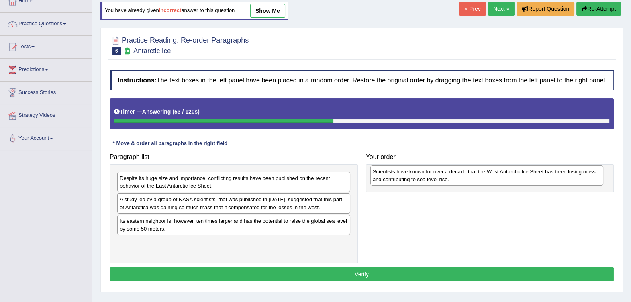
drag, startPoint x: 295, startPoint y: 185, endPoint x: 548, endPoint y: 178, distance: 253.2
click at [548, 178] on div "Scientists have known for over a decade that the West Antarctic Ice Sheet has b…" at bounding box center [486, 176] width 233 height 20
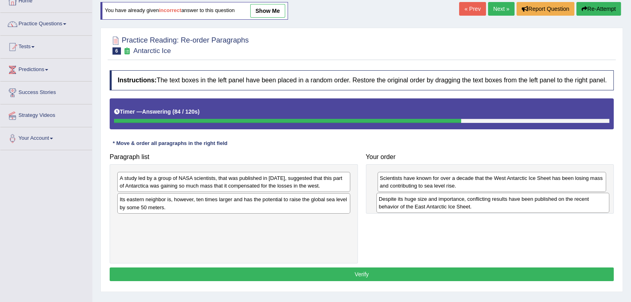
drag, startPoint x: 263, startPoint y: 186, endPoint x: 522, endPoint y: 207, distance: 260.0
click at [522, 207] on div "Despite its huge size and importance, conflicting results have been published o…" at bounding box center [492, 203] width 233 height 20
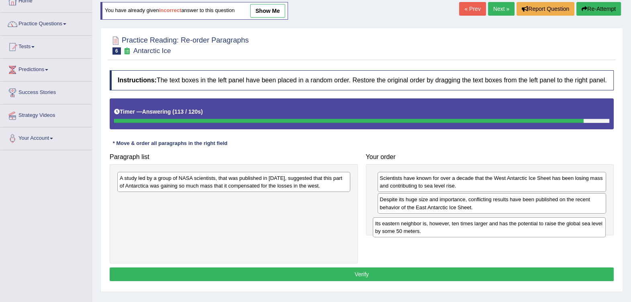
drag, startPoint x: 285, startPoint y: 206, endPoint x: 540, endPoint y: 225, distance: 255.4
click at [540, 225] on div "Its eastern neighbor is, however, ten times larger and has the potential to rai…" at bounding box center [489, 227] width 233 height 20
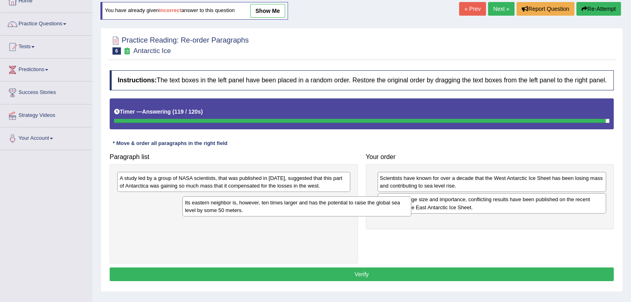
drag, startPoint x: 448, startPoint y: 227, endPoint x: 207, endPoint y: 213, distance: 241.8
click at [222, 213] on div "Its eastern neighbor is, however, ten times larger and has the potential to rai…" at bounding box center [296, 206] width 229 height 20
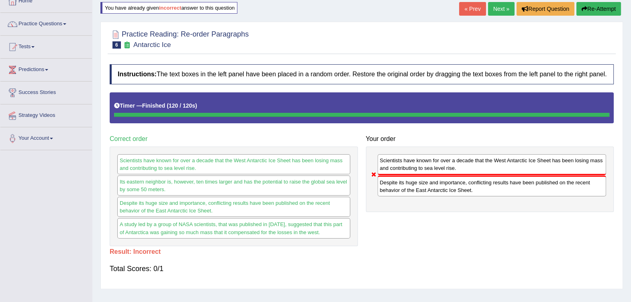
click at [605, 4] on button "Re-Attempt" at bounding box center [598, 9] width 45 height 14
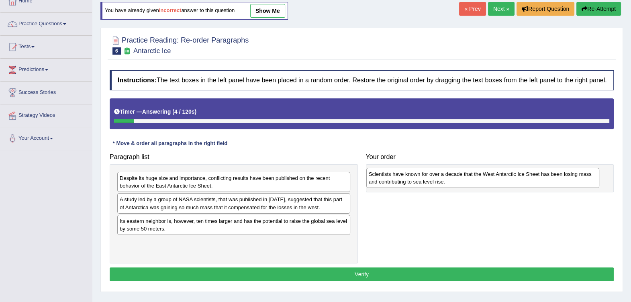
drag, startPoint x: 289, startPoint y: 183, endPoint x: 538, endPoint y: 179, distance: 249.1
click at [538, 179] on div "Scientists have known for over a decade that the West Antarctic Ice Sheet has b…" at bounding box center [482, 178] width 233 height 20
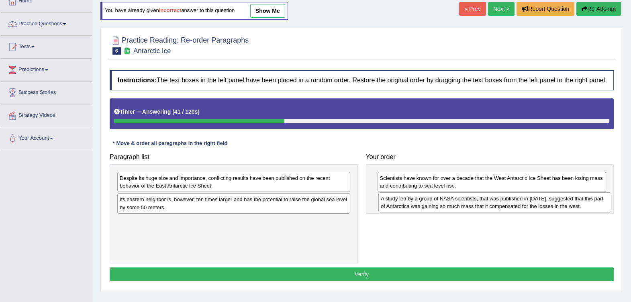
drag, startPoint x: 284, startPoint y: 208, endPoint x: 545, endPoint y: 207, distance: 260.7
click at [545, 207] on div "A study led by a group of NASA scientists, that was published in [DATE], sugges…" at bounding box center [494, 202] width 233 height 20
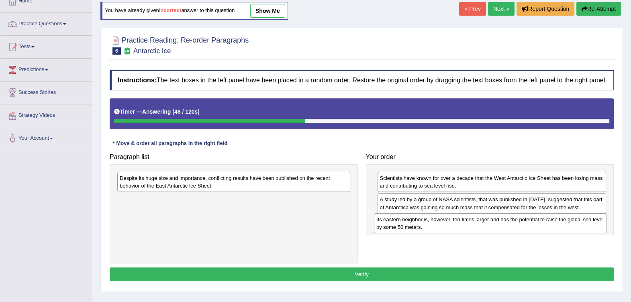
drag, startPoint x: 227, startPoint y: 209, endPoint x: 480, endPoint y: 225, distance: 254.0
click at [480, 225] on div "Its eastern neighbor is, however, ten times larger and has the potential to rai…" at bounding box center [490, 223] width 233 height 20
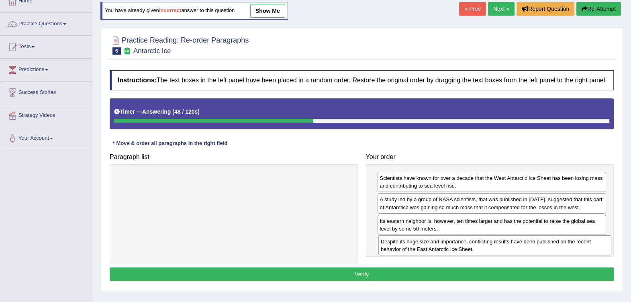
drag, startPoint x: 339, startPoint y: 188, endPoint x: 601, endPoint y: 251, distance: 268.7
click at [601, 251] on div "Despite its huge size and importance, conflicting results have been published o…" at bounding box center [494, 245] width 233 height 20
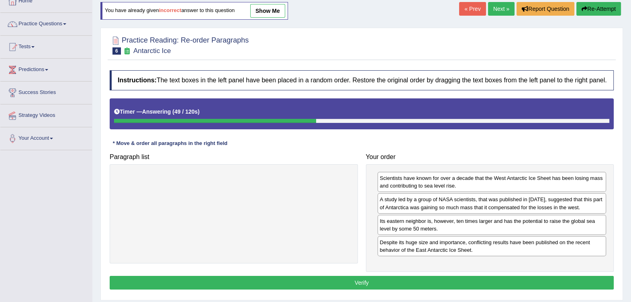
click at [563, 279] on button "Verify" at bounding box center [362, 283] width 504 height 14
